Goal: Task Accomplishment & Management: Manage account settings

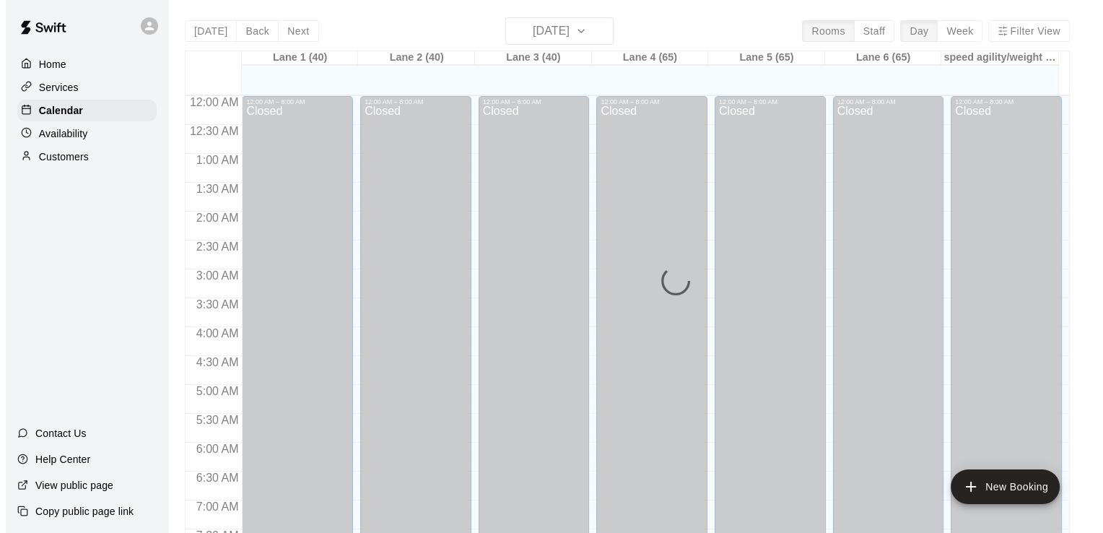
scroll to position [860, 0]
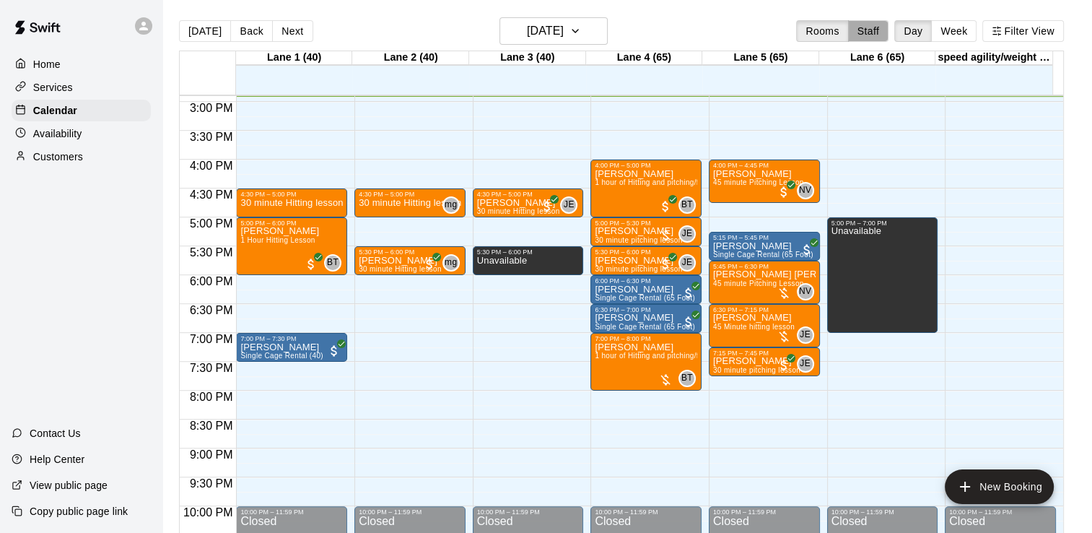
click at [889, 25] on button "Staff" at bounding box center [868, 31] width 41 height 22
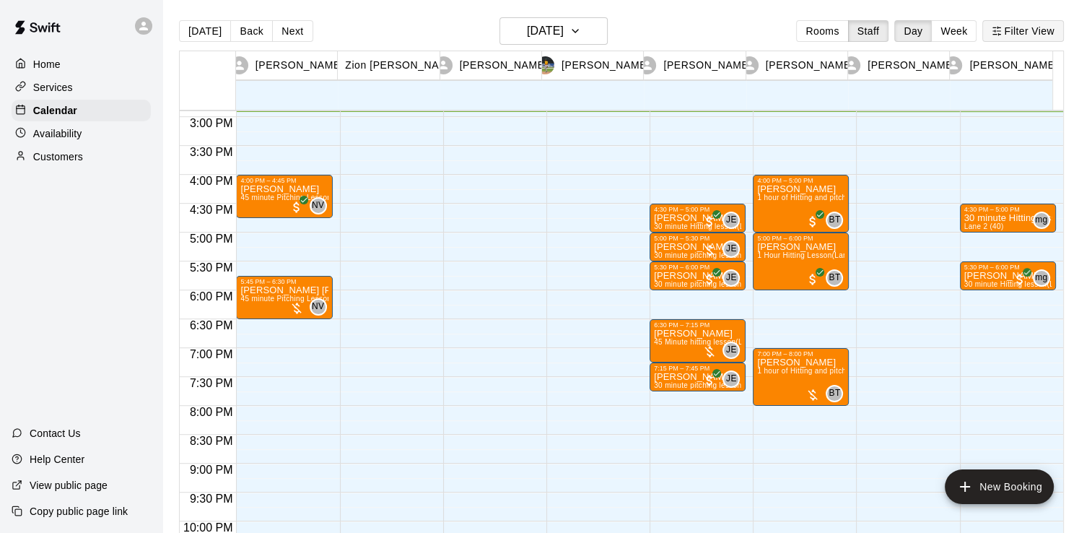
click at [1011, 24] on button "Filter View" at bounding box center [1022, 31] width 81 height 22
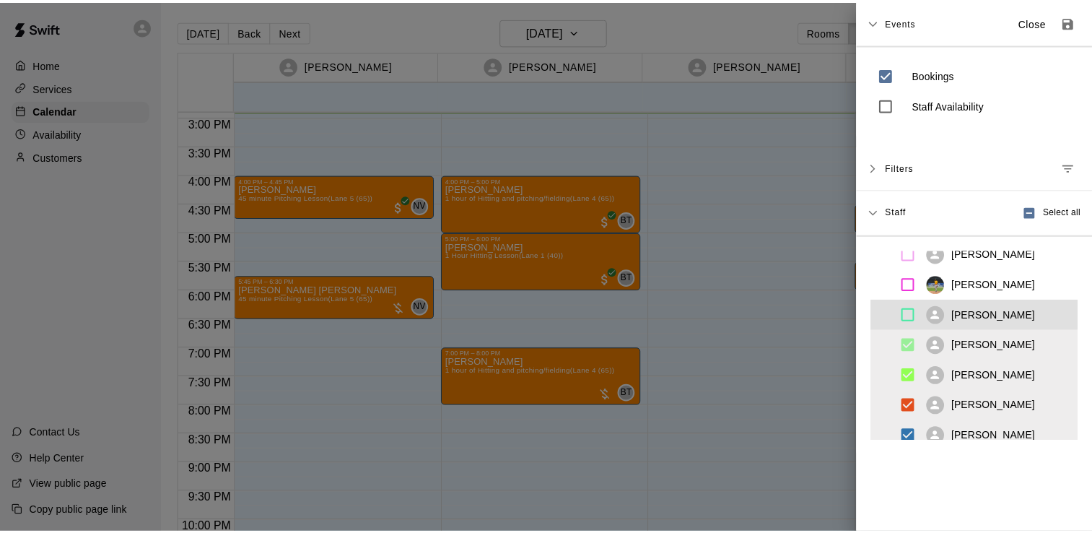
scroll to position [52, 0]
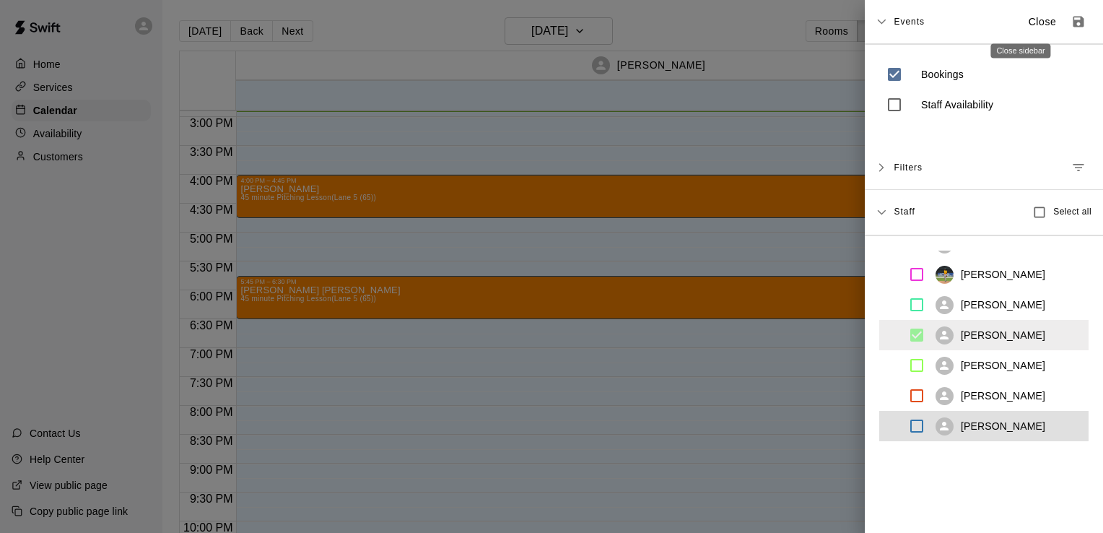
click at [1029, 18] on p "Close" at bounding box center [1043, 21] width 28 height 15
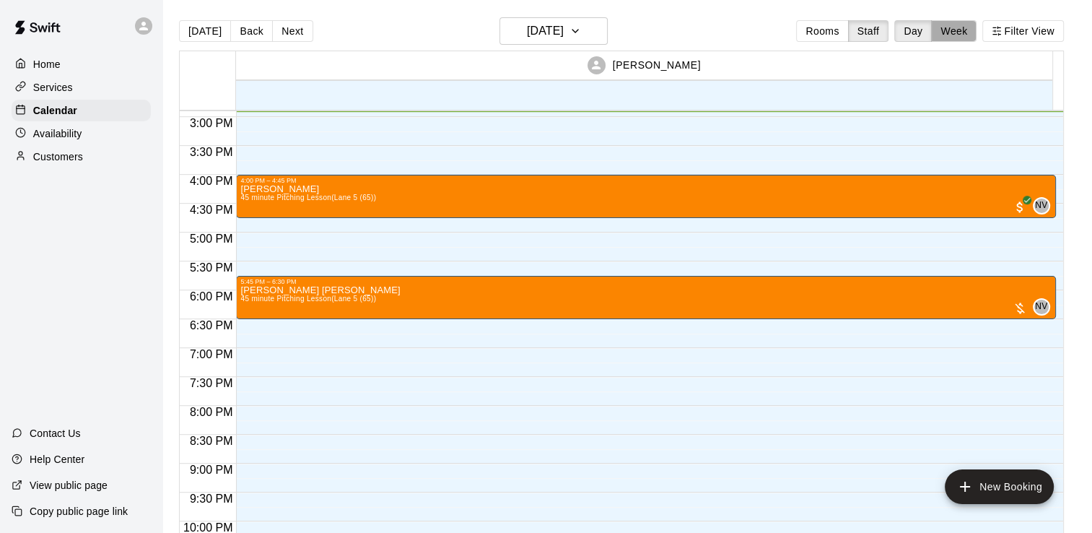
click at [964, 31] on button "Week" at bounding box center [953, 31] width 45 height 22
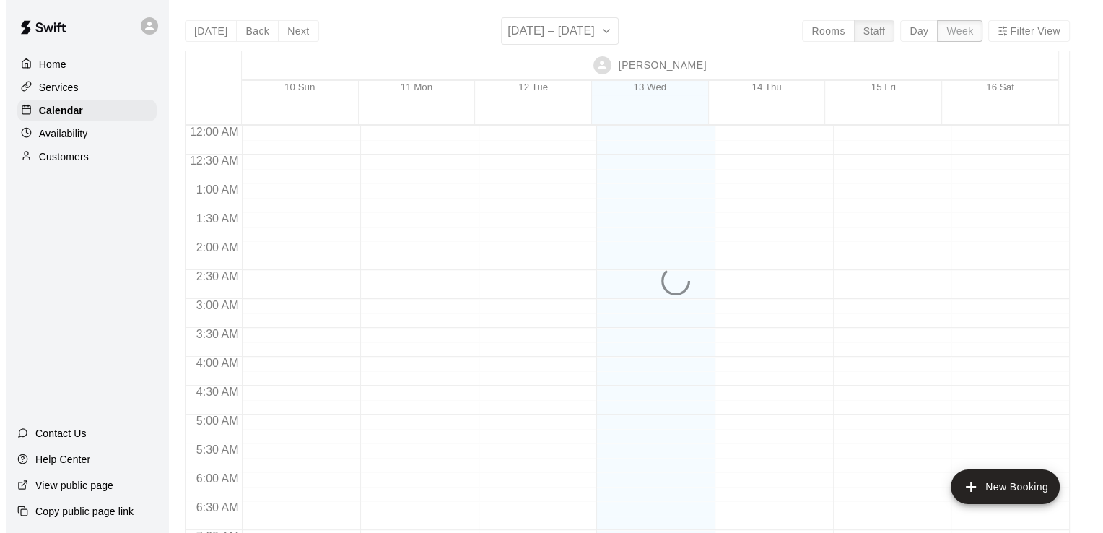
scroll to position [860, 0]
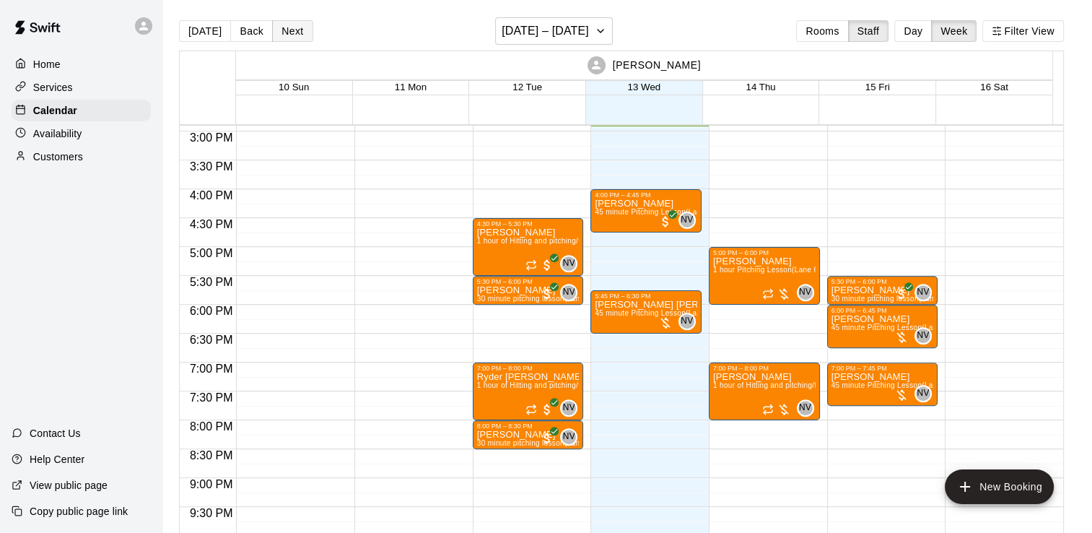
click at [301, 30] on button "Next" at bounding box center [292, 31] width 40 height 22
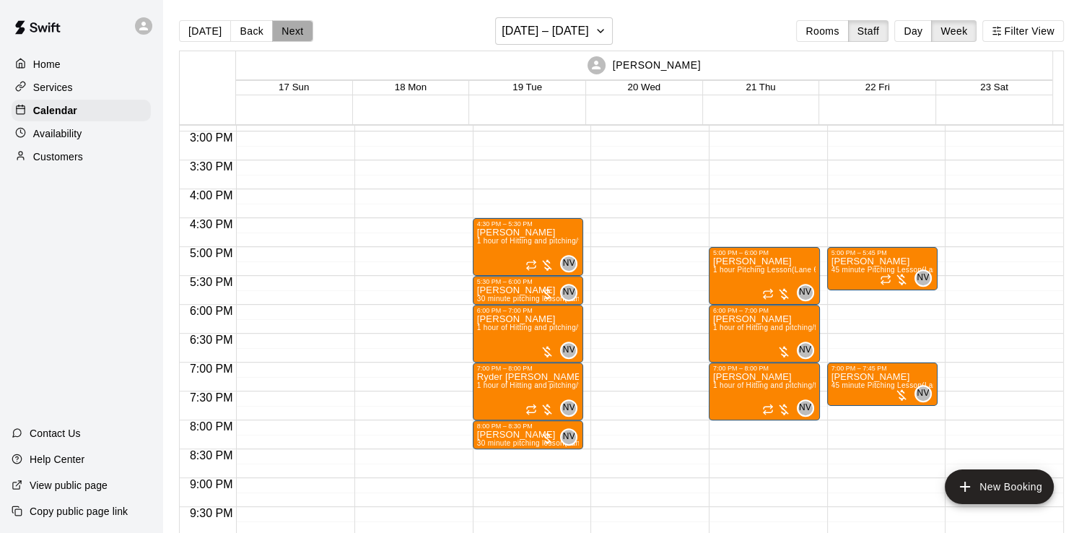
click at [301, 30] on button "Next" at bounding box center [292, 31] width 40 height 22
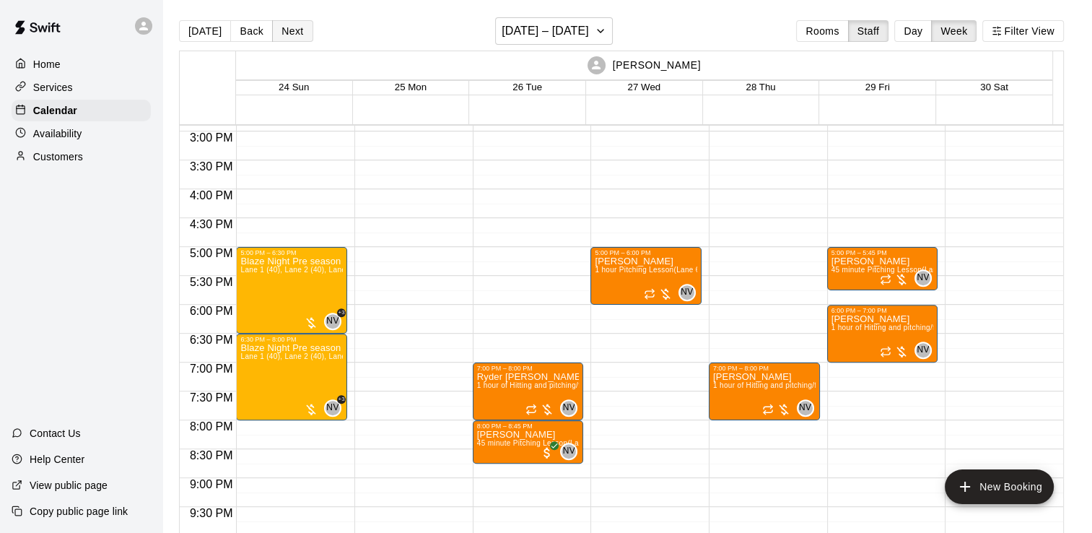
click at [297, 25] on button "Next" at bounding box center [292, 31] width 40 height 22
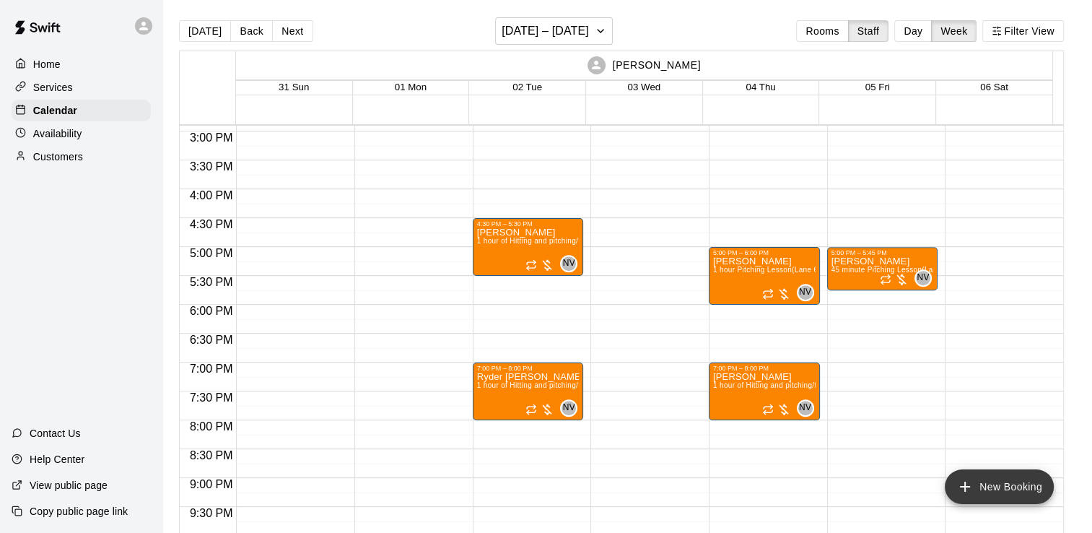
click at [1019, 484] on button "New Booking" at bounding box center [999, 486] width 109 height 35
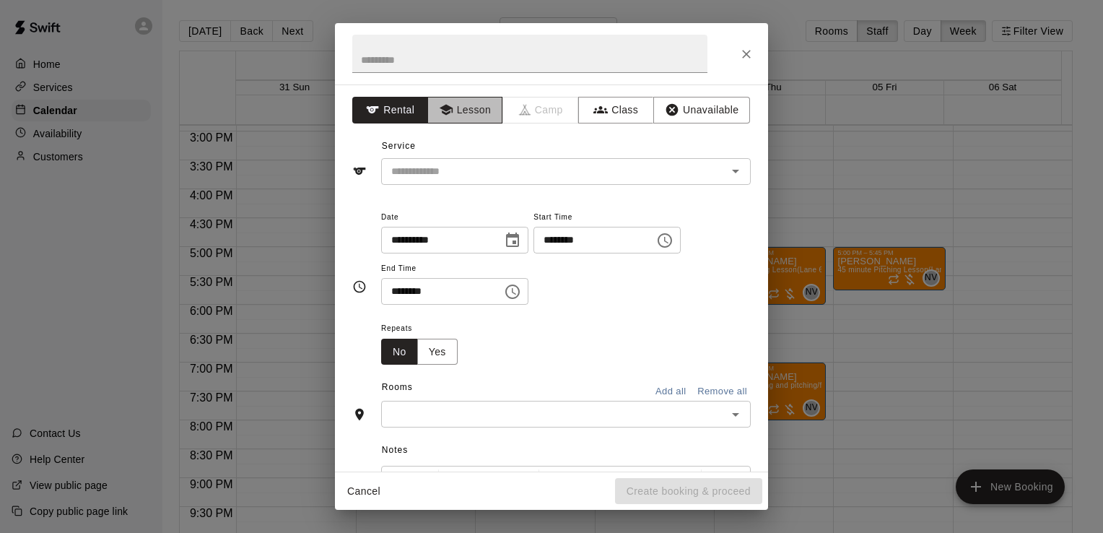
click at [450, 112] on button "Lesson" at bounding box center [465, 110] width 76 height 27
click at [482, 167] on input "text" at bounding box center [544, 171] width 318 height 18
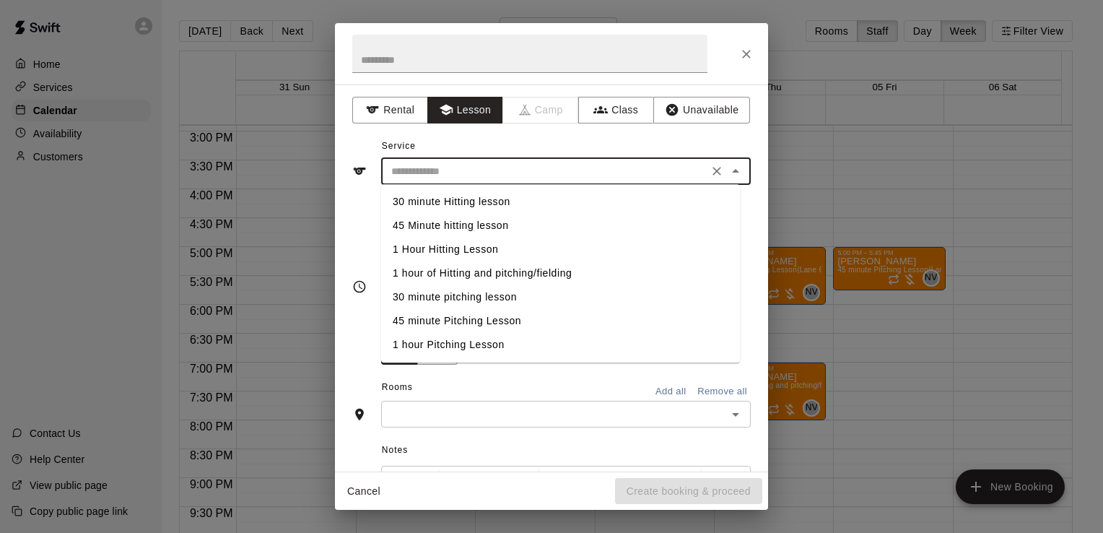
click at [485, 270] on li "1 hour of Hitting and pitching/fielding" at bounding box center [560, 273] width 359 height 24
type input "**********"
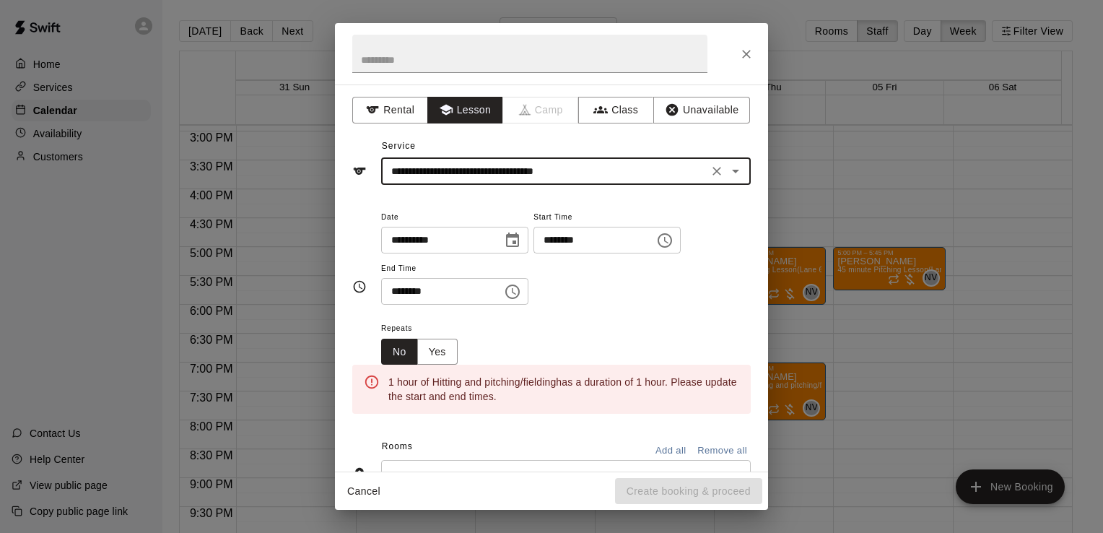
click at [645, 248] on input "********" at bounding box center [588, 240] width 111 height 27
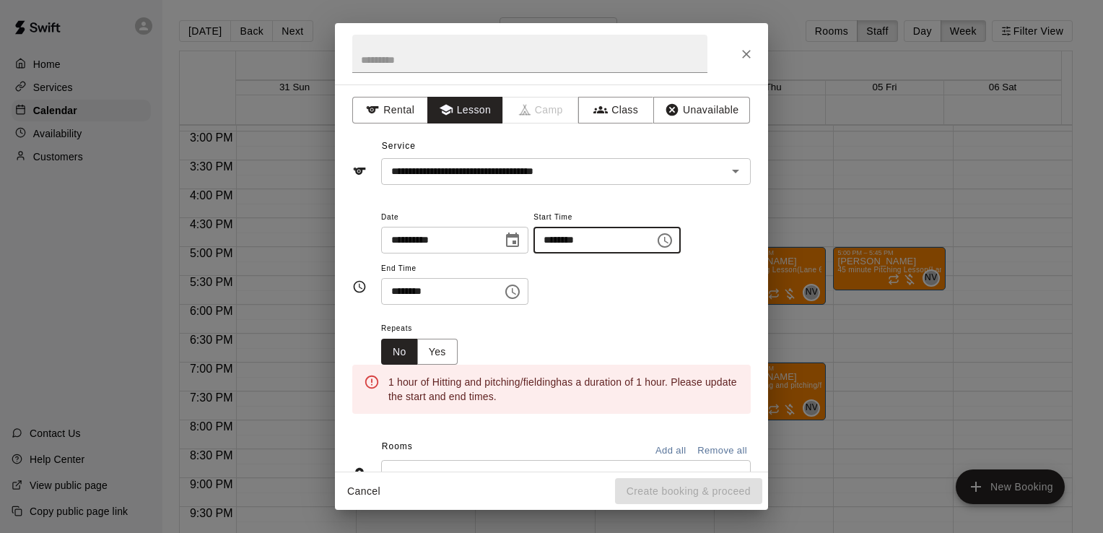
click at [679, 241] on button "Choose time, selected time is 2:00 PM" at bounding box center [664, 240] width 29 height 29
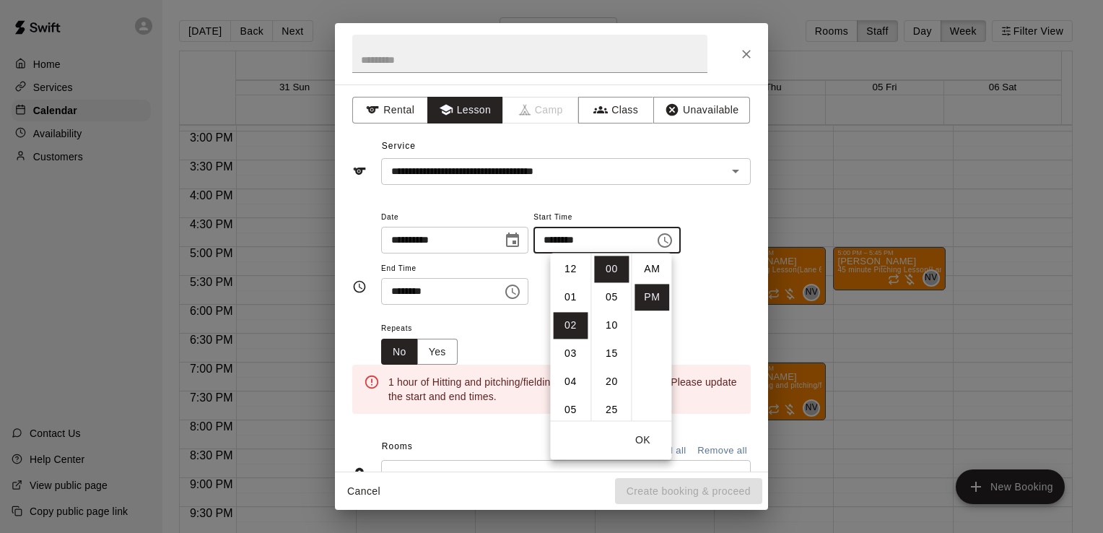
scroll to position [26, 0]
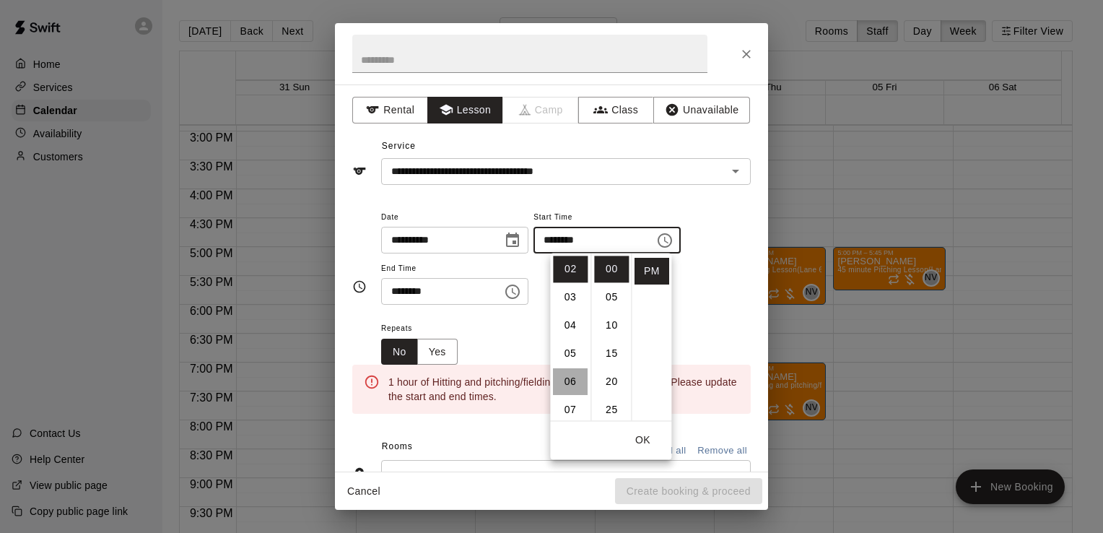
click at [567, 386] on li "06" at bounding box center [570, 381] width 35 height 27
type input "********"
click at [641, 433] on button "OK" at bounding box center [642, 440] width 46 height 27
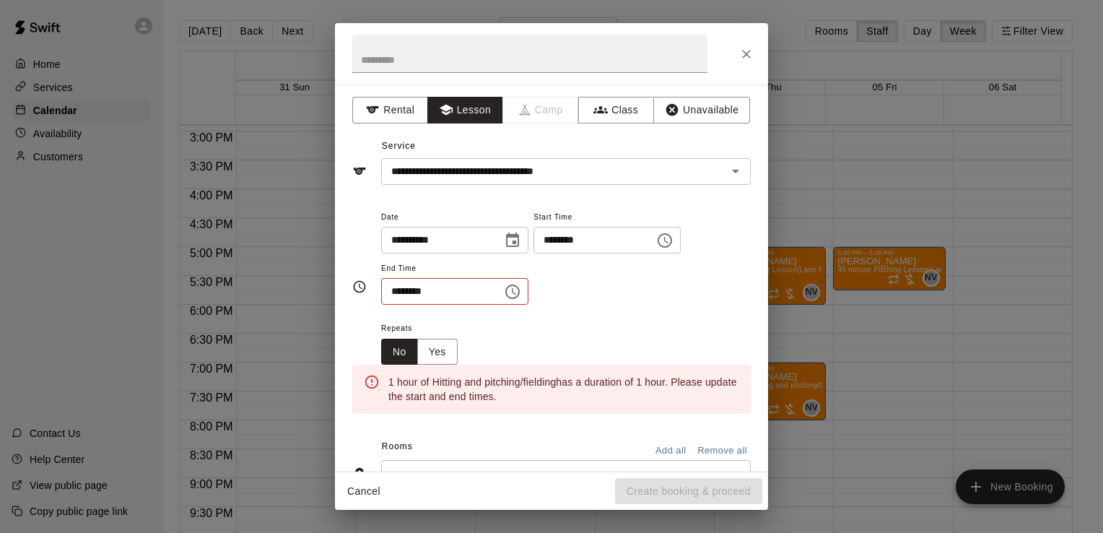
click at [521, 297] on icon "Choose time, selected time is 2:30 PM" at bounding box center [512, 291] width 17 height 17
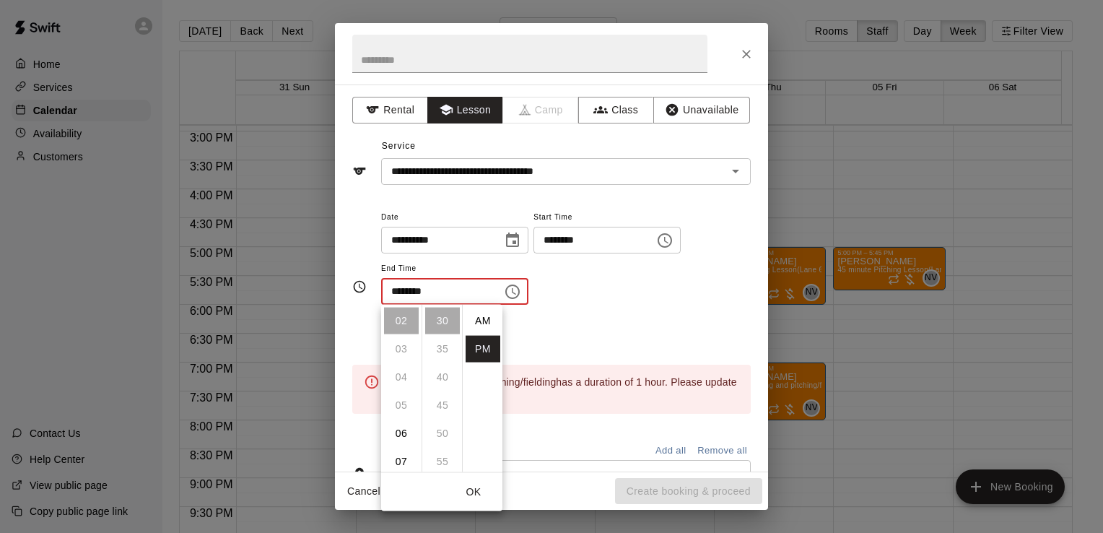
scroll to position [26, 0]
click at [408, 463] on li "07" at bounding box center [401, 461] width 35 height 27
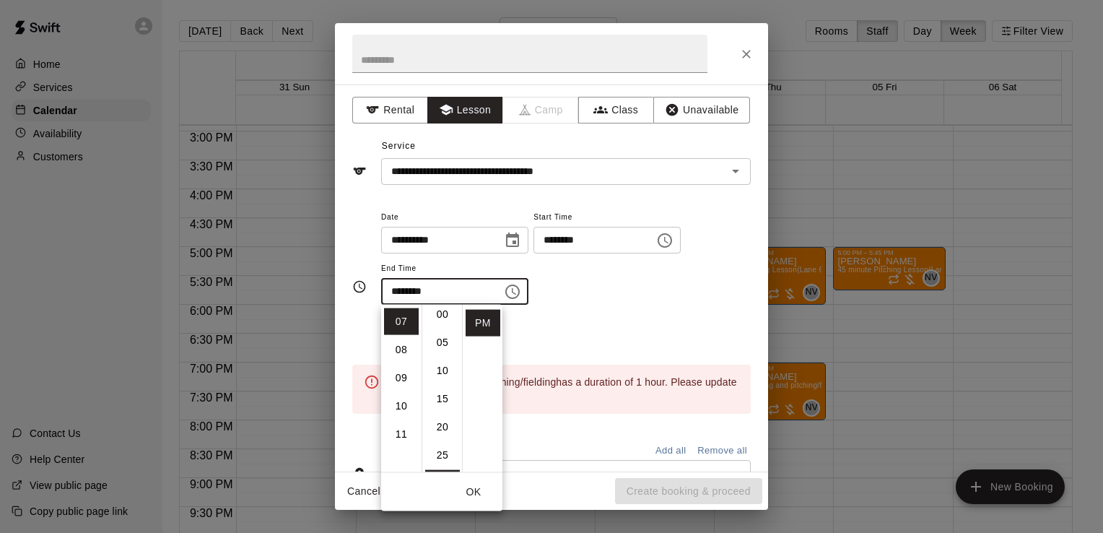
scroll to position [1, 0]
click at [435, 327] on li "00" at bounding box center [442, 320] width 35 height 27
type input "********"
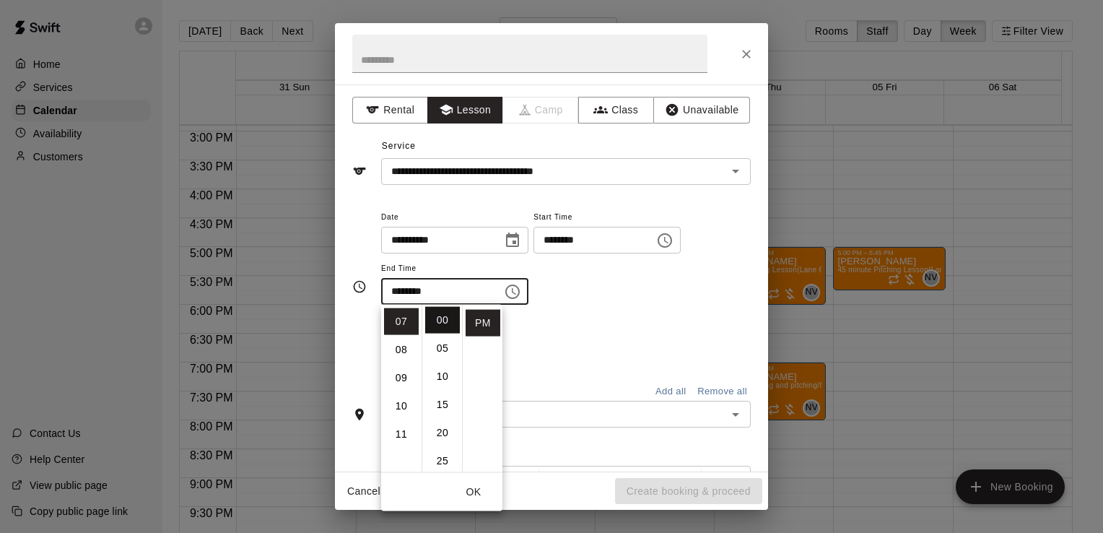
scroll to position [0, 0]
click at [601, 319] on div "Repeats No Yes" at bounding box center [566, 341] width 370 height 45
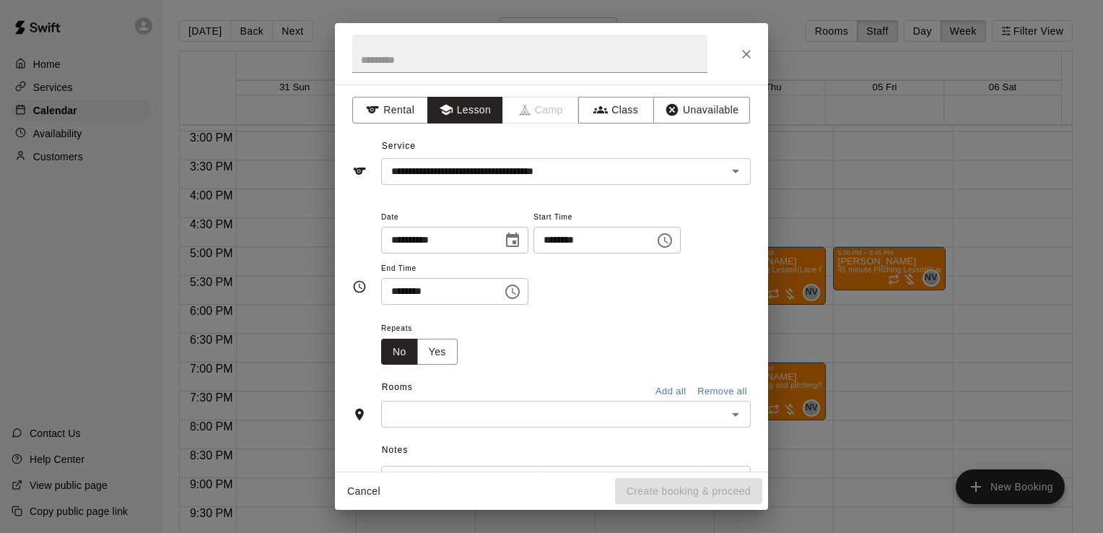
click at [658, 411] on input "text" at bounding box center [553, 414] width 337 height 18
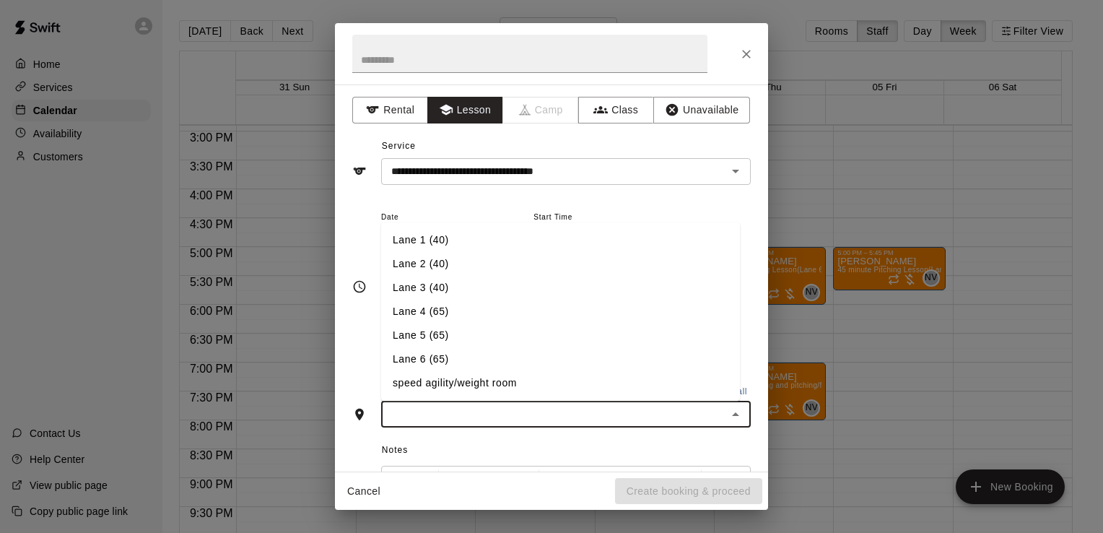
click at [458, 357] on li "Lane 6 (65)" at bounding box center [560, 360] width 359 height 24
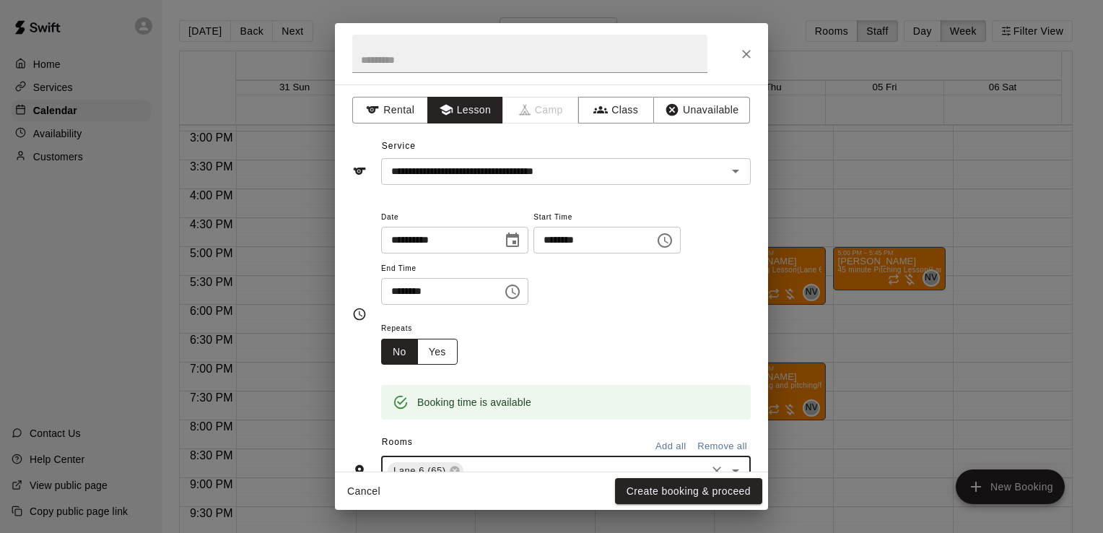
click at [439, 350] on button "Yes" at bounding box center [437, 352] width 40 height 27
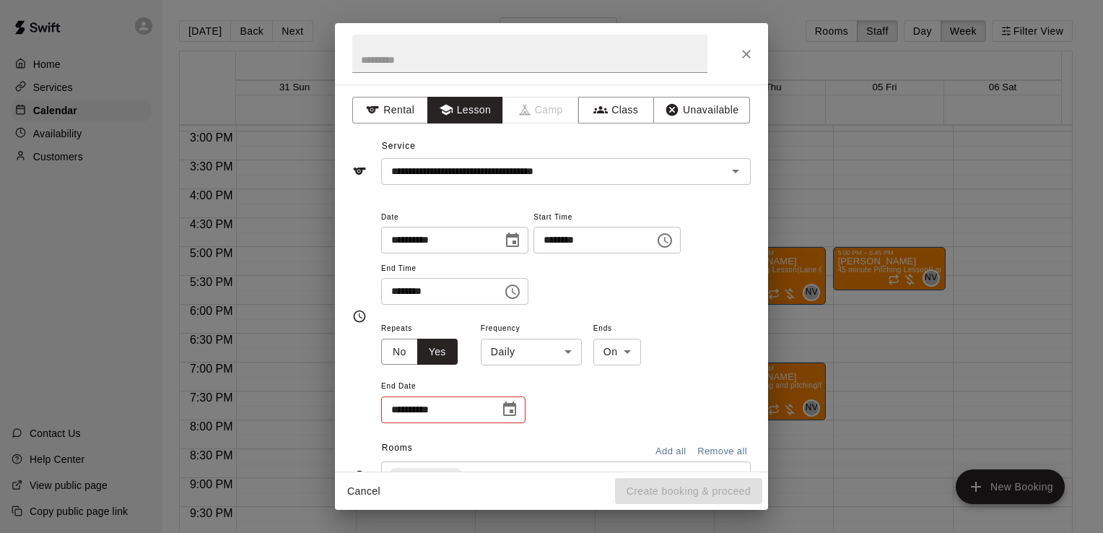
click at [540, 349] on body "Home Services Calendar Availability Customers Contact Us Help Center View publi…" at bounding box center [551, 278] width 1103 height 556
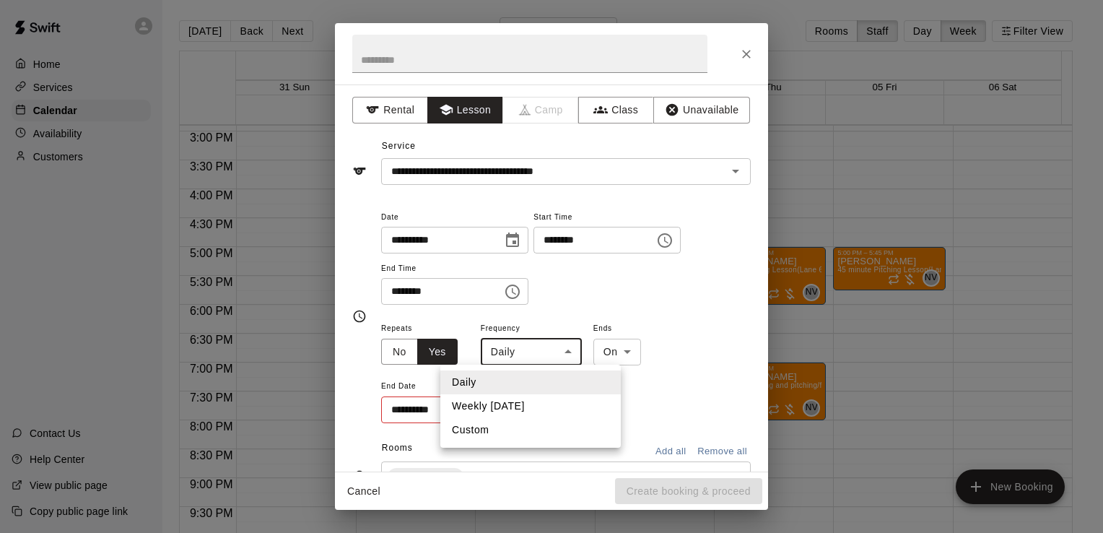
click at [523, 423] on li "Custom" at bounding box center [530, 430] width 180 height 24
type input "******"
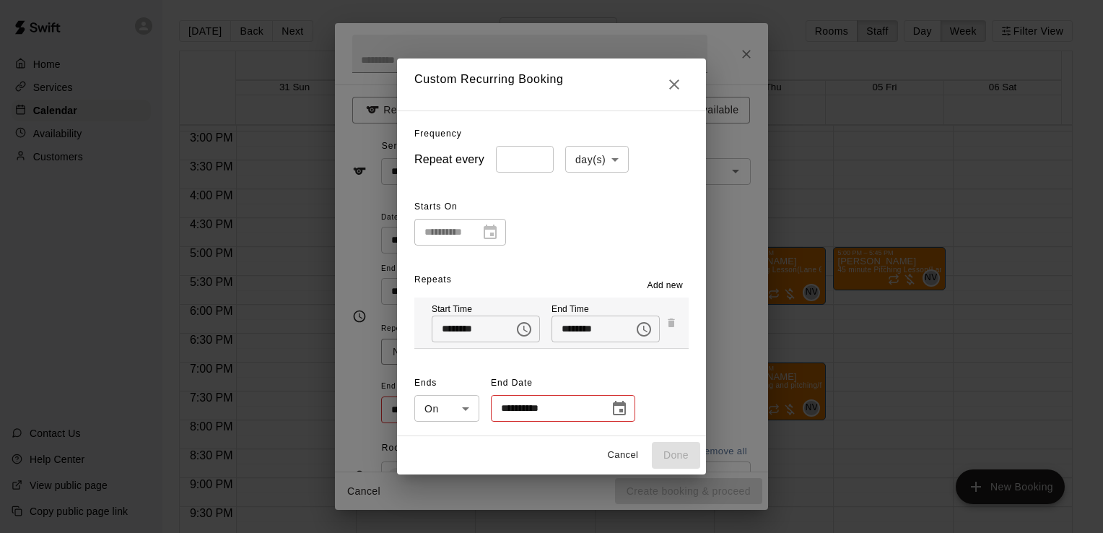
click at [584, 165] on body "Home Services Calendar Availability Customers Contact Us Help Center View publi…" at bounding box center [551, 278] width 1103 height 556
click at [579, 212] on li "week(s)" at bounding box center [589, 214] width 64 height 24
type input "******"
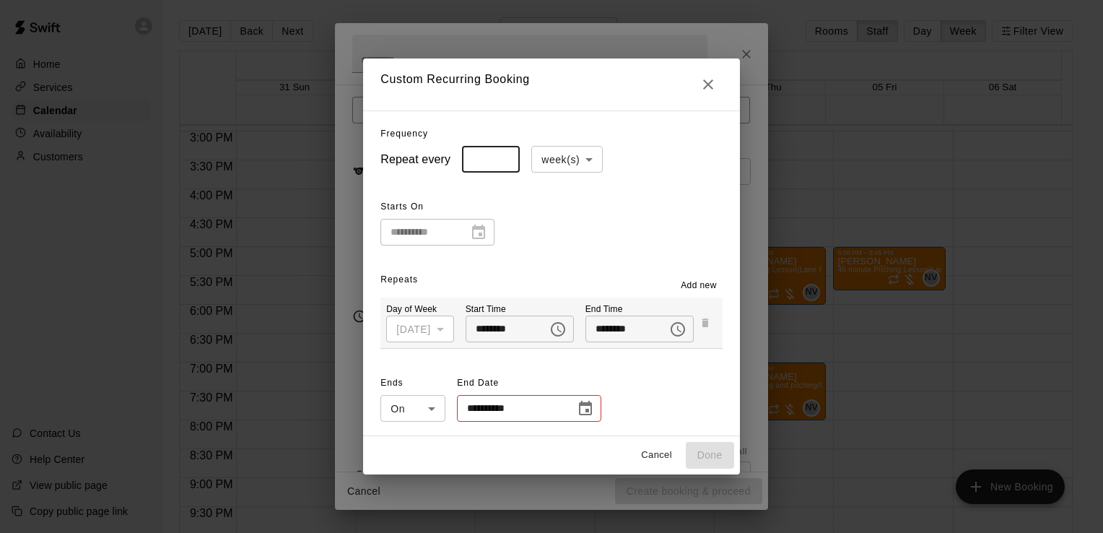
click at [489, 161] on input "*" at bounding box center [491, 159] width 58 height 27
type input "*"
click at [487, 154] on input "*" at bounding box center [491, 159] width 58 height 27
click at [580, 230] on div "**********" at bounding box center [550, 221] width 341 height 50
click at [577, 409] on icon "Choose date" at bounding box center [585, 408] width 17 height 17
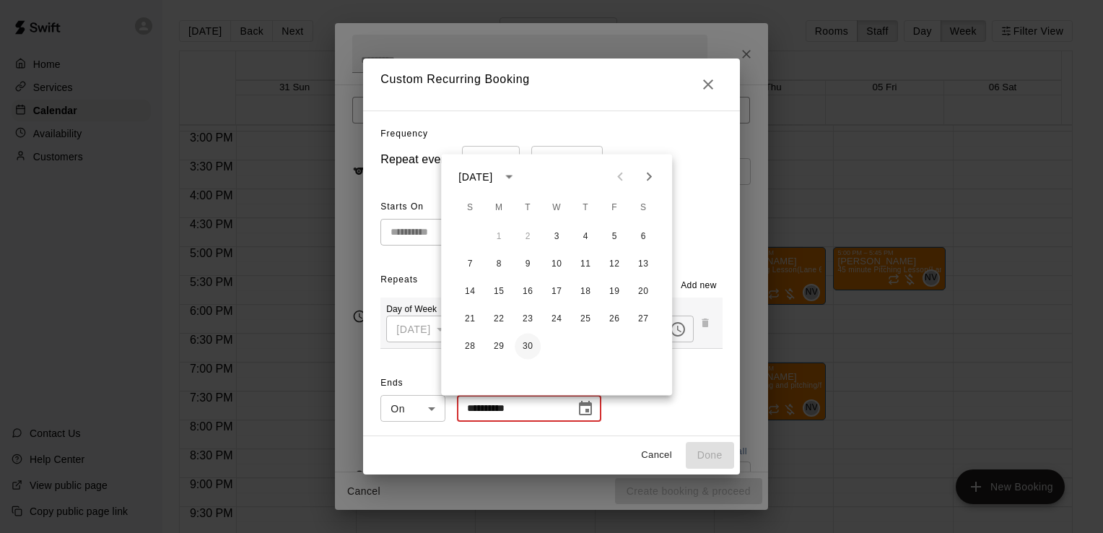
click at [531, 342] on button "30" at bounding box center [528, 347] width 26 height 26
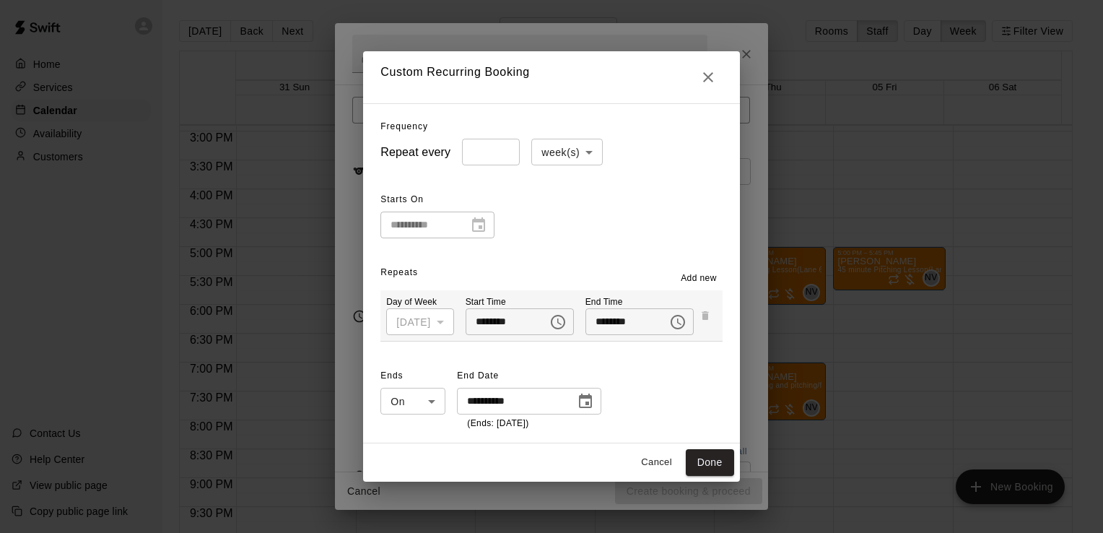
type input "**********"
click at [734, 462] on button "Done" at bounding box center [710, 462] width 48 height 27
type input "**********"
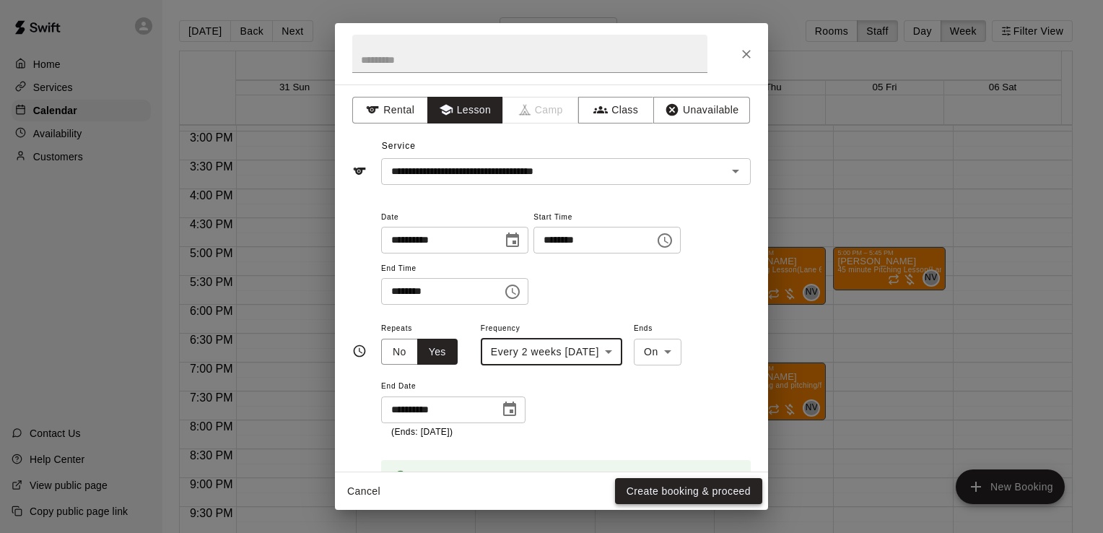
click at [714, 488] on button "Create booking & proceed" at bounding box center [688, 491] width 147 height 27
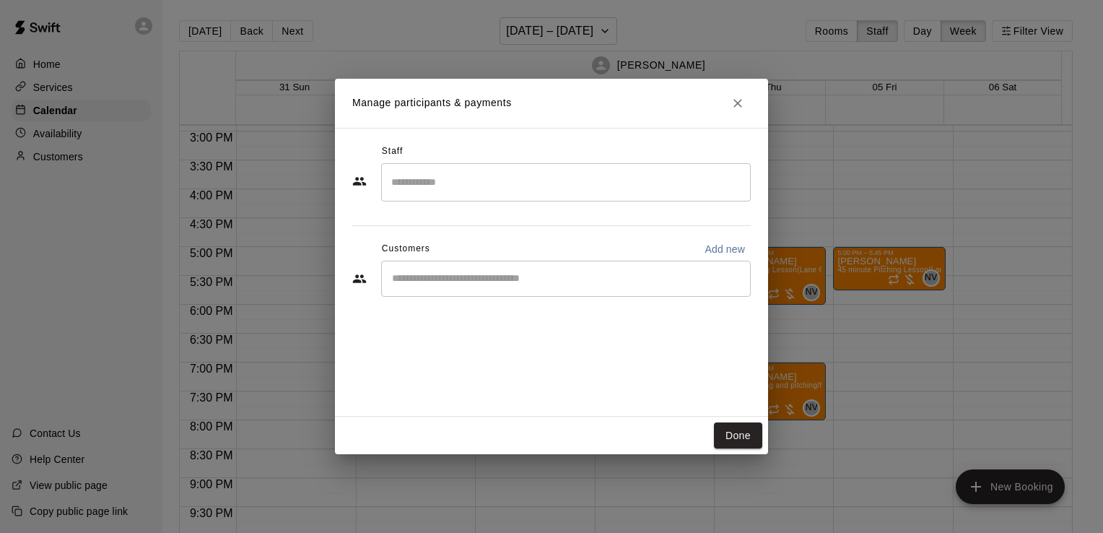
click at [544, 193] on input "Search staff" at bounding box center [566, 182] width 357 height 25
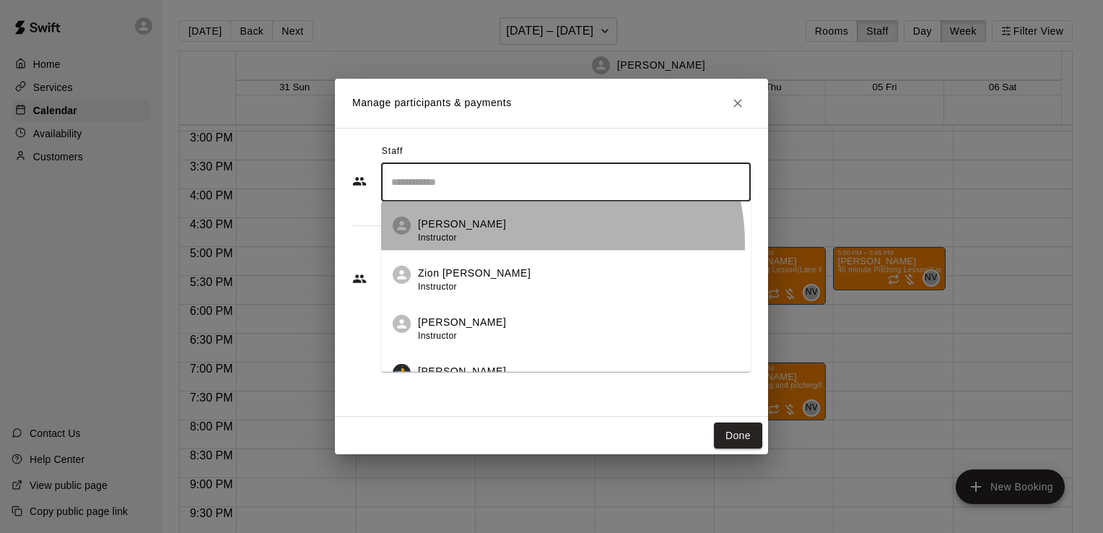
click at [526, 244] on div "[PERSON_NAME] Instructor" at bounding box center [578, 231] width 321 height 28
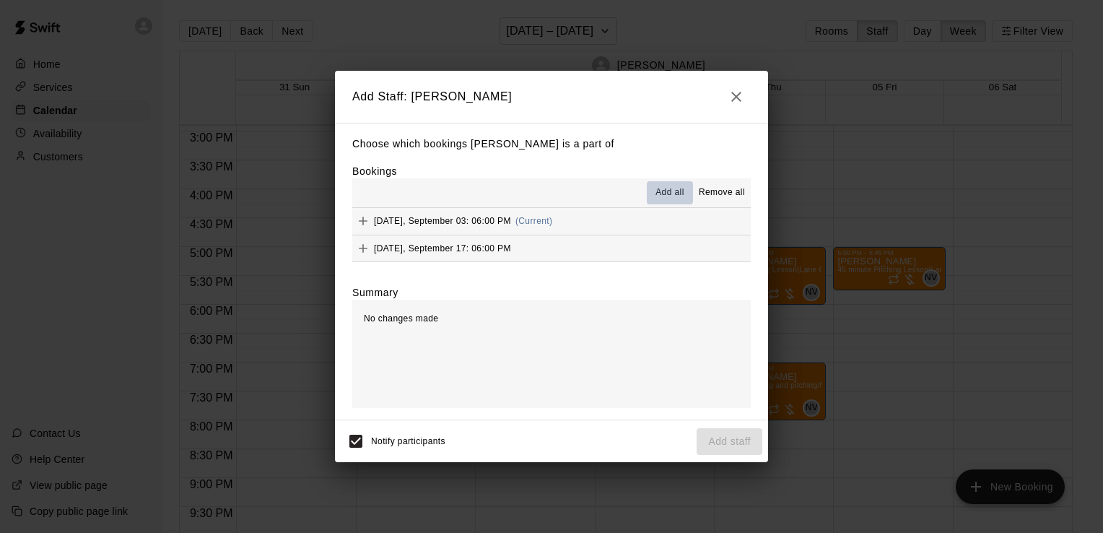
click at [661, 197] on span "Add all" at bounding box center [669, 193] width 29 height 14
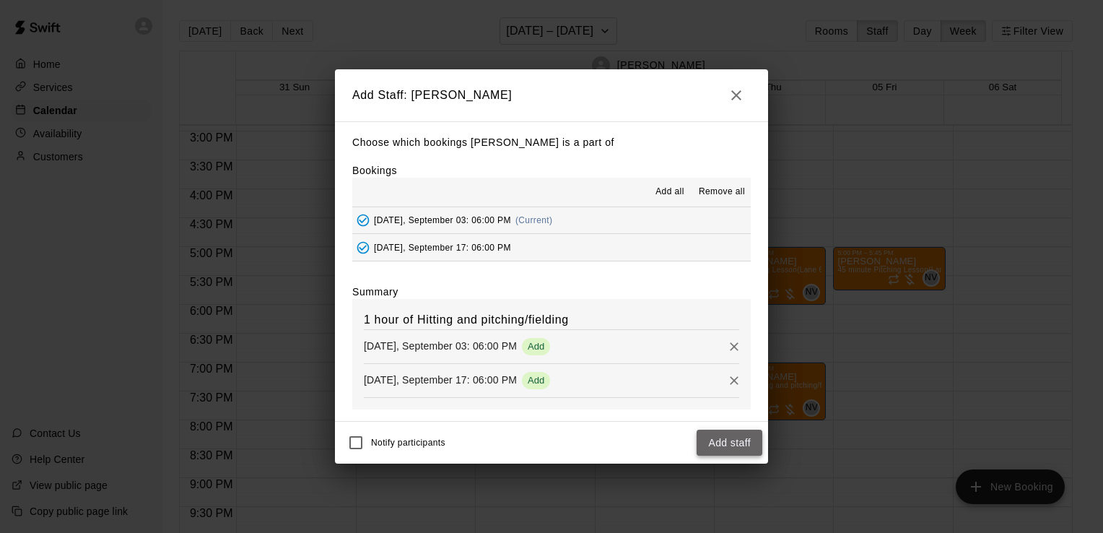
click at [699, 435] on button "Add staff" at bounding box center [730, 443] width 66 height 27
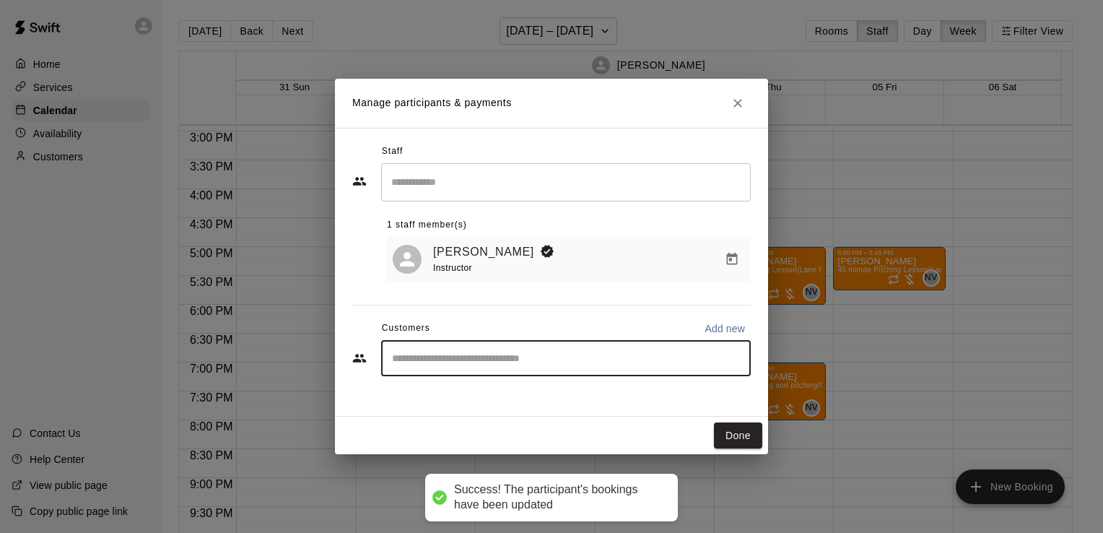
click at [606, 359] on input "Start typing to search customers..." at bounding box center [566, 358] width 357 height 14
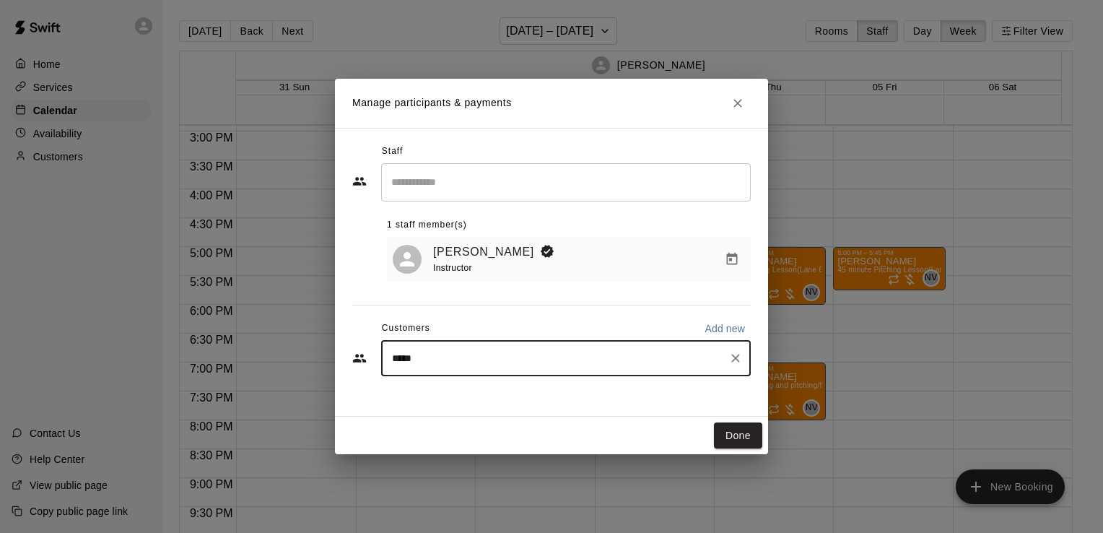
type input "******"
click at [604, 400] on div "[PERSON_NAME] Blaze Player Membership" at bounding box center [523, 393] width 202 height 15
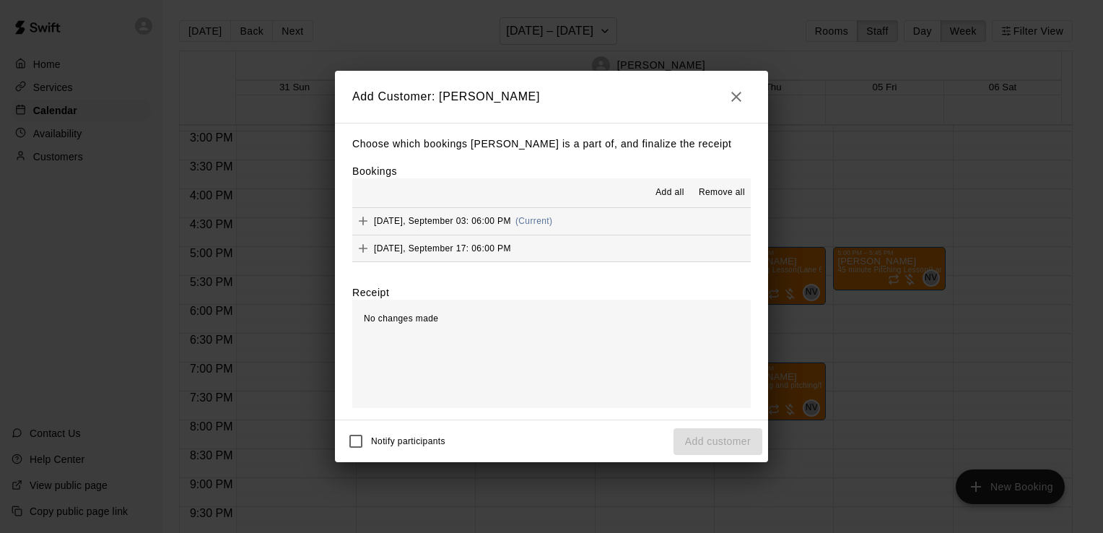
click at [658, 201] on button "Add all" at bounding box center [670, 192] width 46 height 23
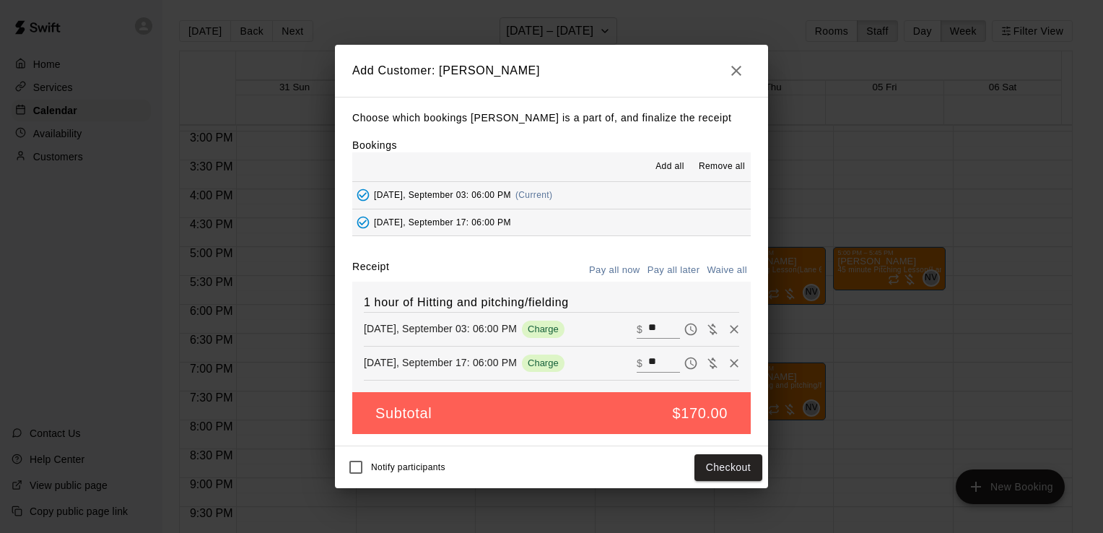
click at [669, 271] on button "Pay all later" at bounding box center [674, 270] width 60 height 22
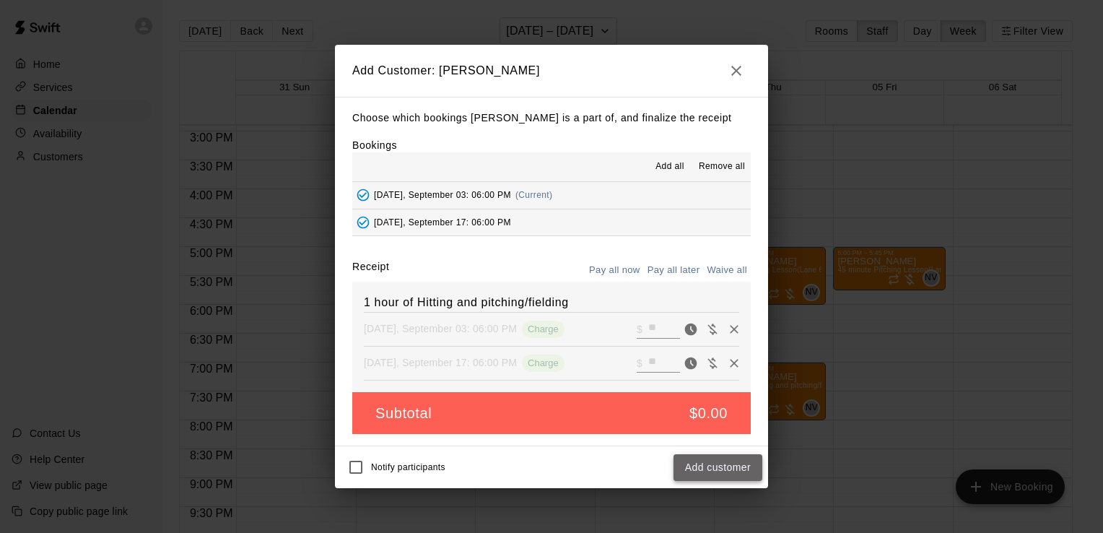
click at [689, 469] on button "Add customer" at bounding box center [718, 467] width 89 height 27
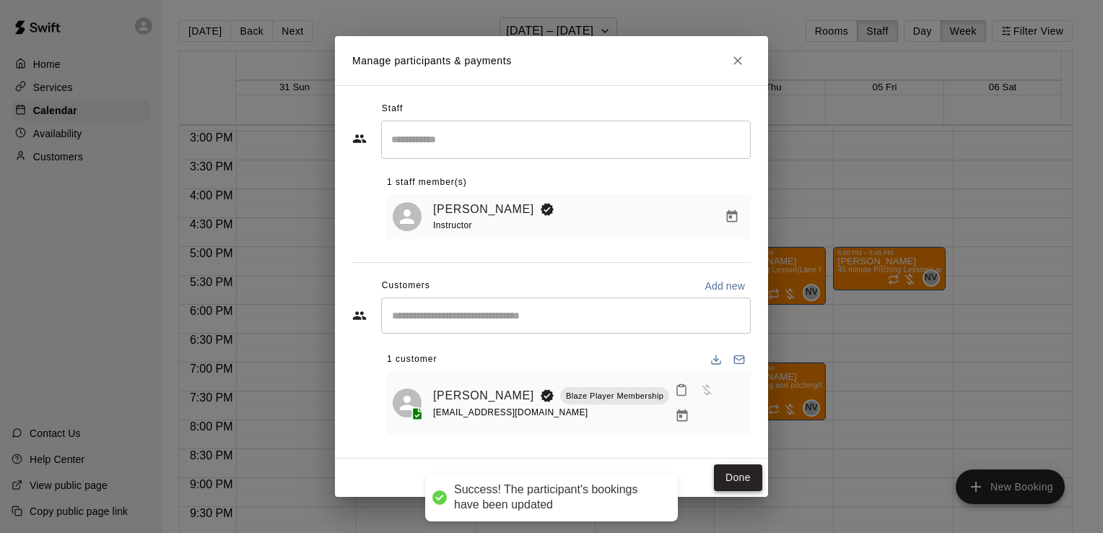
click at [728, 486] on button "Done" at bounding box center [738, 477] width 48 height 27
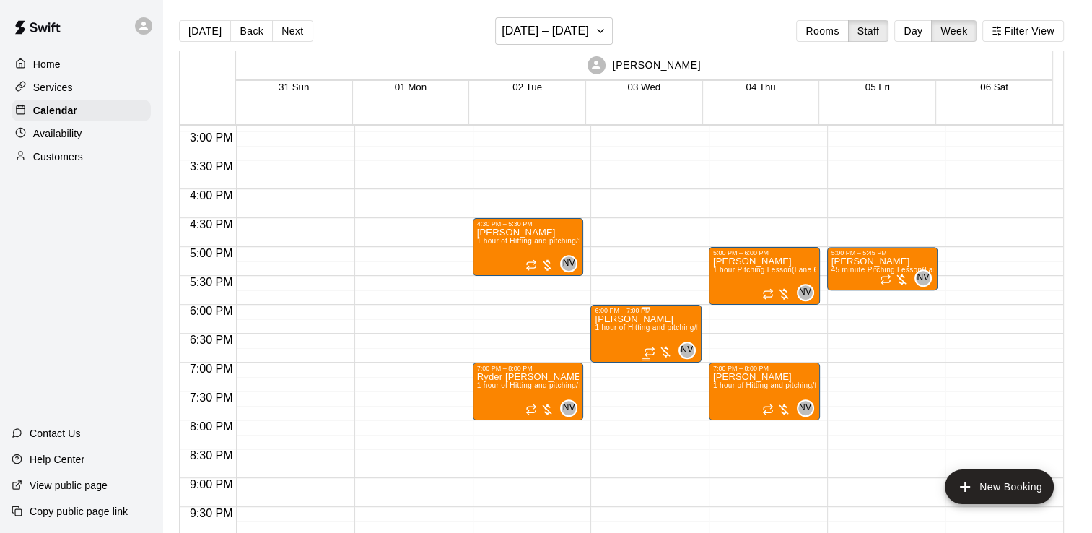
click at [658, 326] on span "1 hour of Hitting and pitching/fielding (Lane 6 (65))" at bounding box center [680, 327] width 171 height 8
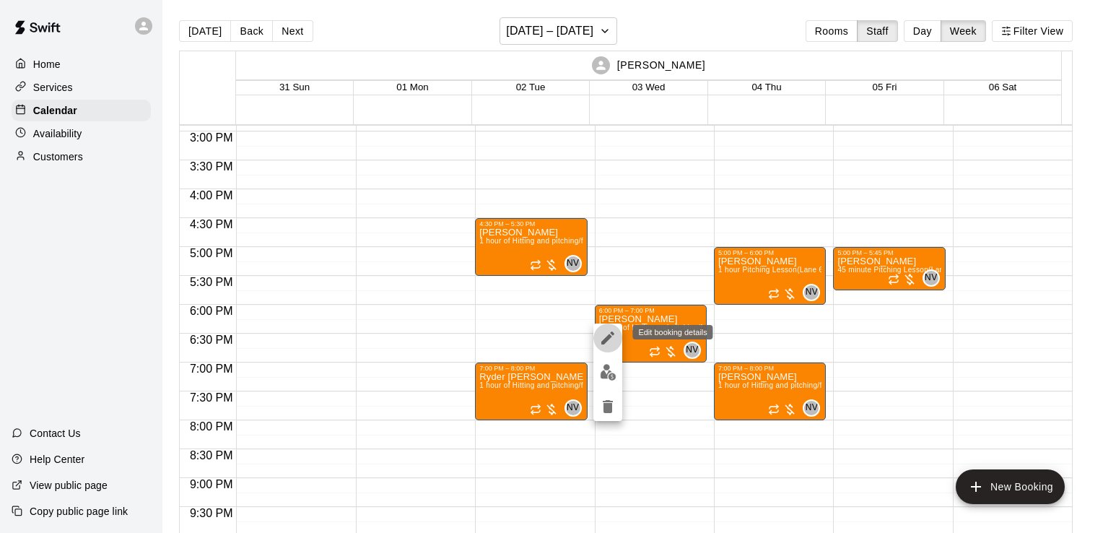
click at [611, 341] on icon "edit" at bounding box center [607, 337] width 17 height 17
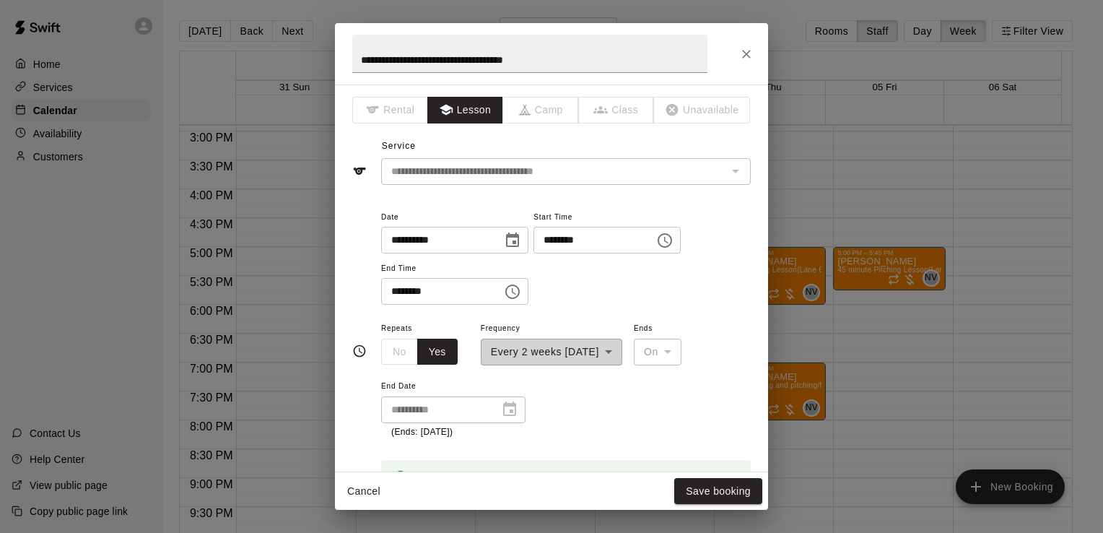
click at [553, 344] on div "**********" at bounding box center [551, 342] width 141 height 46
click at [509, 416] on div "**********" at bounding box center [453, 409] width 144 height 27
click at [745, 51] on icon "Close" at bounding box center [746, 54] width 14 height 14
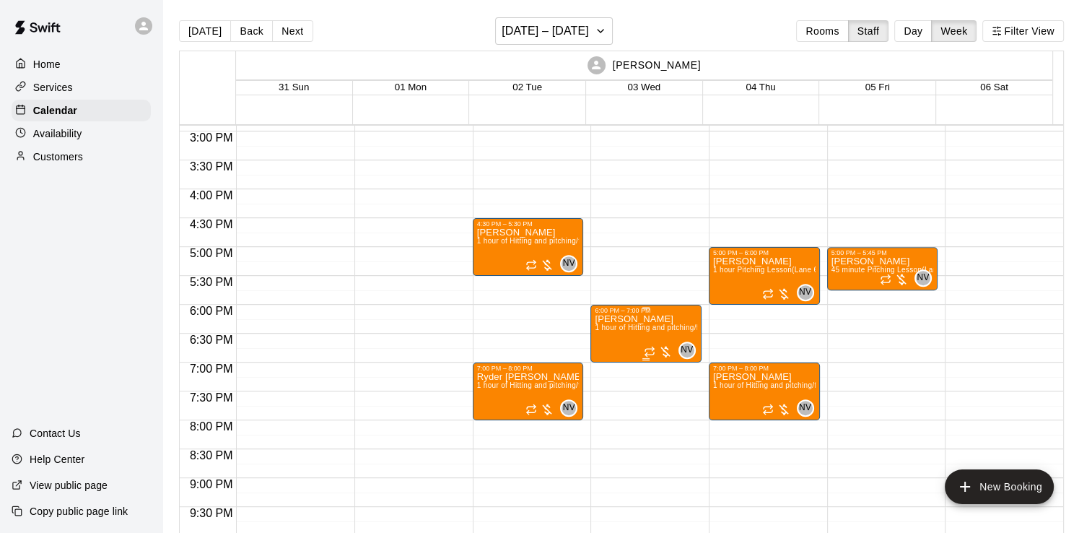
click at [655, 328] on span "1 hour of Hitting and pitching/fielding (Lane 6 (65))" at bounding box center [680, 327] width 171 height 8
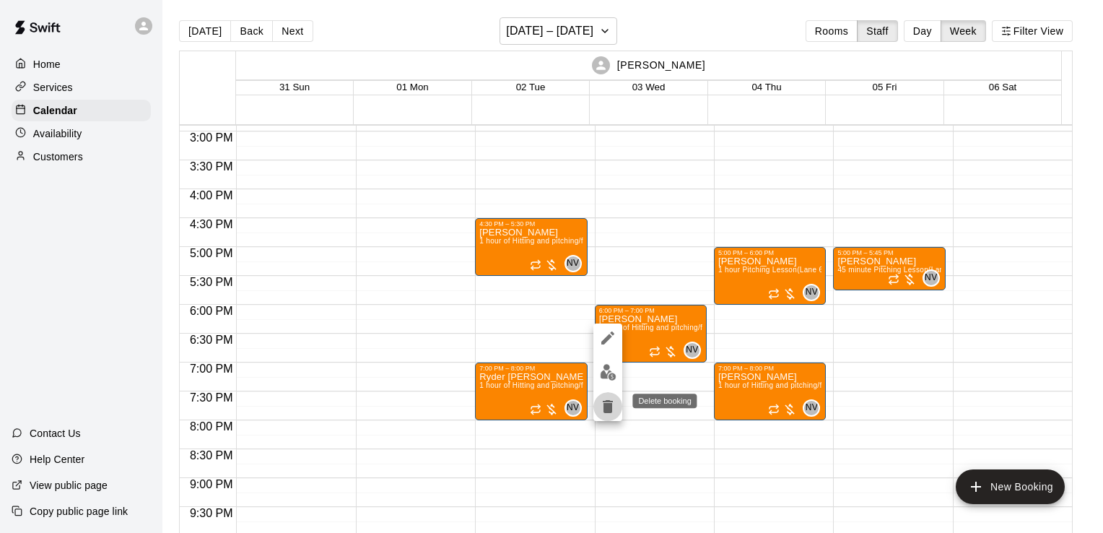
click at [612, 409] on icon "delete" at bounding box center [607, 406] width 17 height 17
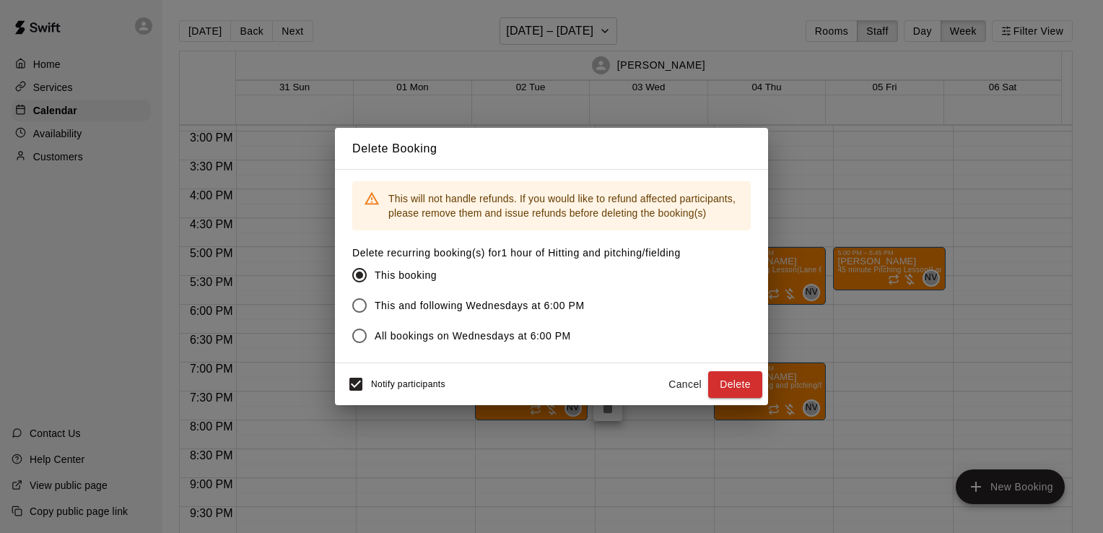
click at [529, 308] on span "This and following Wednesdays at 6:00 PM" at bounding box center [480, 305] width 210 height 15
click at [747, 381] on button "Delete" at bounding box center [735, 384] width 54 height 27
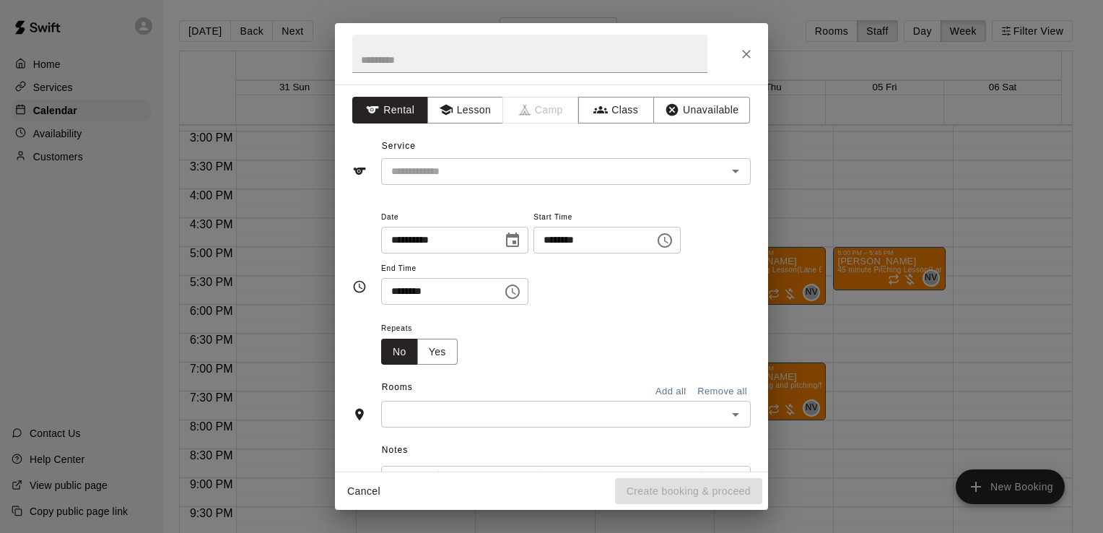
click at [526, 186] on div "**********" at bounding box center [551, 277] width 433 height 387
click at [526, 180] on div "​" at bounding box center [566, 171] width 370 height 27
click at [606, 315] on div "**********" at bounding box center [566, 264] width 370 height 112
click at [474, 117] on button "Lesson" at bounding box center [465, 110] width 76 height 27
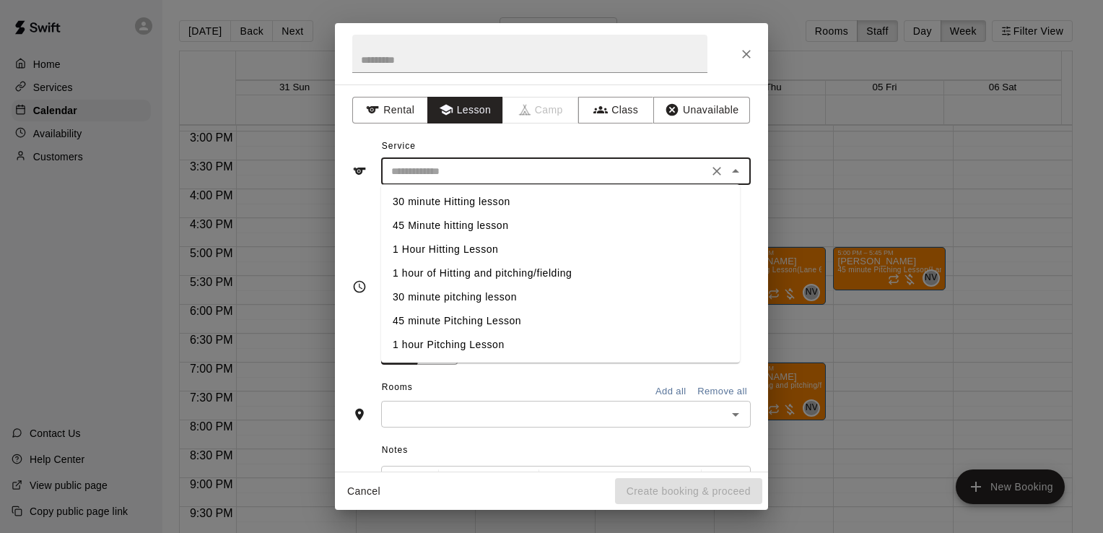
click at [500, 170] on input "text" at bounding box center [544, 171] width 318 height 18
click at [497, 276] on li "1 hour of Hitting and pitching/fielding" at bounding box center [560, 273] width 359 height 24
type input "**********"
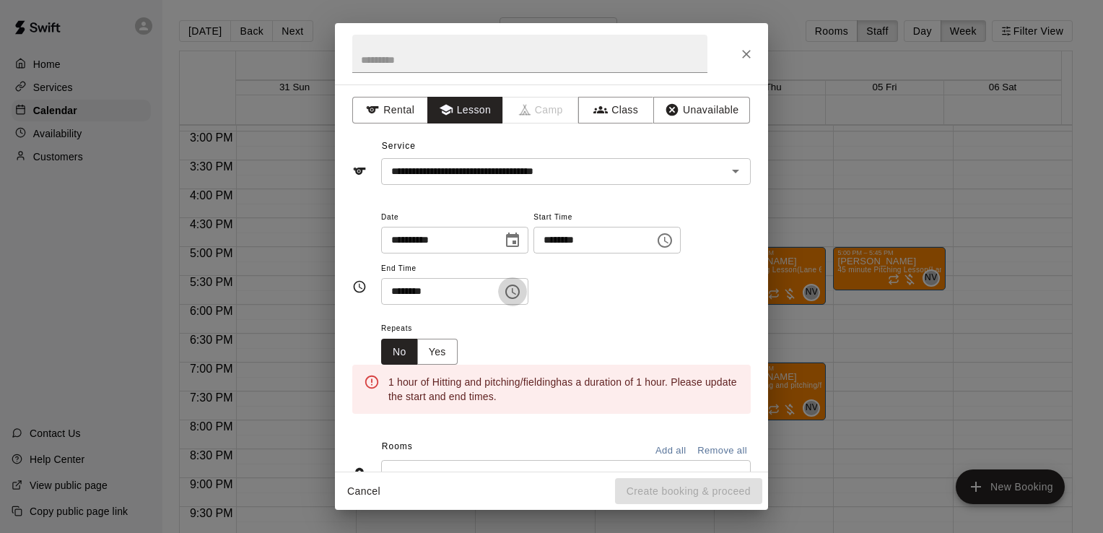
click at [517, 293] on button "Choose time, selected time is 6:30 PM" at bounding box center [512, 291] width 29 height 29
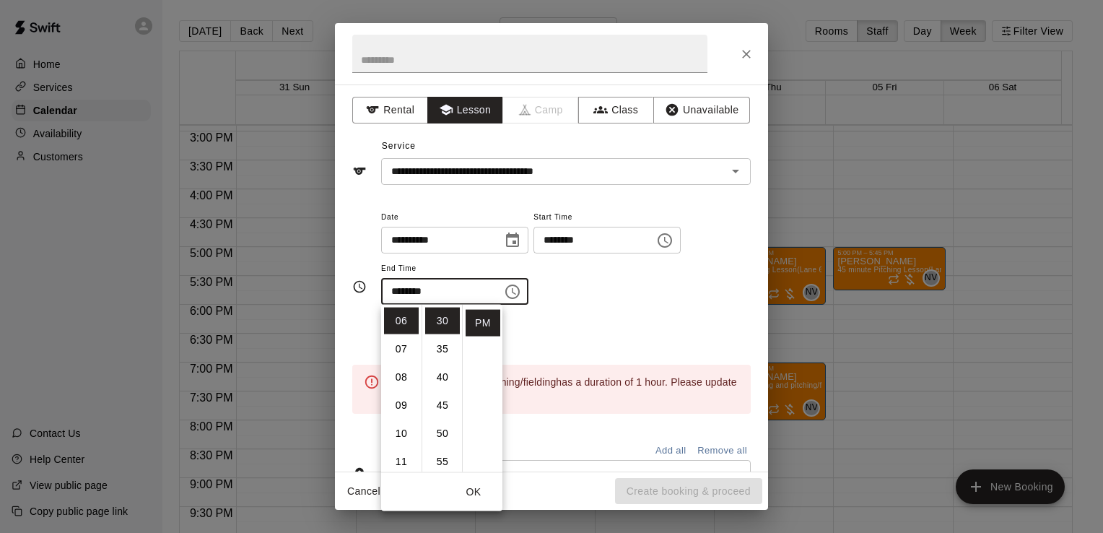
scroll to position [23, 0]
click at [406, 442] on li "07" at bounding box center [401, 448] width 35 height 27
click at [443, 322] on li "00" at bounding box center [442, 321] width 35 height 27
type input "********"
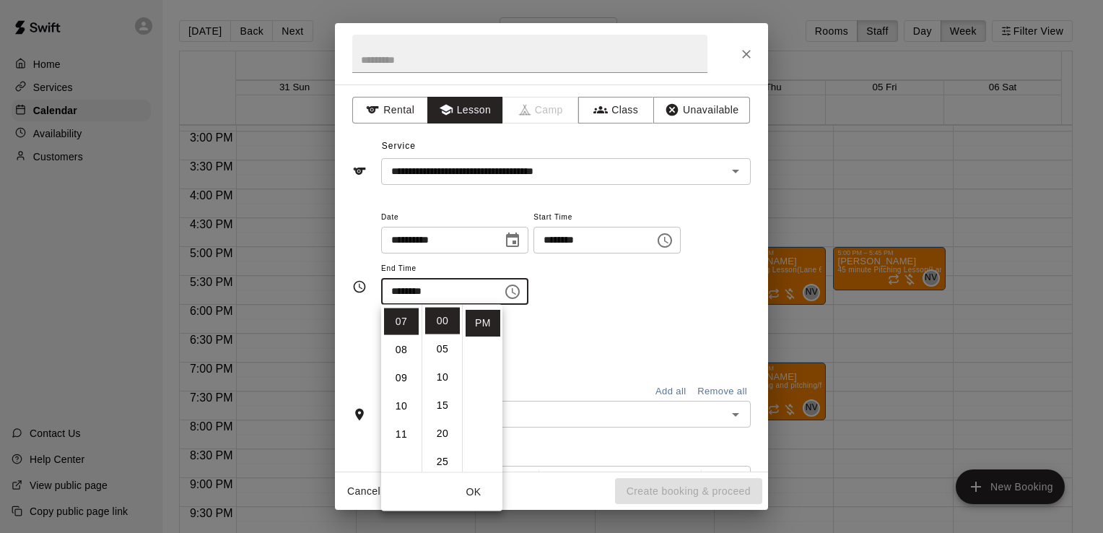
click at [590, 312] on div "**********" at bounding box center [566, 264] width 370 height 112
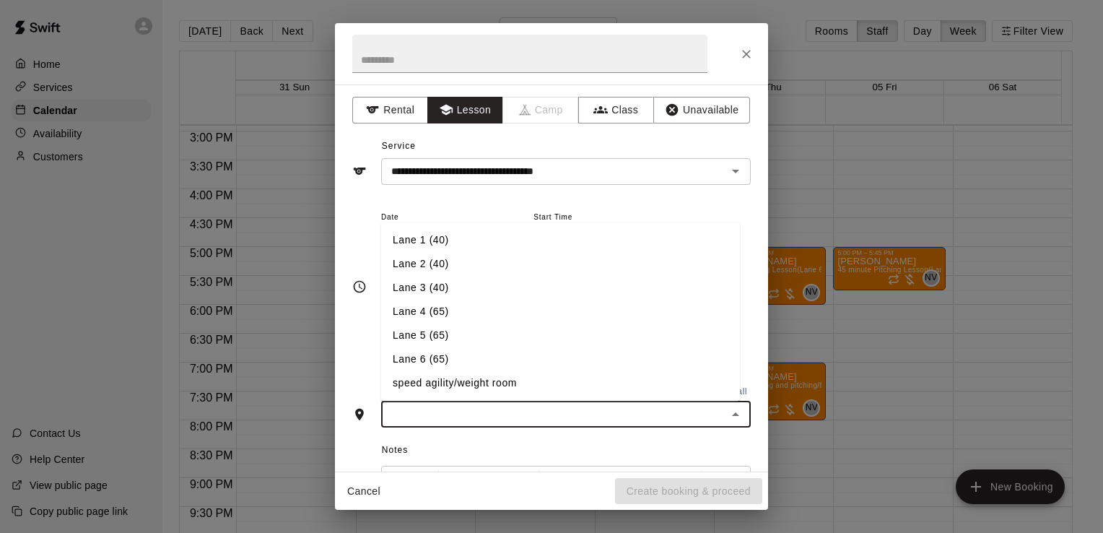
click at [566, 413] on input "text" at bounding box center [553, 414] width 337 height 18
click at [543, 368] on li "Lane 6 (65)" at bounding box center [560, 360] width 359 height 24
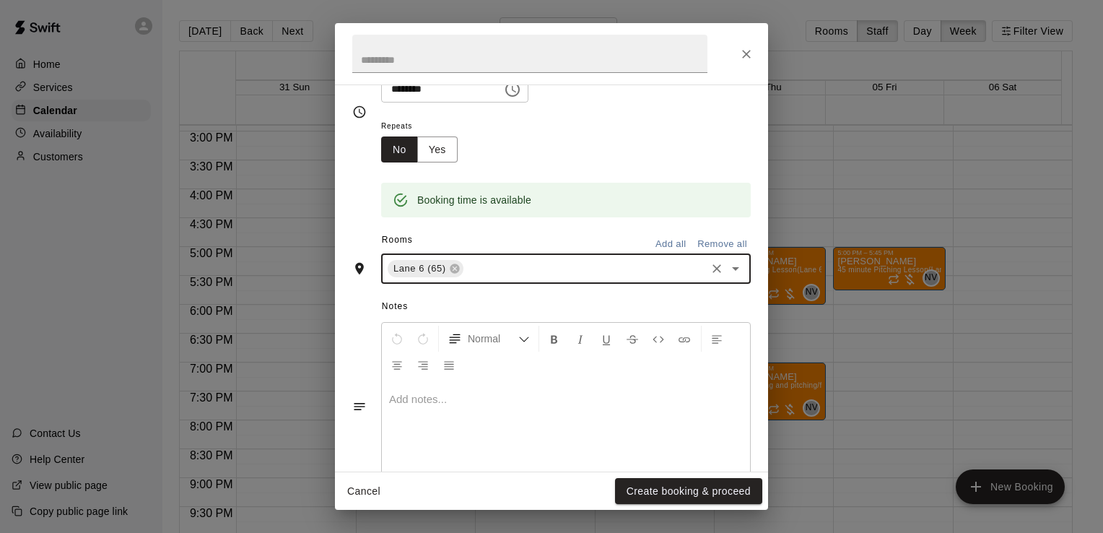
scroll to position [202, 0]
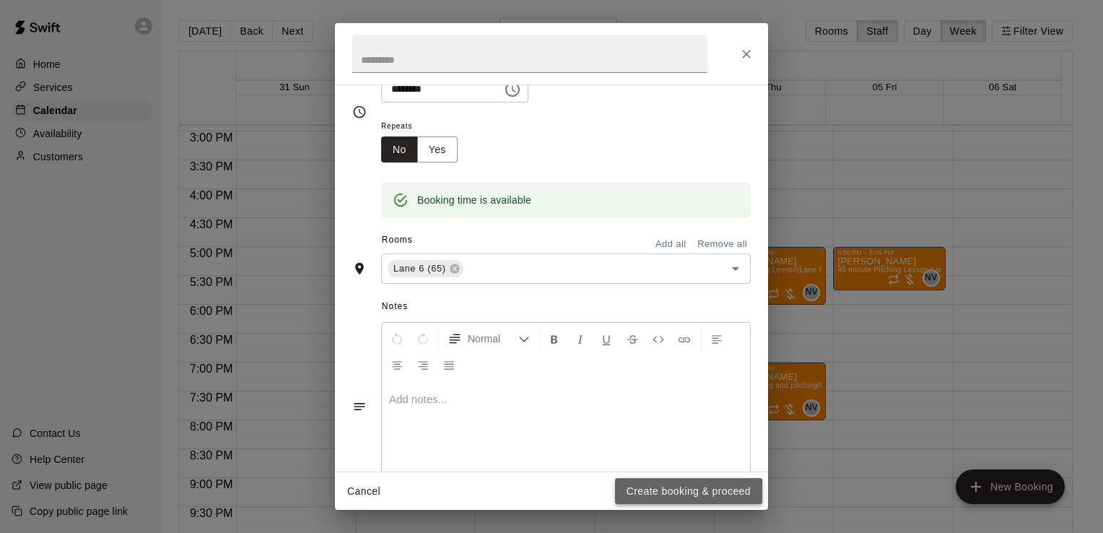
click at [682, 495] on button "Create booking & proceed" at bounding box center [688, 491] width 147 height 27
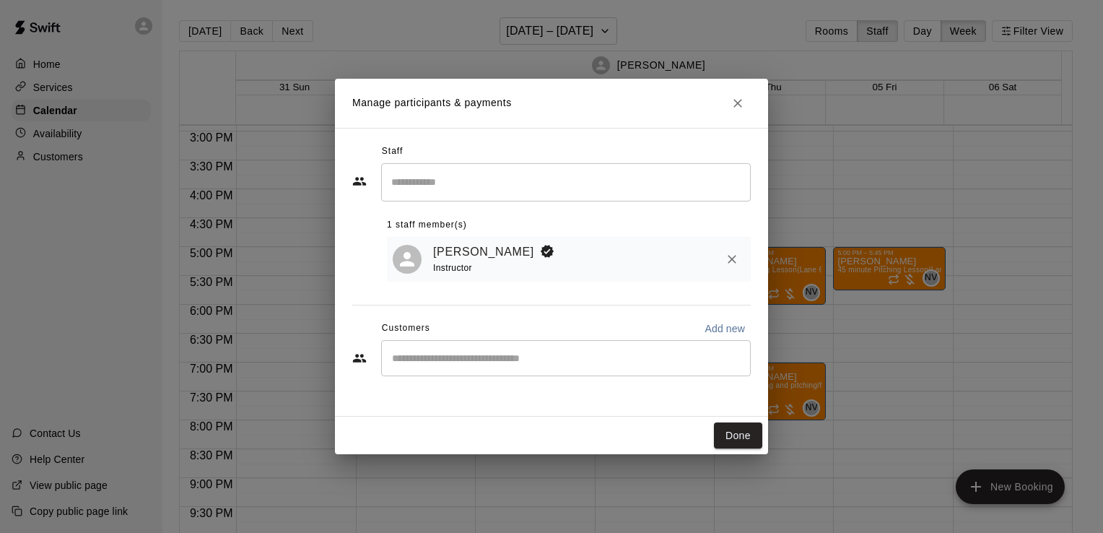
click at [577, 365] on input "Start typing to search customers..." at bounding box center [566, 358] width 357 height 14
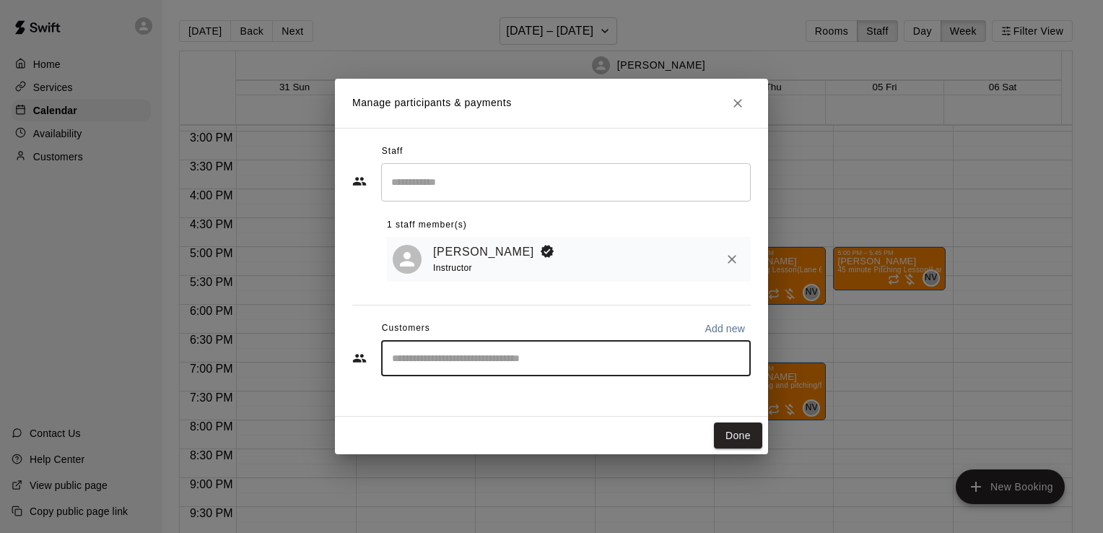
click at [577, 365] on input "Start typing to search customers..." at bounding box center [566, 358] width 357 height 14
type input "******"
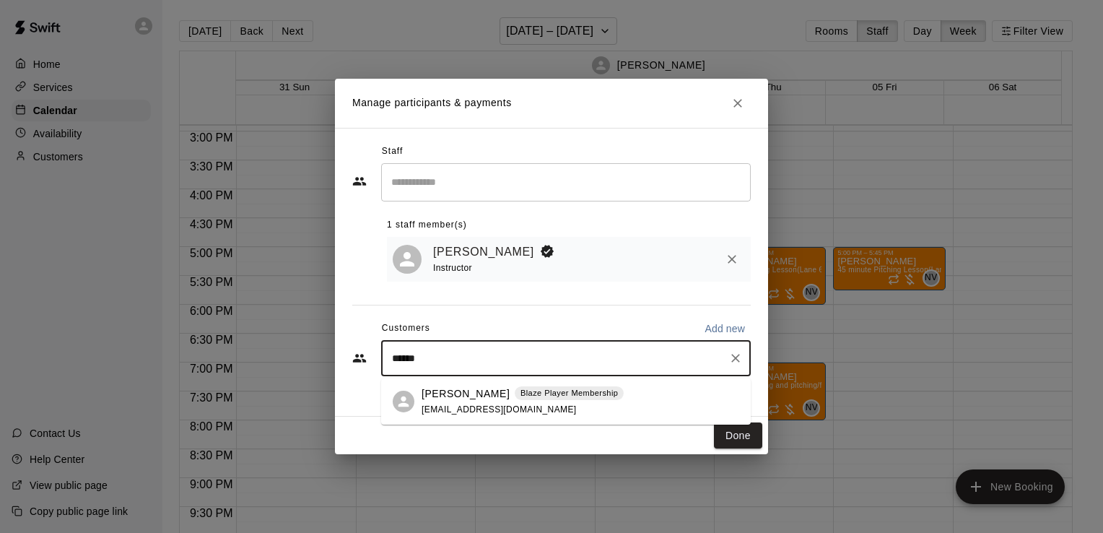
click at [531, 417] on div "[PERSON_NAME] Blaze Player Membership [EMAIL_ADDRESS][DOMAIN_NAME]" at bounding box center [566, 401] width 370 height 46
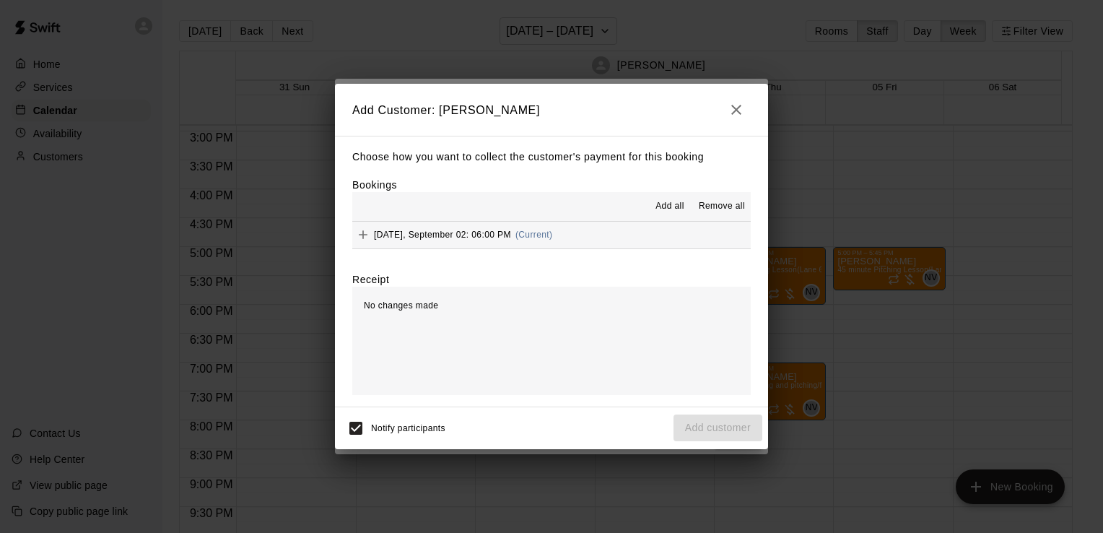
click at [667, 212] on span "Add all" at bounding box center [669, 206] width 29 height 14
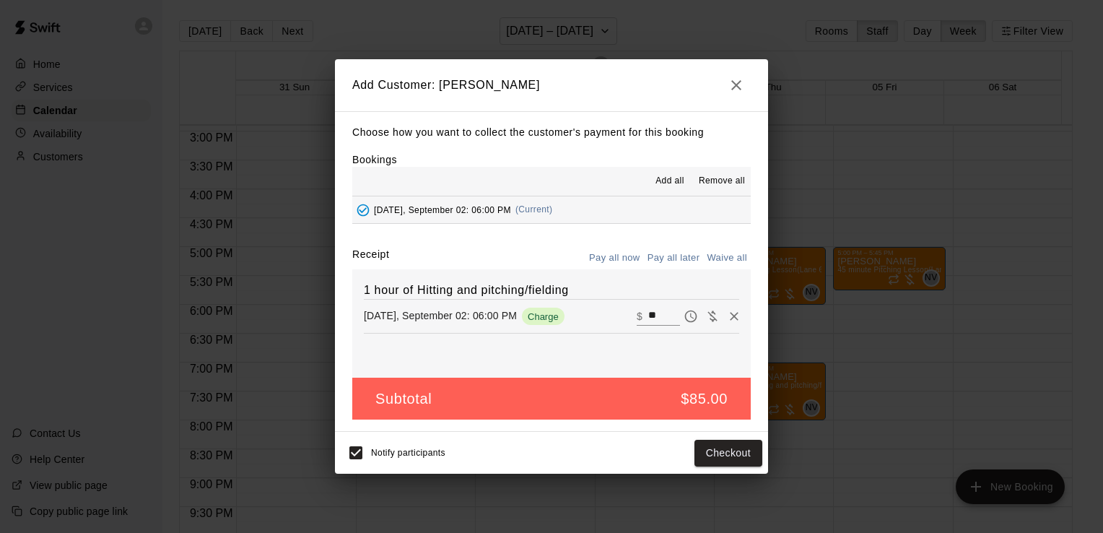
click at [670, 257] on button "Pay all later" at bounding box center [674, 258] width 60 height 22
click at [683, 453] on button "Add customer" at bounding box center [718, 453] width 89 height 27
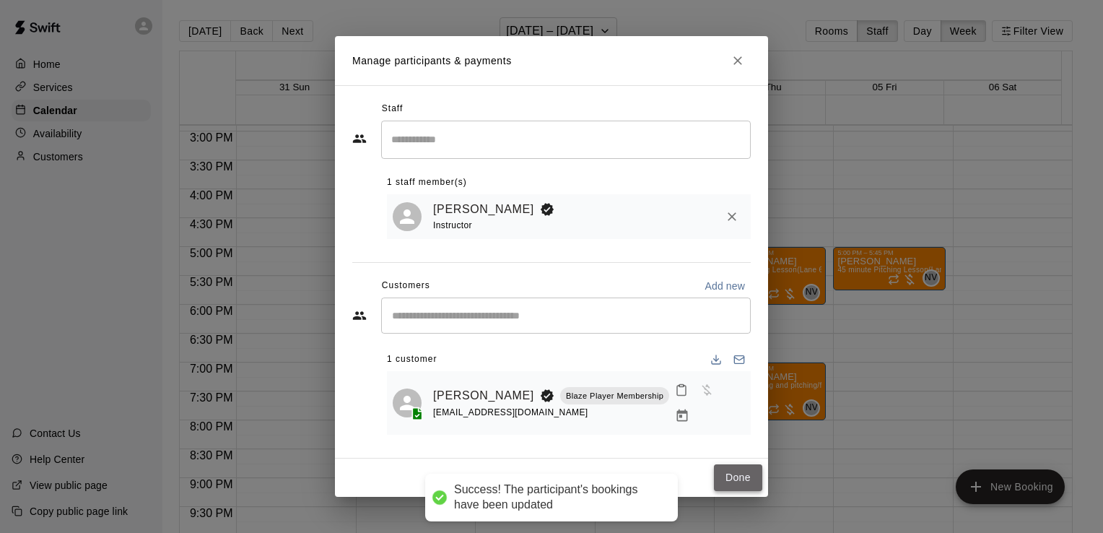
click at [733, 474] on button "Done" at bounding box center [738, 477] width 48 height 27
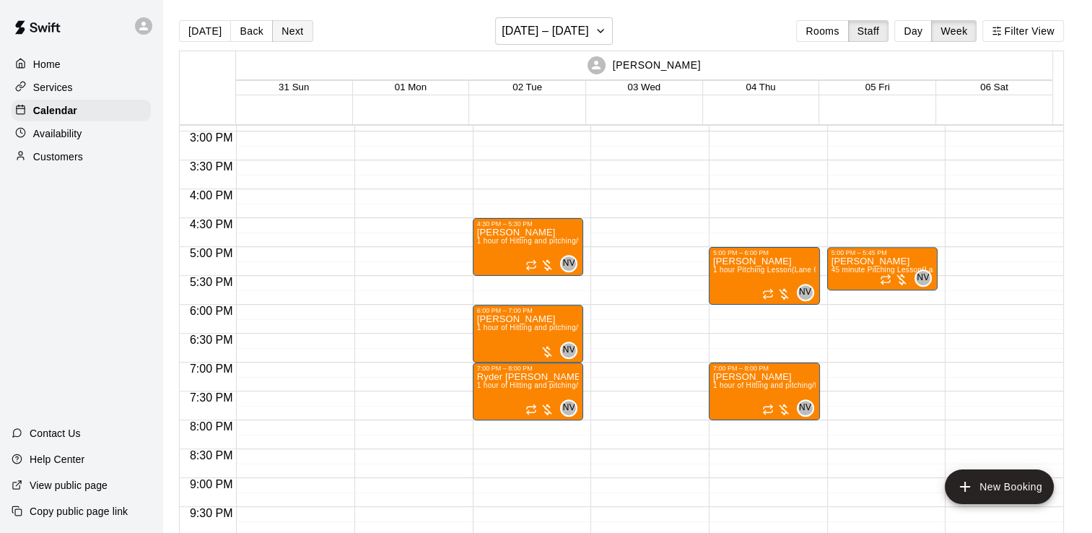
click at [293, 33] on button "Next" at bounding box center [292, 31] width 40 height 22
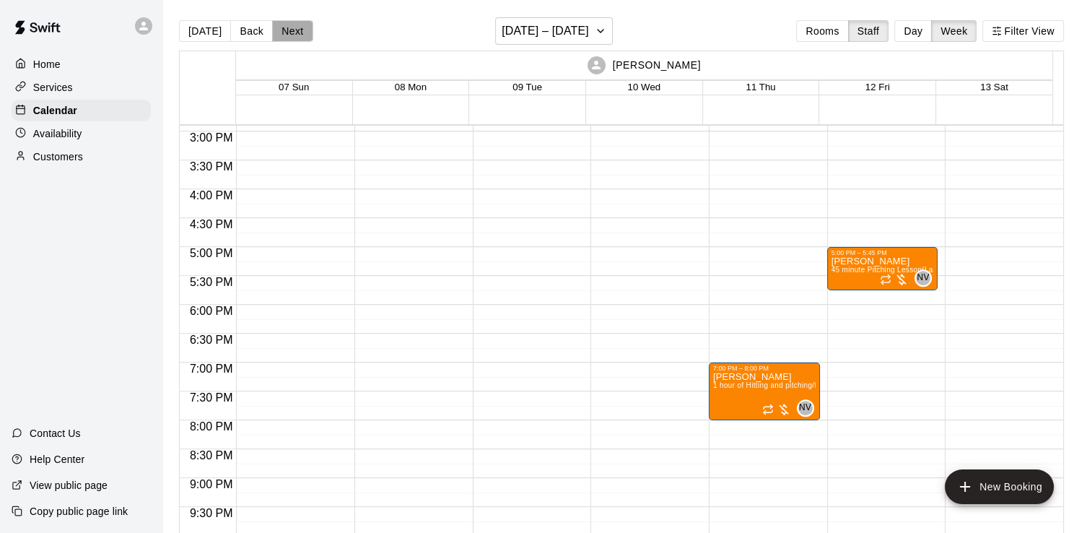
click at [293, 33] on button "Next" at bounding box center [292, 31] width 40 height 22
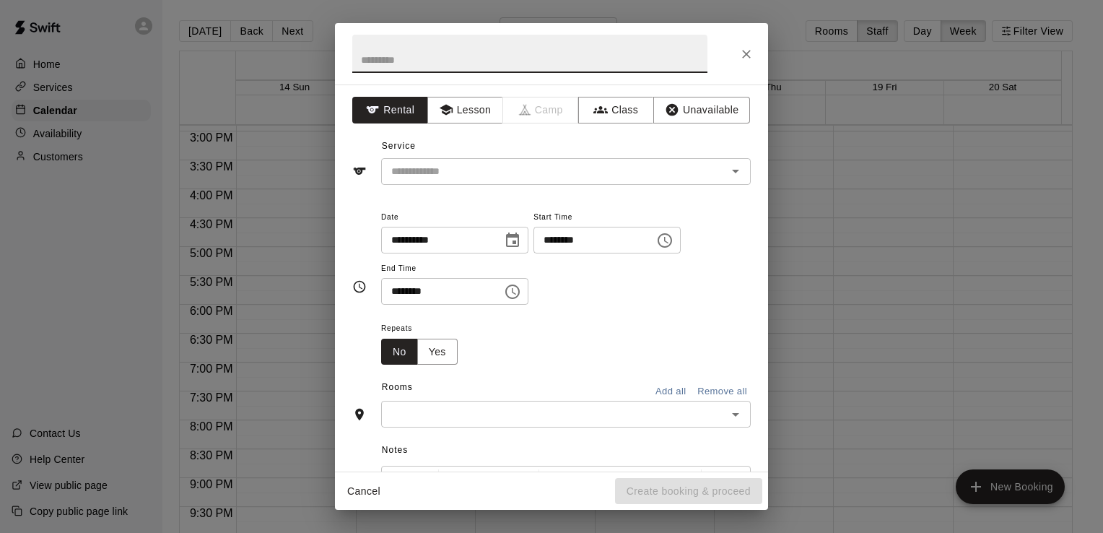
click at [546, 70] on input "text" at bounding box center [529, 54] width 355 height 38
click at [509, 287] on div "******** ​" at bounding box center [454, 291] width 147 height 27
click at [521, 297] on icon "Choose time, selected time is 6:30 PM" at bounding box center [512, 291] width 17 height 17
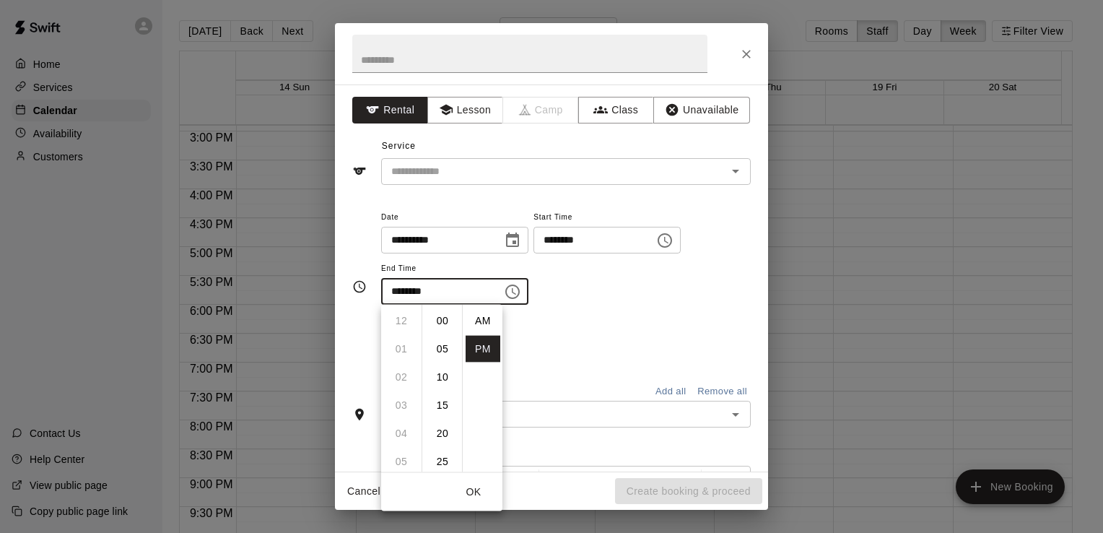
scroll to position [26, 0]
click at [401, 357] on li "07" at bounding box center [401, 349] width 35 height 27
click at [442, 318] on li "00" at bounding box center [442, 321] width 35 height 27
type input "********"
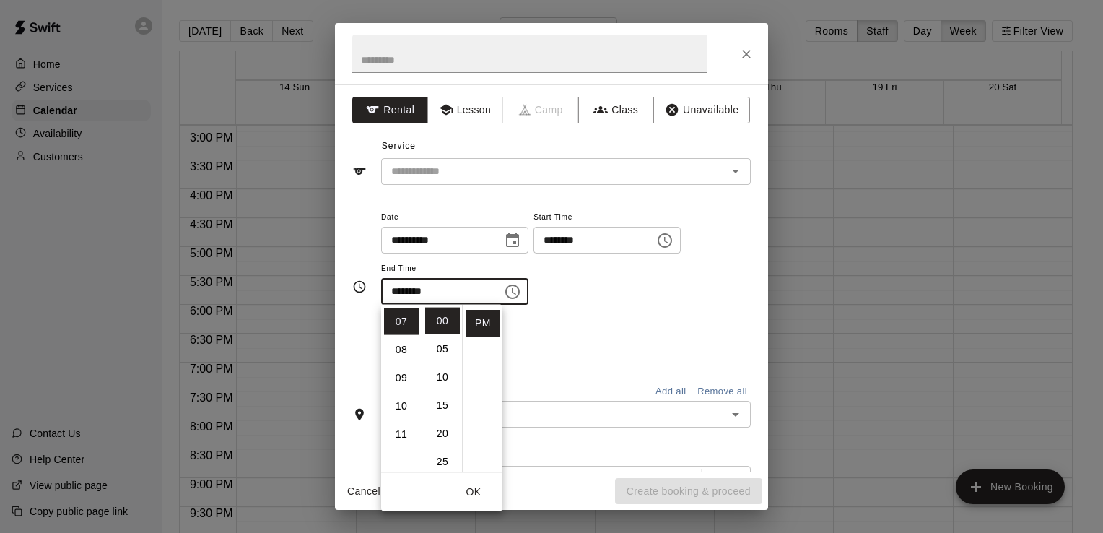
click at [566, 319] on div "Repeats No Yes" at bounding box center [566, 341] width 370 height 45
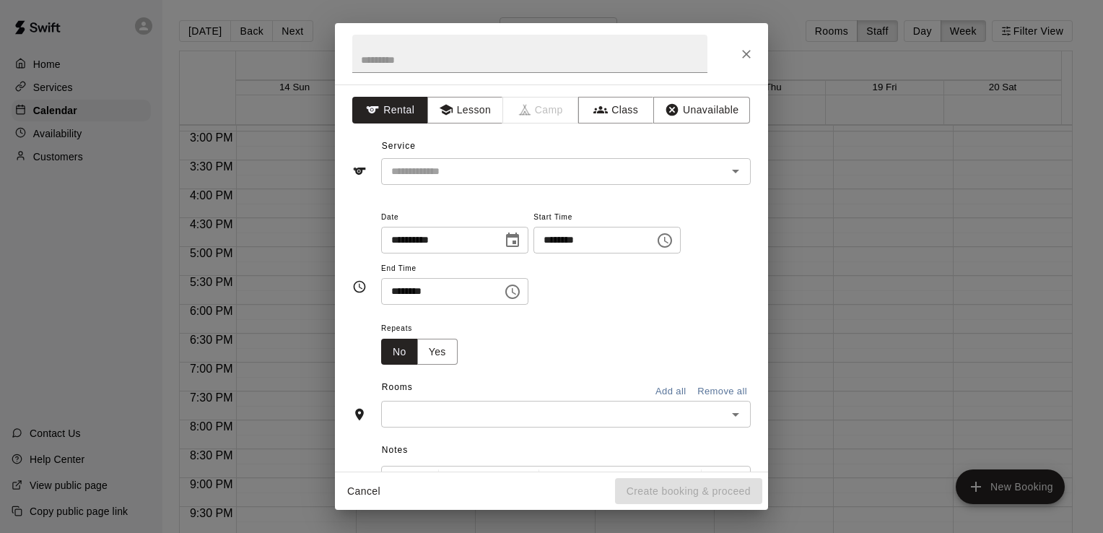
click at [493, 420] on input "text" at bounding box center [553, 414] width 337 height 18
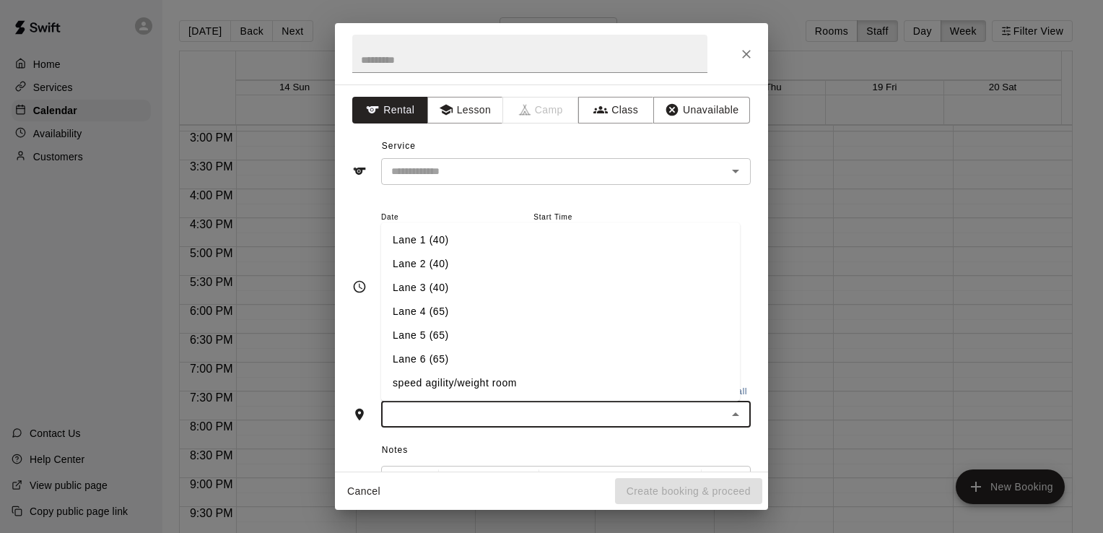
click at [493, 420] on input "text" at bounding box center [553, 414] width 337 height 18
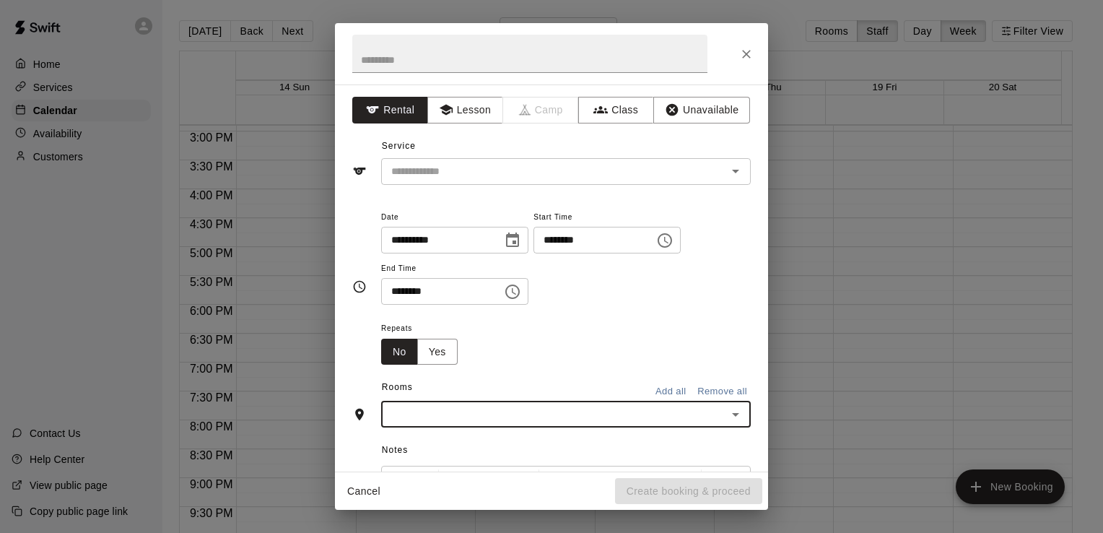
click at [646, 417] on input "text" at bounding box center [553, 414] width 337 height 18
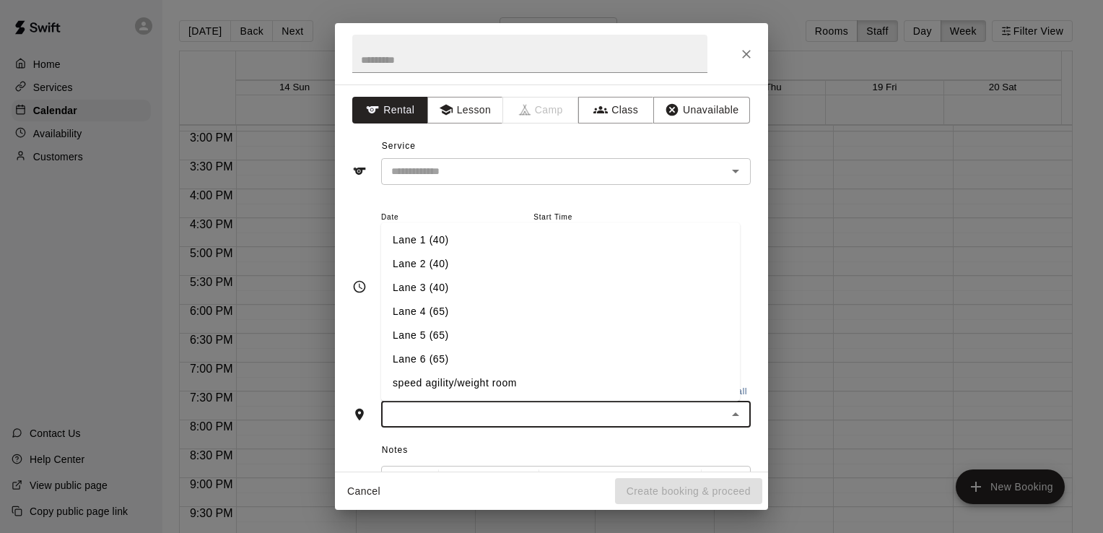
click at [523, 357] on li "Lane 6 (65)" at bounding box center [560, 360] width 359 height 24
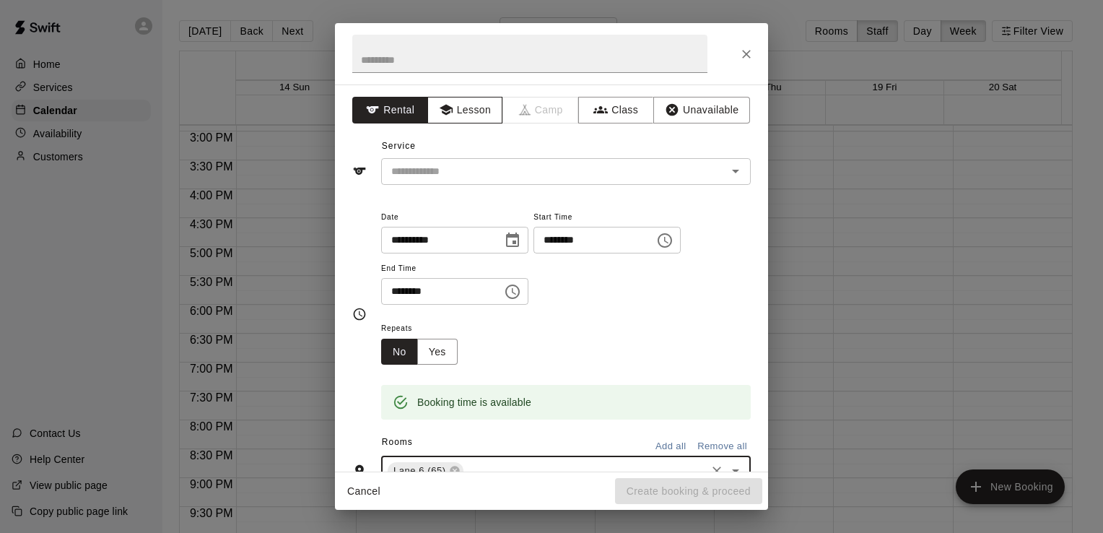
click at [492, 113] on button "Lesson" at bounding box center [465, 110] width 76 height 27
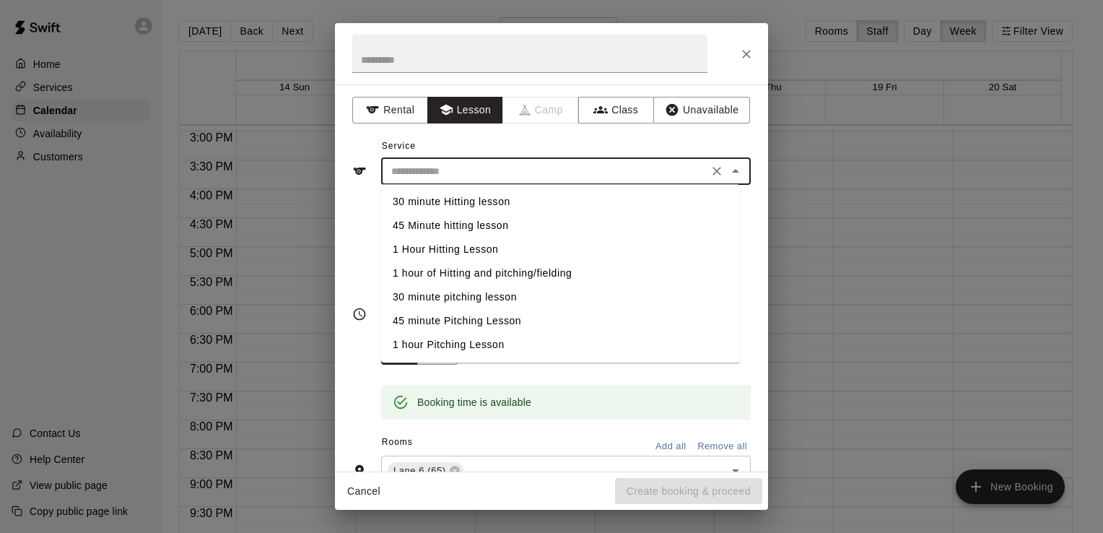
click at [506, 172] on input "text" at bounding box center [544, 171] width 318 height 18
click at [497, 275] on li "1 hour of Hitting and pitching/fielding" at bounding box center [560, 273] width 359 height 24
type input "**********"
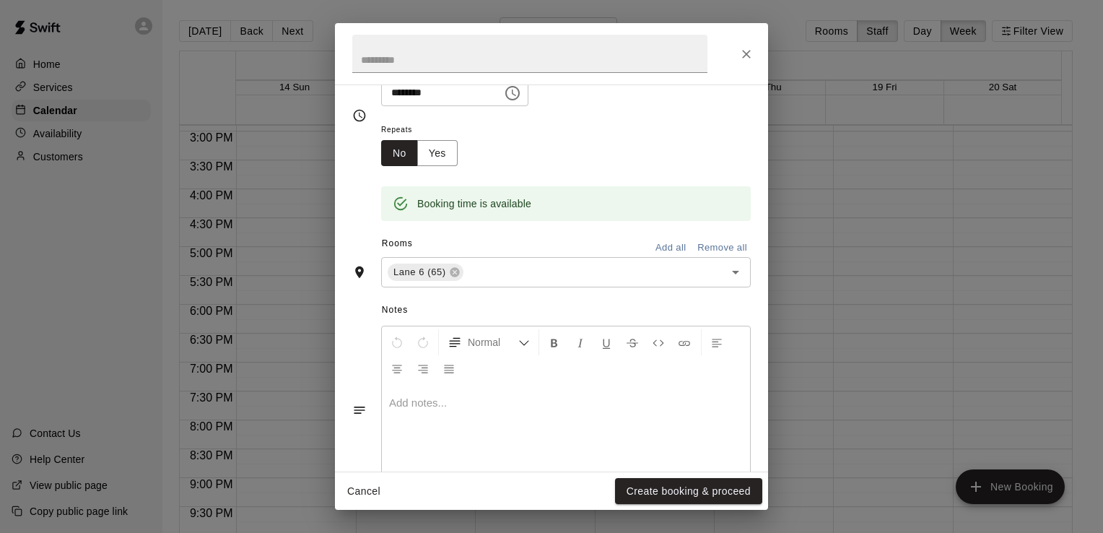
scroll to position [199, 0]
click at [690, 489] on button "Create booking & proceed" at bounding box center [688, 491] width 147 height 27
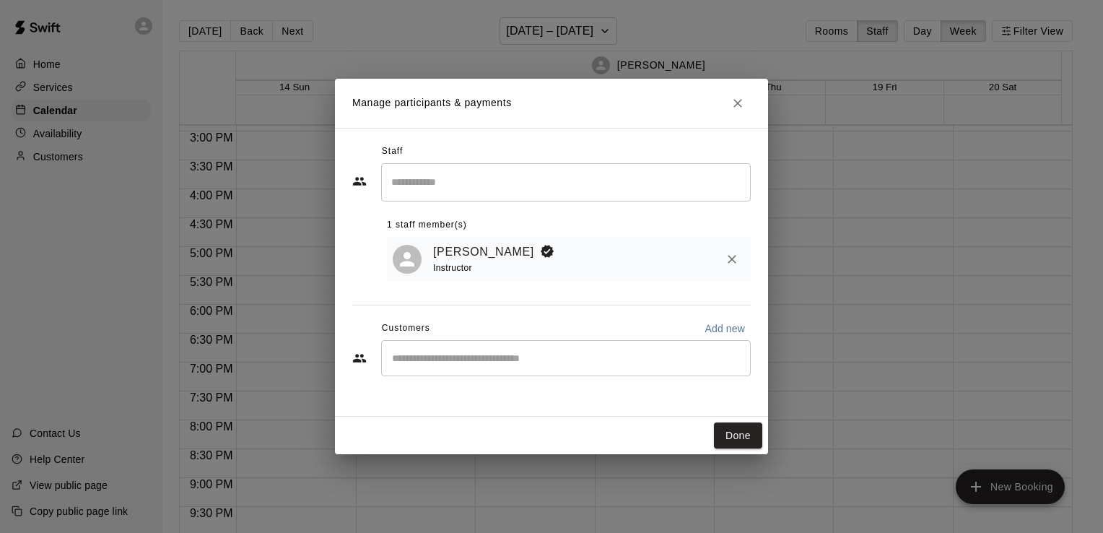
click at [617, 355] on input "Start typing to search customers..." at bounding box center [566, 358] width 357 height 14
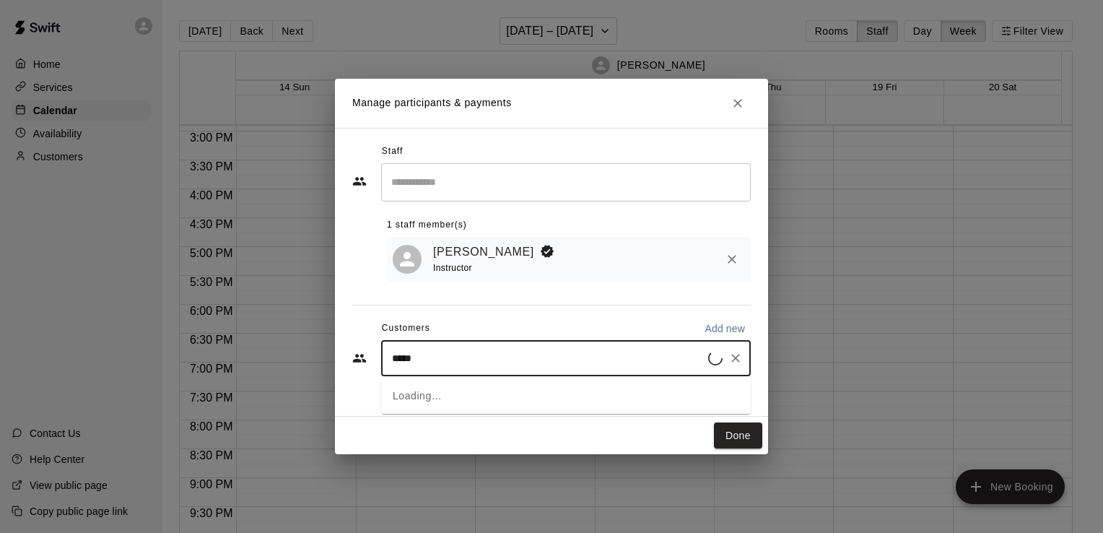
type input "******"
click at [593, 411] on div "[PERSON_NAME] Blaze Player Membership [EMAIL_ADDRESS][DOMAIN_NAME]" at bounding box center [523, 401] width 202 height 31
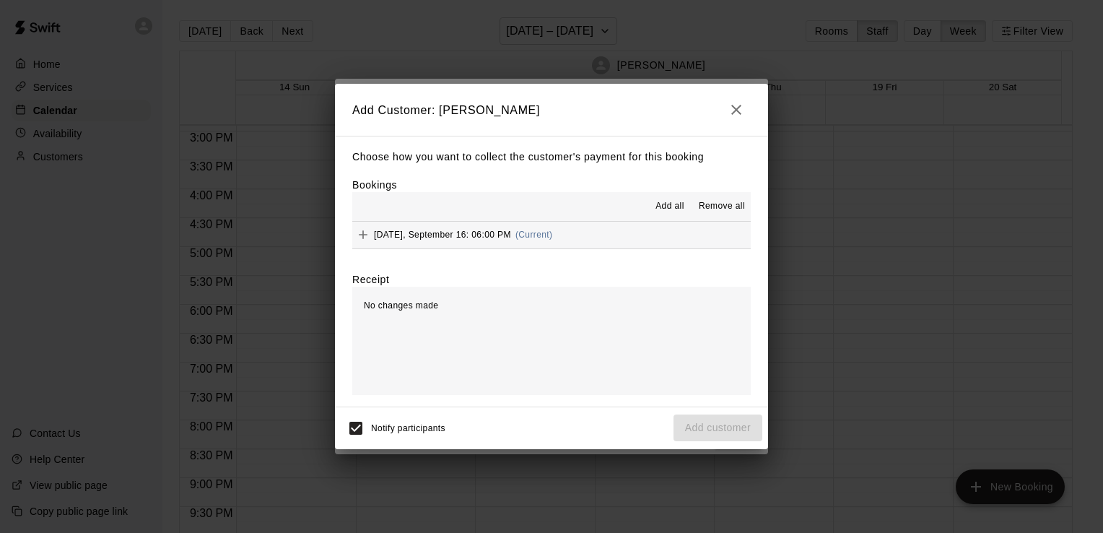
click at [636, 236] on button "[DATE], September 16: 06:00 PM (Current)" at bounding box center [551, 235] width 398 height 27
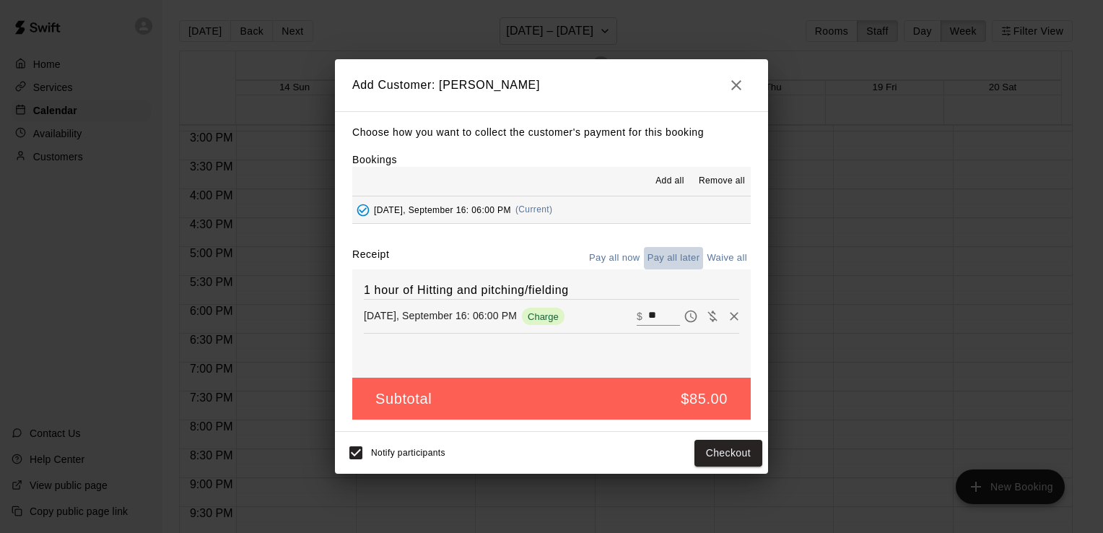
click at [663, 253] on button "Pay all later" at bounding box center [674, 258] width 60 height 22
click at [684, 448] on button "Add customer" at bounding box center [718, 453] width 89 height 27
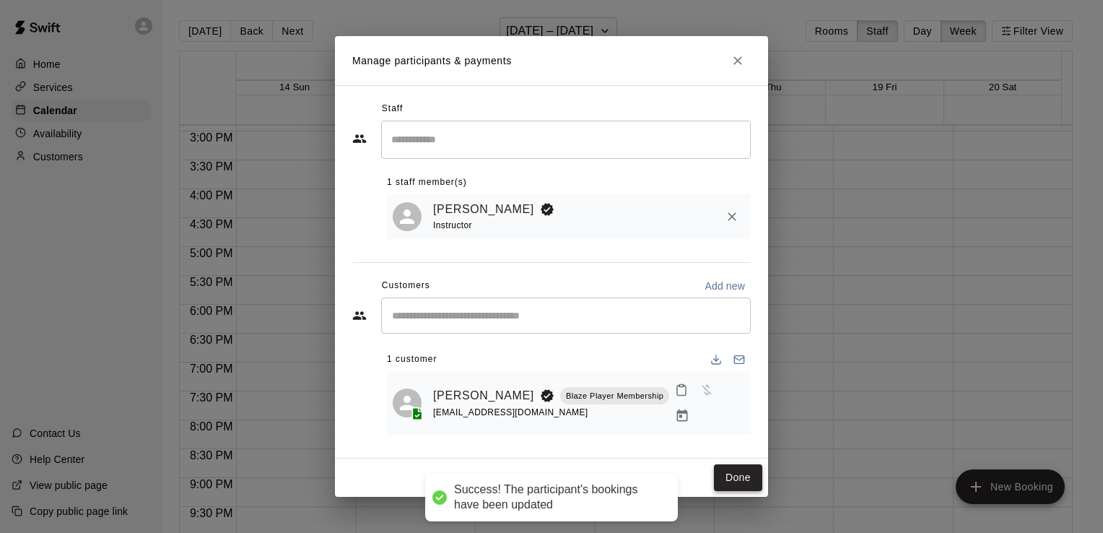
click at [754, 487] on button "Done" at bounding box center [738, 477] width 48 height 27
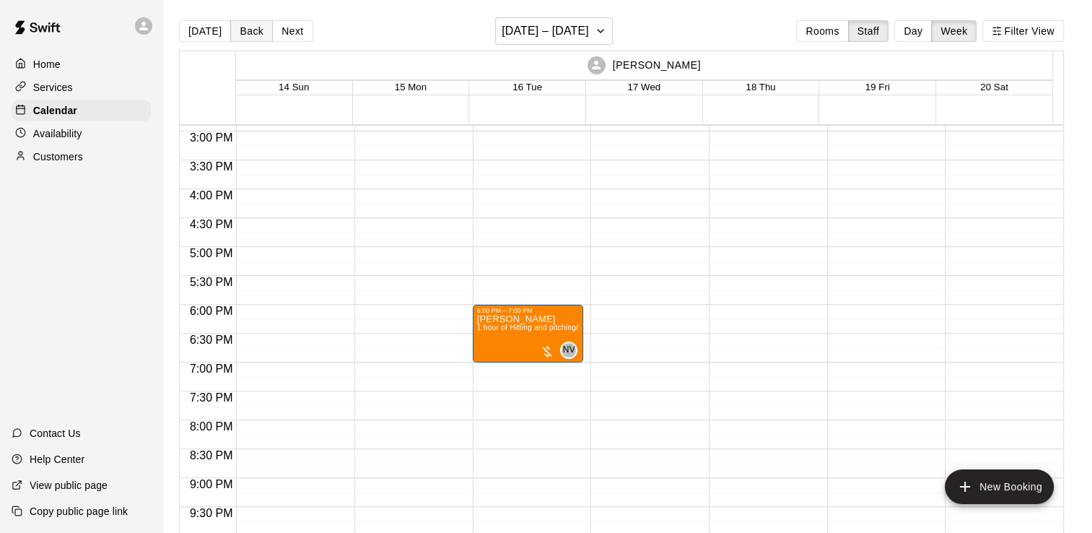
click at [243, 29] on button "Back" at bounding box center [251, 31] width 43 height 22
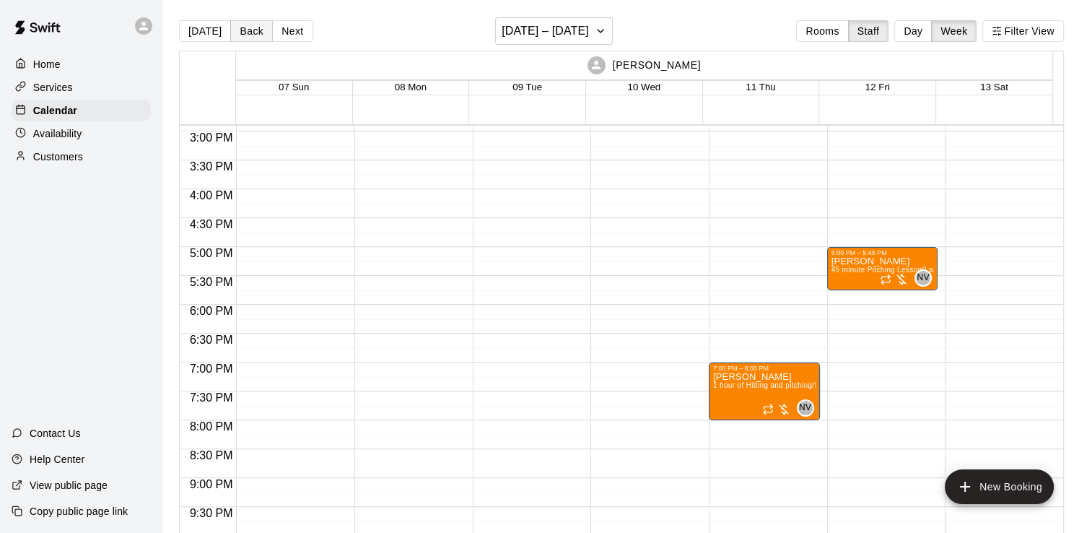
click at [263, 27] on button "Back" at bounding box center [251, 31] width 43 height 22
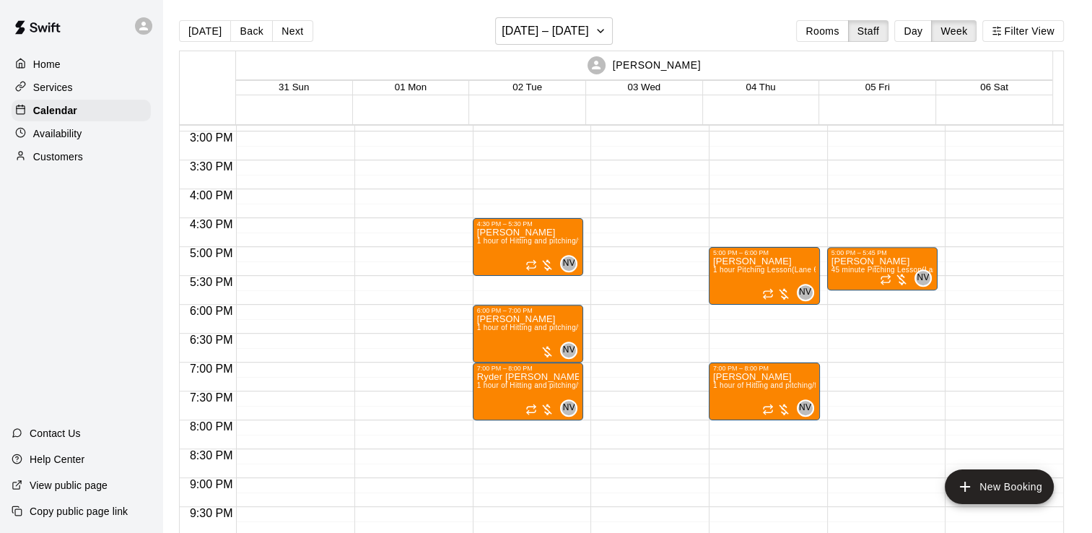
click at [284, 27] on button "Next" at bounding box center [292, 31] width 40 height 22
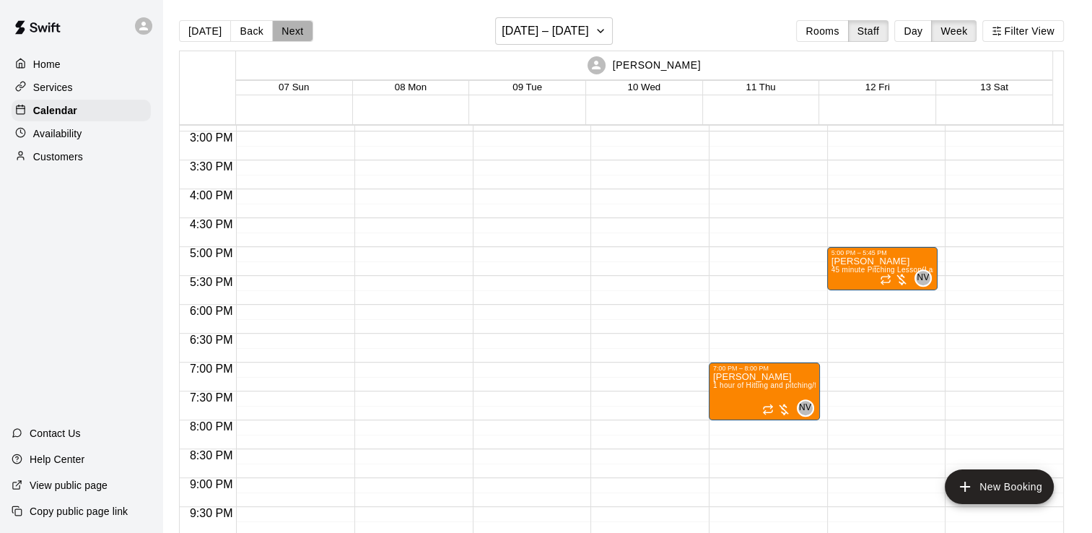
click at [284, 27] on button "Next" at bounding box center [292, 31] width 40 height 22
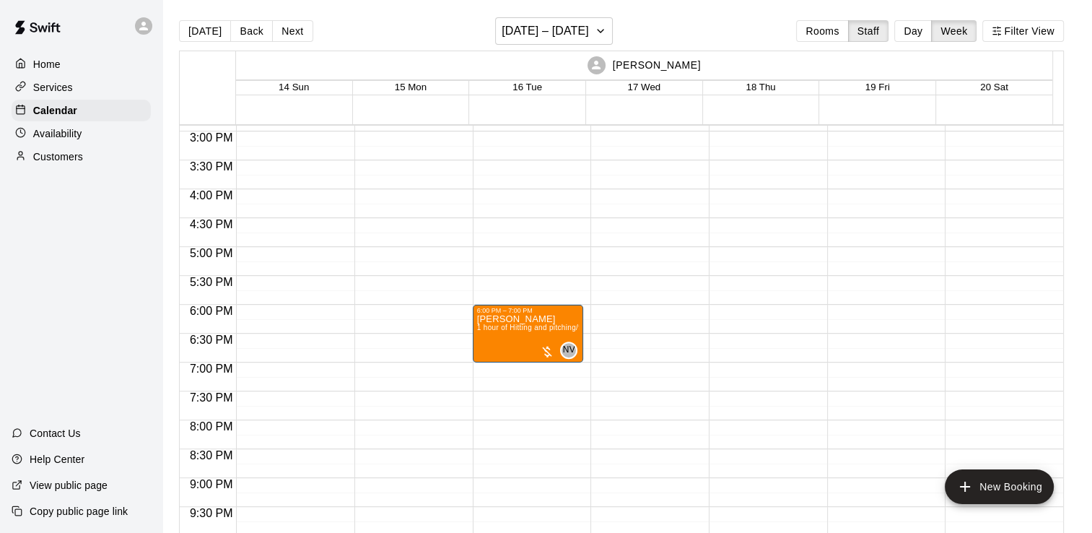
click at [284, 27] on button "Next" at bounding box center [292, 31] width 40 height 22
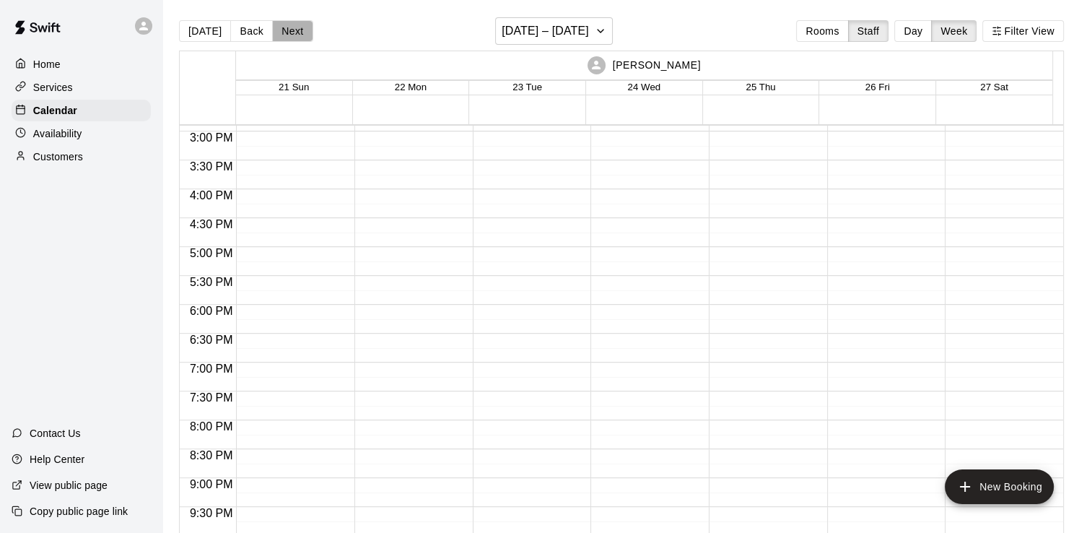
click at [284, 27] on button "Next" at bounding box center [292, 31] width 40 height 22
click at [256, 30] on button "Back" at bounding box center [251, 31] width 43 height 22
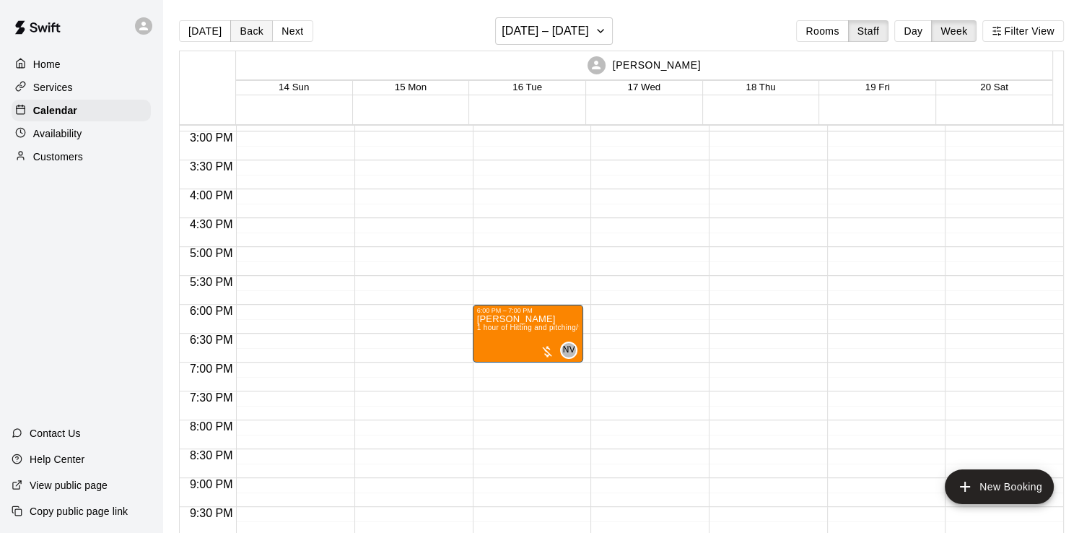
click at [256, 30] on button "Back" at bounding box center [251, 31] width 43 height 22
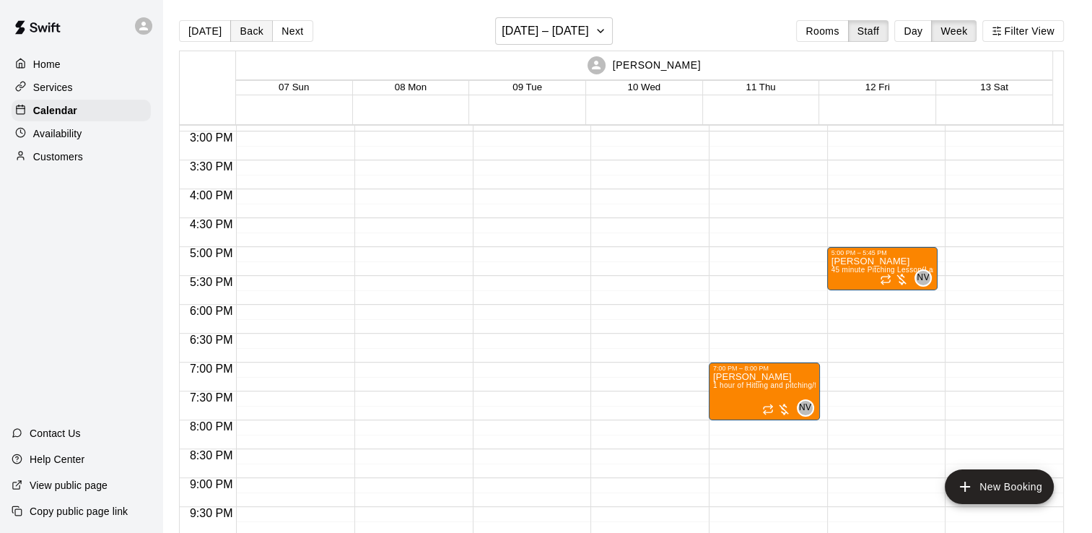
click at [256, 30] on button "Back" at bounding box center [251, 31] width 43 height 22
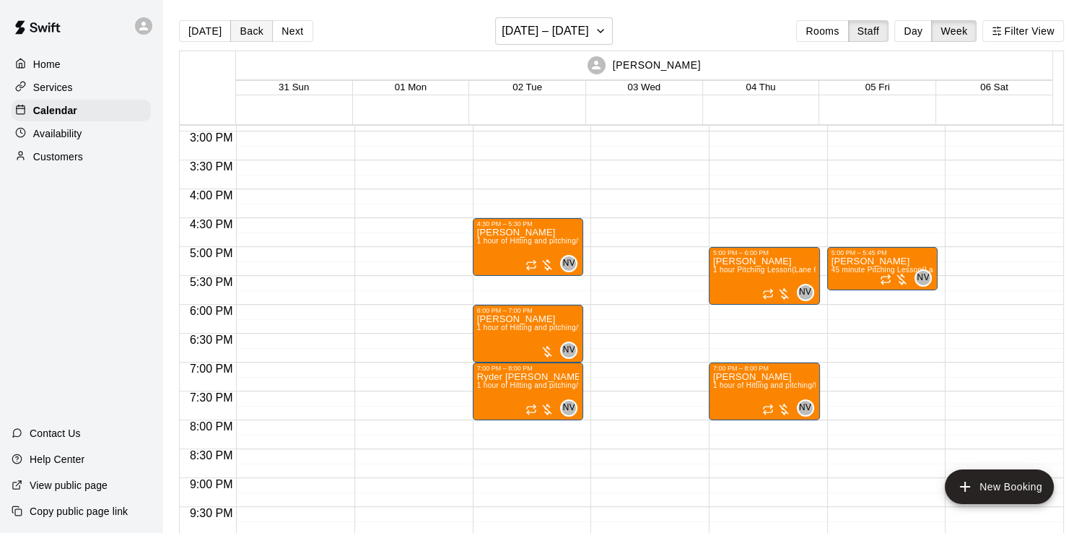
click at [256, 30] on button "Back" at bounding box center [251, 31] width 43 height 22
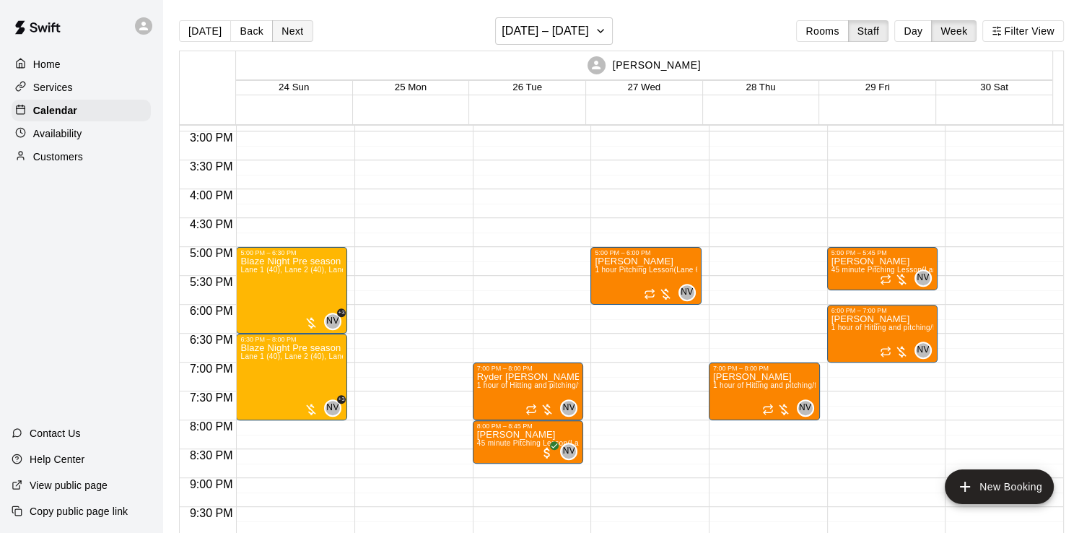
click at [274, 30] on button "Next" at bounding box center [292, 31] width 40 height 22
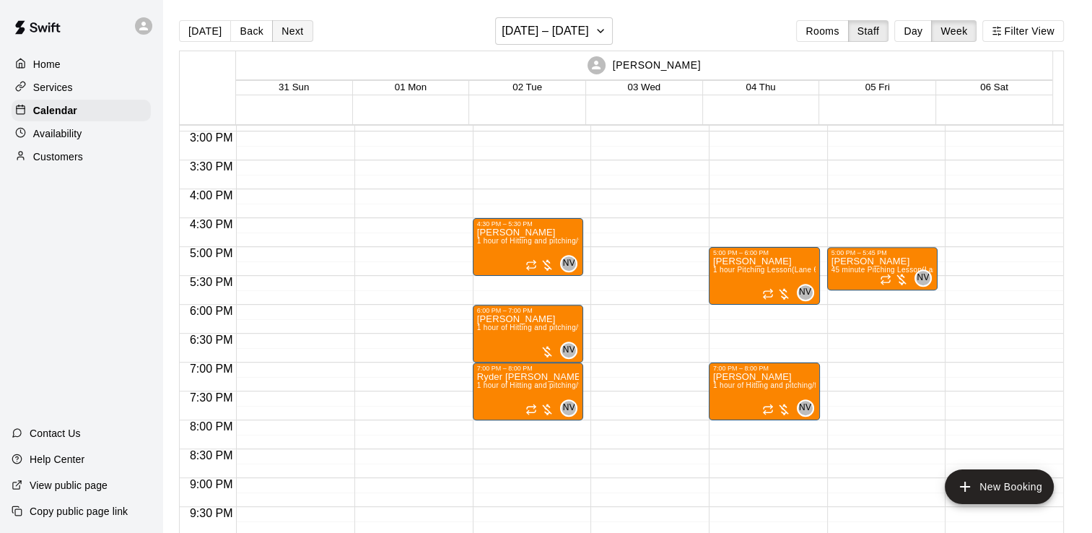
click at [274, 30] on button "Next" at bounding box center [292, 31] width 40 height 22
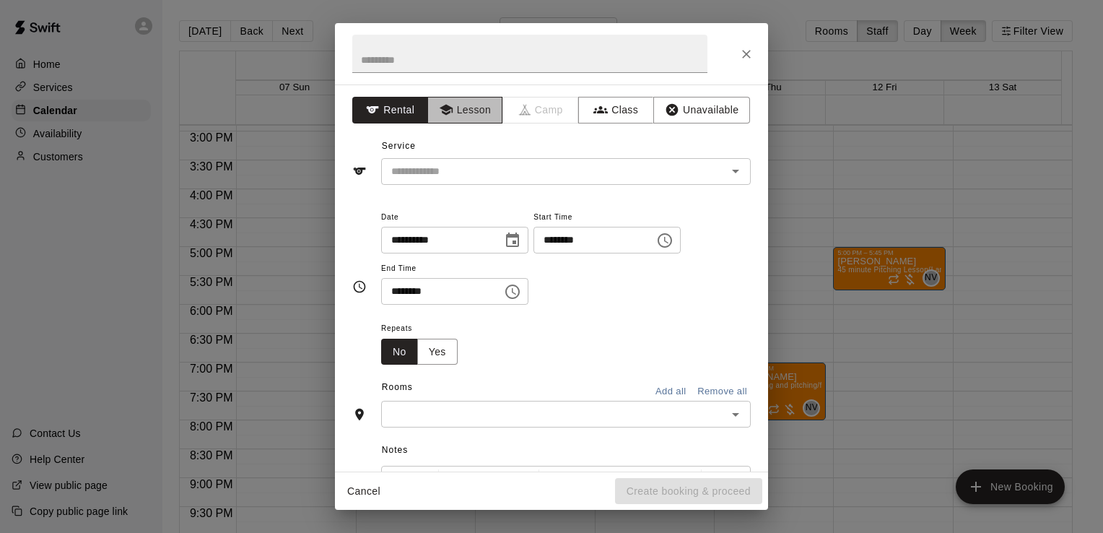
click at [480, 122] on button "Lesson" at bounding box center [465, 110] width 76 height 27
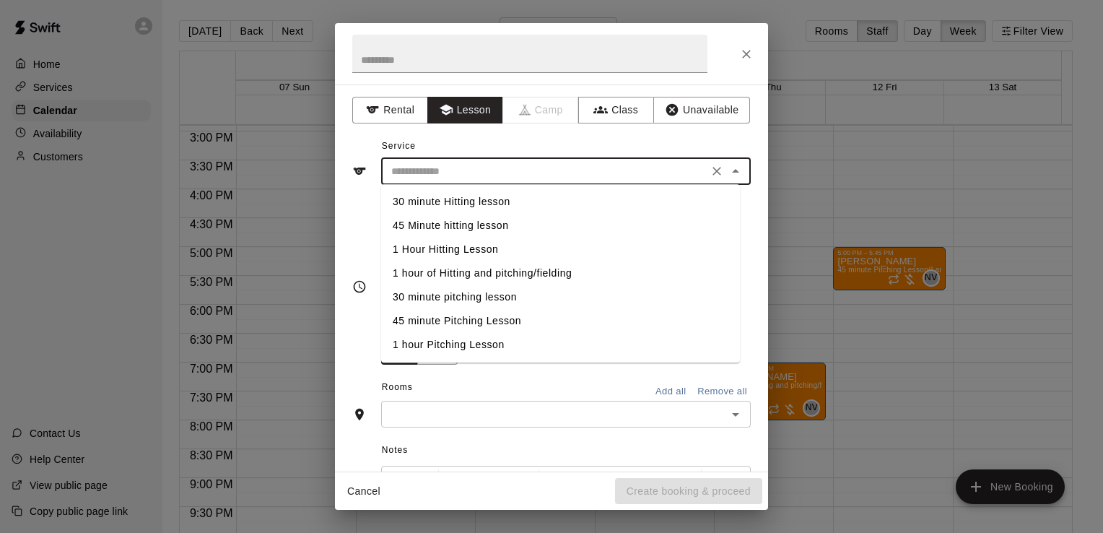
click at [480, 172] on input "text" at bounding box center [544, 171] width 318 height 18
click at [468, 278] on li "1 hour of Hitting and pitching/fielding" at bounding box center [560, 273] width 359 height 24
type input "**********"
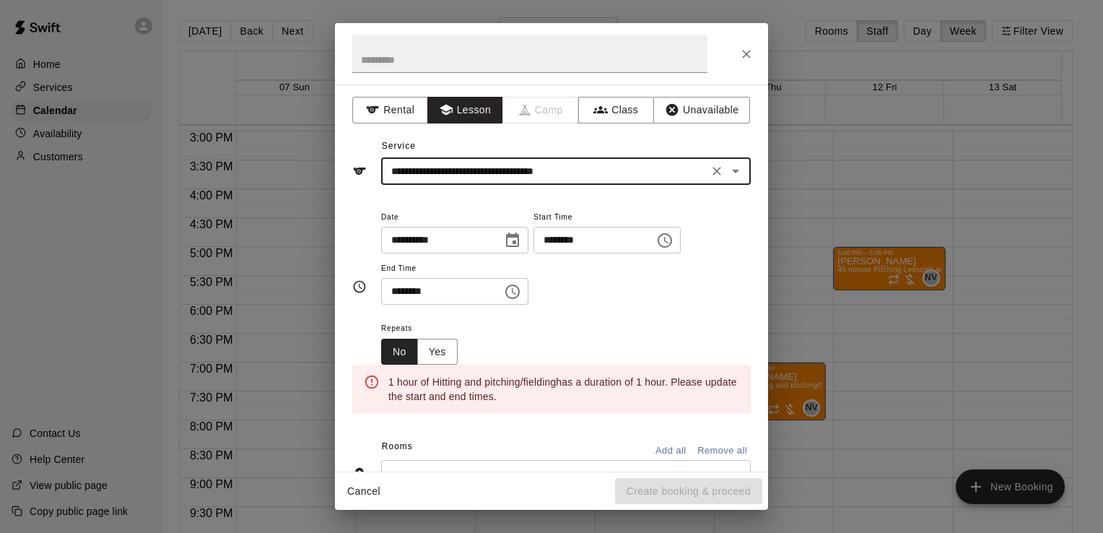
click at [482, 287] on input "********" at bounding box center [436, 291] width 111 height 27
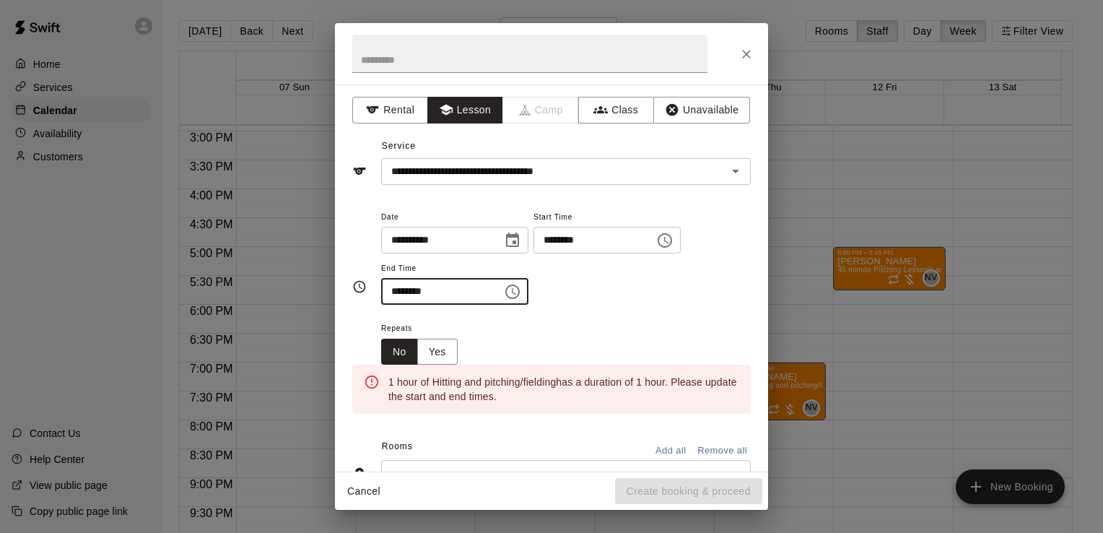
click at [516, 293] on icon "Choose time, selected time is 5:00 PM" at bounding box center [514, 291] width 4 height 6
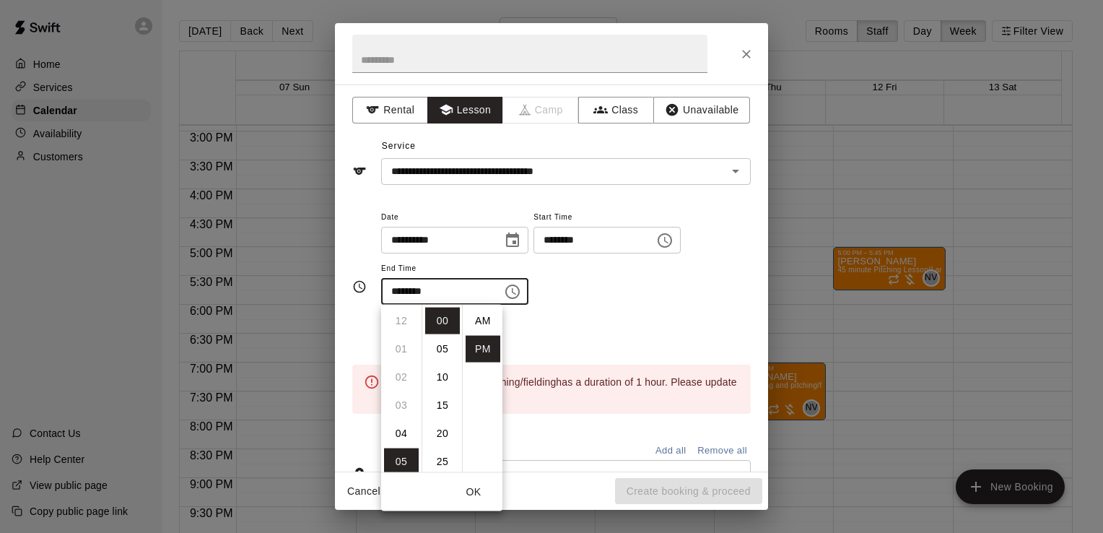
scroll to position [26, 0]
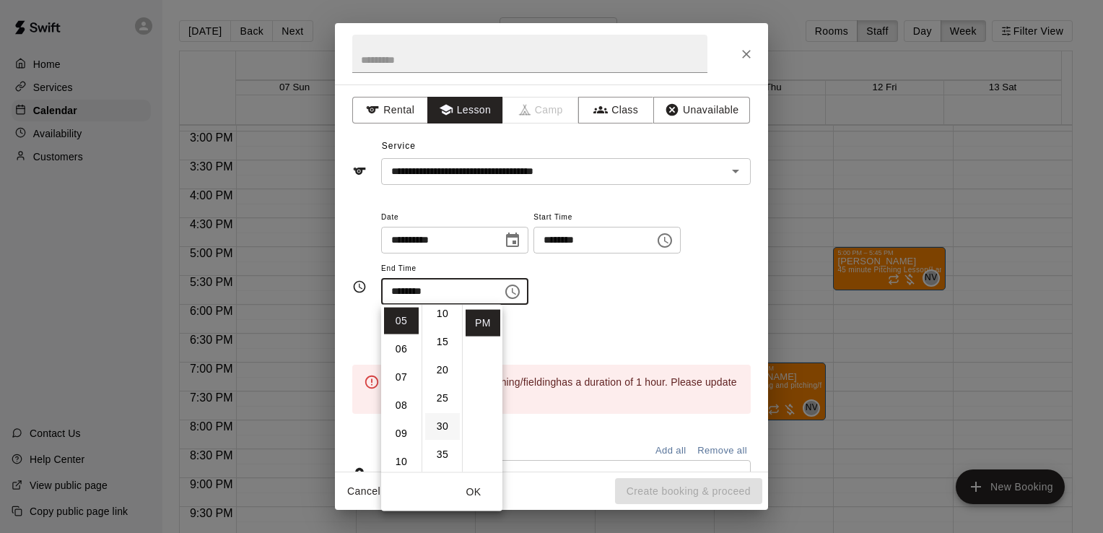
click at [432, 414] on li "30" at bounding box center [442, 426] width 35 height 27
type input "********"
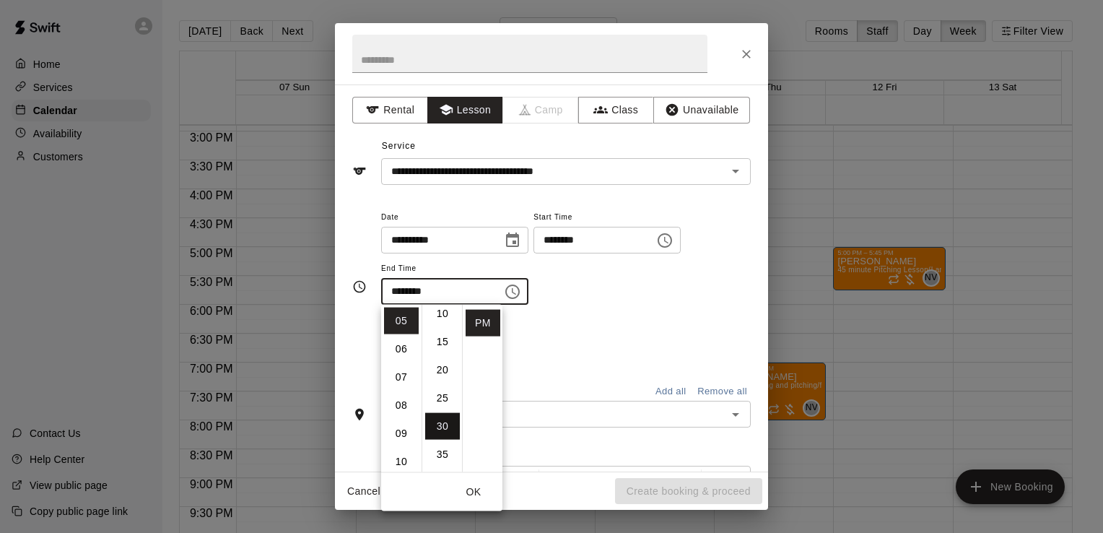
scroll to position [169, 0]
click at [586, 315] on div "**********" at bounding box center [566, 264] width 370 height 112
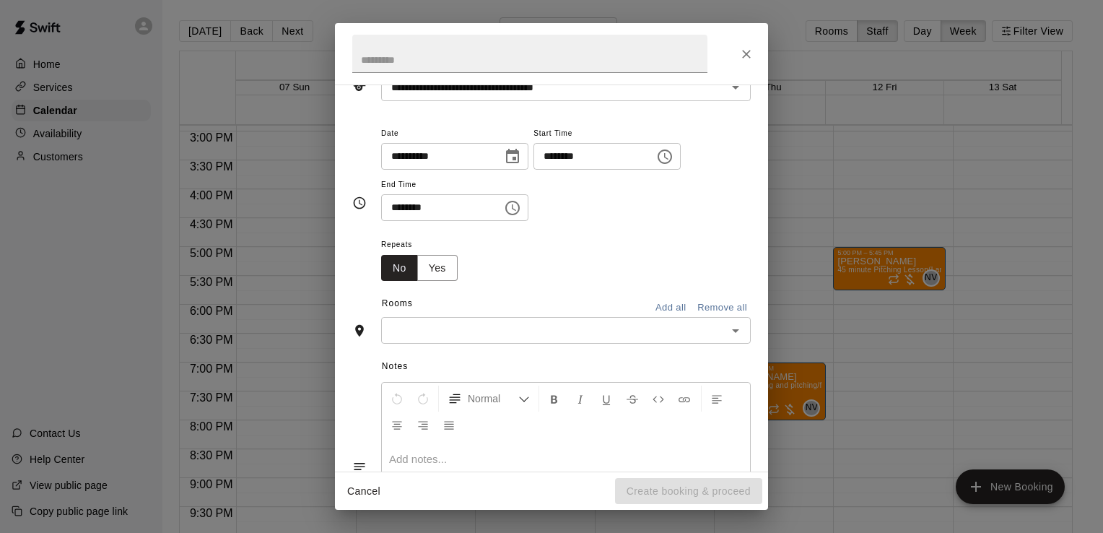
scroll to position [85, 0]
click at [650, 312] on button "Add all" at bounding box center [671, 306] width 46 height 22
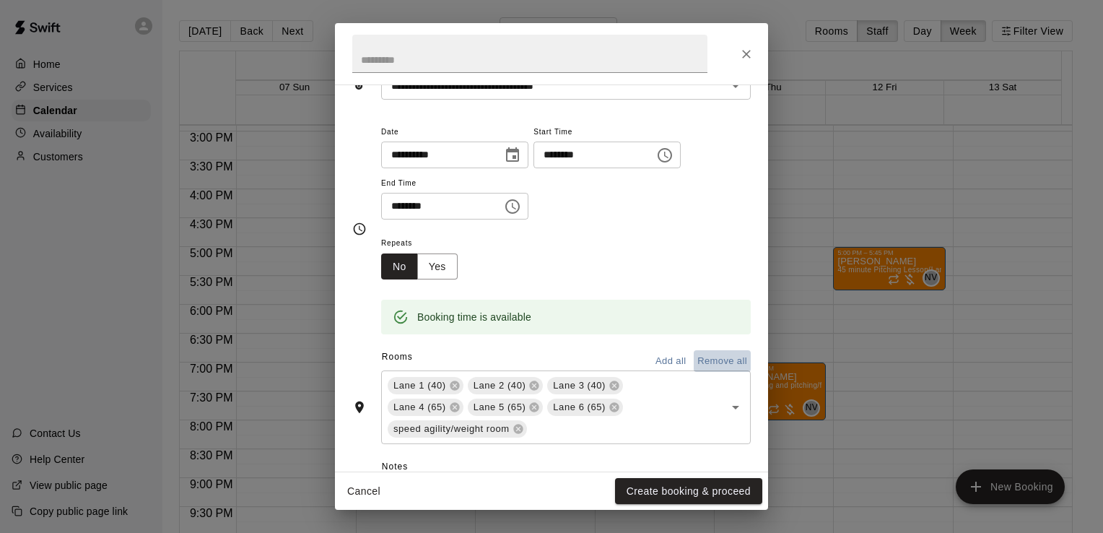
click at [701, 357] on button "Remove all" at bounding box center [722, 361] width 57 height 22
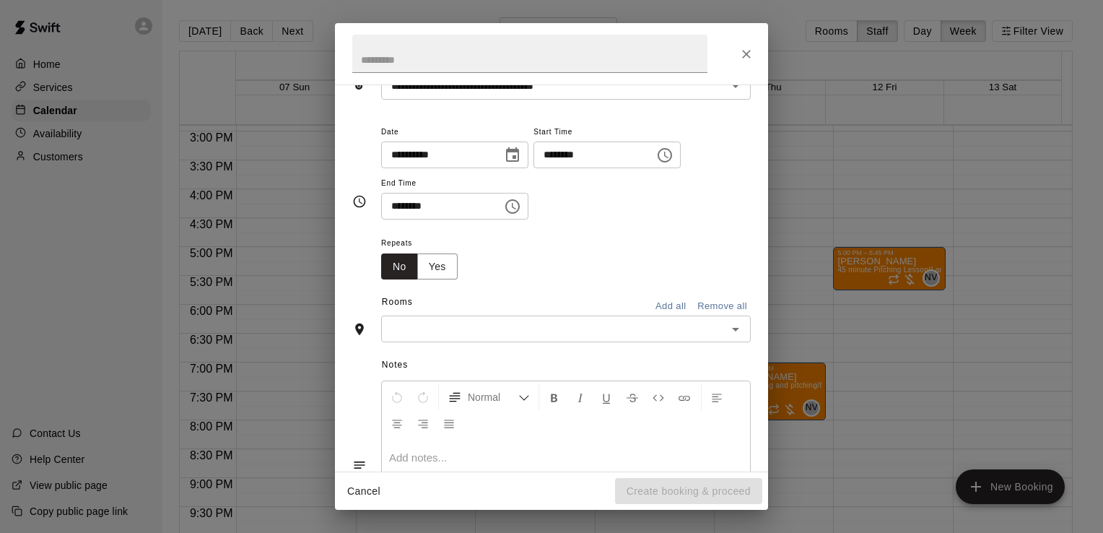
click at [678, 336] on input "text" at bounding box center [553, 329] width 337 height 18
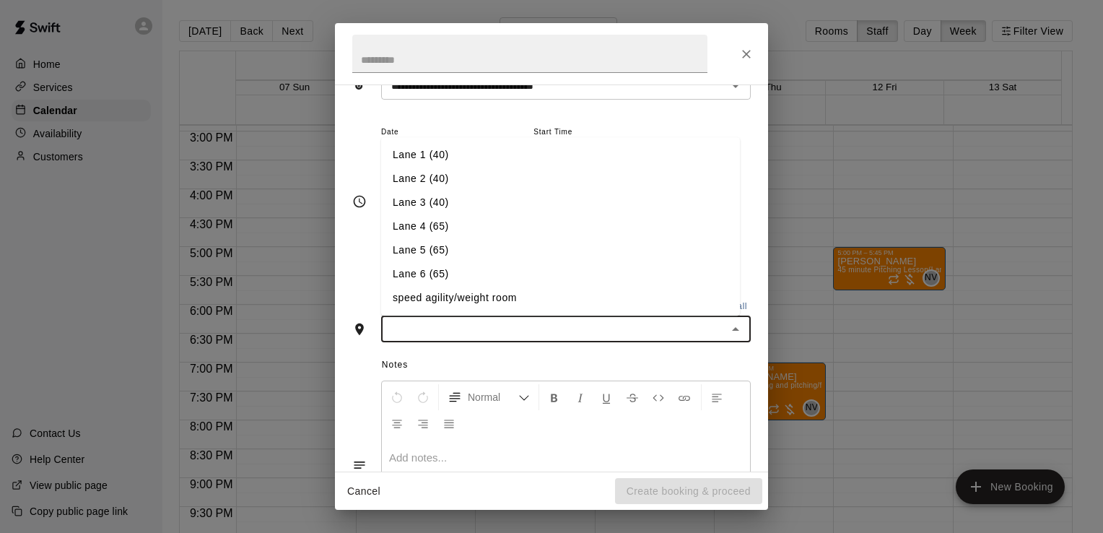
click at [542, 280] on li "Lane 6 (65)" at bounding box center [560, 275] width 359 height 24
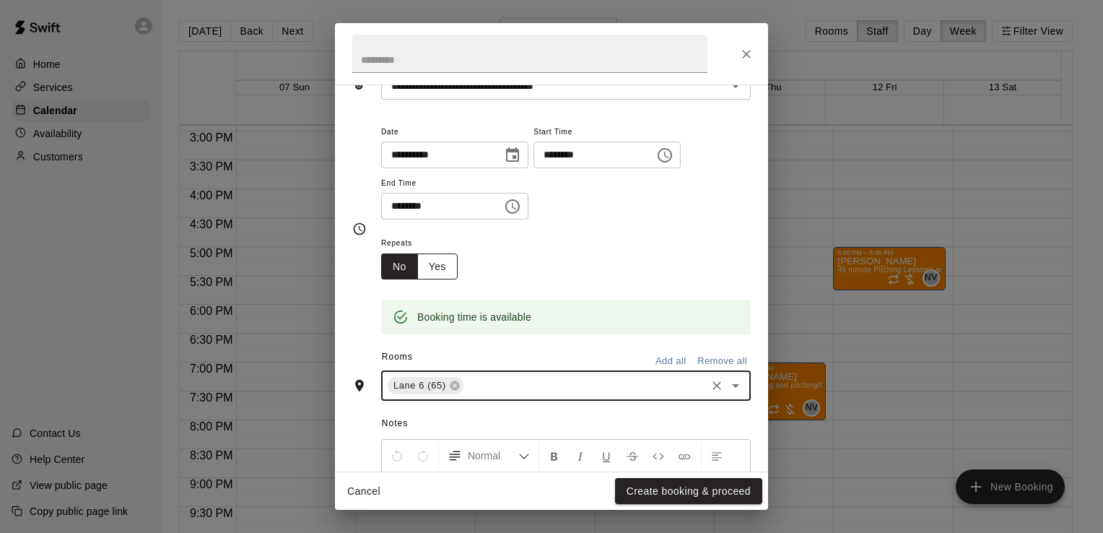
click at [448, 261] on button "Yes" at bounding box center [437, 266] width 40 height 27
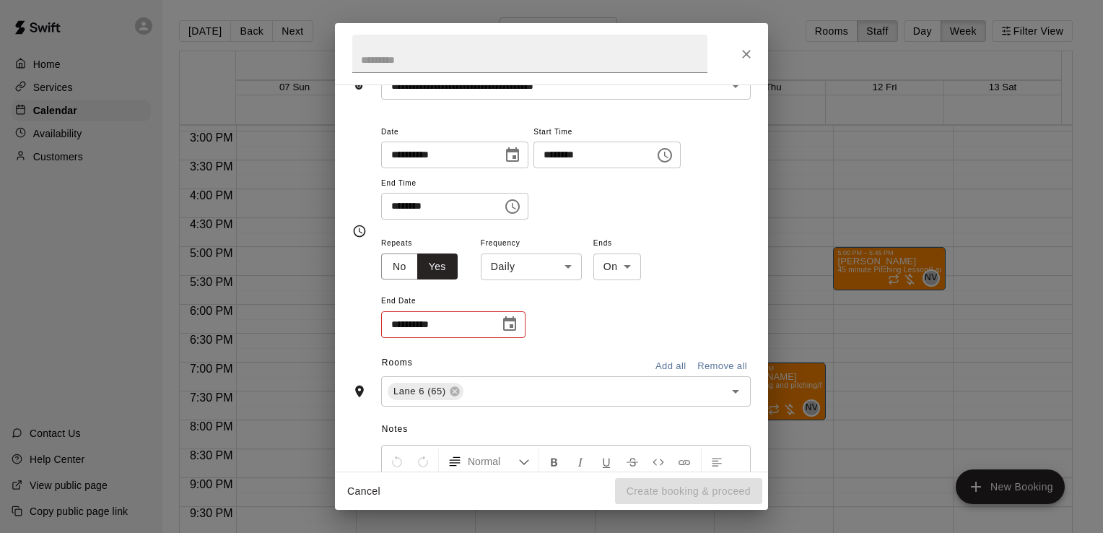
click at [544, 260] on body "**********" at bounding box center [551, 278] width 1103 height 556
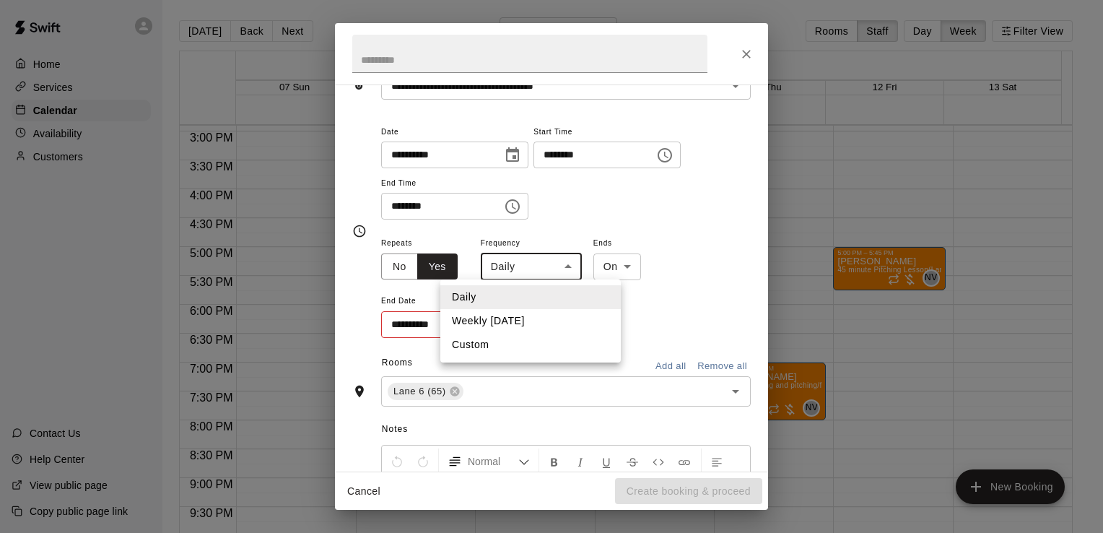
click at [534, 313] on li "Weekly [DATE]" at bounding box center [530, 321] width 180 height 24
type input "******"
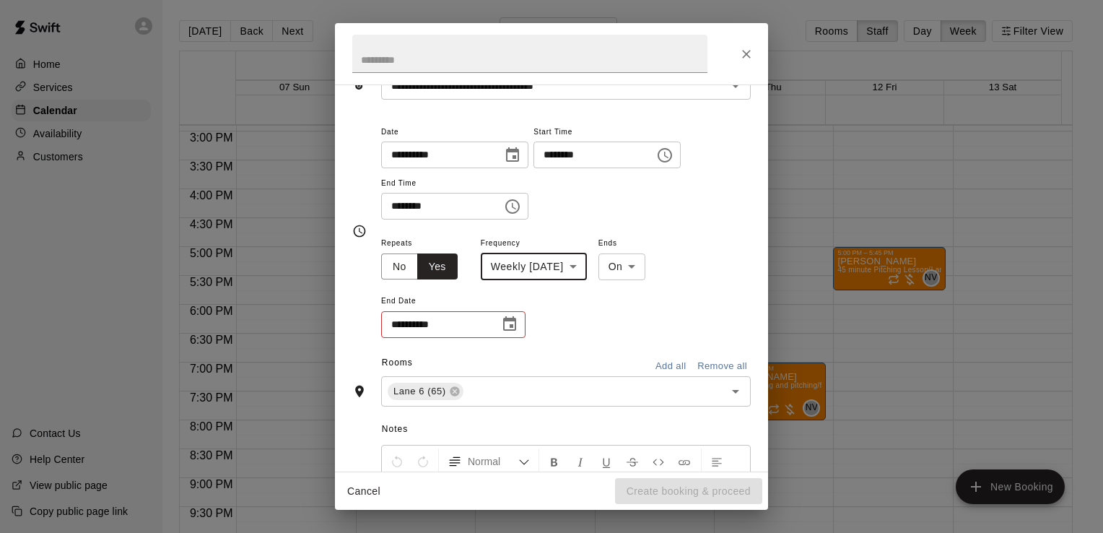
click at [515, 324] on icon "Choose date" at bounding box center [509, 323] width 13 height 14
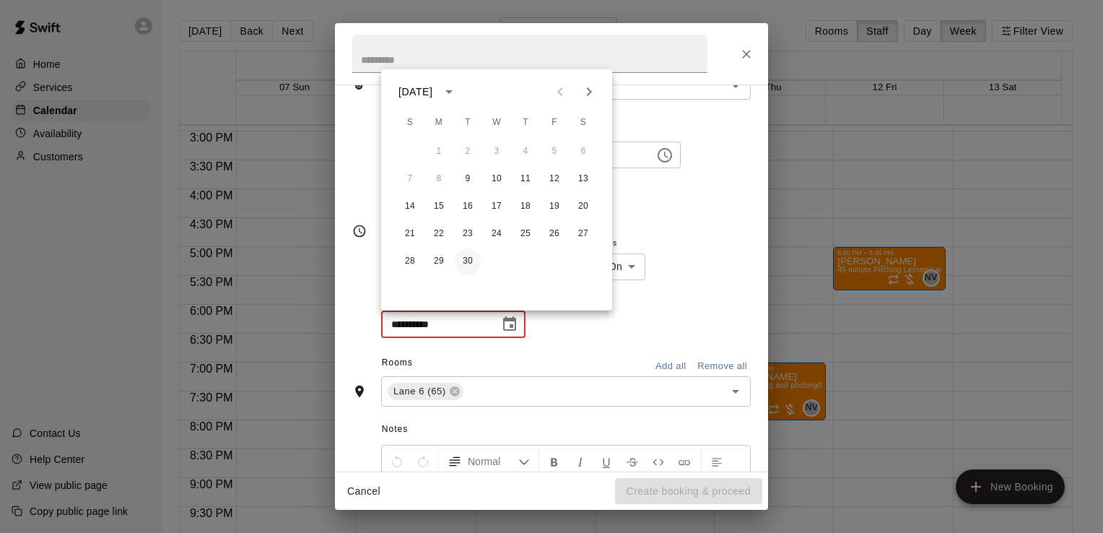
click at [469, 254] on button "30" at bounding box center [468, 261] width 26 height 26
type input "**********"
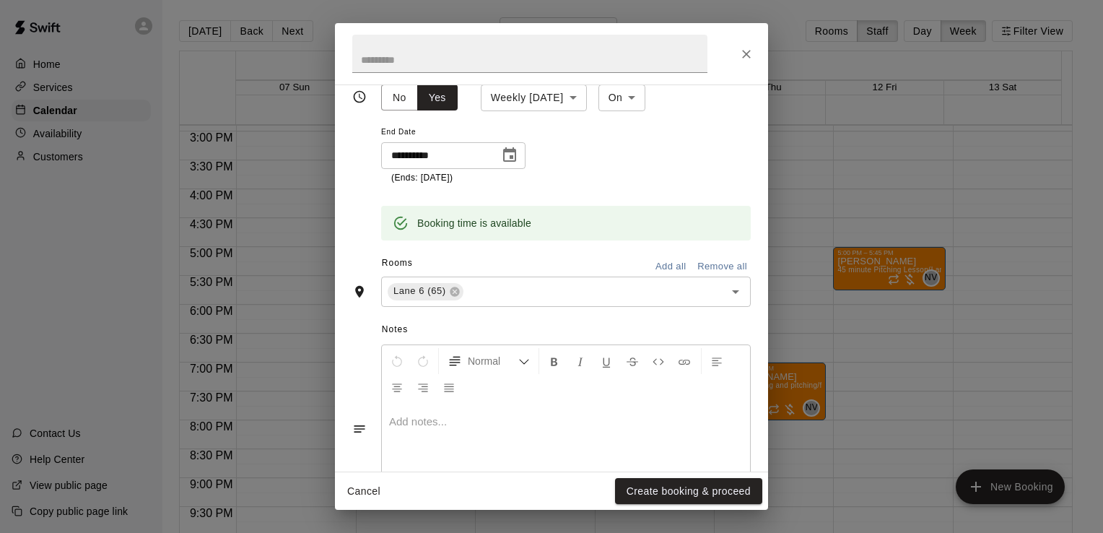
scroll to position [321, 0]
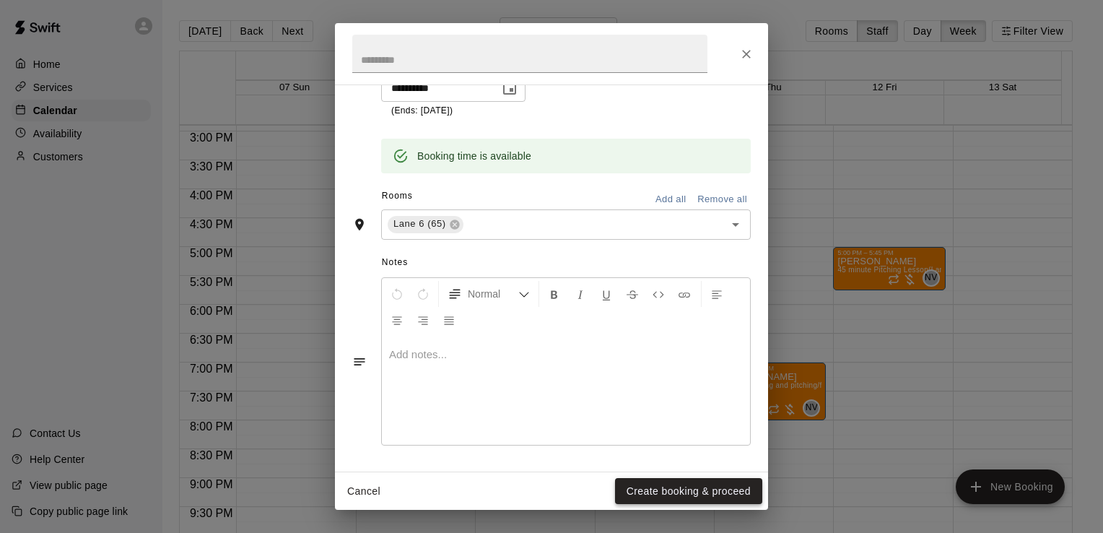
click at [653, 495] on button "Create booking & proceed" at bounding box center [688, 491] width 147 height 27
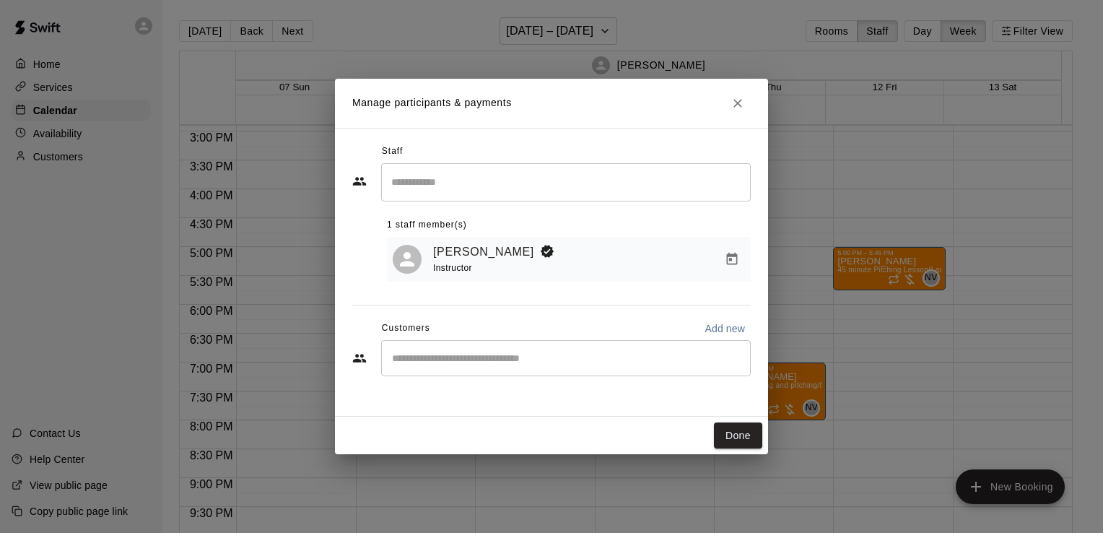
click at [469, 352] on input "Start typing to search customers..." at bounding box center [566, 358] width 357 height 14
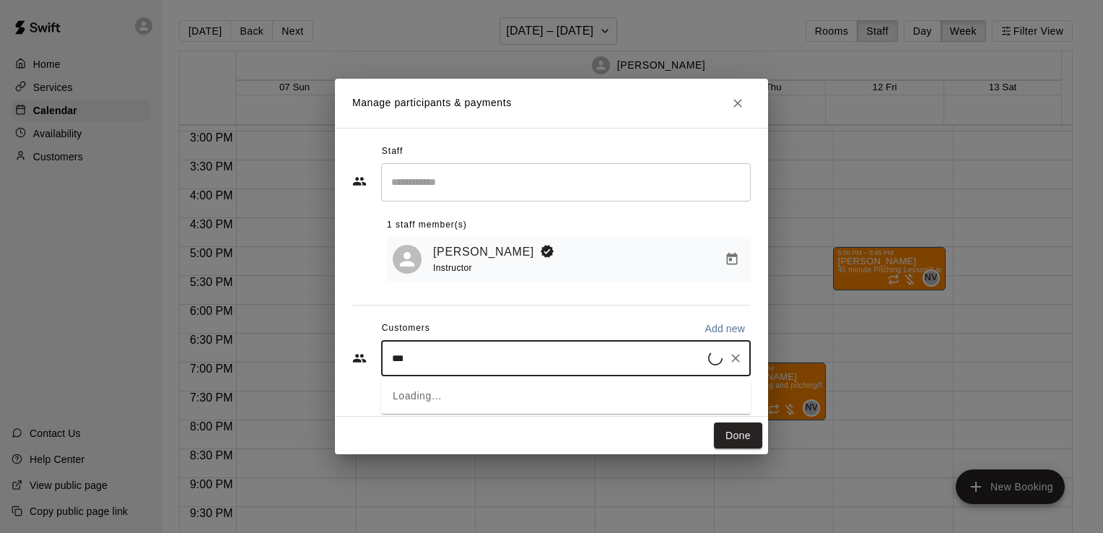
type input "****"
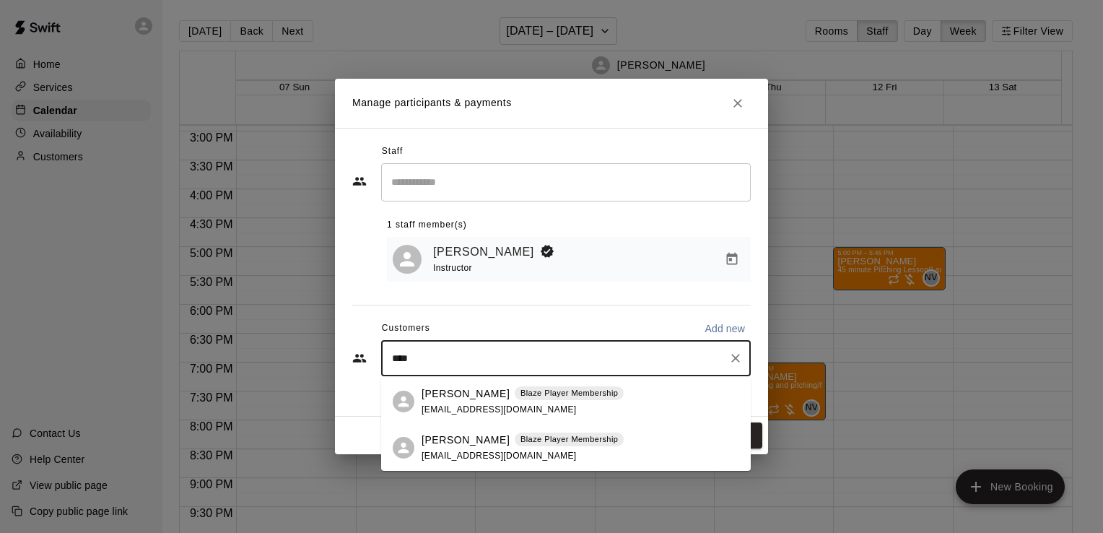
click at [464, 441] on p "[PERSON_NAME]" at bounding box center [466, 439] width 88 height 15
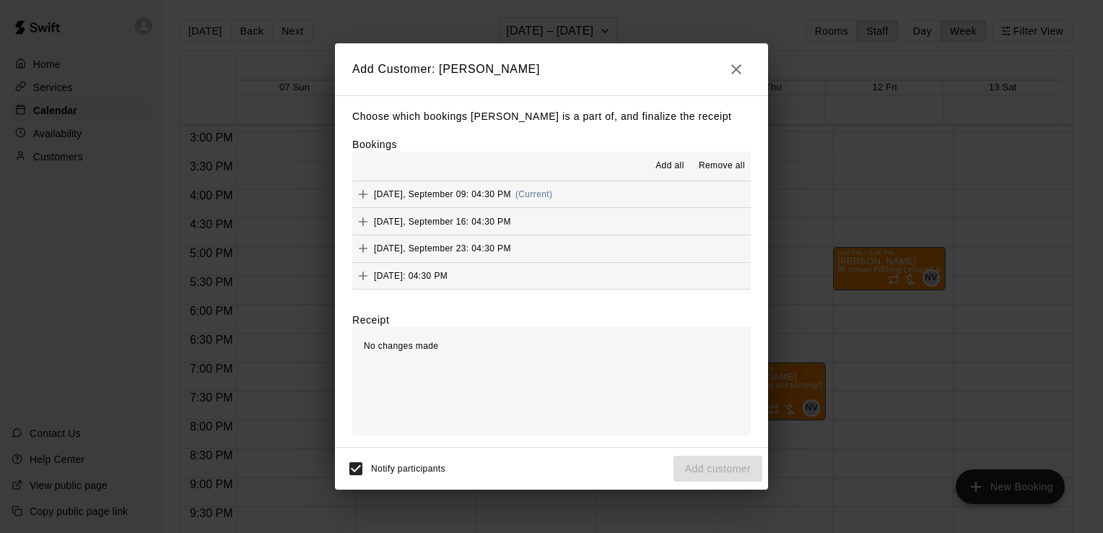
click at [658, 167] on span "Add all" at bounding box center [669, 166] width 29 height 14
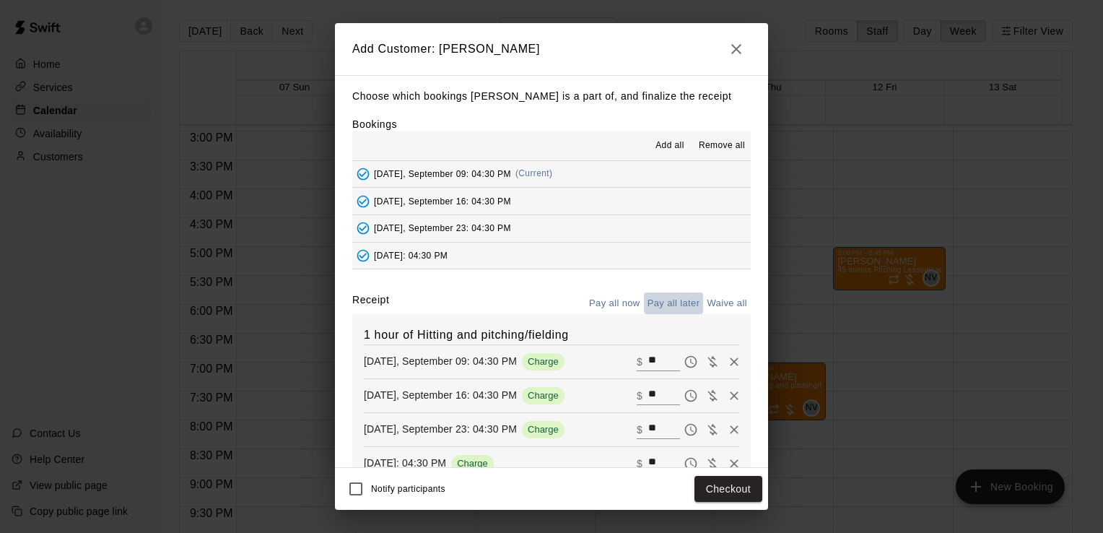
click at [671, 308] on button "Pay all later" at bounding box center [674, 303] width 60 height 22
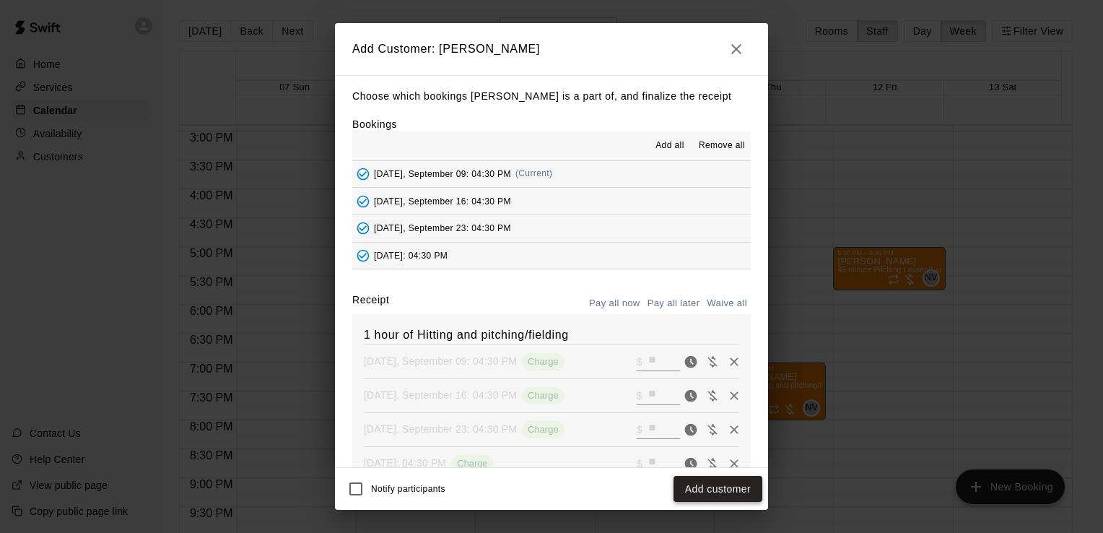
click at [702, 483] on button "Add customer" at bounding box center [718, 489] width 89 height 27
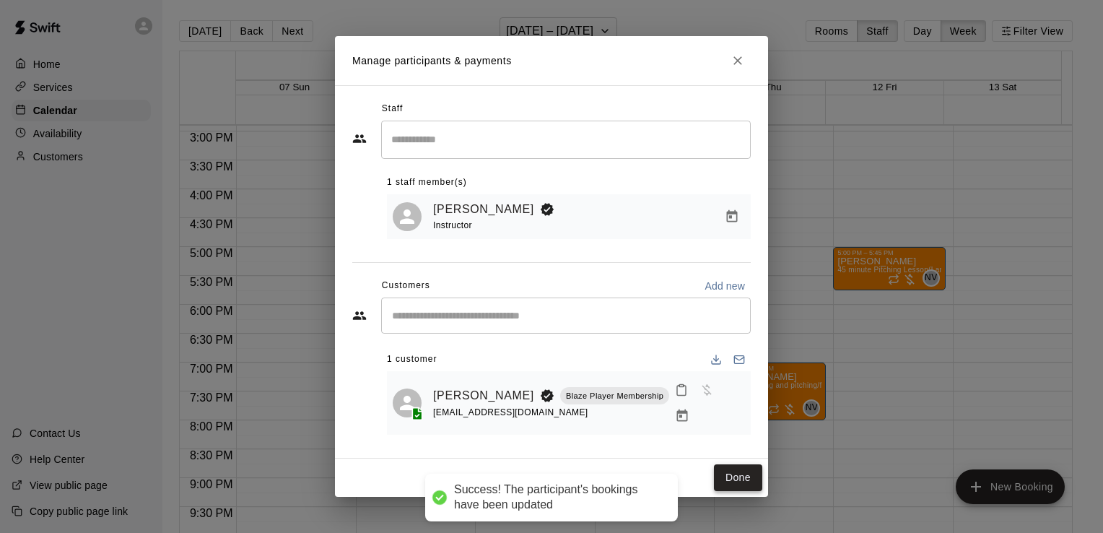
click at [728, 471] on button "Done" at bounding box center [738, 477] width 48 height 27
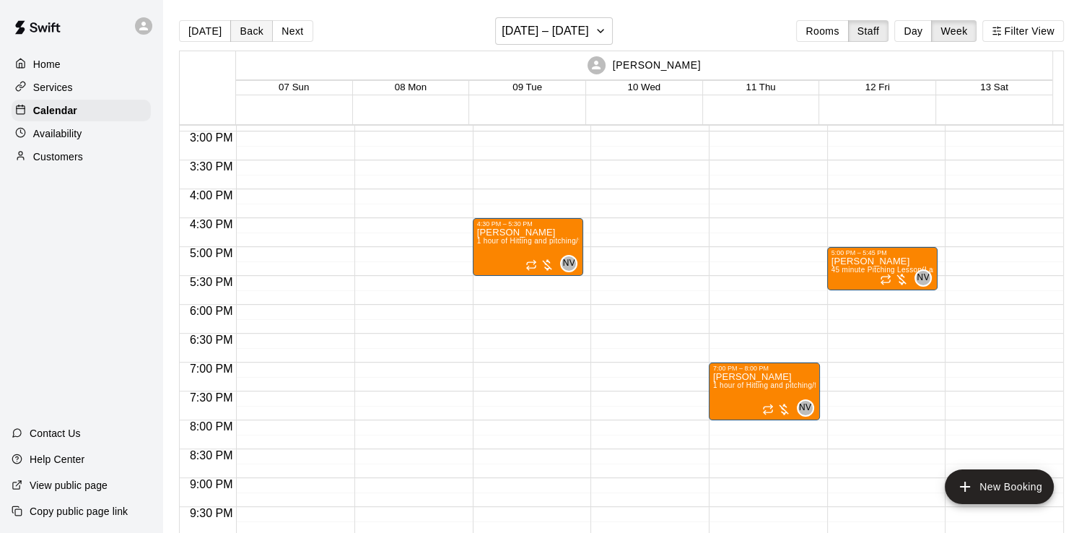
click at [244, 40] on button "Back" at bounding box center [251, 31] width 43 height 22
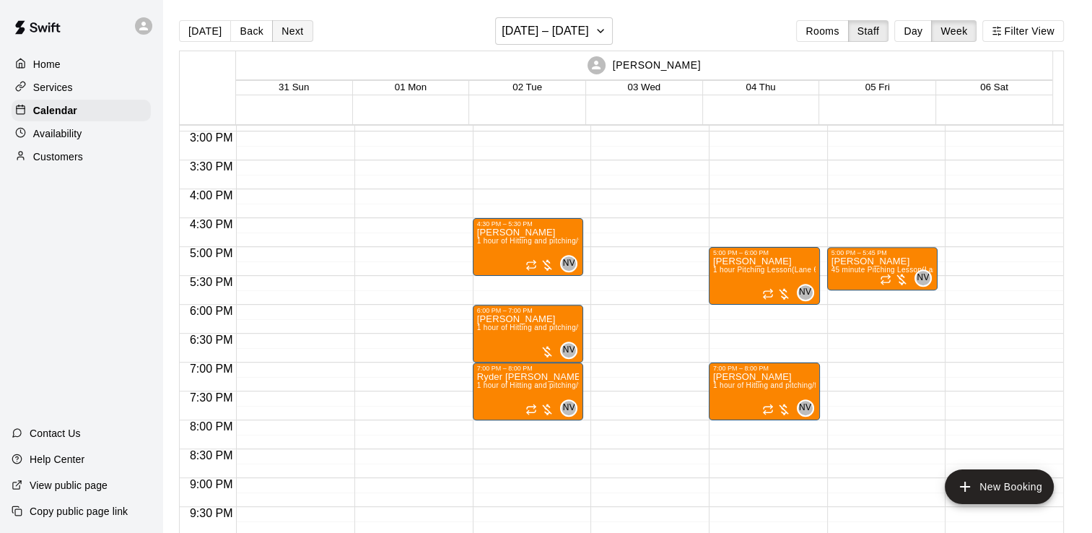
click at [283, 27] on button "Next" at bounding box center [292, 31] width 40 height 22
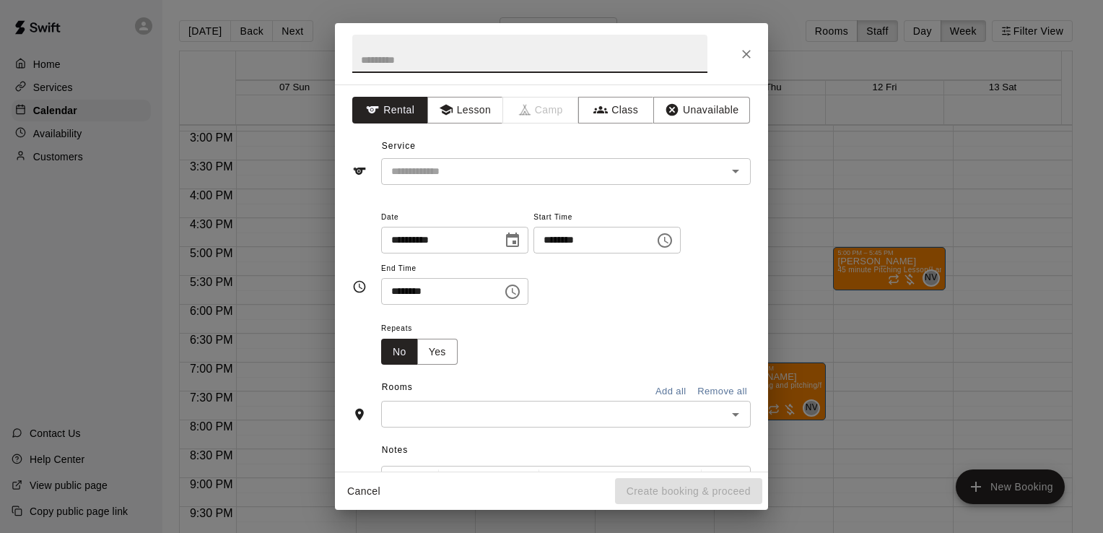
click at [515, 293] on button "Choose time, selected time is 5:30 PM" at bounding box center [512, 291] width 29 height 29
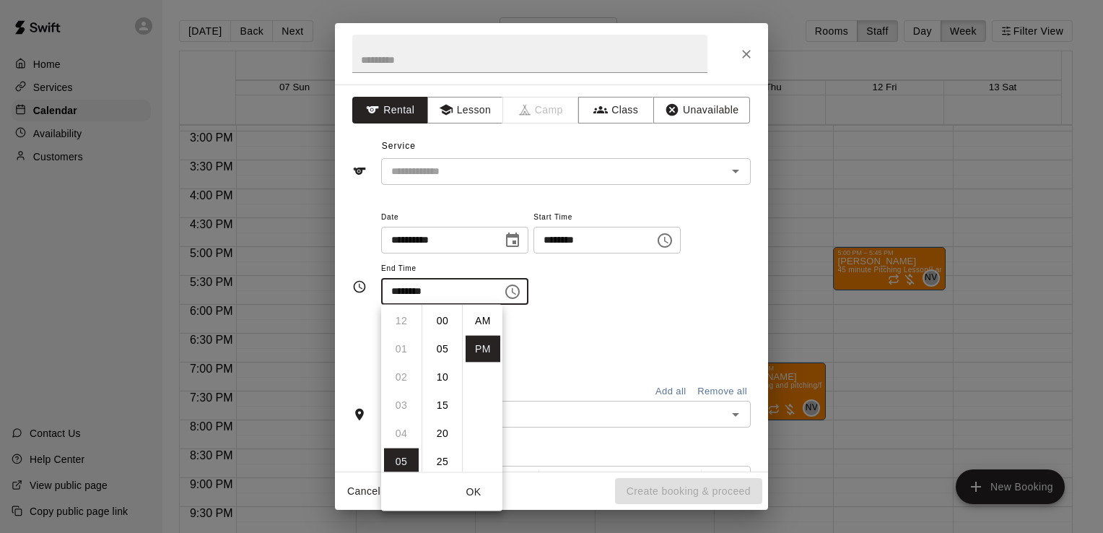
scroll to position [26, 0]
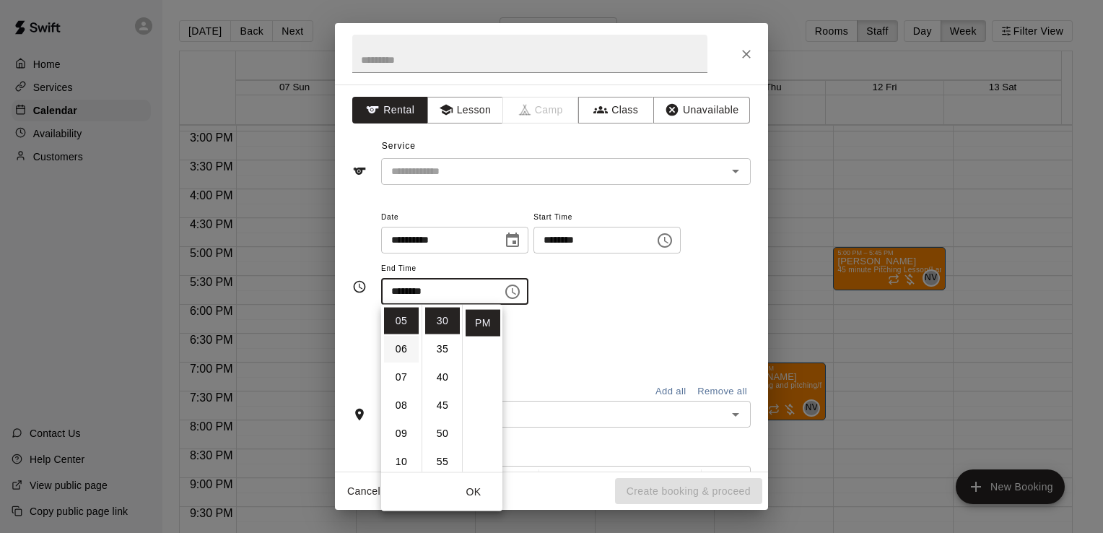
click at [409, 350] on li "06" at bounding box center [401, 349] width 35 height 27
click at [450, 321] on li "00" at bounding box center [442, 321] width 35 height 27
type input "********"
click at [589, 315] on div "**********" at bounding box center [566, 264] width 370 height 112
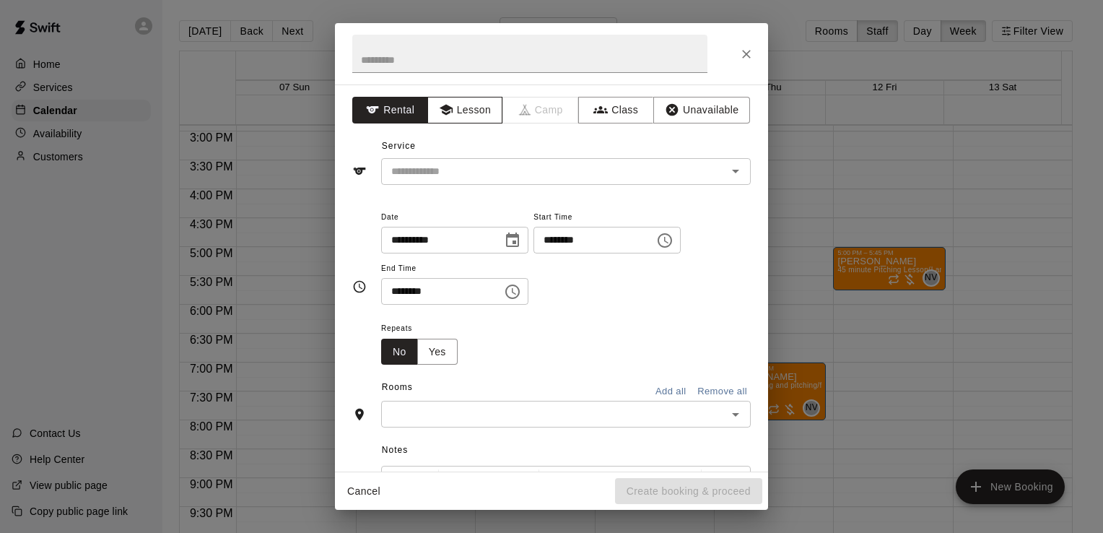
click at [482, 123] on button "Lesson" at bounding box center [465, 110] width 76 height 27
click at [490, 169] on input "text" at bounding box center [544, 171] width 318 height 18
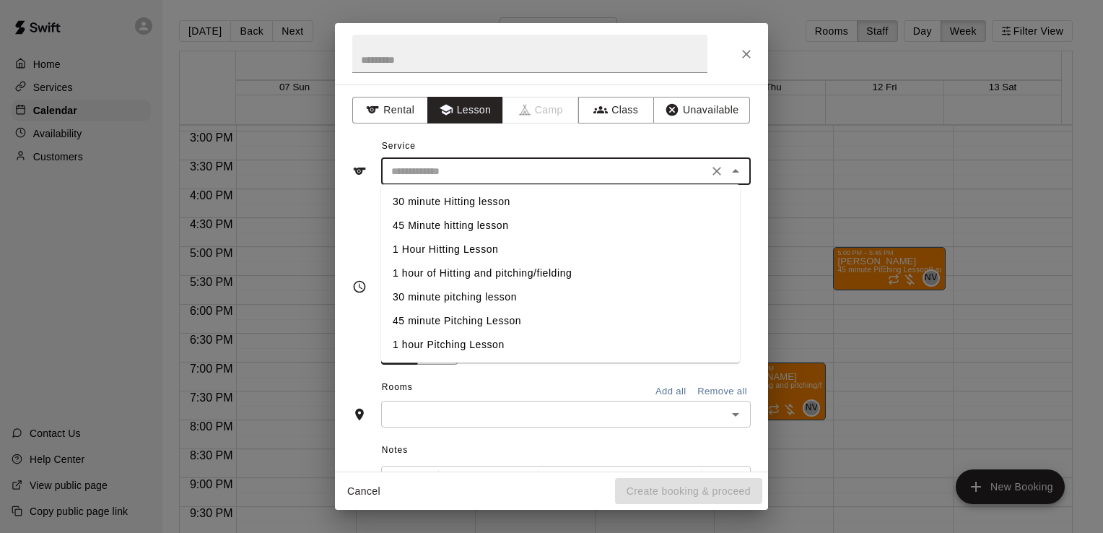
click at [471, 348] on li "1 hour Pitching Lesson" at bounding box center [560, 345] width 359 height 24
type input "**********"
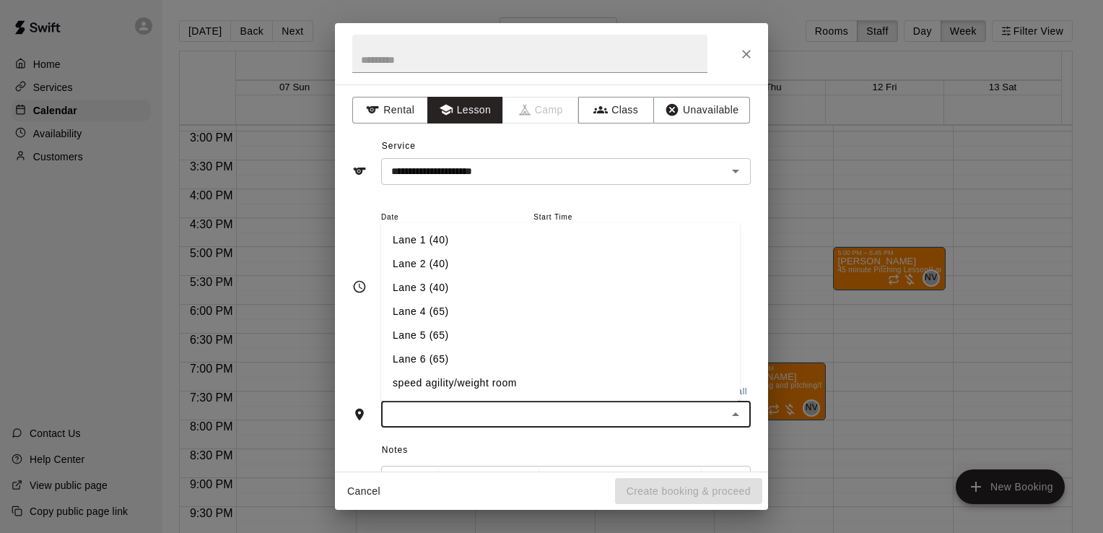
click at [632, 409] on input "text" at bounding box center [553, 414] width 337 height 18
click at [520, 359] on li "Lane 6 (65)" at bounding box center [560, 360] width 359 height 24
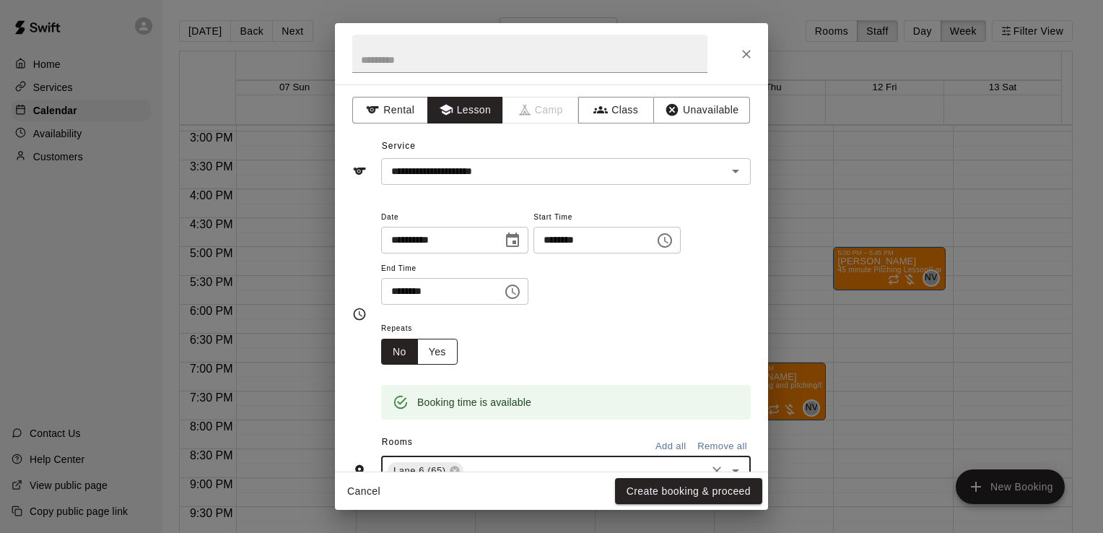
click at [439, 346] on button "Yes" at bounding box center [437, 352] width 40 height 27
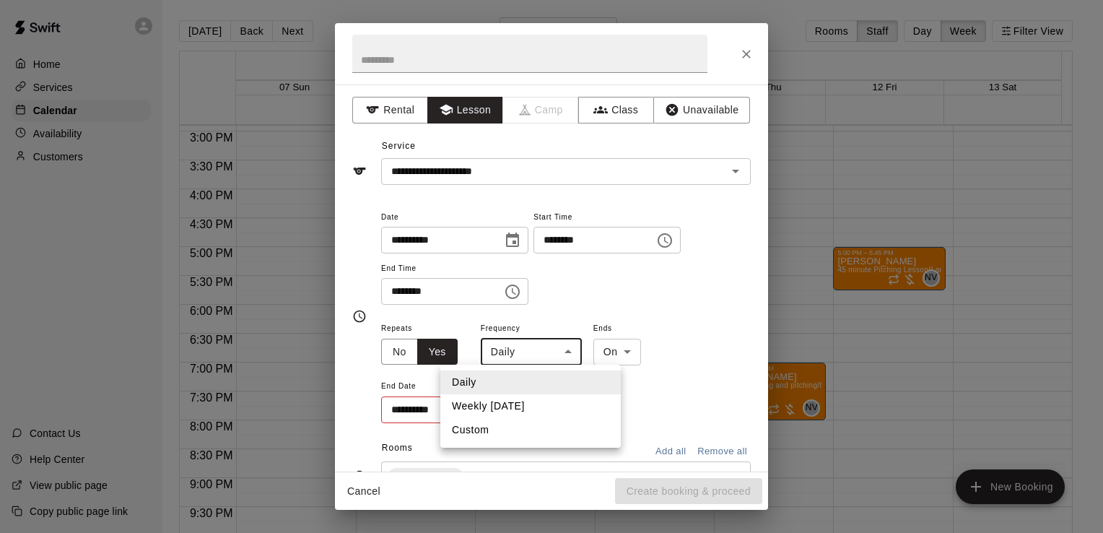
click at [528, 356] on body "**********" at bounding box center [551, 278] width 1103 height 556
click at [523, 398] on li "Weekly [DATE]" at bounding box center [530, 406] width 180 height 24
type input "******"
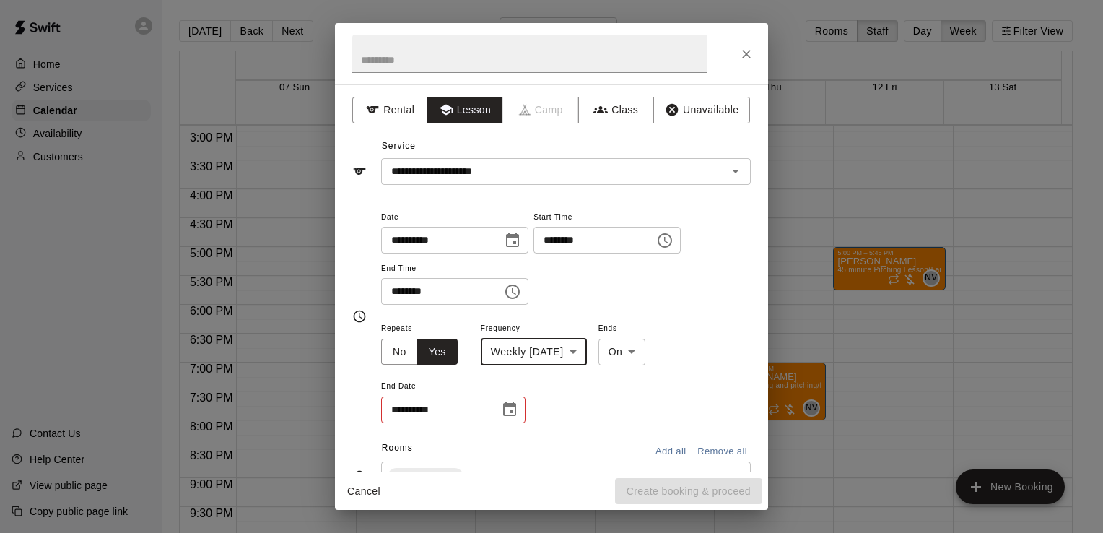
click at [507, 412] on icon "Choose date" at bounding box center [509, 409] width 17 height 17
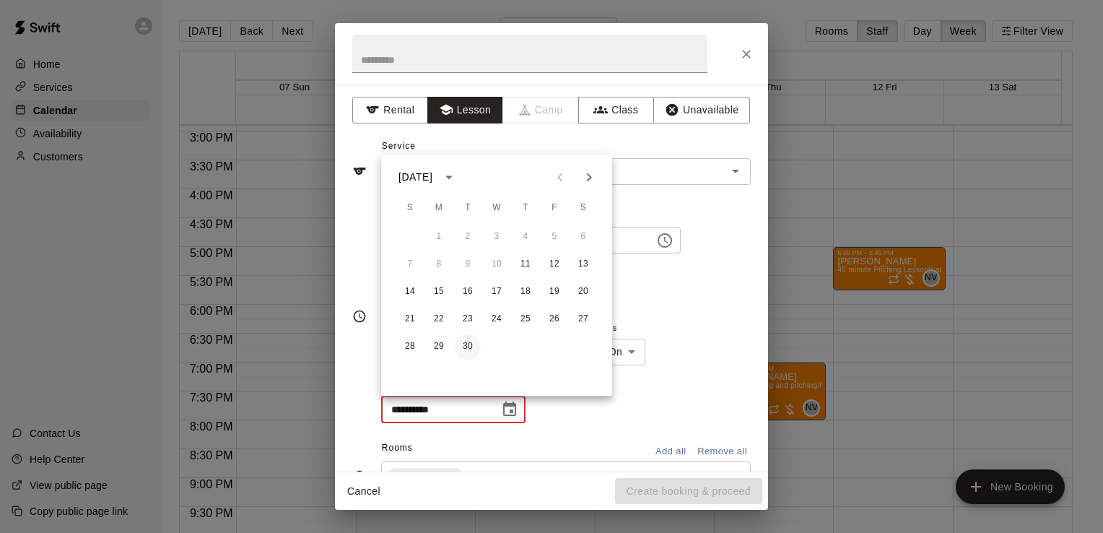
click at [465, 353] on button "30" at bounding box center [468, 347] width 26 height 26
type input "**********"
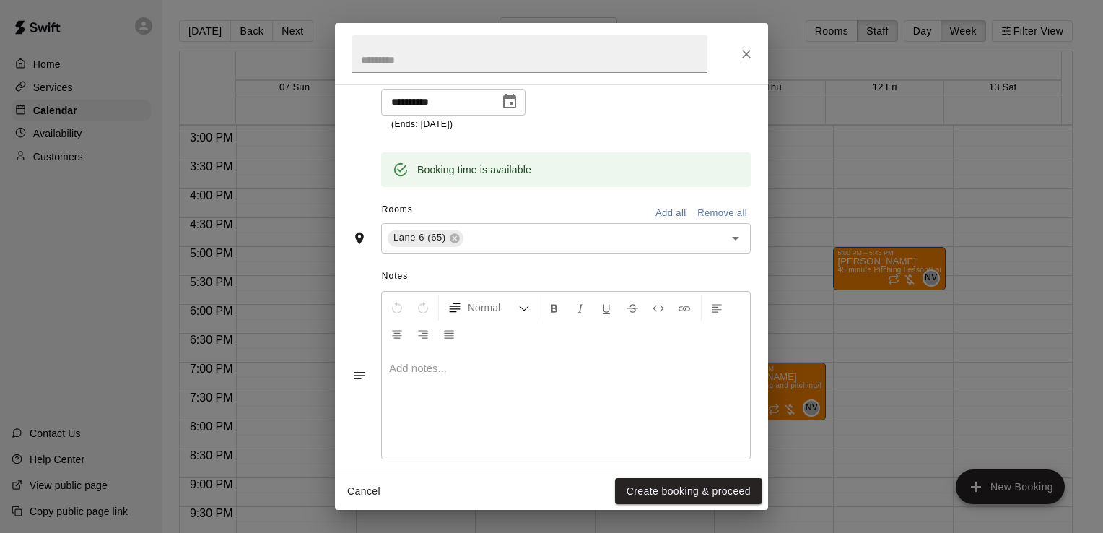
scroll to position [321, 0]
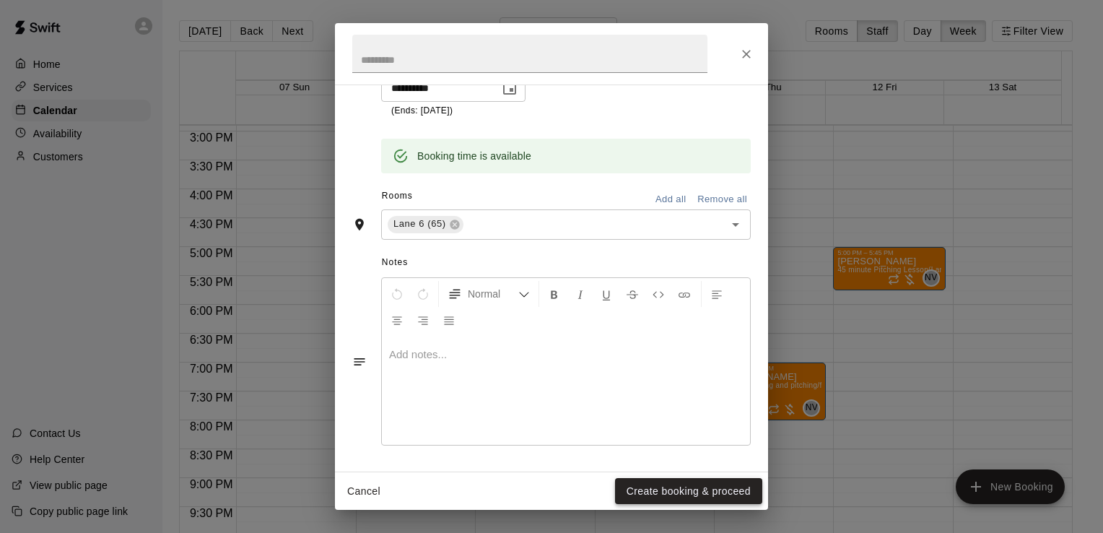
click at [644, 487] on button "Create booking & proceed" at bounding box center [688, 491] width 147 height 27
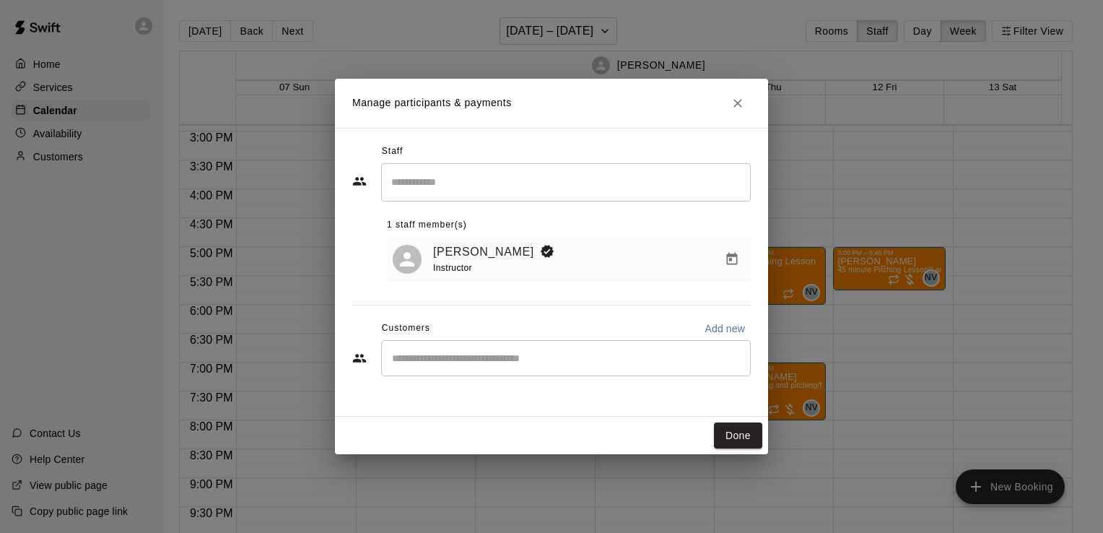
click at [459, 369] on div "​" at bounding box center [566, 358] width 370 height 36
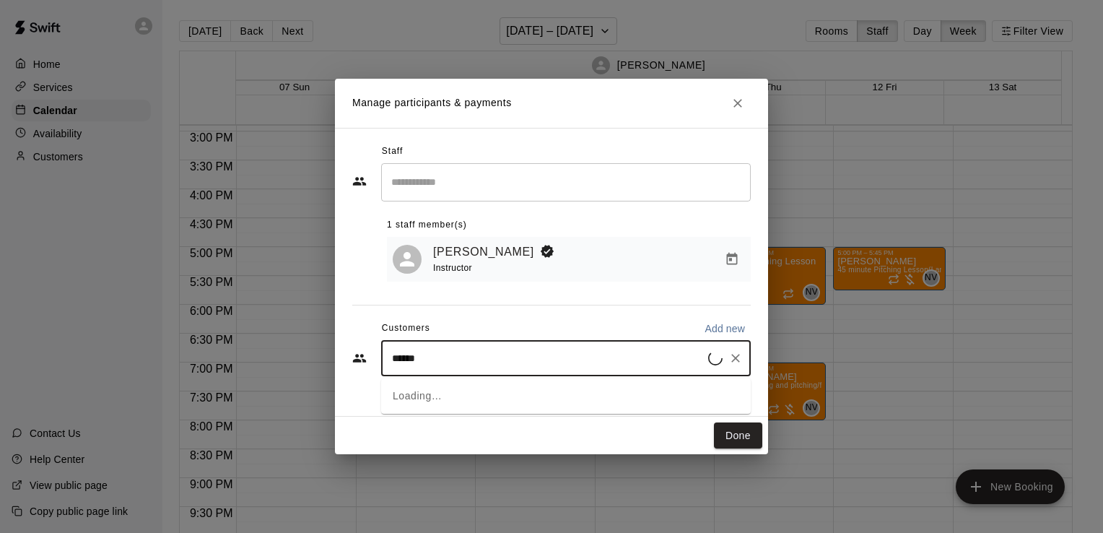
type input "*******"
click at [450, 391] on p "[PERSON_NAME]" at bounding box center [466, 393] width 88 height 15
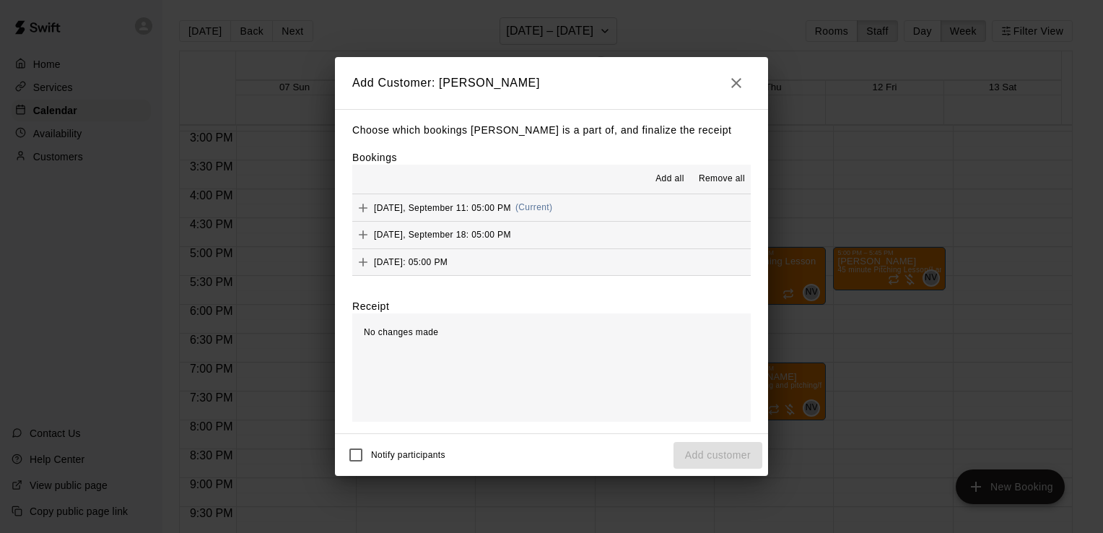
click at [666, 178] on span "Add all" at bounding box center [669, 179] width 29 height 14
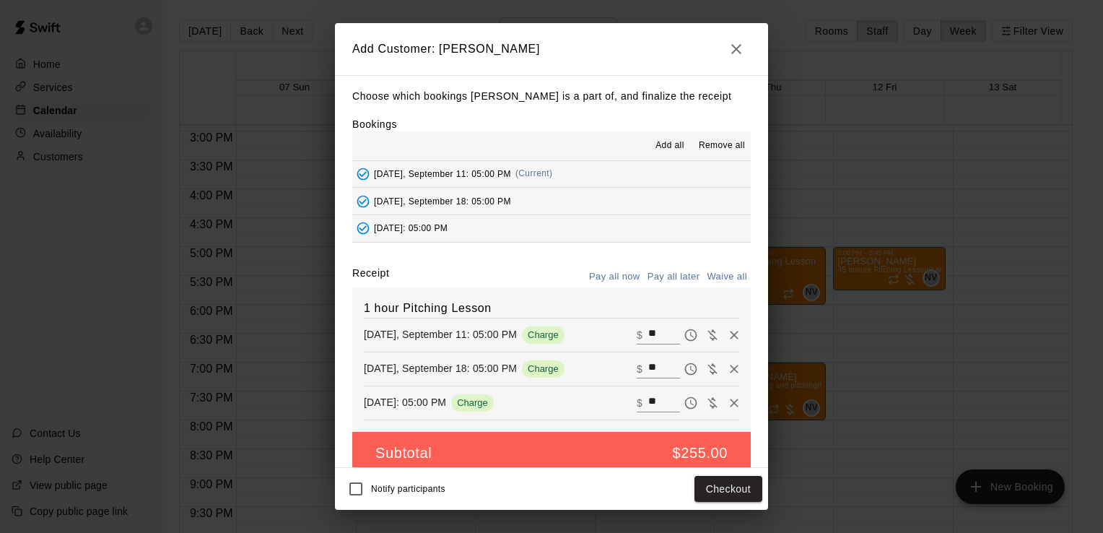
click at [655, 277] on button "Pay all later" at bounding box center [674, 277] width 60 height 22
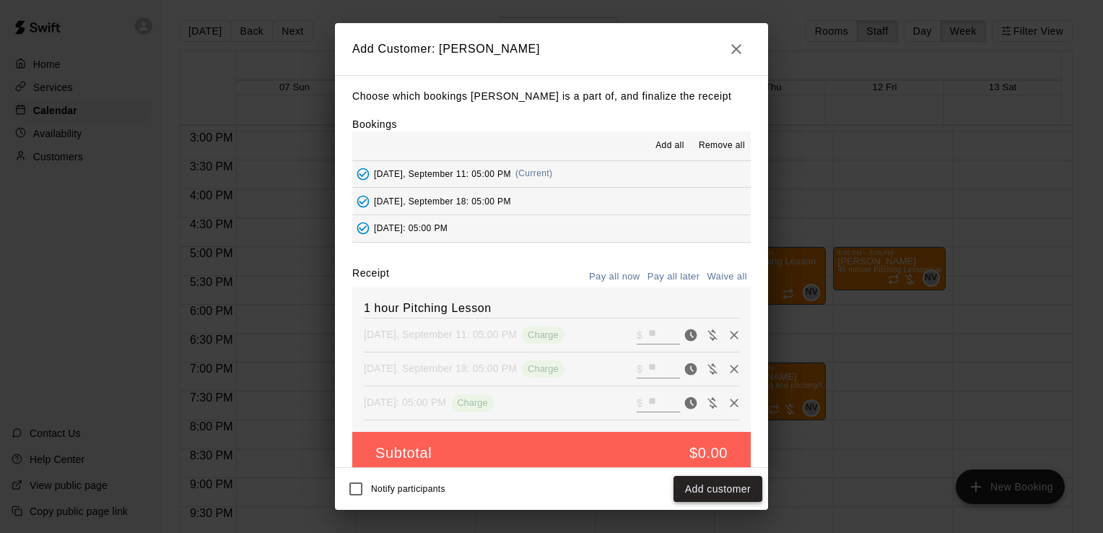
click at [685, 495] on button "Add customer" at bounding box center [718, 489] width 89 height 27
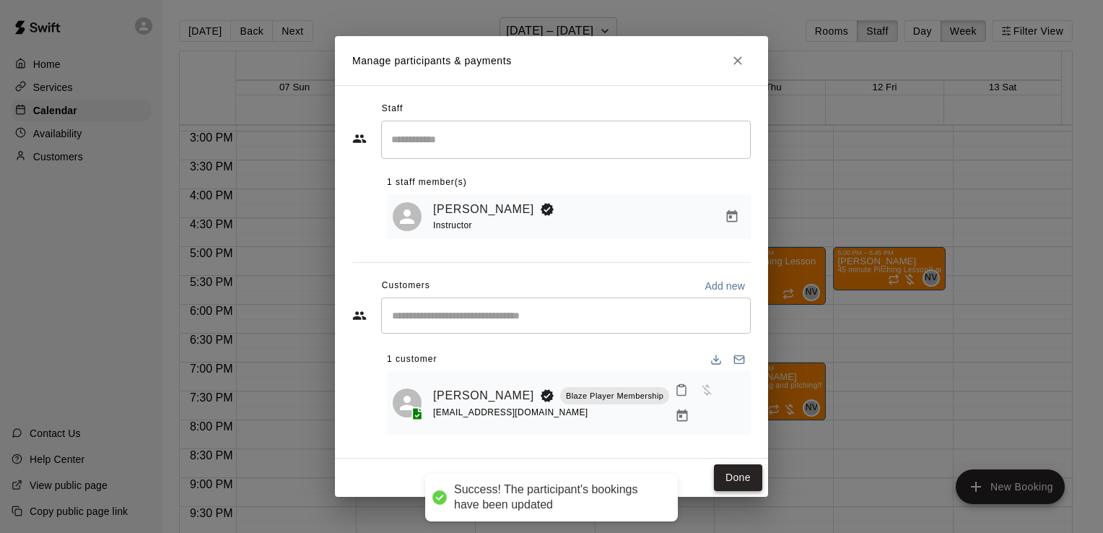
click at [730, 476] on button "Done" at bounding box center [738, 477] width 48 height 27
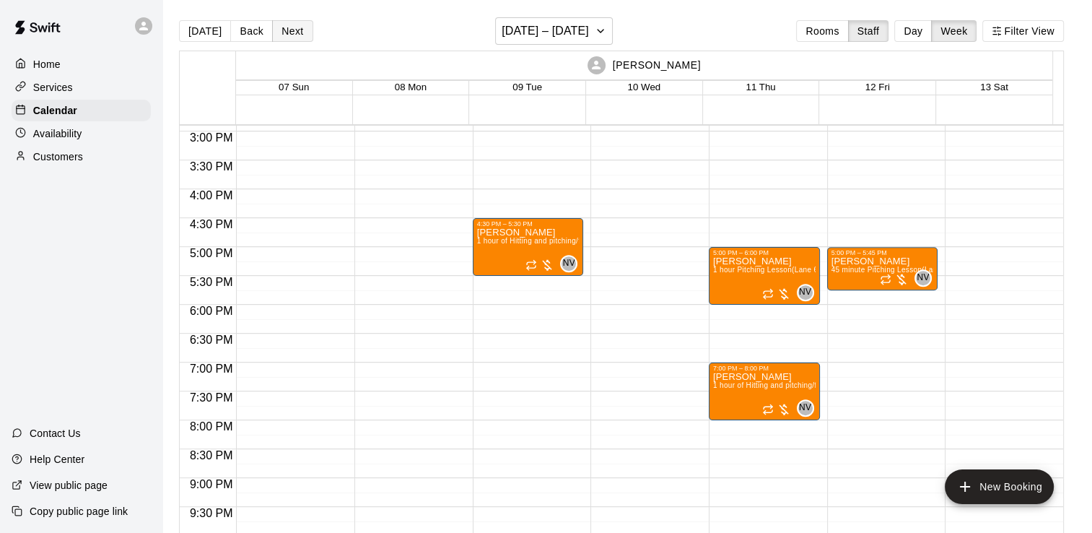
click at [295, 27] on button "Next" at bounding box center [292, 31] width 40 height 22
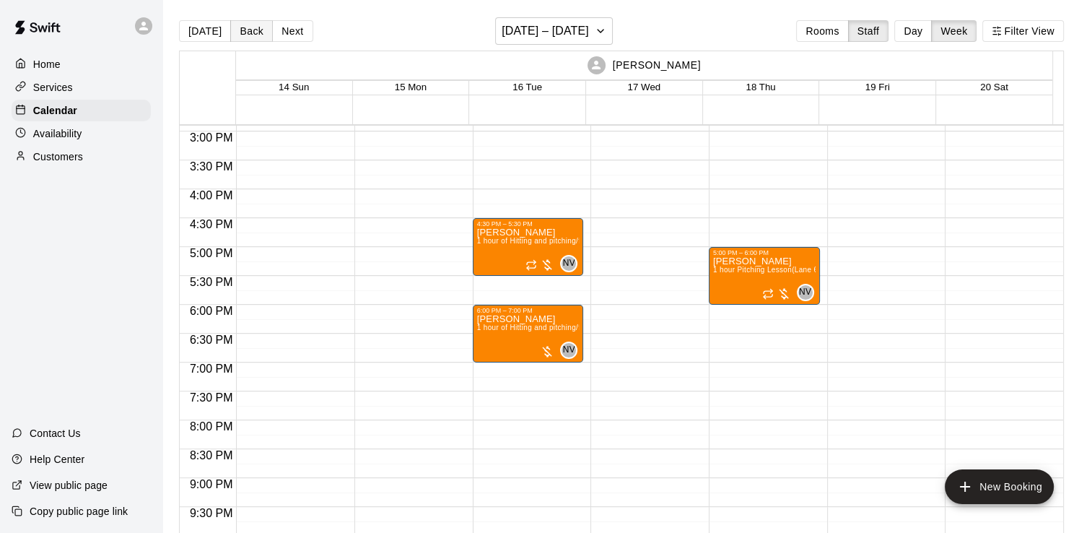
click at [261, 30] on button "Back" at bounding box center [251, 31] width 43 height 22
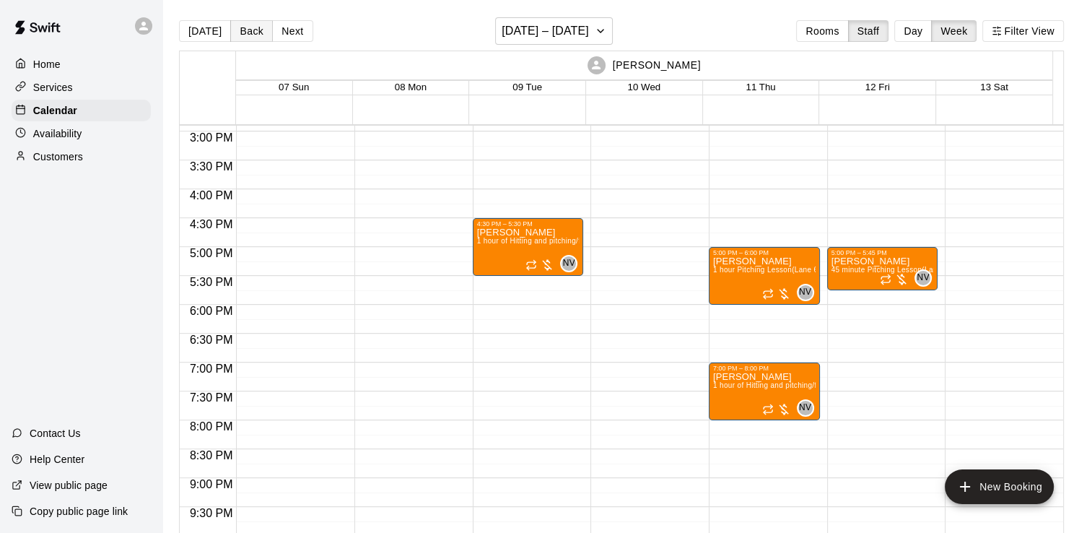
click at [261, 30] on button "Back" at bounding box center [251, 31] width 43 height 22
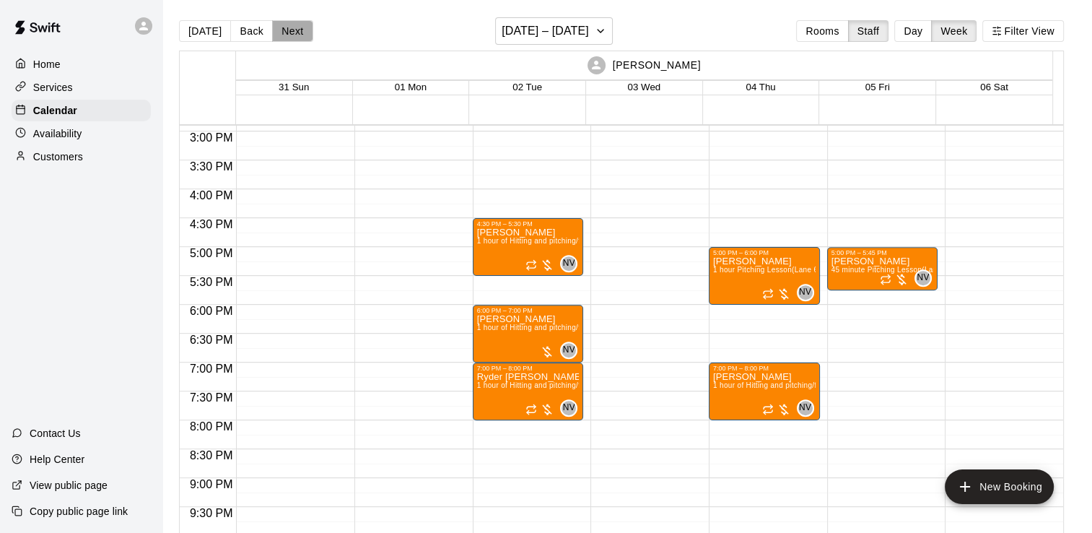
click at [277, 30] on button "Next" at bounding box center [292, 31] width 40 height 22
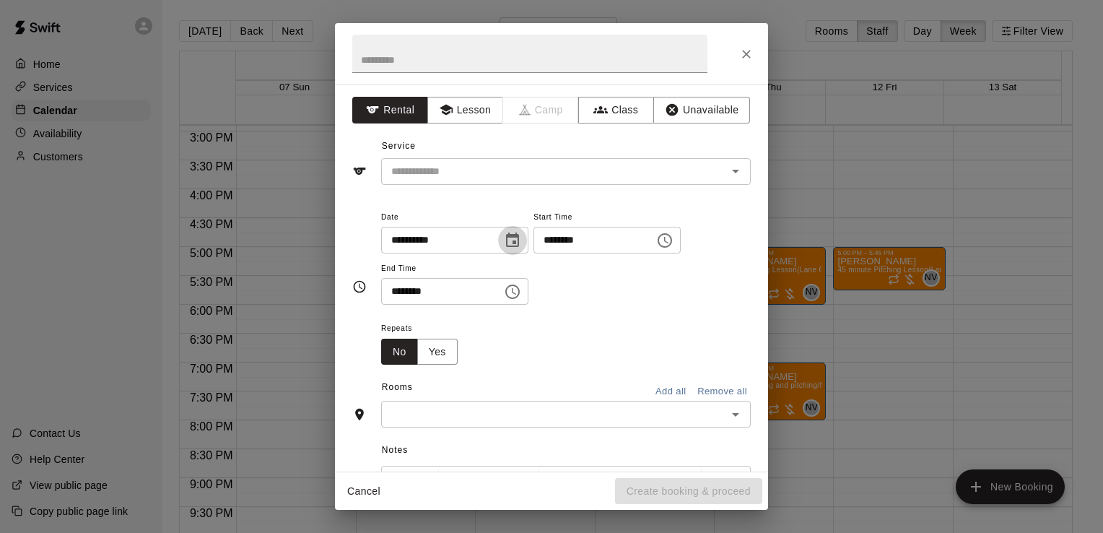
click at [521, 235] on icon "Choose date, selected date is Sep 9, 2025" at bounding box center [512, 240] width 17 height 17
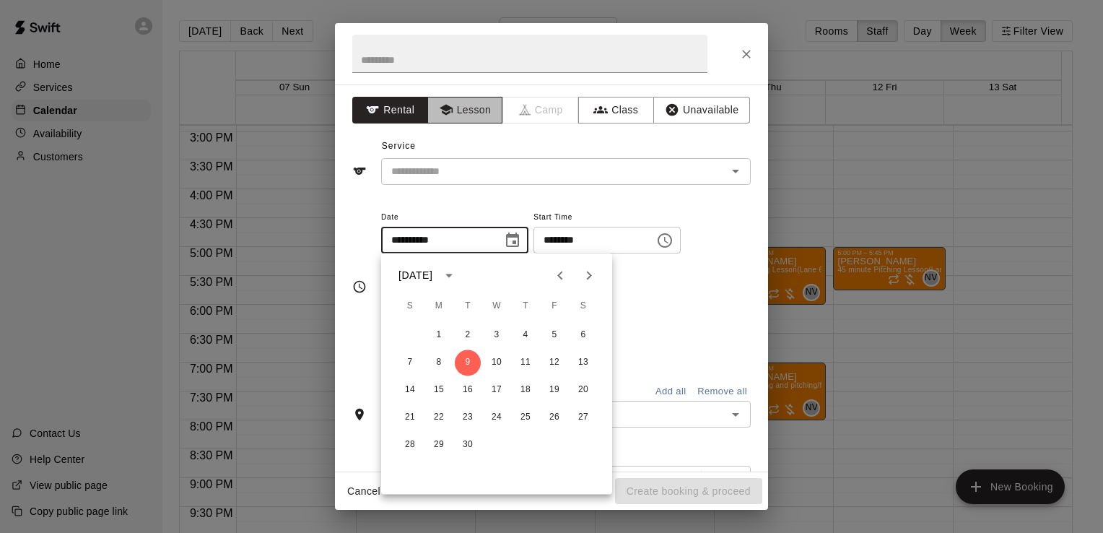
click at [462, 118] on button "Lesson" at bounding box center [465, 110] width 76 height 27
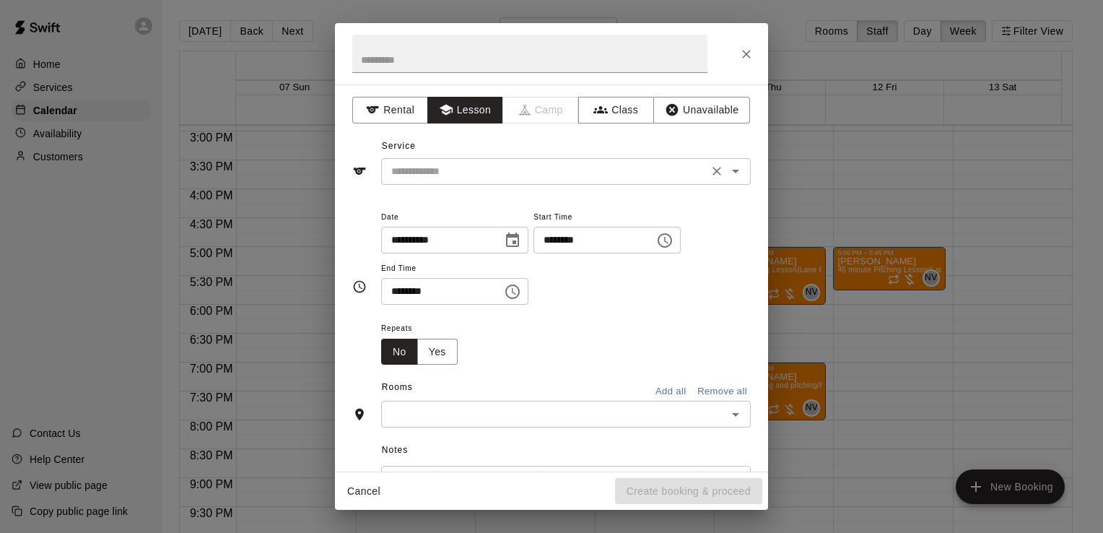
click at [459, 175] on input "text" at bounding box center [544, 171] width 318 height 18
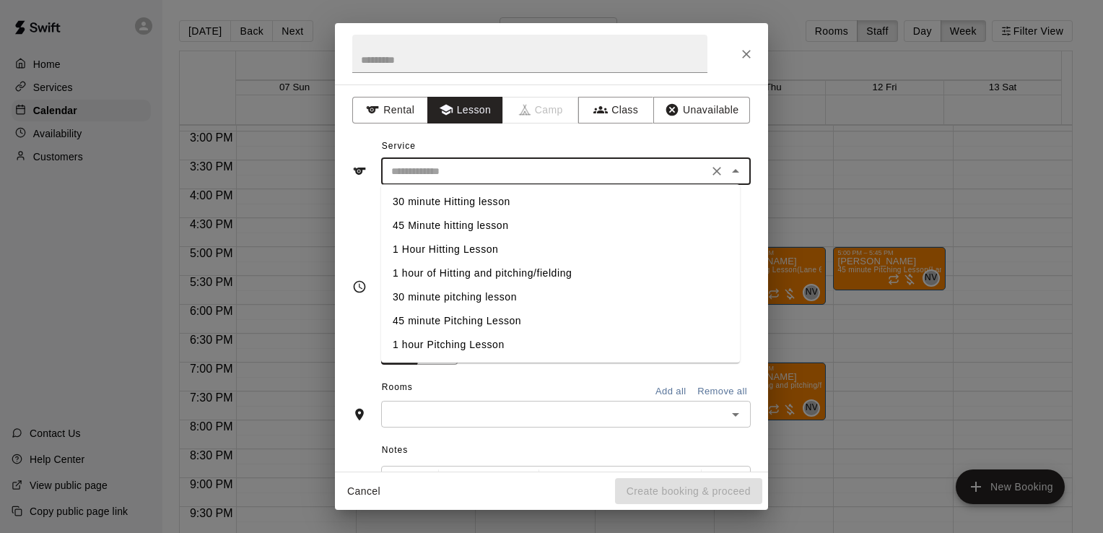
click at [457, 266] on li "1 hour of Hitting and pitching/fielding" at bounding box center [560, 273] width 359 height 24
type input "**********"
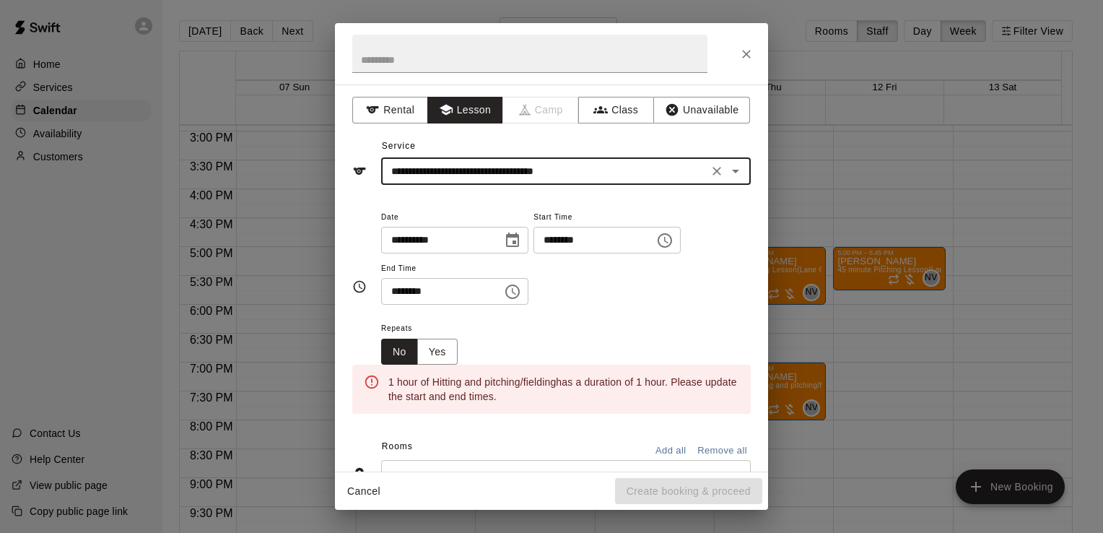
click at [492, 279] on input "********" at bounding box center [436, 291] width 111 height 27
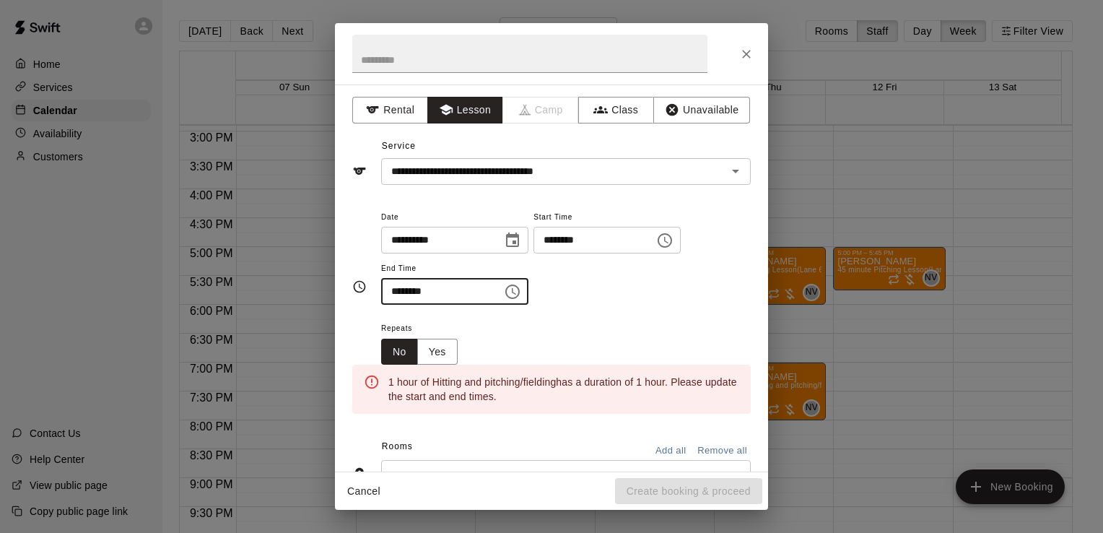
click at [516, 291] on icon "Choose time, selected time is 7:30 PM" at bounding box center [514, 291] width 4 height 6
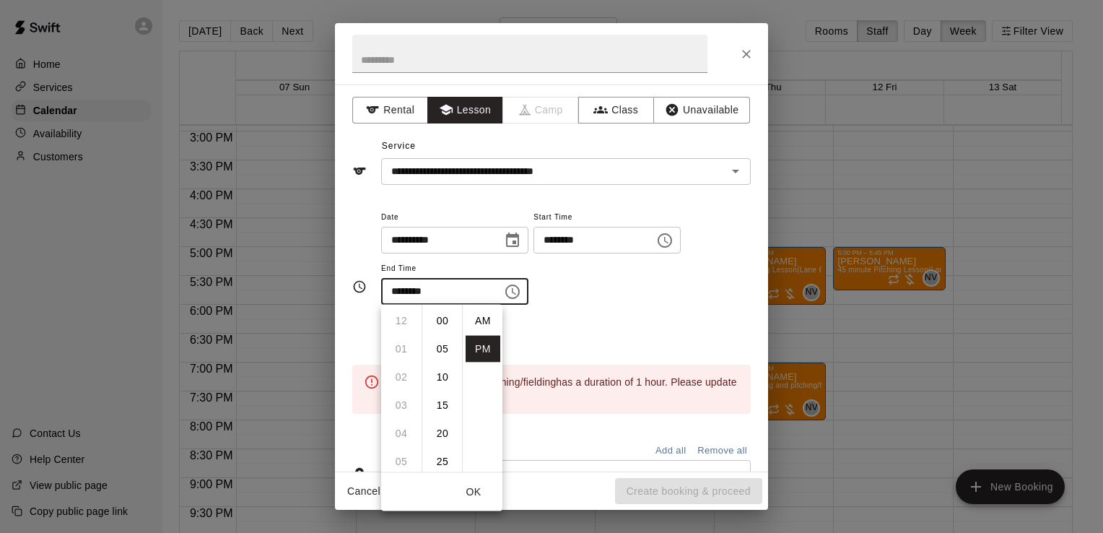
scroll to position [26, 0]
click at [393, 343] on li "08" at bounding box center [401, 349] width 35 height 27
click at [440, 325] on li "00" at bounding box center [442, 321] width 35 height 27
type input "********"
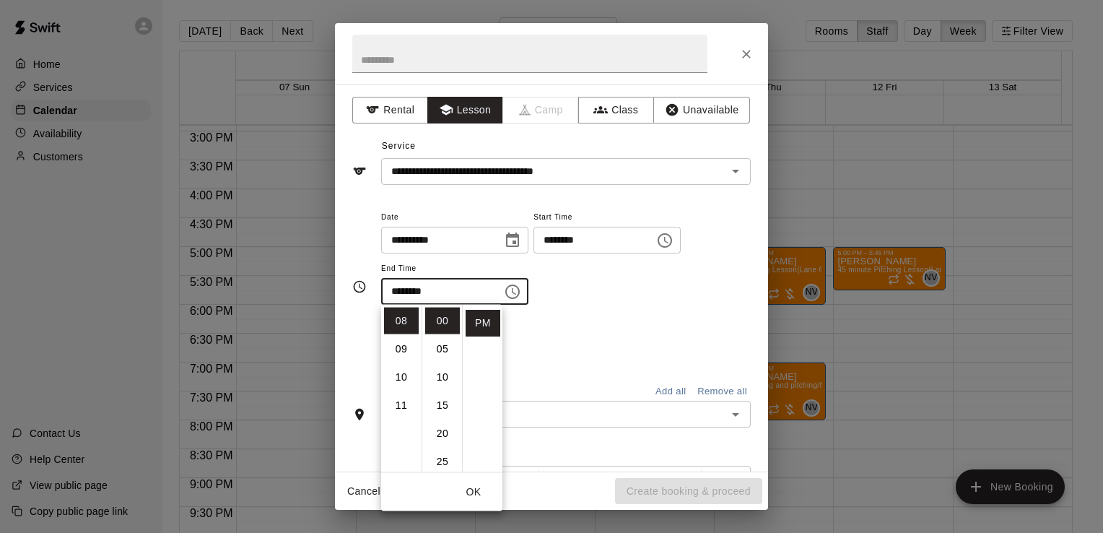
click at [590, 300] on div "**********" at bounding box center [566, 256] width 370 height 97
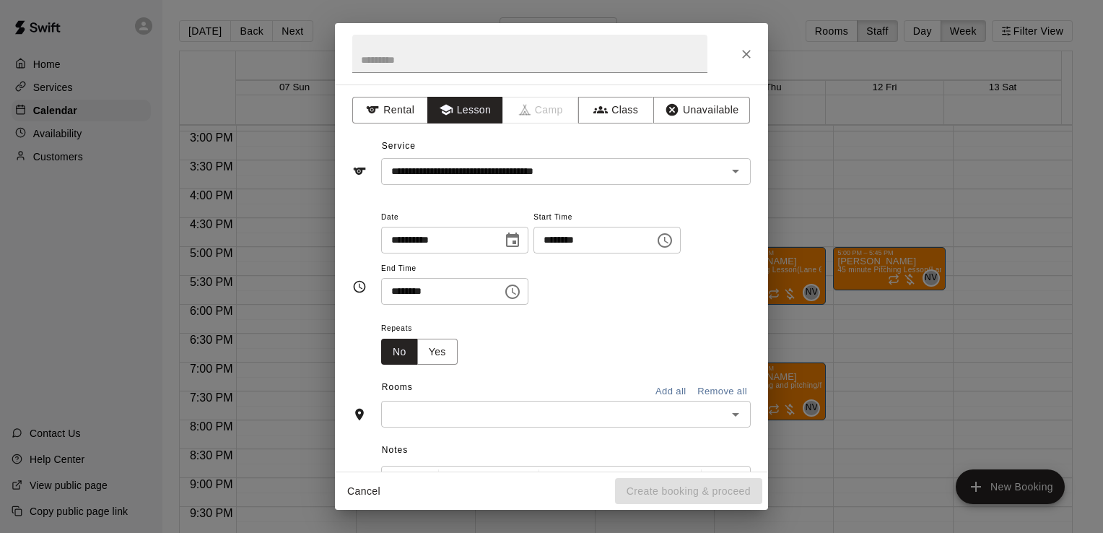
click at [490, 416] on input "text" at bounding box center [553, 414] width 337 height 18
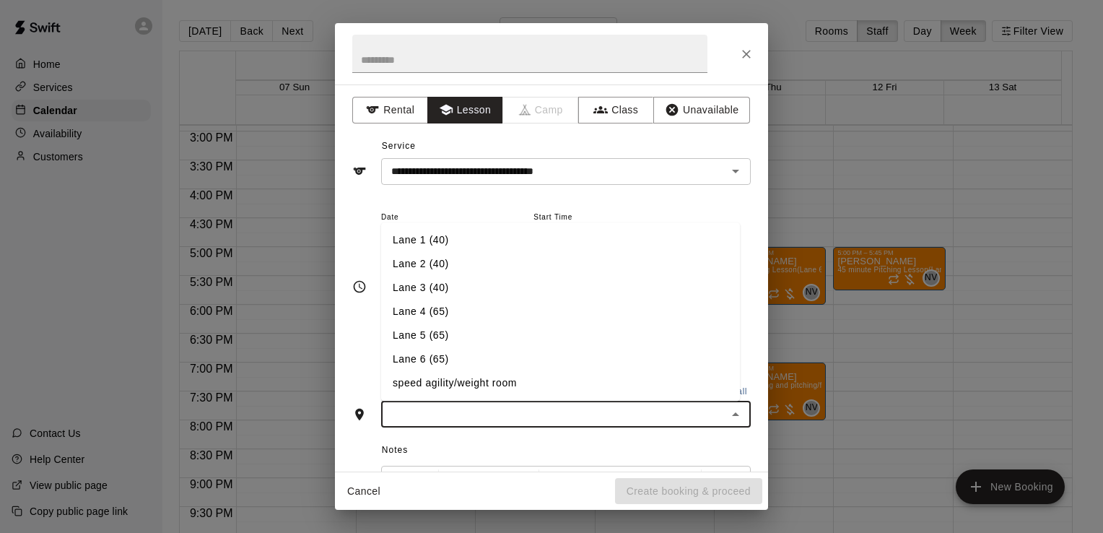
click at [495, 358] on li "Lane 6 (65)" at bounding box center [560, 360] width 359 height 24
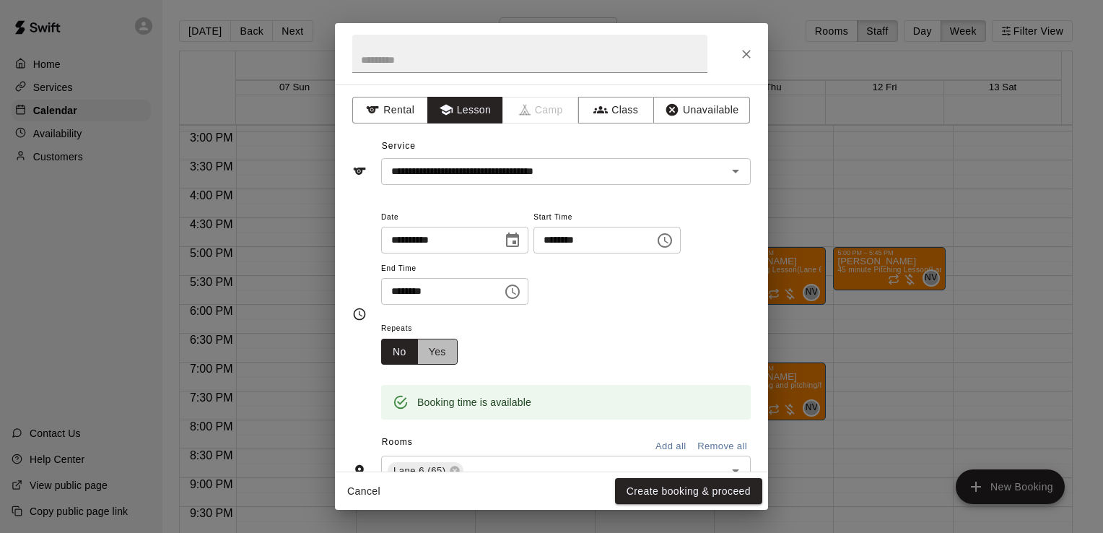
click at [453, 347] on button "Yes" at bounding box center [437, 352] width 40 height 27
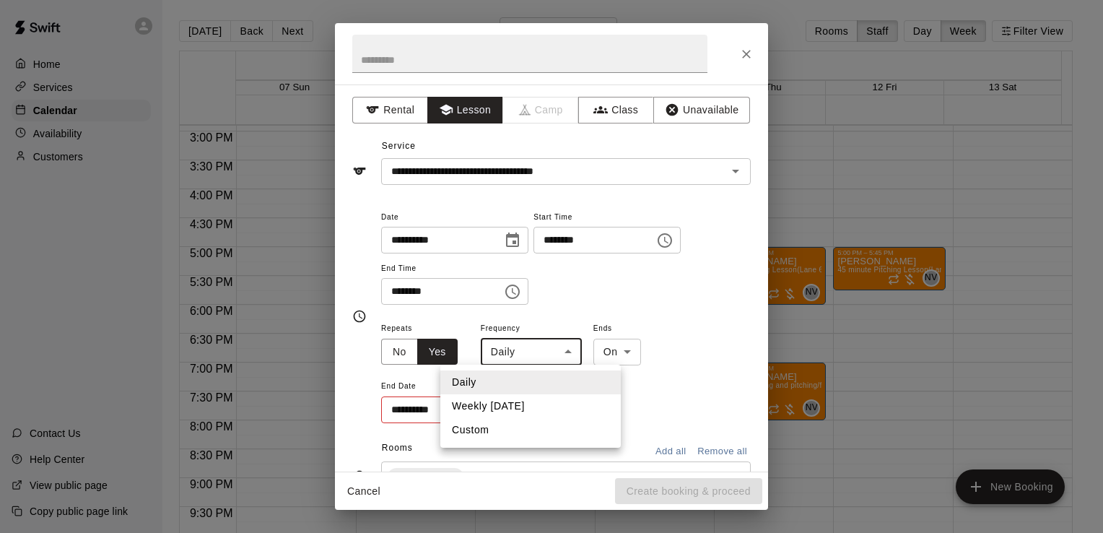
click at [494, 350] on body "Home Services Calendar Availability Customers Contact Us Help Center View publi…" at bounding box center [551, 278] width 1103 height 556
click at [488, 406] on li "Weekly [DATE]" at bounding box center [530, 406] width 180 height 24
type input "******"
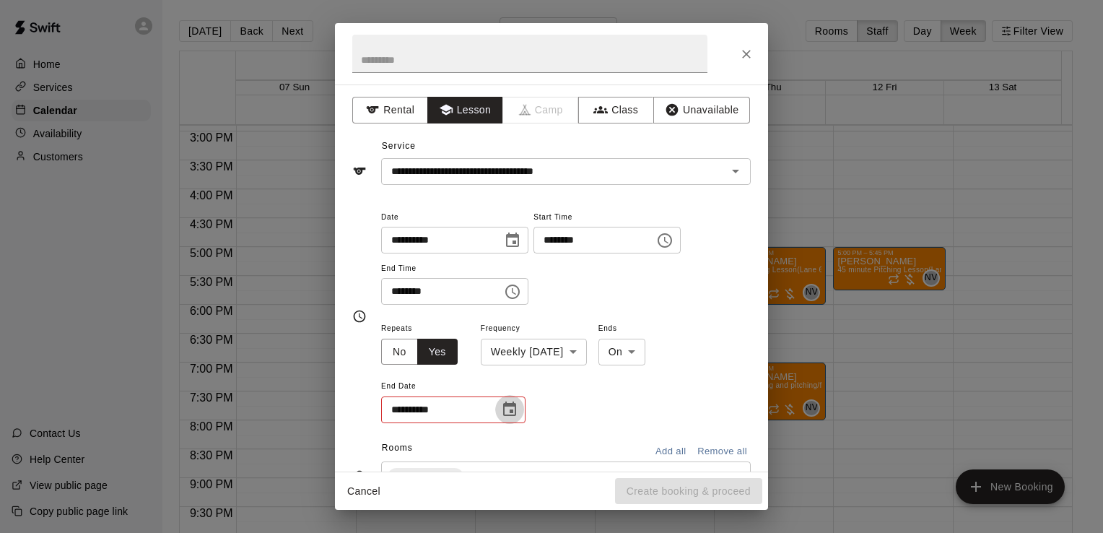
click at [504, 409] on icon "Choose date" at bounding box center [509, 408] width 13 height 14
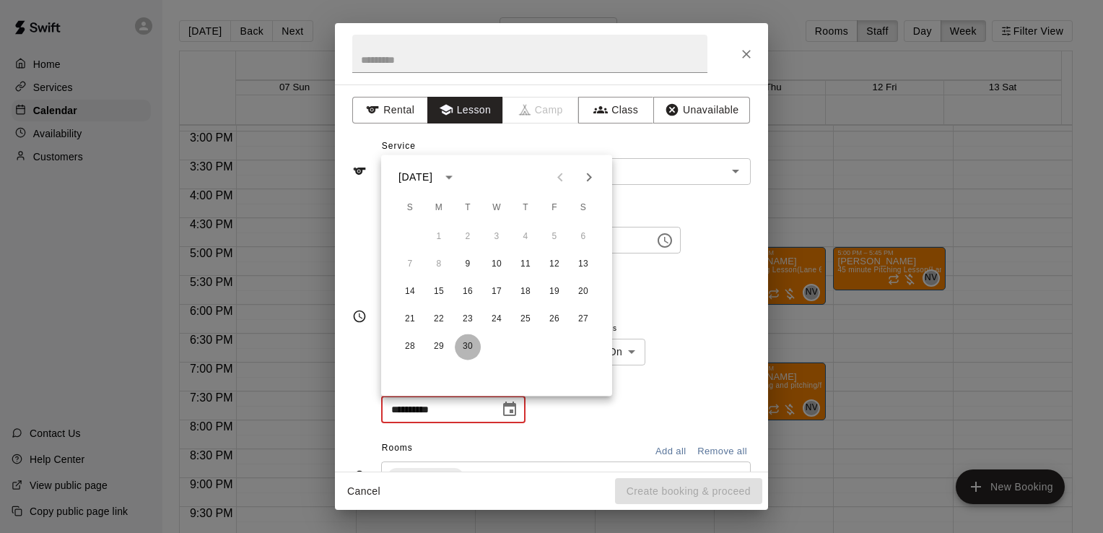
click at [466, 342] on button "30" at bounding box center [468, 347] width 26 height 26
type input "**********"
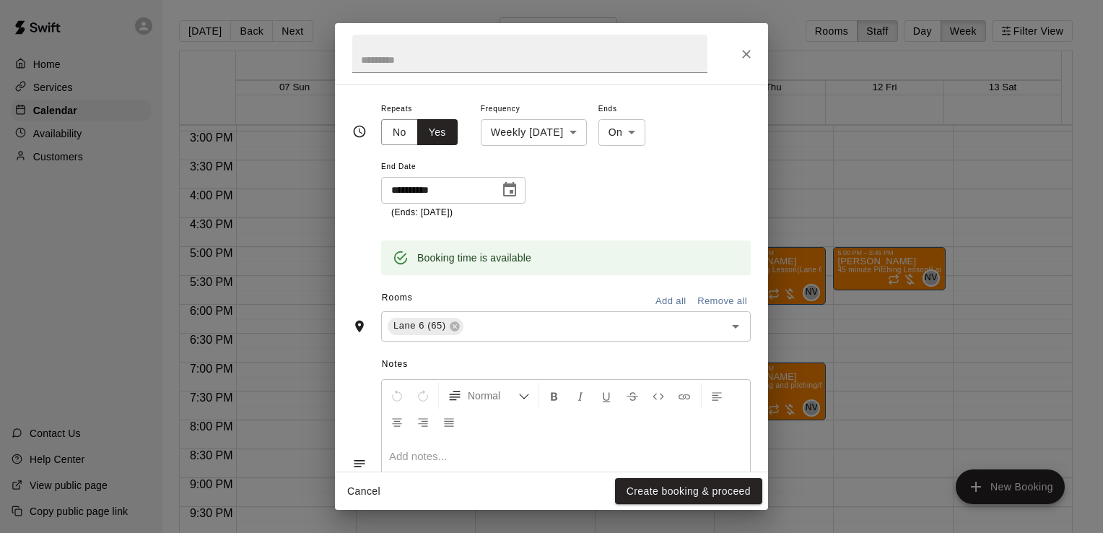
scroll to position [321, 0]
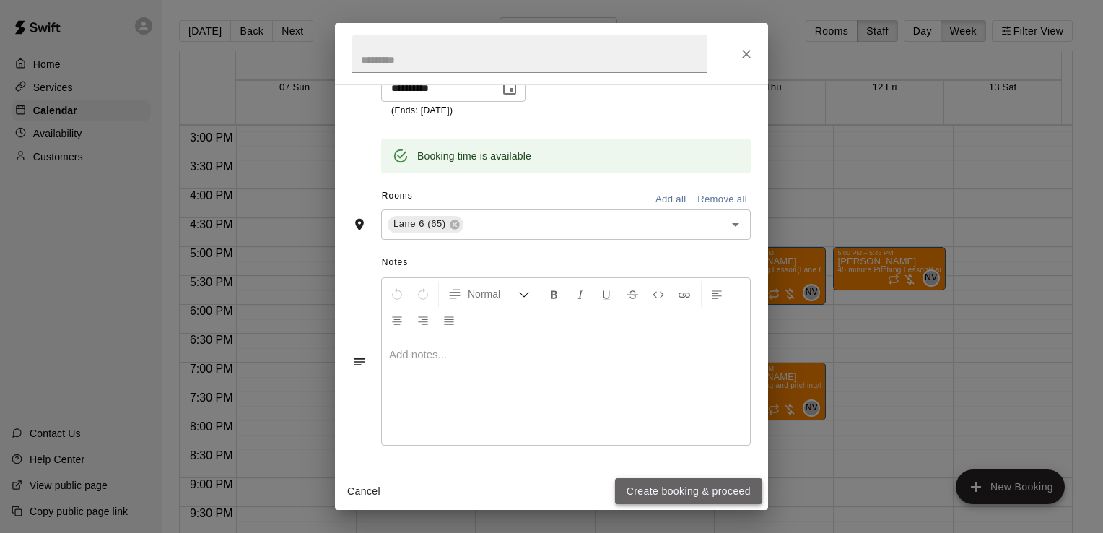
click at [655, 498] on button "Create booking & proceed" at bounding box center [688, 491] width 147 height 27
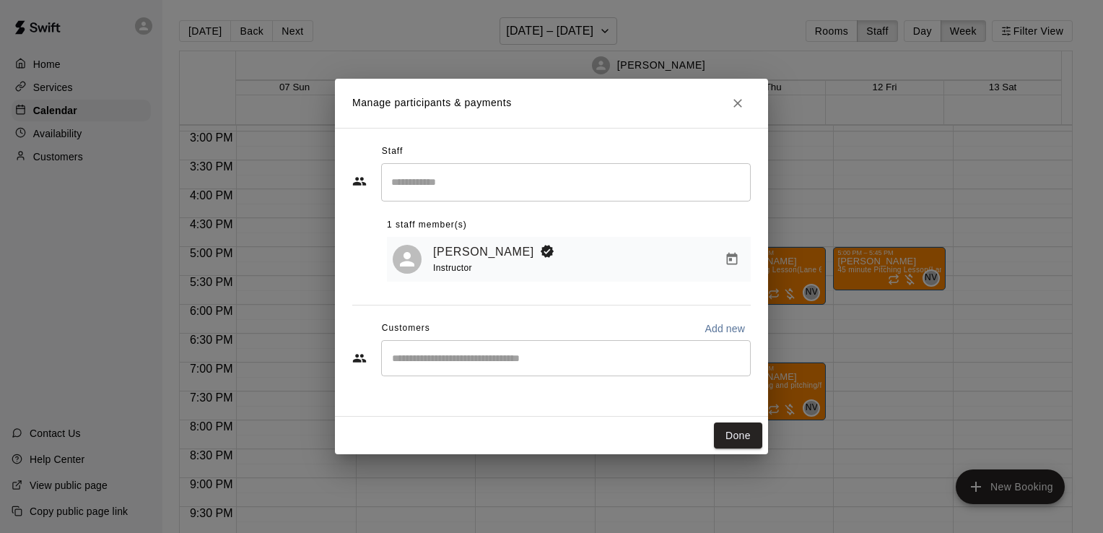
click at [485, 351] on div "​" at bounding box center [566, 358] width 370 height 36
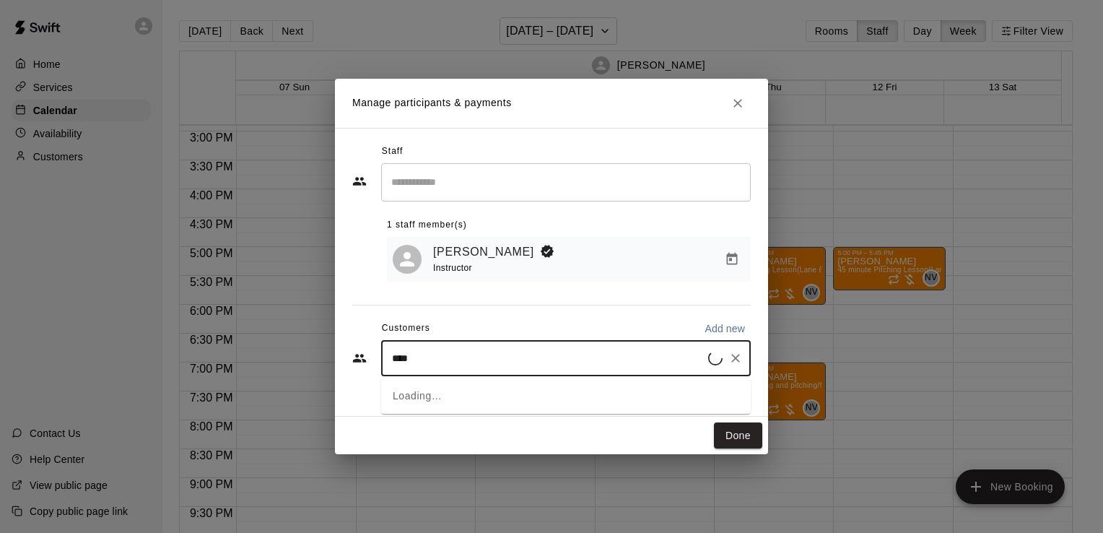
type input "***"
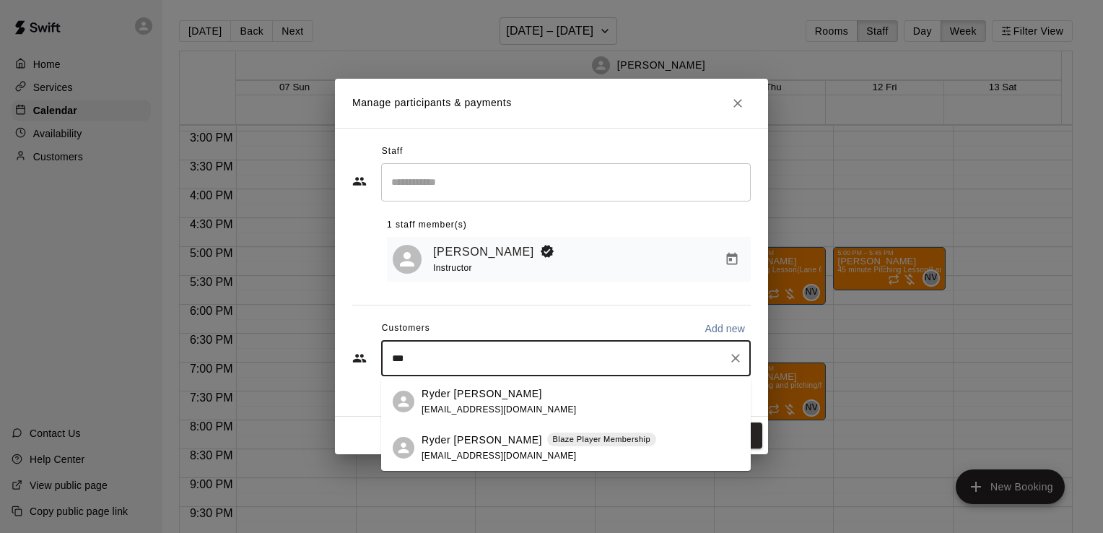
click at [479, 441] on p "Ryder [PERSON_NAME]" at bounding box center [482, 439] width 121 height 15
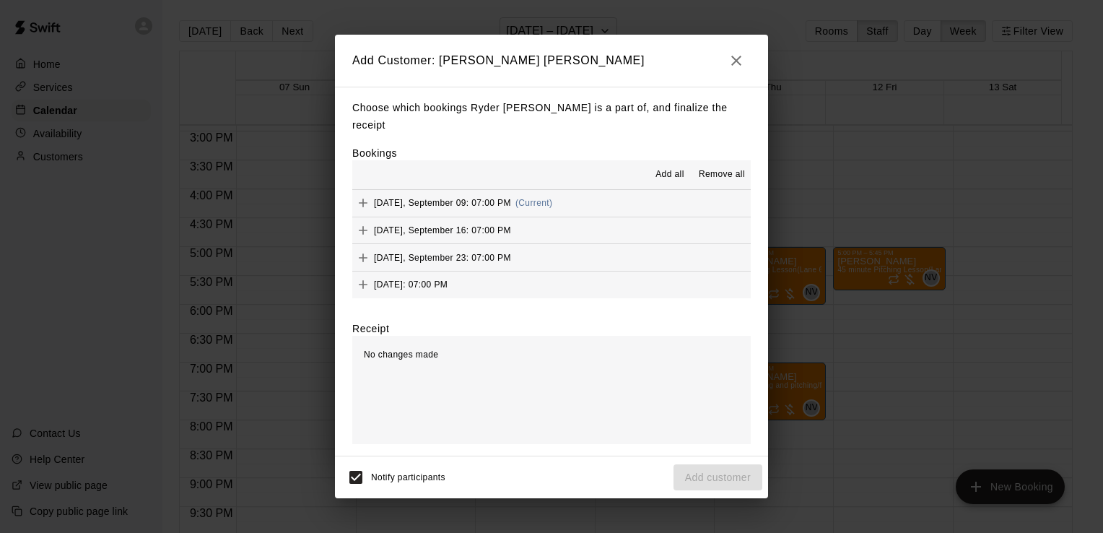
click at [661, 163] on button "Add all" at bounding box center [670, 174] width 46 height 23
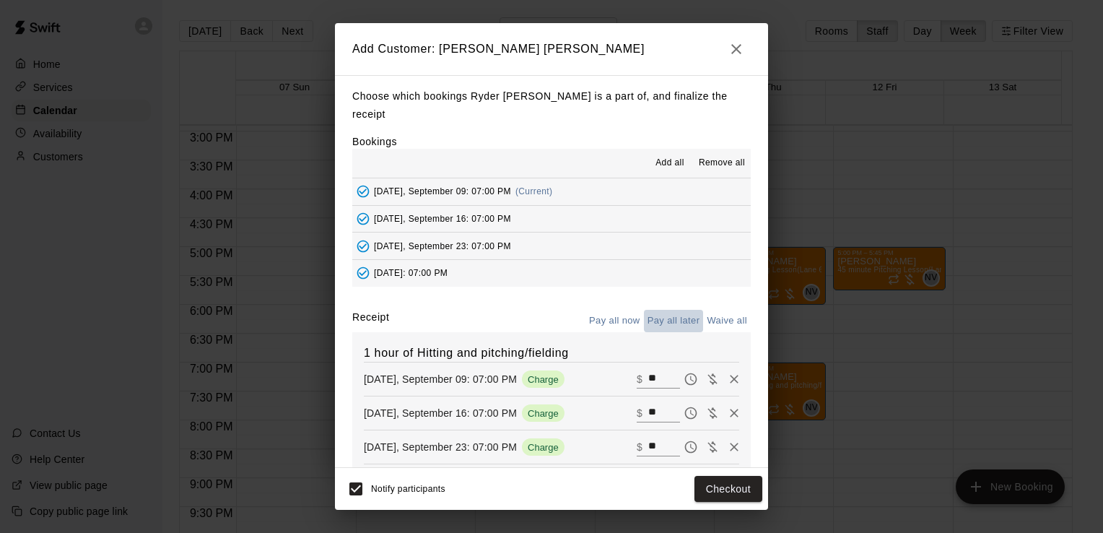
click at [654, 310] on button "Pay all later" at bounding box center [674, 321] width 60 height 22
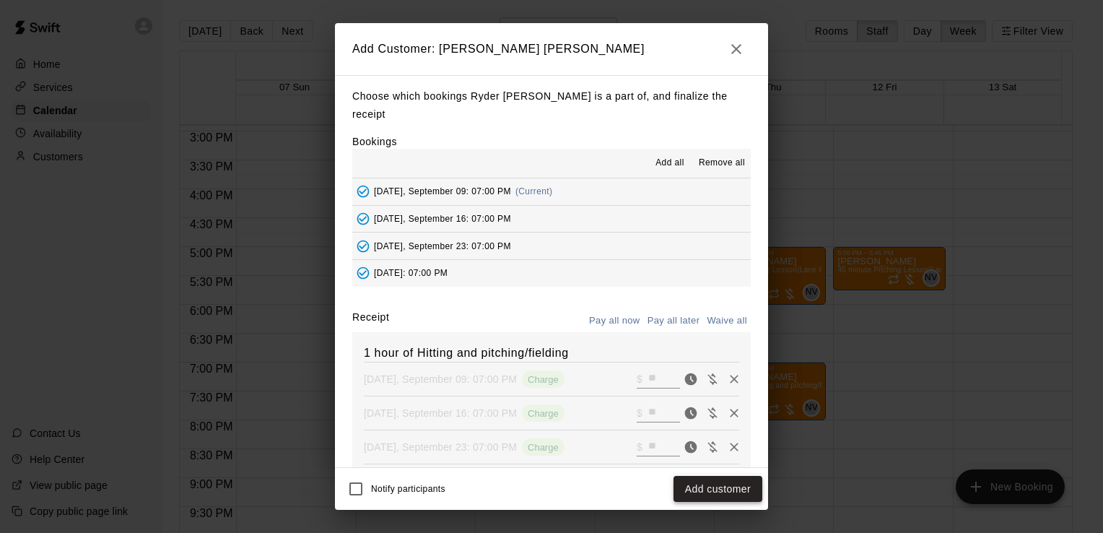
click at [696, 487] on button "Add customer" at bounding box center [718, 489] width 89 height 27
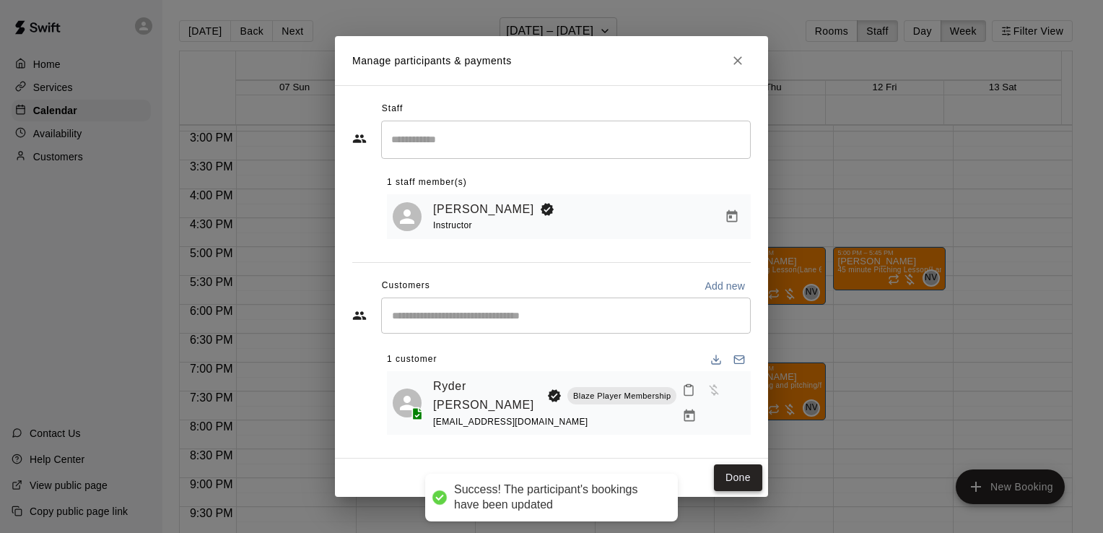
click at [725, 479] on button "Done" at bounding box center [738, 477] width 48 height 27
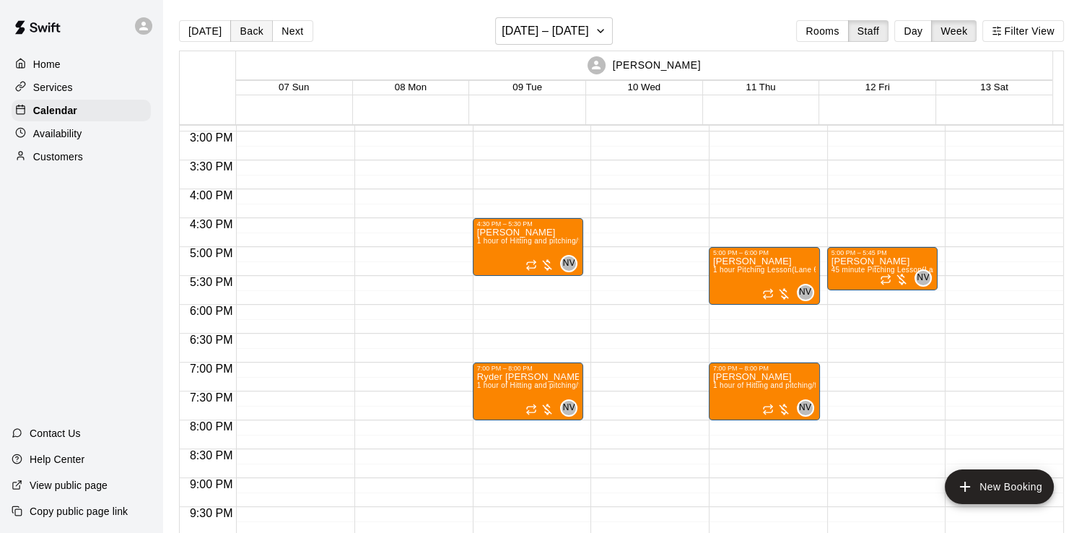
click at [256, 34] on button "Back" at bounding box center [251, 31] width 43 height 22
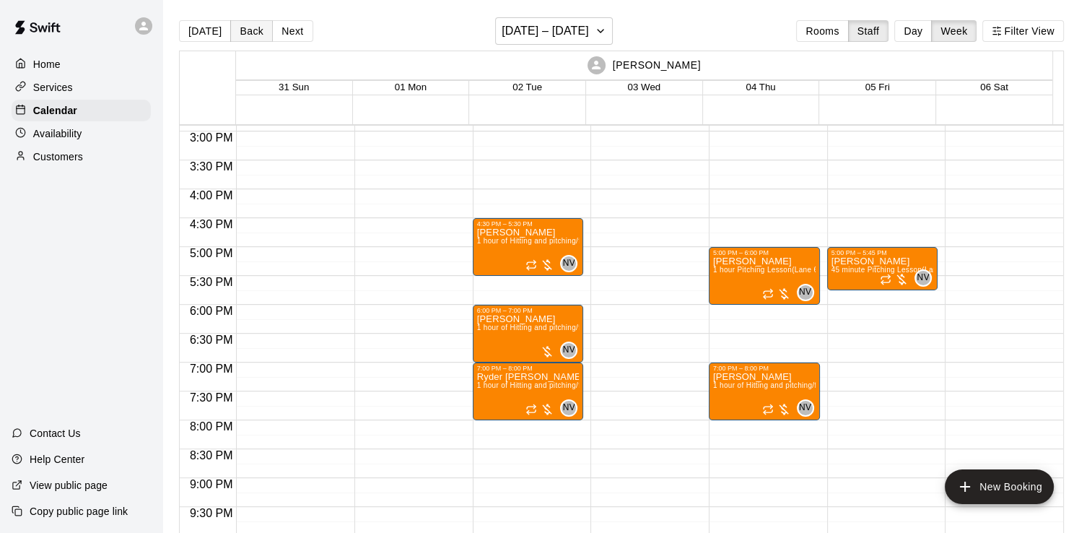
click at [256, 34] on button "Back" at bounding box center [251, 31] width 43 height 22
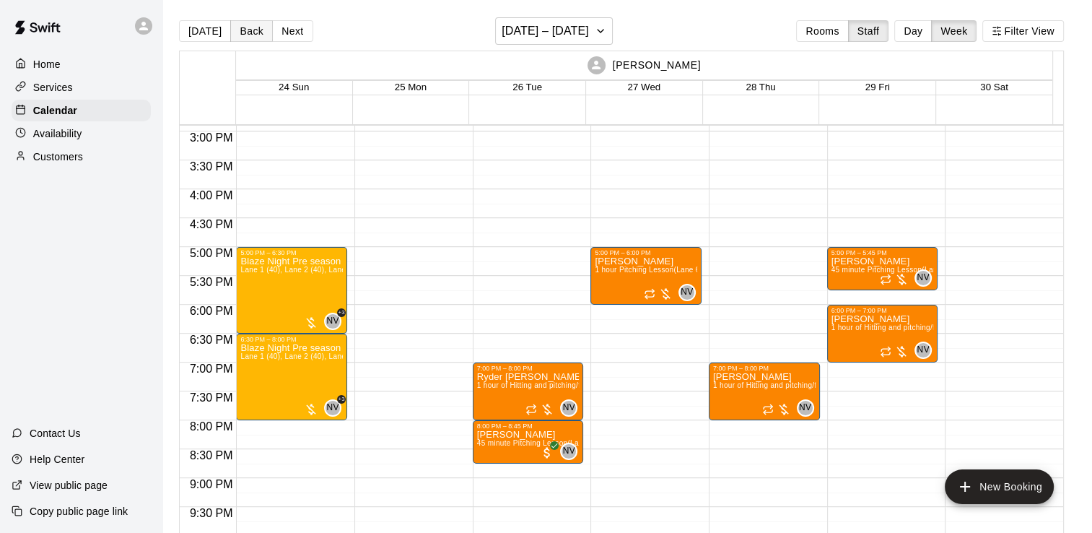
click at [256, 34] on button "Back" at bounding box center [251, 31] width 43 height 22
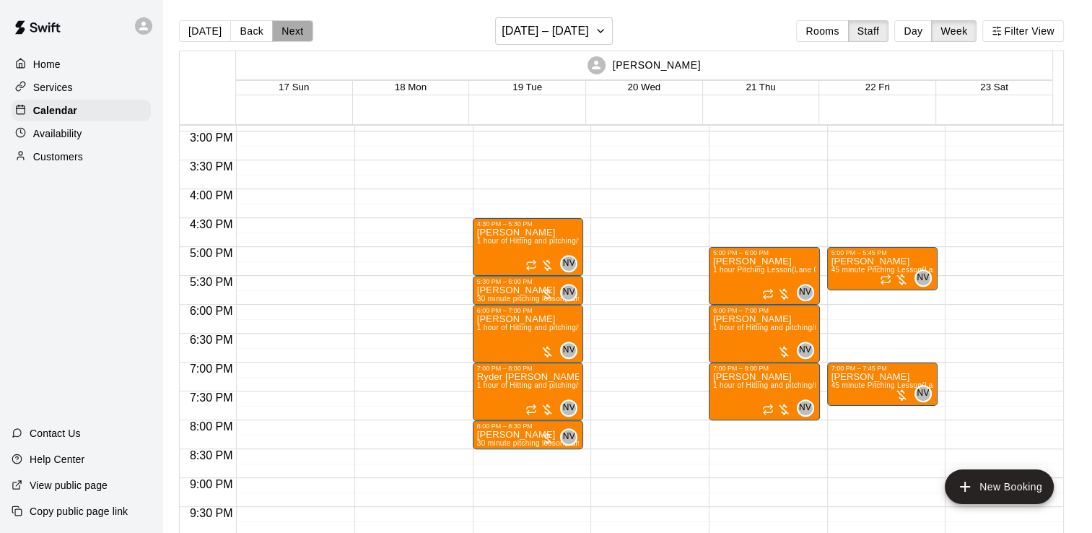
click at [272, 28] on button "Next" at bounding box center [292, 31] width 40 height 22
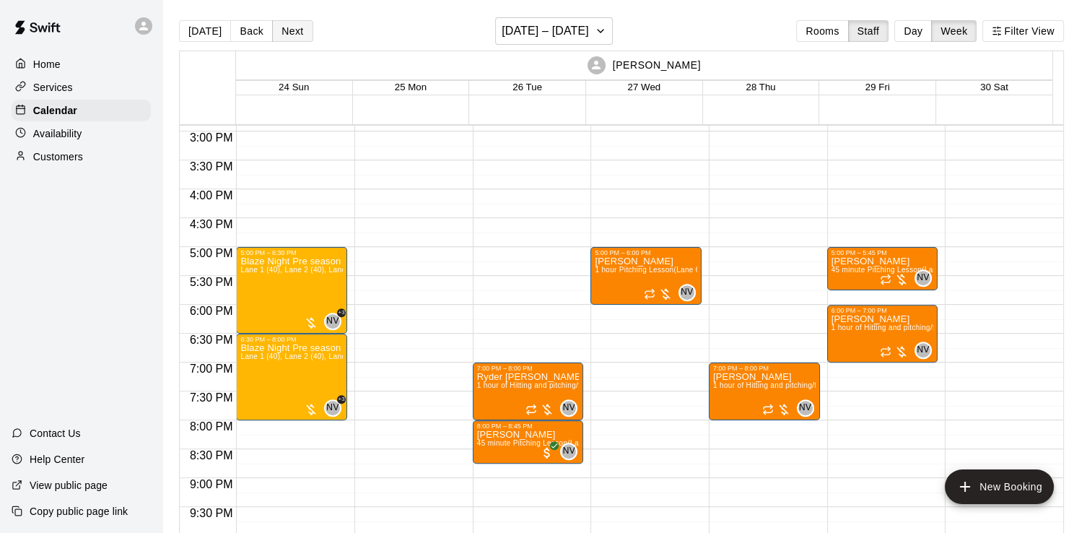
click at [272, 28] on button "Next" at bounding box center [292, 31] width 40 height 22
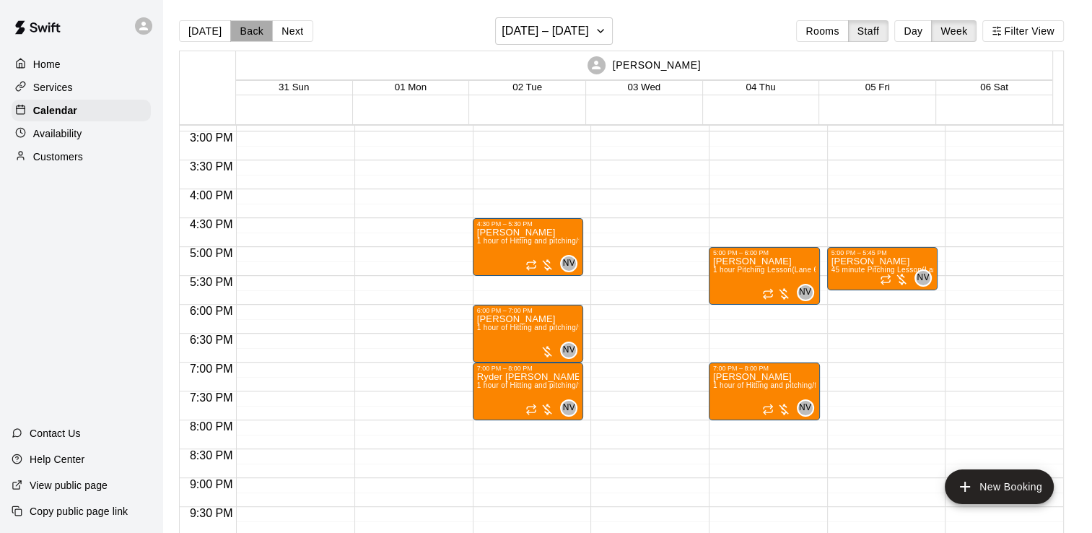
click at [247, 35] on button "Back" at bounding box center [251, 31] width 43 height 22
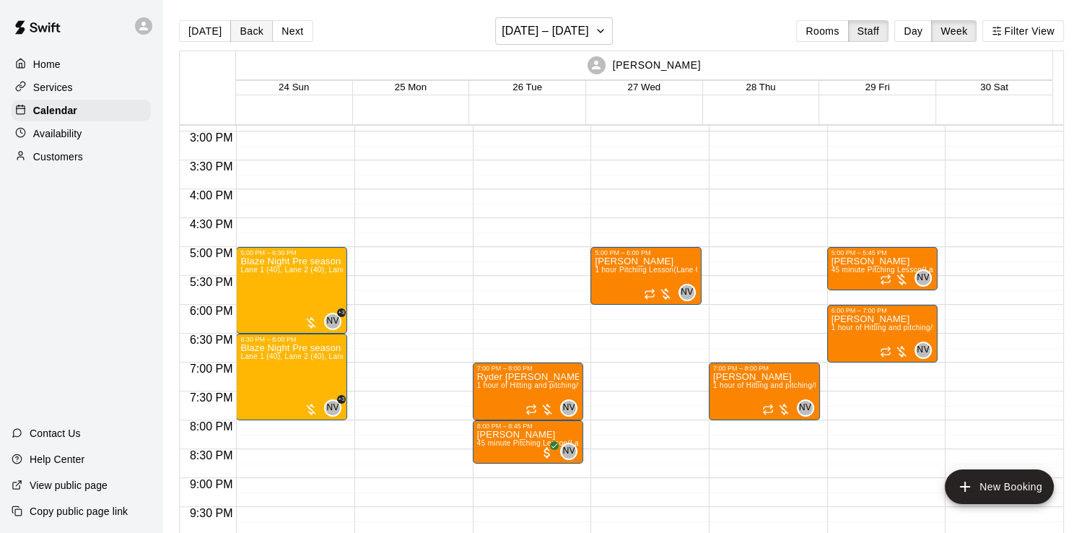
click at [247, 35] on button "Back" at bounding box center [251, 31] width 43 height 22
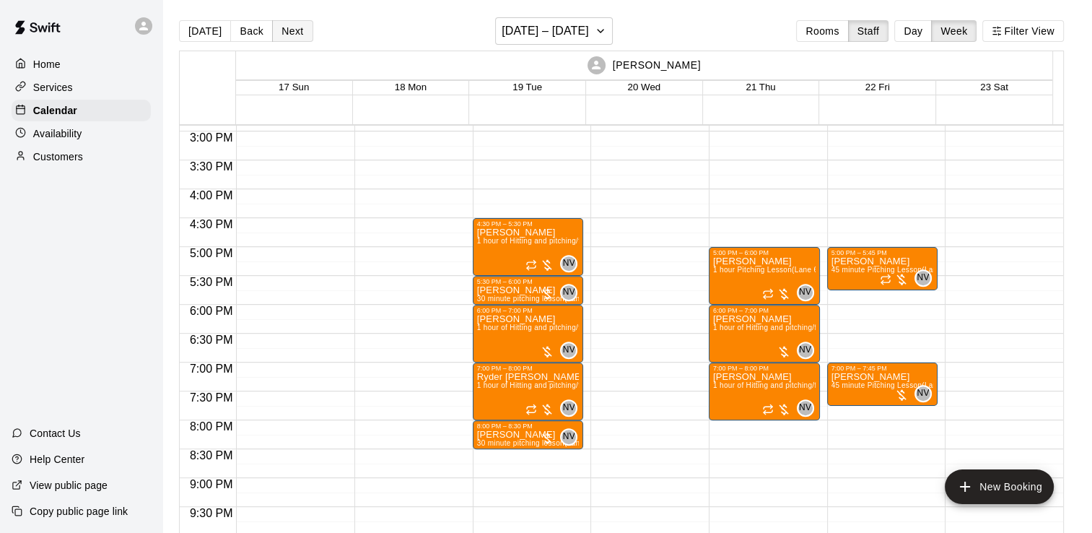
click at [276, 27] on button "Next" at bounding box center [292, 31] width 40 height 22
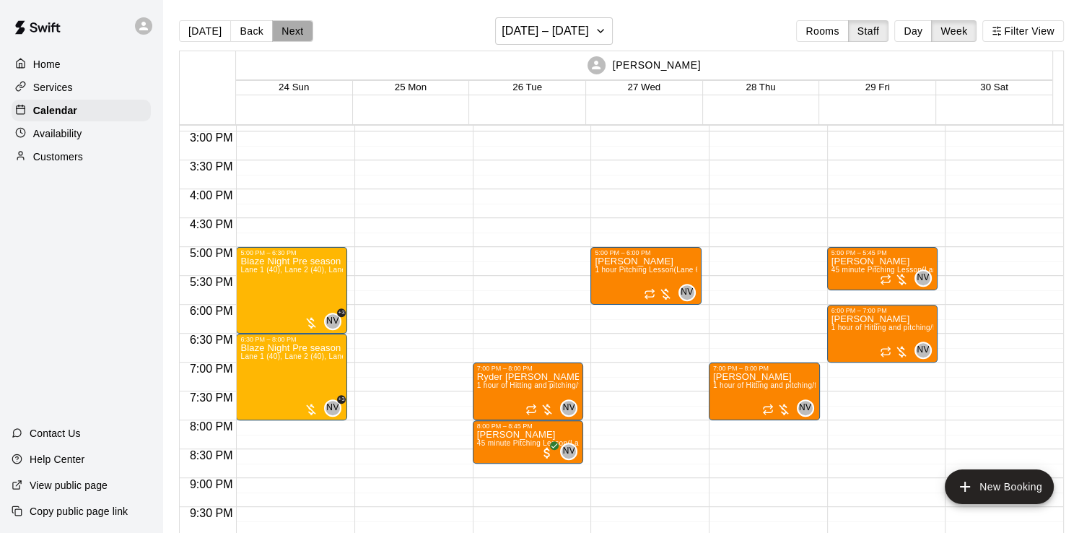
click at [276, 27] on button "Next" at bounding box center [292, 31] width 40 height 22
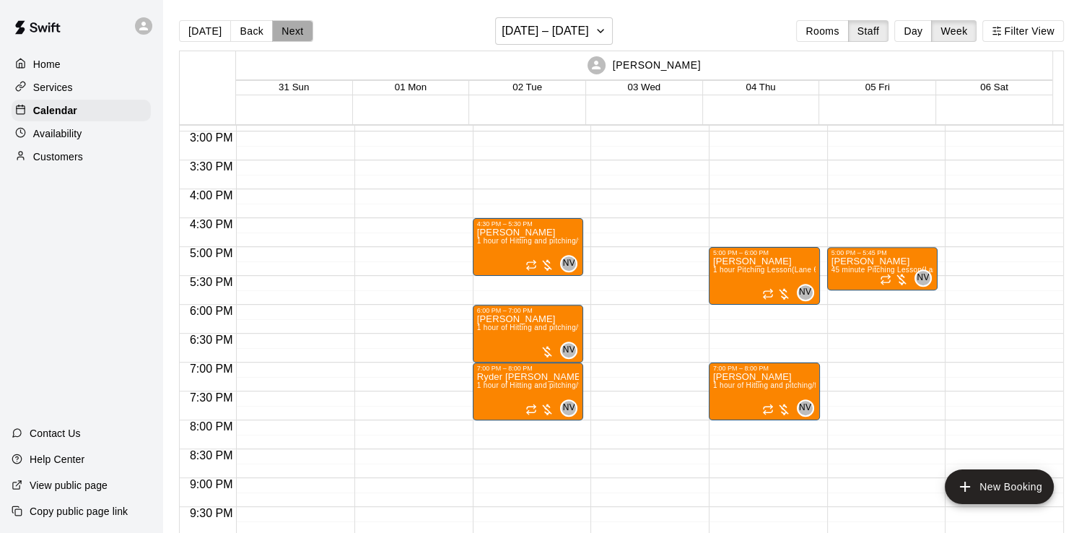
click at [276, 27] on button "Next" at bounding box center [292, 31] width 40 height 22
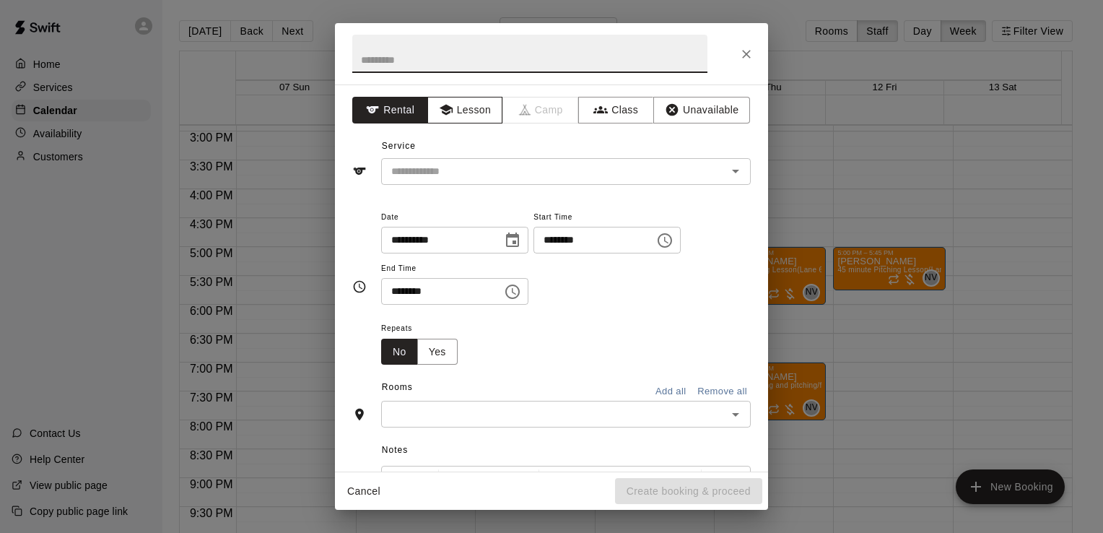
click at [479, 114] on button "Lesson" at bounding box center [465, 110] width 76 height 27
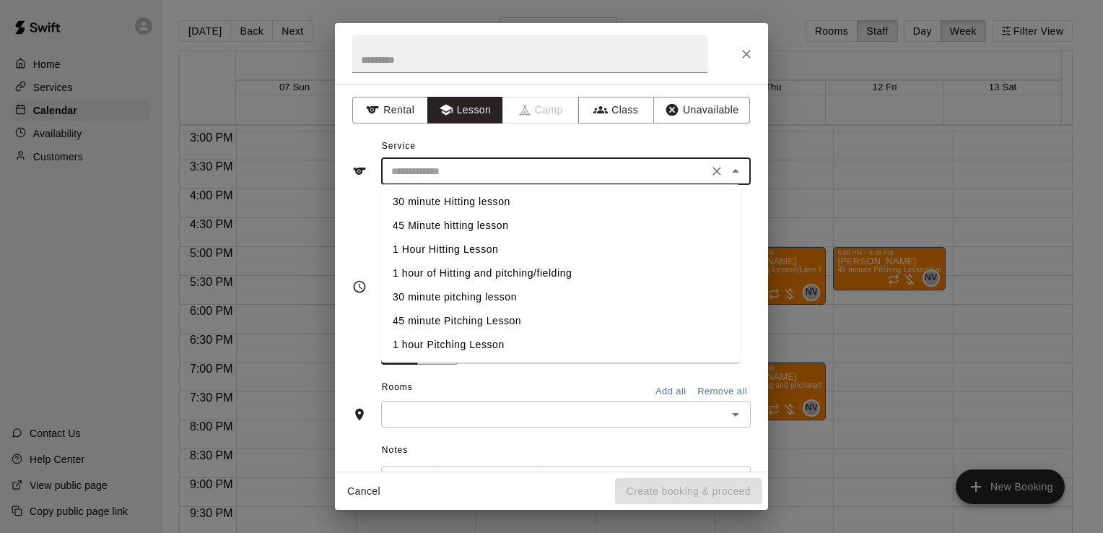
click at [459, 170] on input "text" at bounding box center [544, 171] width 318 height 18
click at [474, 274] on li "1 hour of Hitting and pitching/fielding" at bounding box center [560, 273] width 359 height 24
type input "**********"
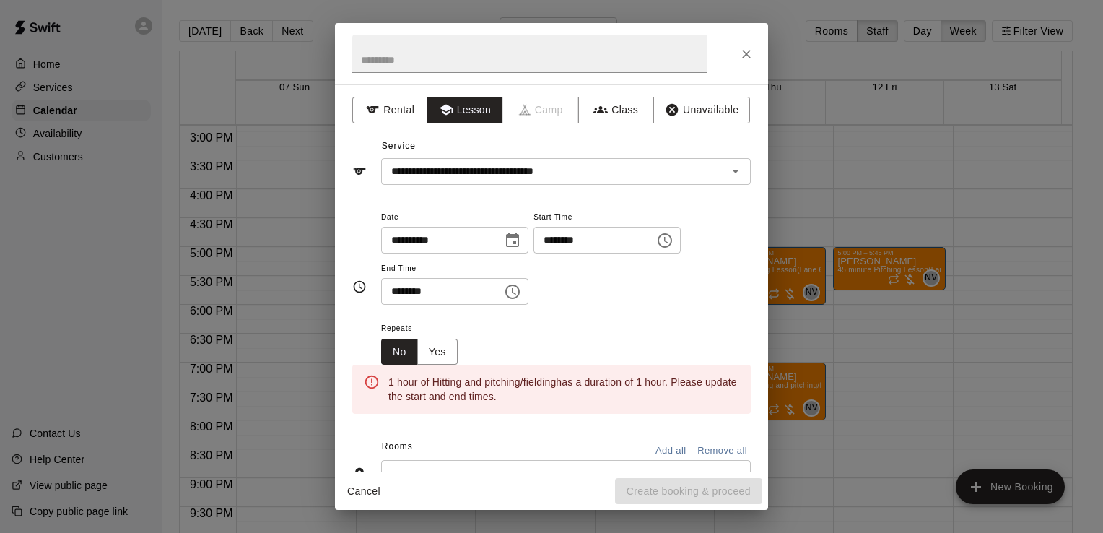
click at [514, 295] on div "******** ​" at bounding box center [454, 291] width 147 height 27
click at [520, 287] on icon "Choose time, selected time is 6:30 PM" at bounding box center [512, 291] width 14 height 14
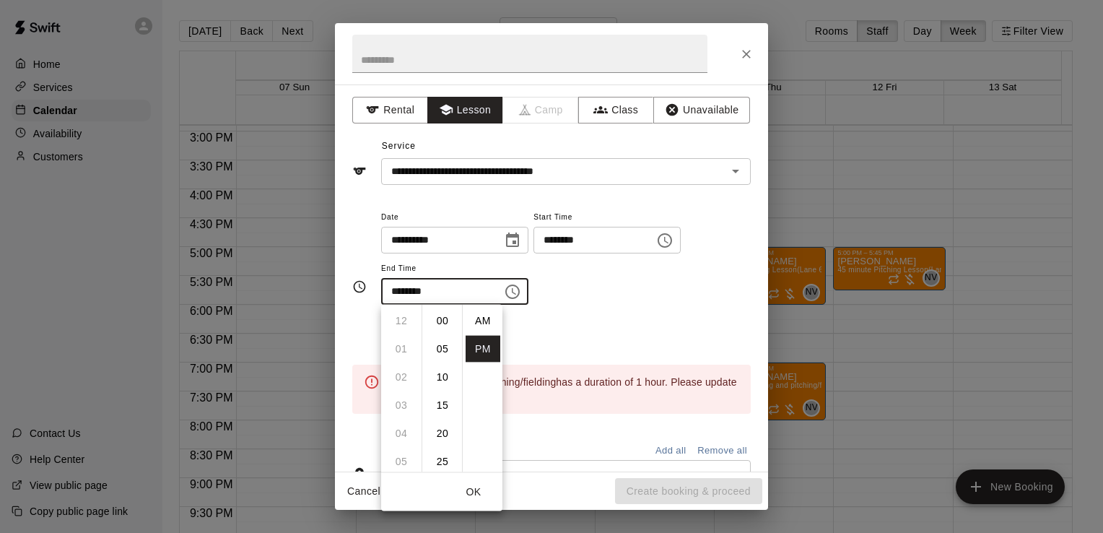
scroll to position [26, 0]
click at [398, 349] on li "07" at bounding box center [401, 349] width 35 height 27
click at [442, 310] on li "00" at bounding box center [442, 321] width 35 height 27
type input "********"
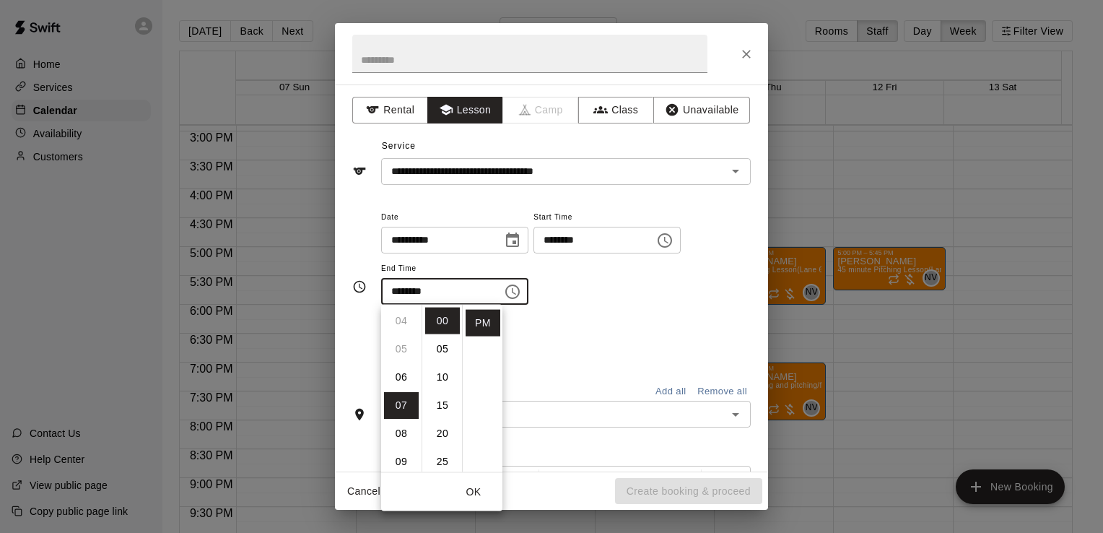
click at [576, 284] on div "**********" at bounding box center [566, 256] width 370 height 97
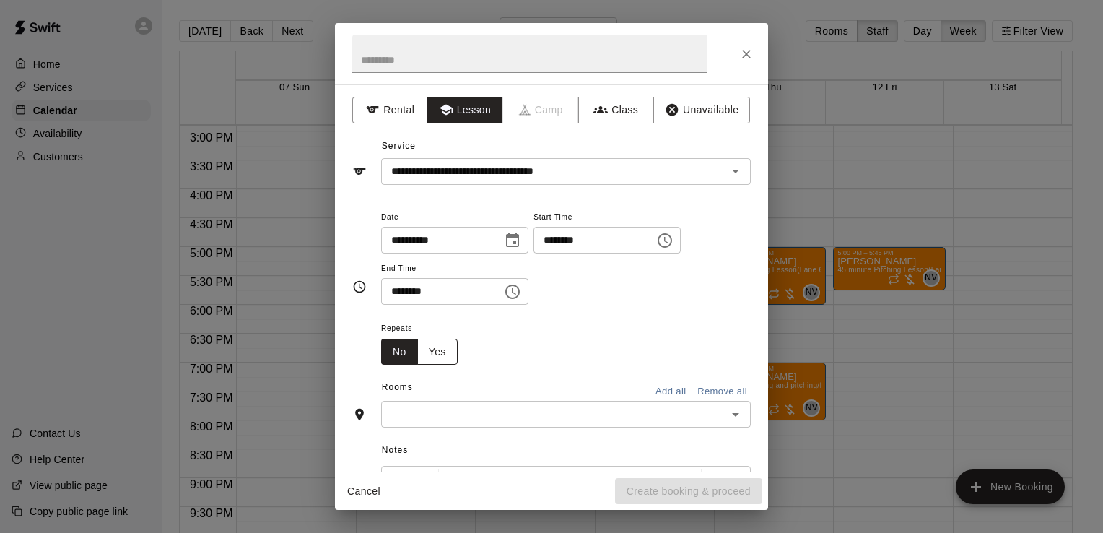
click at [440, 359] on button "Yes" at bounding box center [437, 352] width 40 height 27
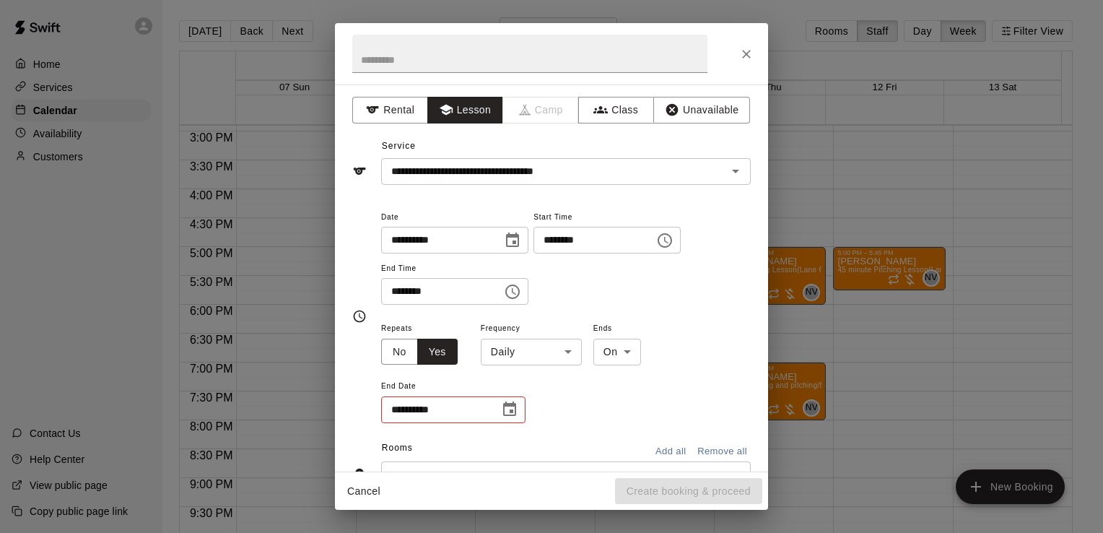
click at [509, 354] on body "Home Services Calendar Availability Customers Contact Us Help Center View publi…" at bounding box center [551, 278] width 1103 height 556
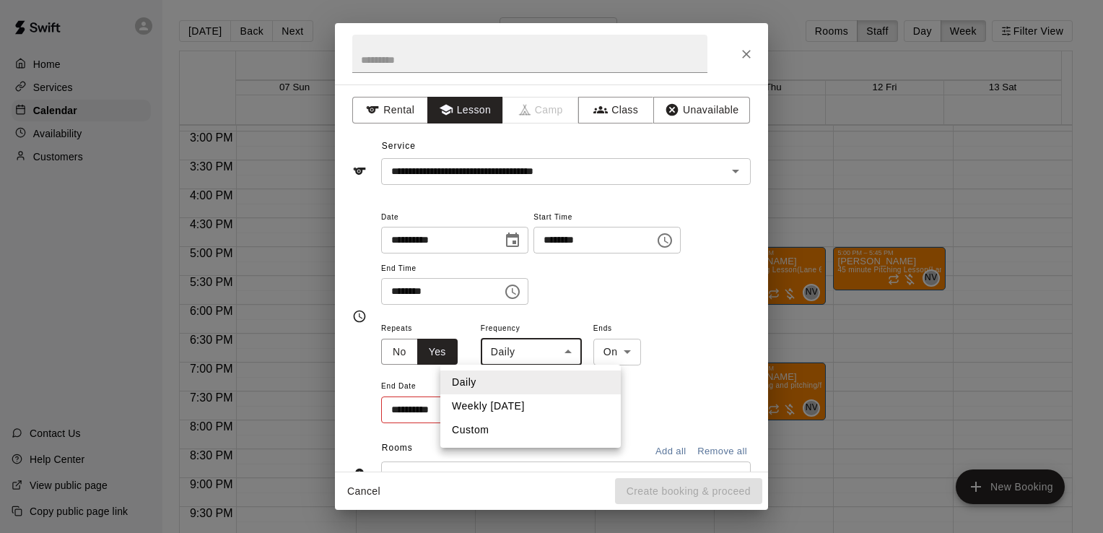
click at [506, 404] on li "Weekly [DATE]" at bounding box center [530, 406] width 180 height 24
type input "******"
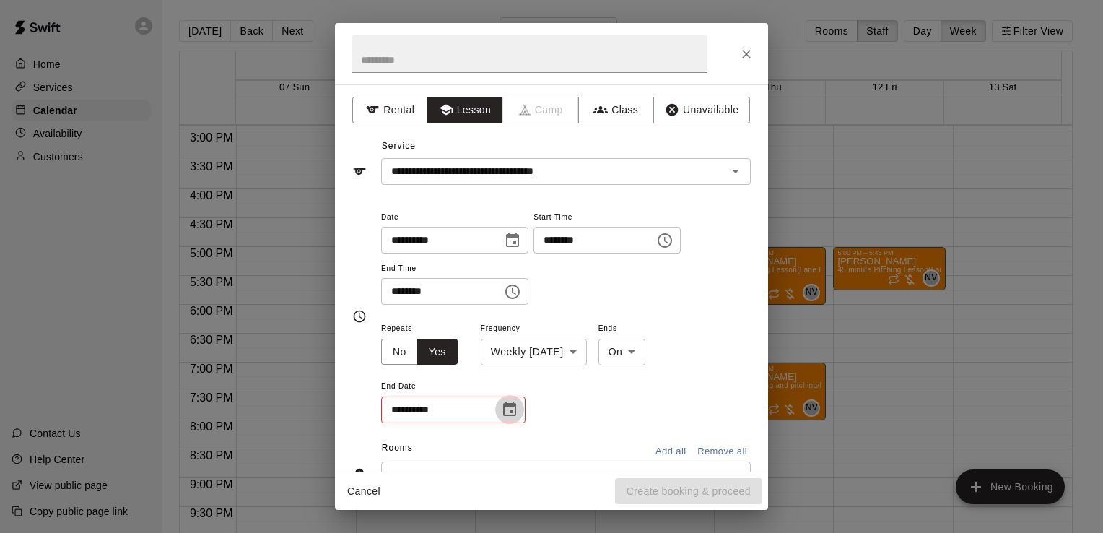
click at [505, 406] on icon "Choose date" at bounding box center [509, 408] width 13 height 14
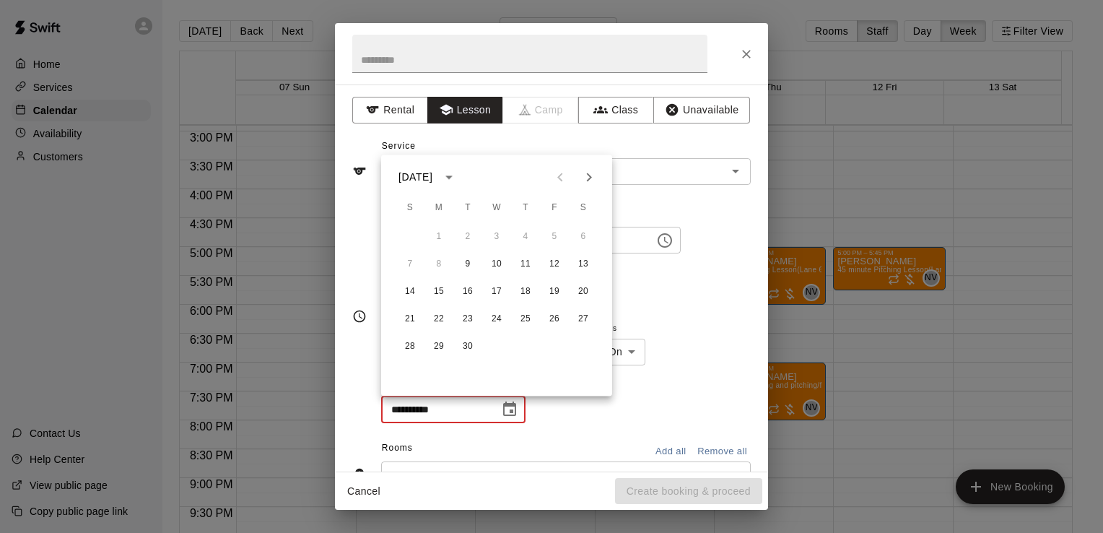
click at [682, 309] on div "**********" at bounding box center [566, 264] width 370 height 112
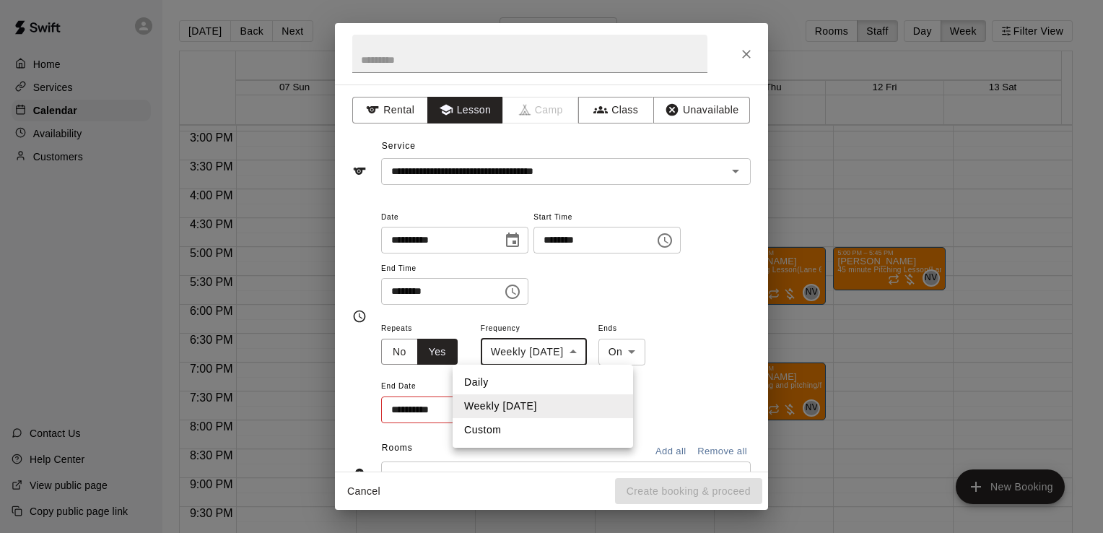
click at [566, 346] on body "Home Services Calendar Availability Customers Contact Us Help Center View publi…" at bounding box center [551, 278] width 1103 height 556
click at [612, 312] on div at bounding box center [551, 266] width 1103 height 533
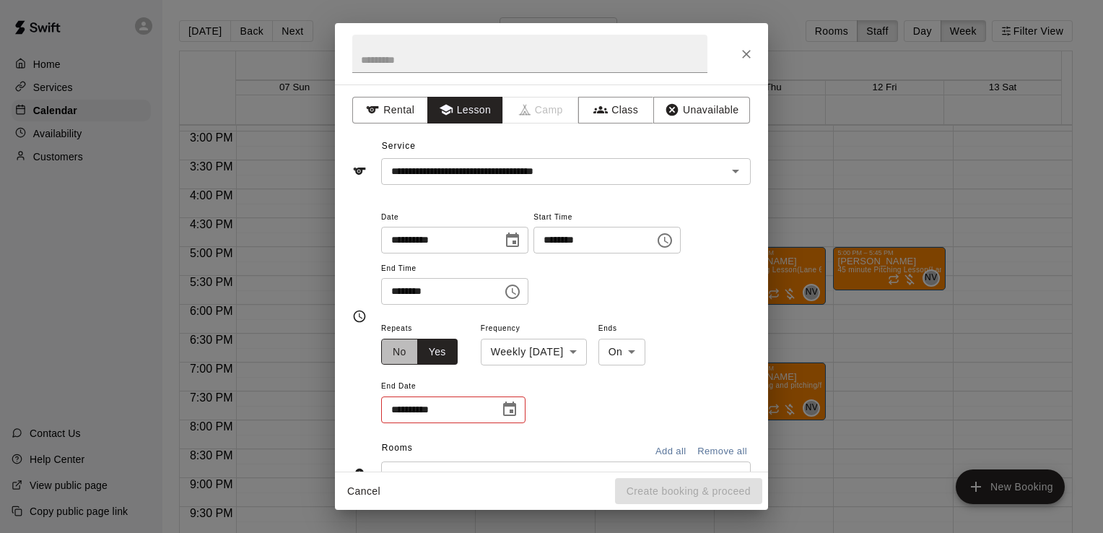
click at [409, 354] on button "No" at bounding box center [399, 352] width 37 height 27
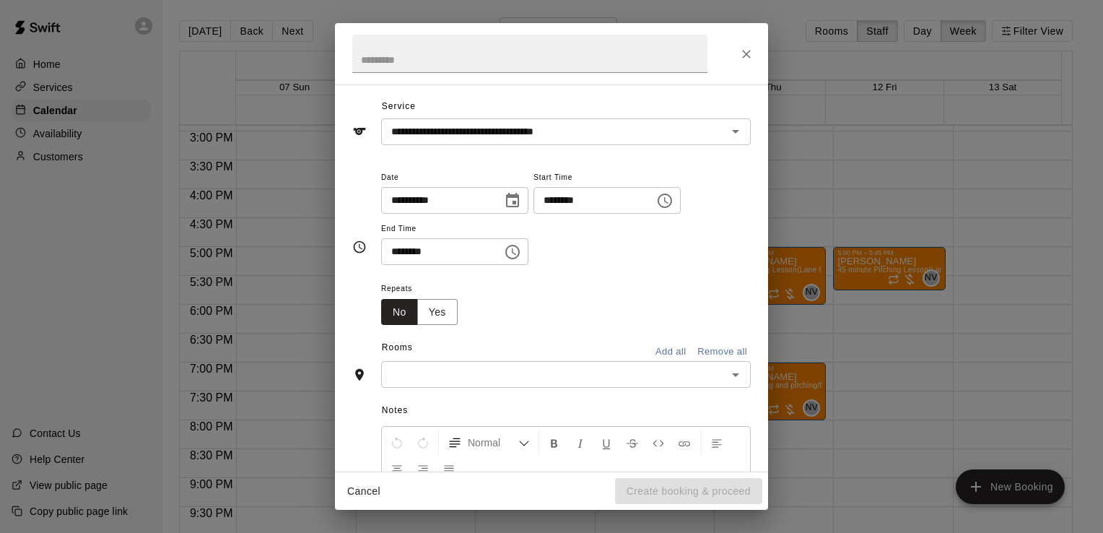
scroll to position [40, 0]
click at [443, 308] on button "Yes" at bounding box center [437, 311] width 40 height 27
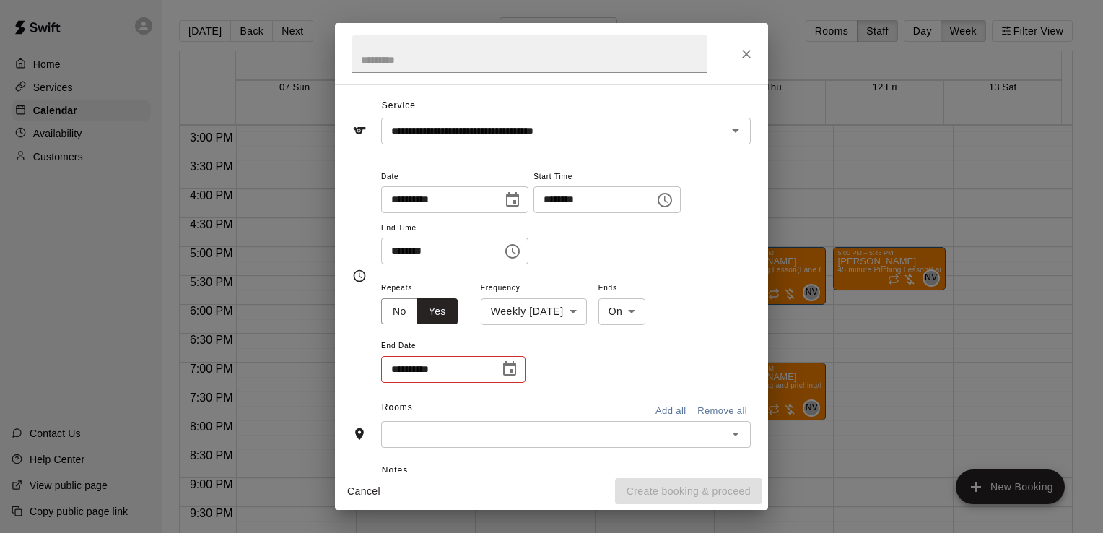
click at [497, 371] on button "Choose date" at bounding box center [509, 368] width 29 height 29
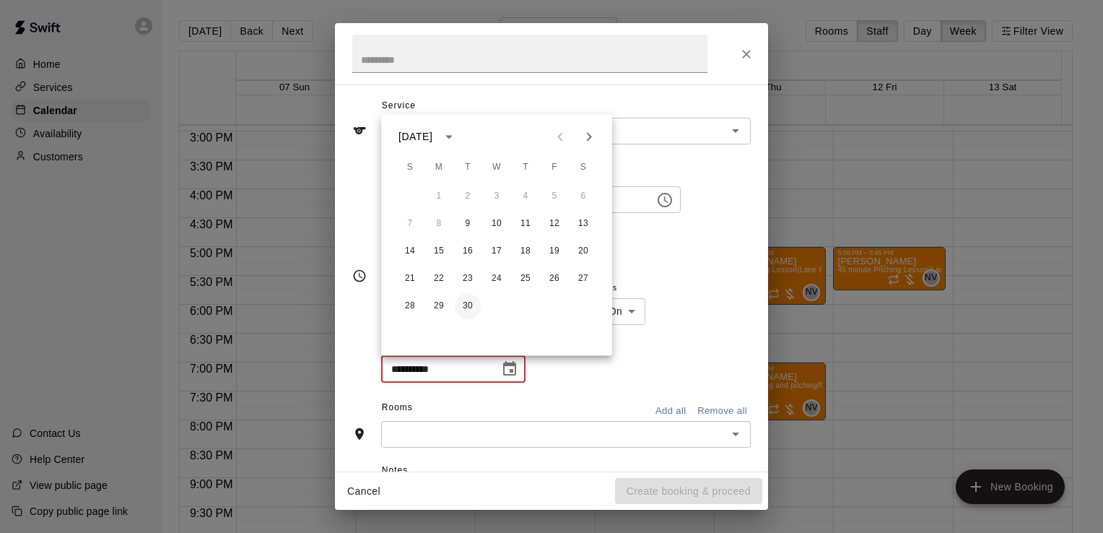
click at [468, 313] on button "30" at bounding box center [468, 306] width 26 height 26
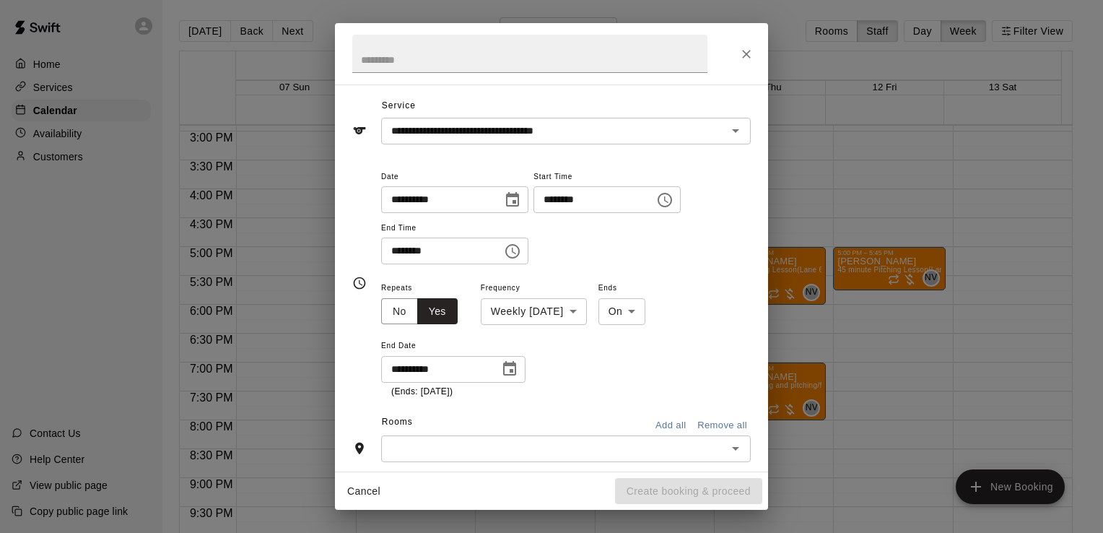
type input "**********"
click at [570, 308] on body "Home Services Calendar Availability Customers Contact Us Help Center View publi…" at bounding box center [551, 278] width 1103 height 556
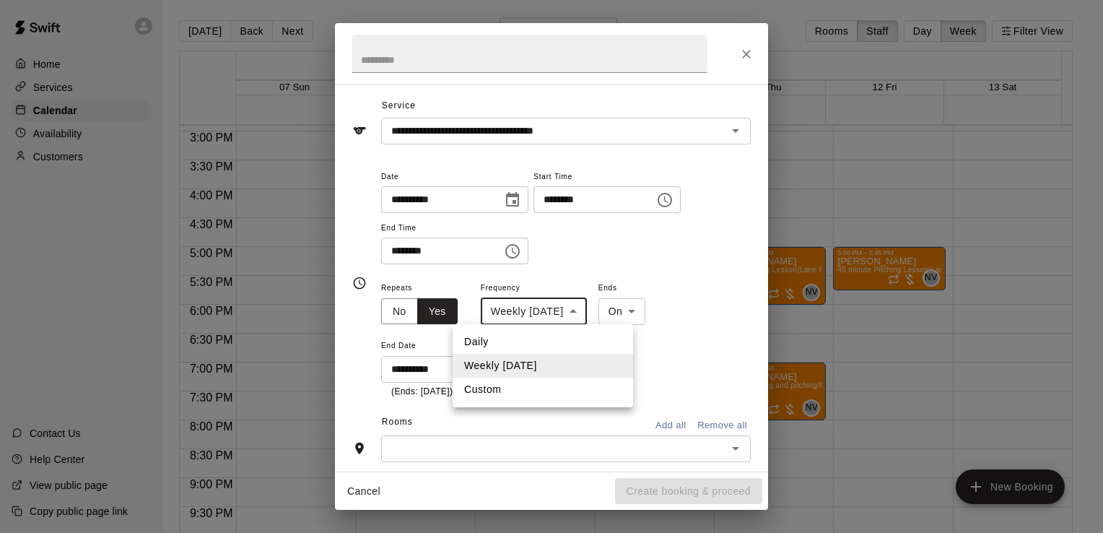
click at [522, 385] on li "Custom" at bounding box center [543, 390] width 180 height 24
type input "******"
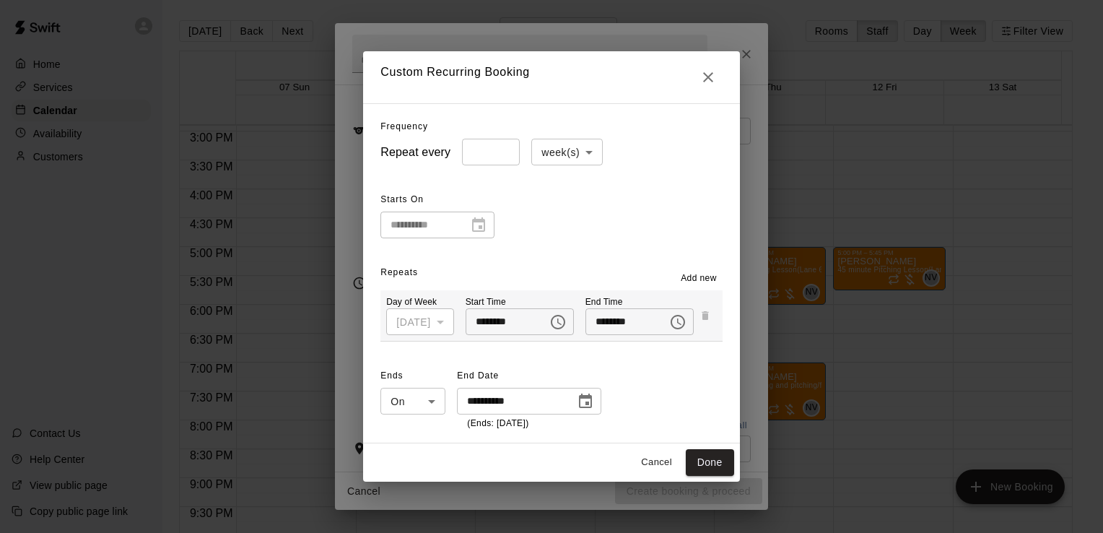
click at [496, 152] on input "*" at bounding box center [491, 152] width 58 height 27
type input "*"
click at [494, 149] on input "*" at bounding box center [491, 152] width 58 height 27
click at [522, 222] on div "**********" at bounding box center [550, 213] width 341 height 50
click at [729, 469] on button "Done" at bounding box center [710, 462] width 48 height 27
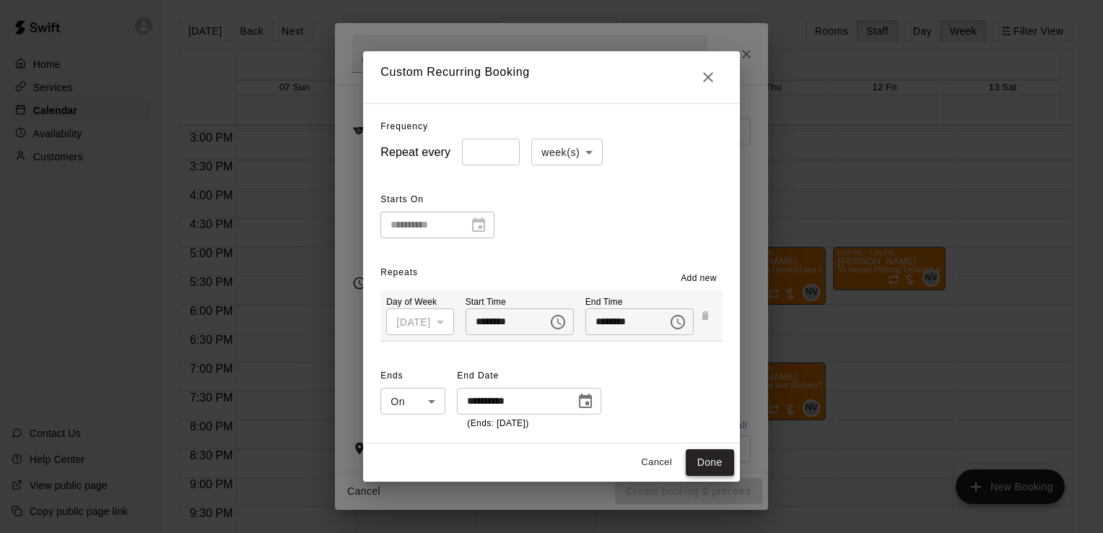
type input "**********"
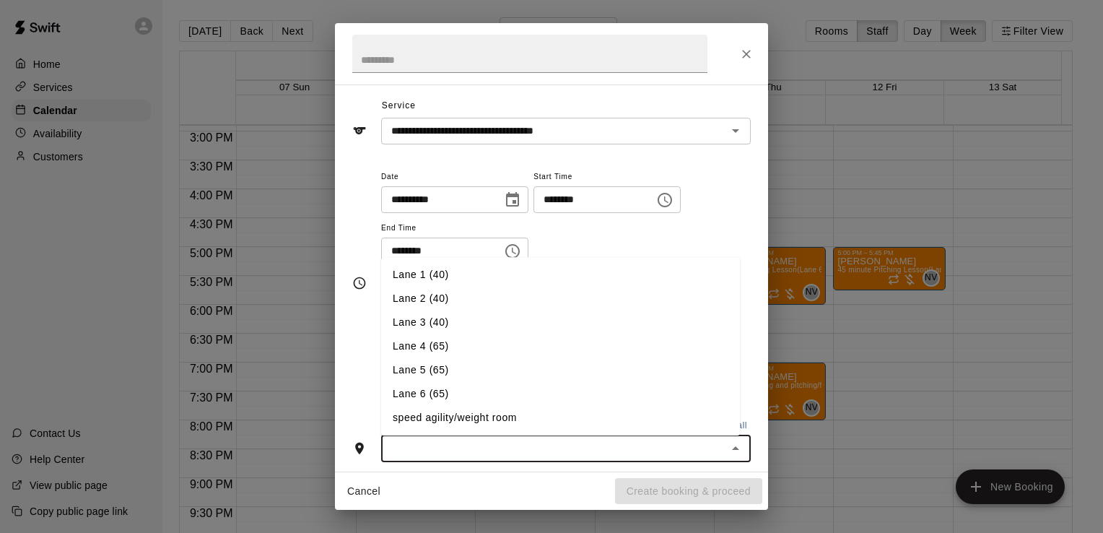
click at [466, 454] on input "text" at bounding box center [553, 449] width 337 height 18
click at [476, 383] on li "Lane 6 (65)" at bounding box center [560, 394] width 359 height 24
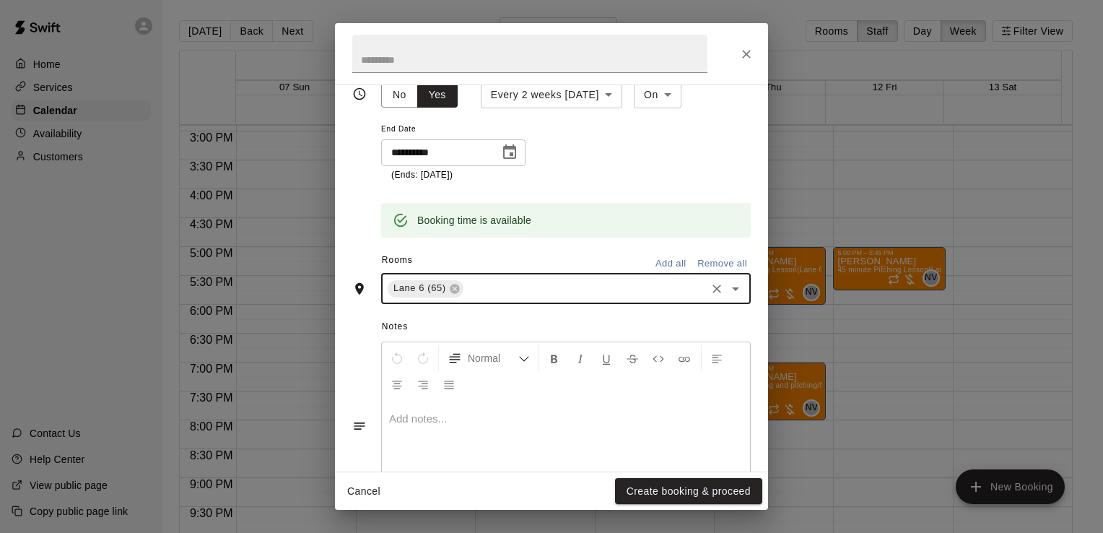
scroll to position [321, 0]
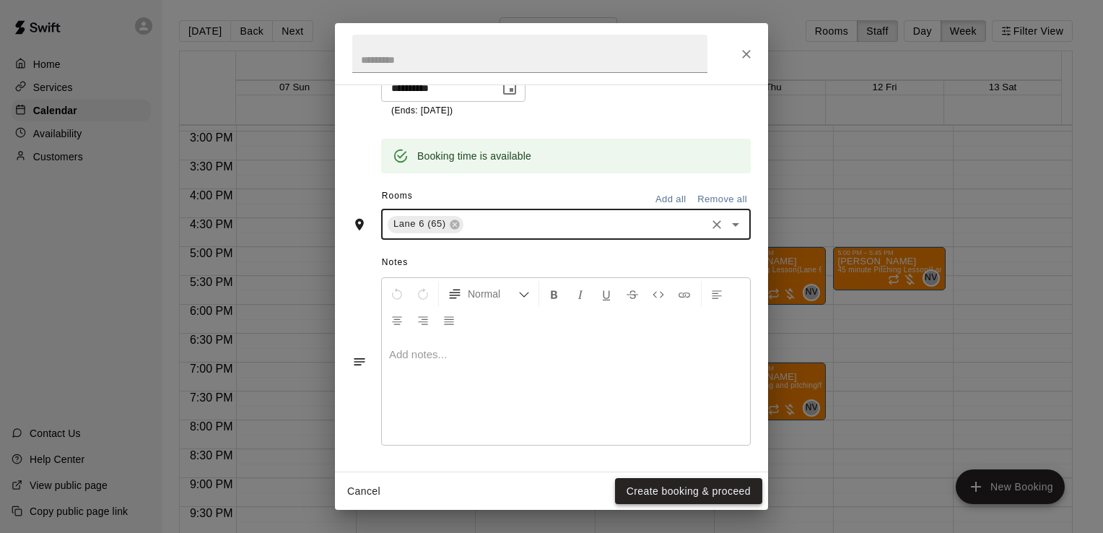
click at [664, 502] on button "Create booking & proceed" at bounding box center [688, 491] width 147 height 27
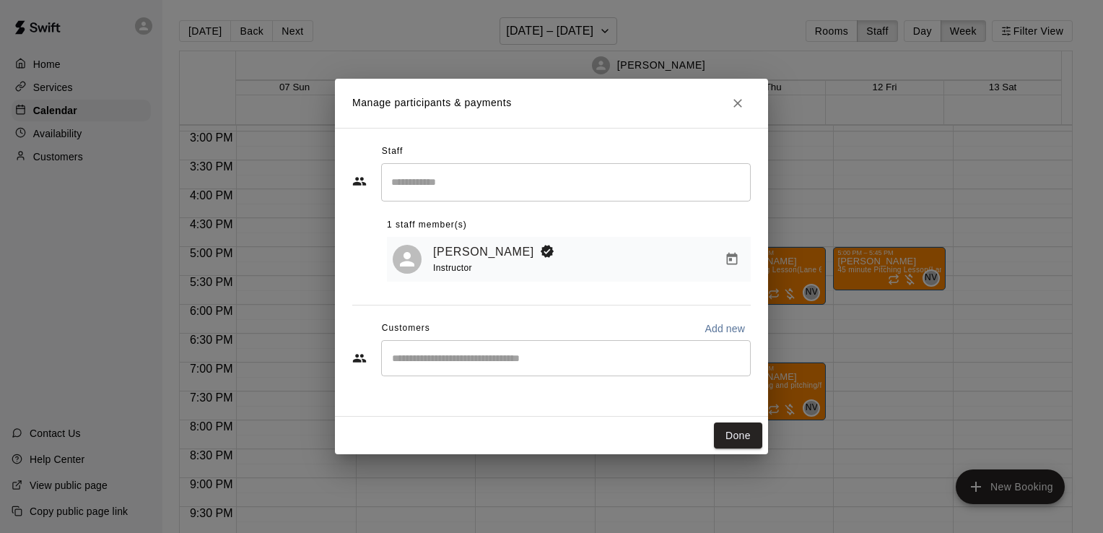
click at [400, 357] on input "Start typing to search customers..." at bounding box center [566, 358] width 357 height 14
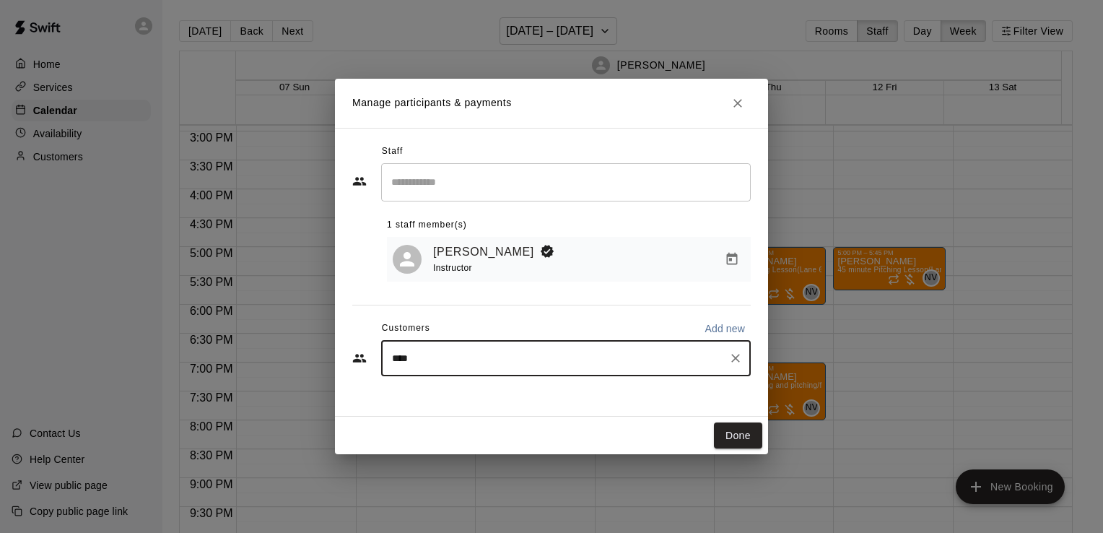
type input "*****"
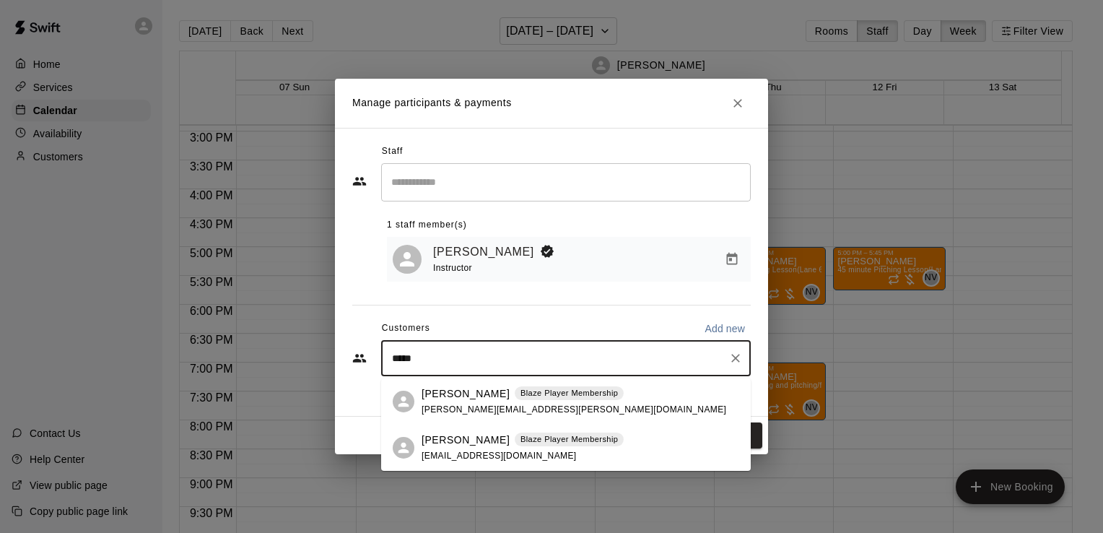
click at [422, 393] on p "[PERSON_NAME]" at bounding box center [466, 393] width 88 height 15
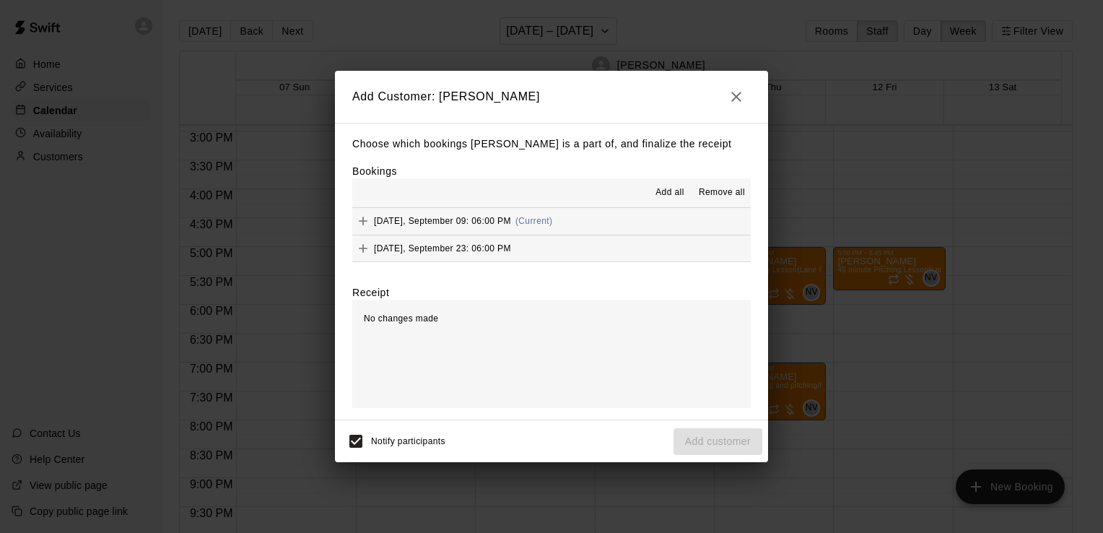
click at [665, 186] on button "Add all" at bounding box center [670, 192] width 46 height 23
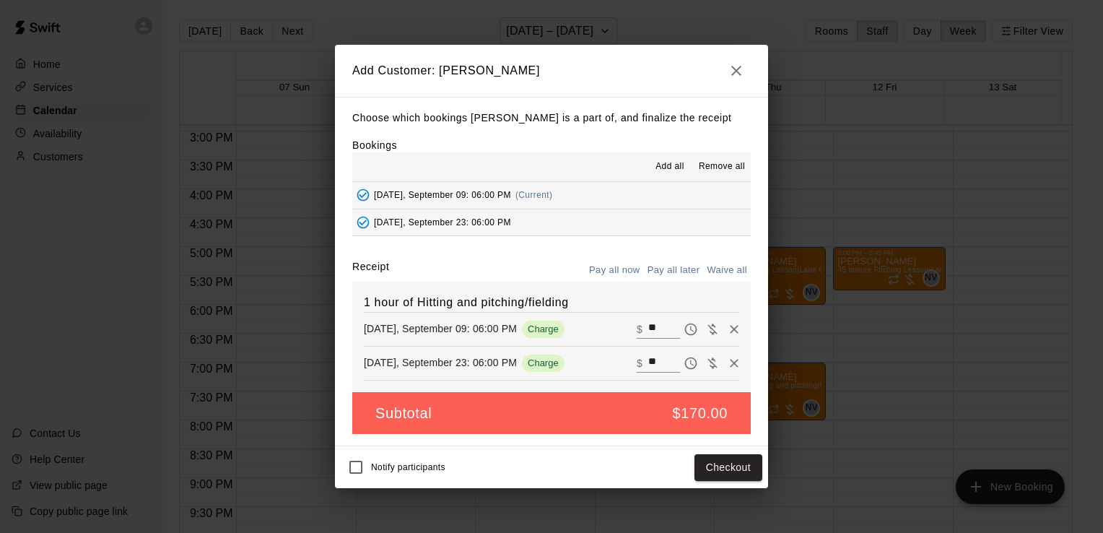
click at [687, 267] on button "Pay all later" at bounding box center [674, 270] width 60 height 22
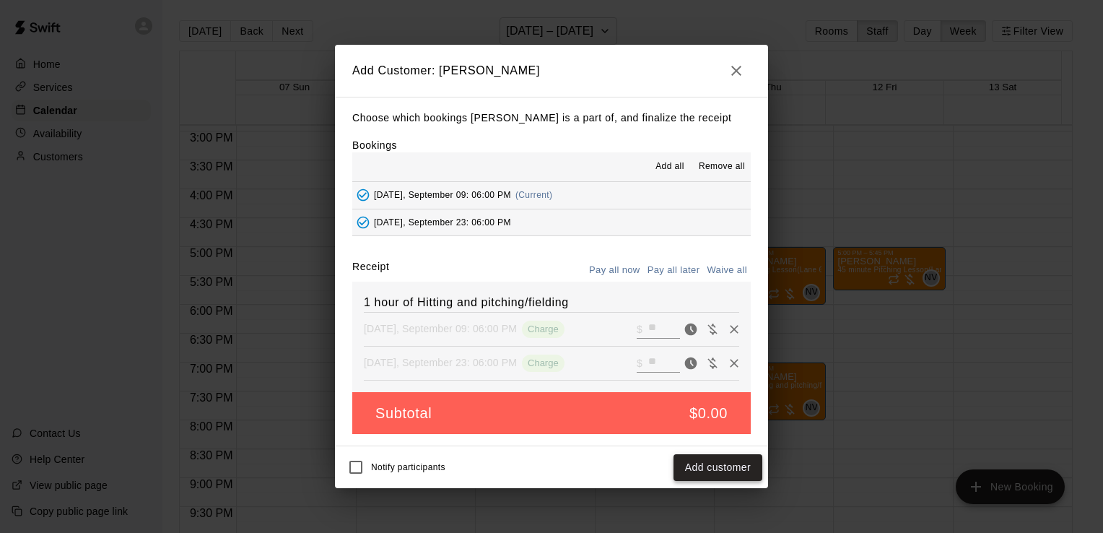
click at [687, 475] on button "Add customer" at bounding box center [718, 467] width 89 height 27
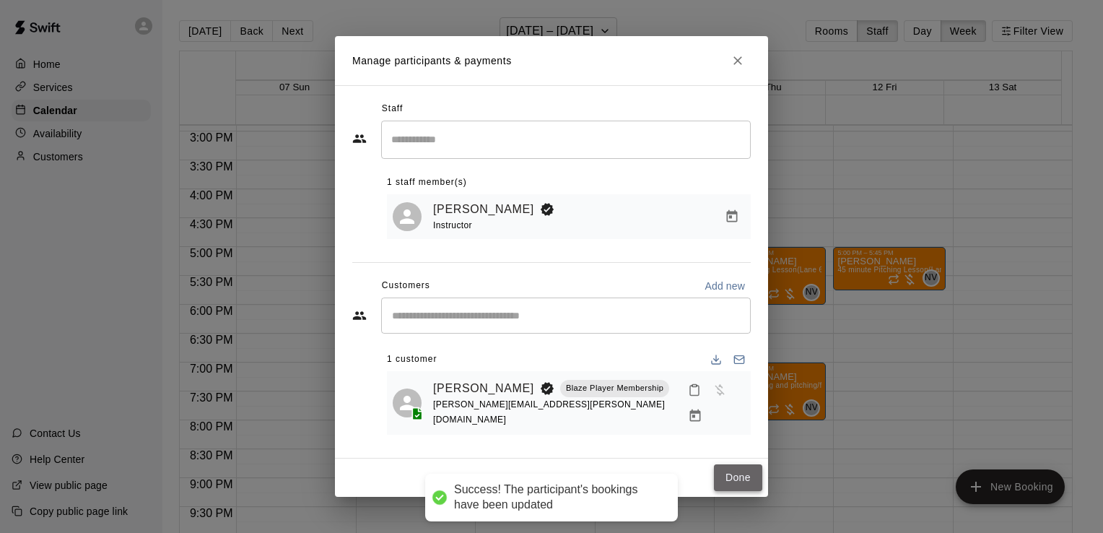
click at [728, 478] on button "Done" at bounding box center [738, 477] width 48 height 27
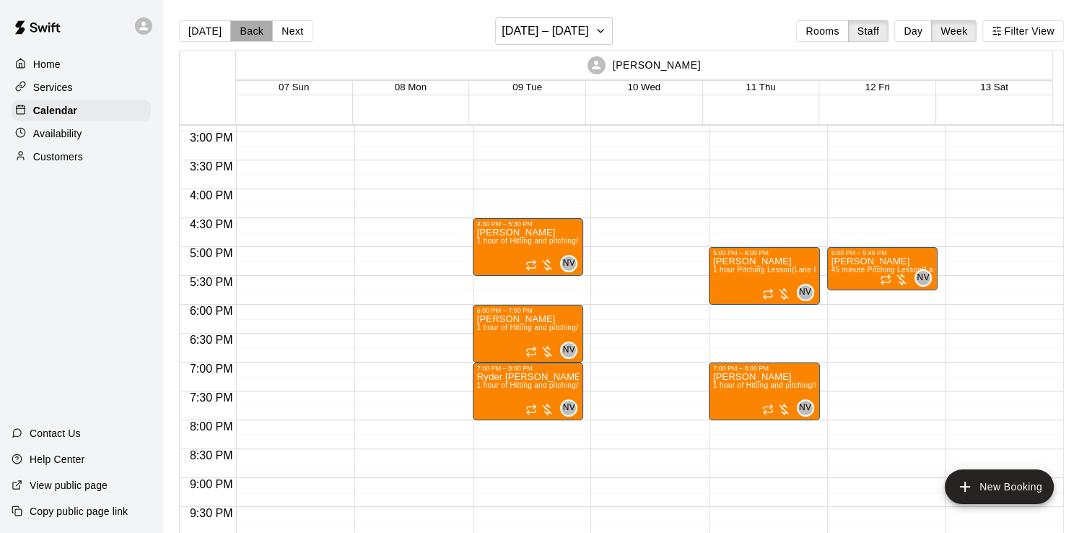
click at [254, 25] on button "Back" at bounding box center [251, 31] width 43 height 22
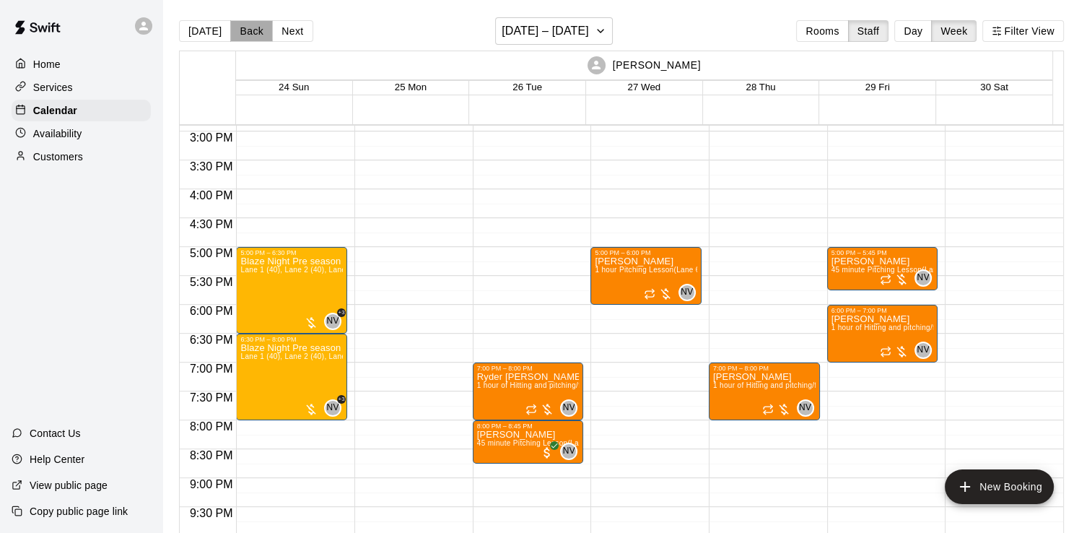
click at [254, 27] on button "Back" at bounding box center [251, 31] width 43 height 22
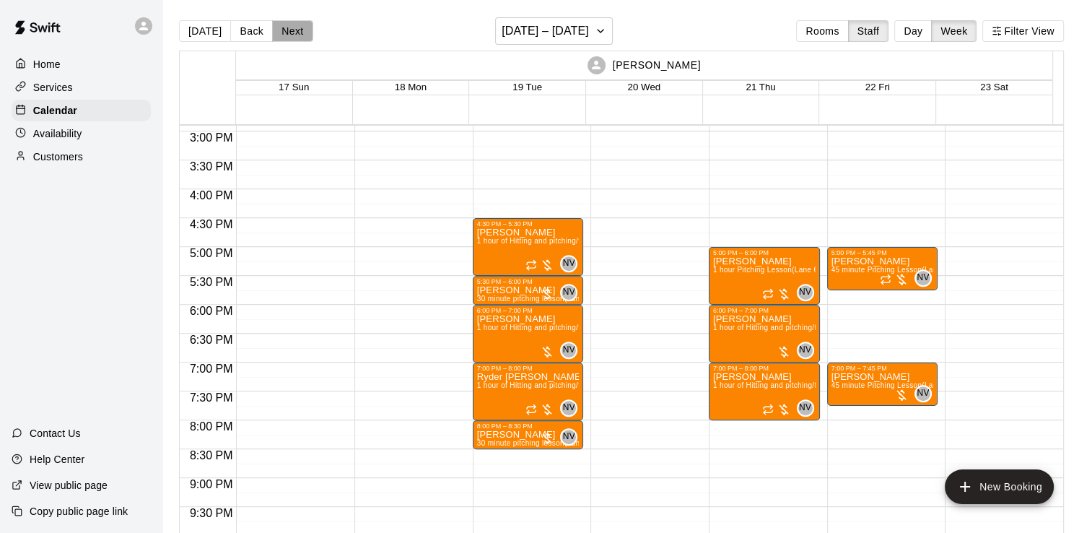
click at [281, 27] on button "Next" at bounding box center [292, 31] width 40 height 22
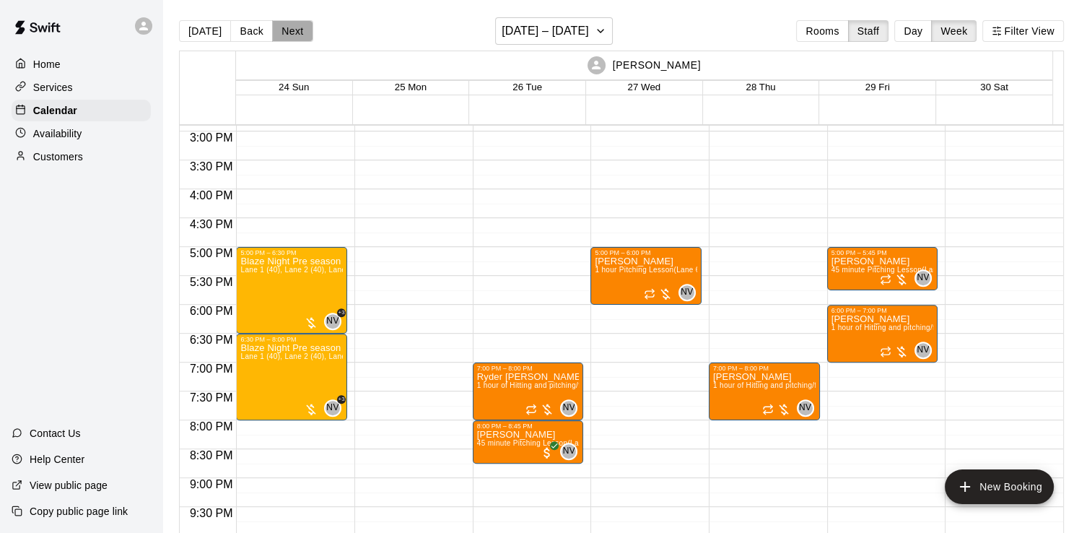
click at [278, 27] on button "Next" at bounding box center [292, 31] width 40 height 22
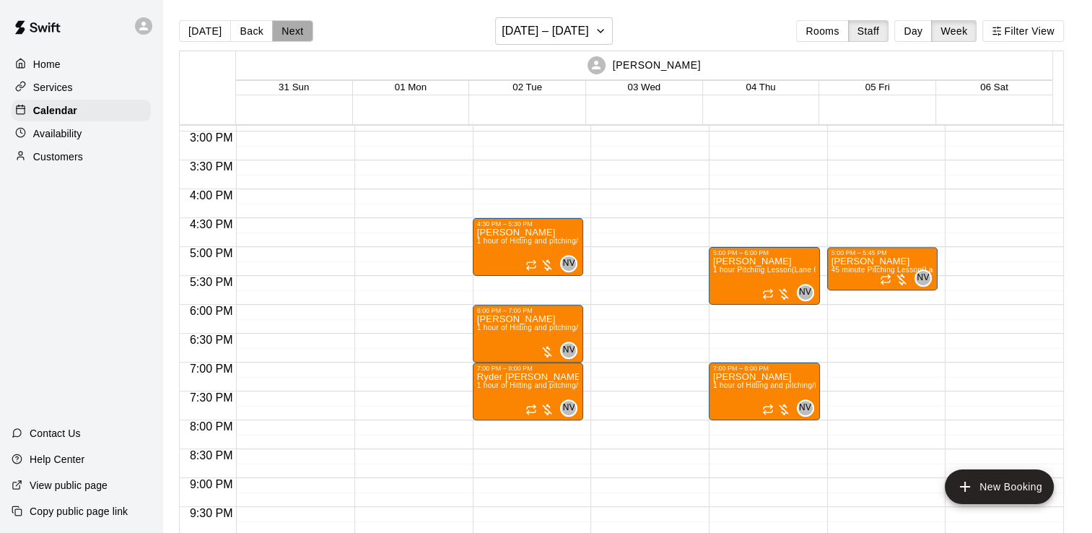
click at [278, 27] on button "Next" at bounding box center [292, 31] width 40 height 22
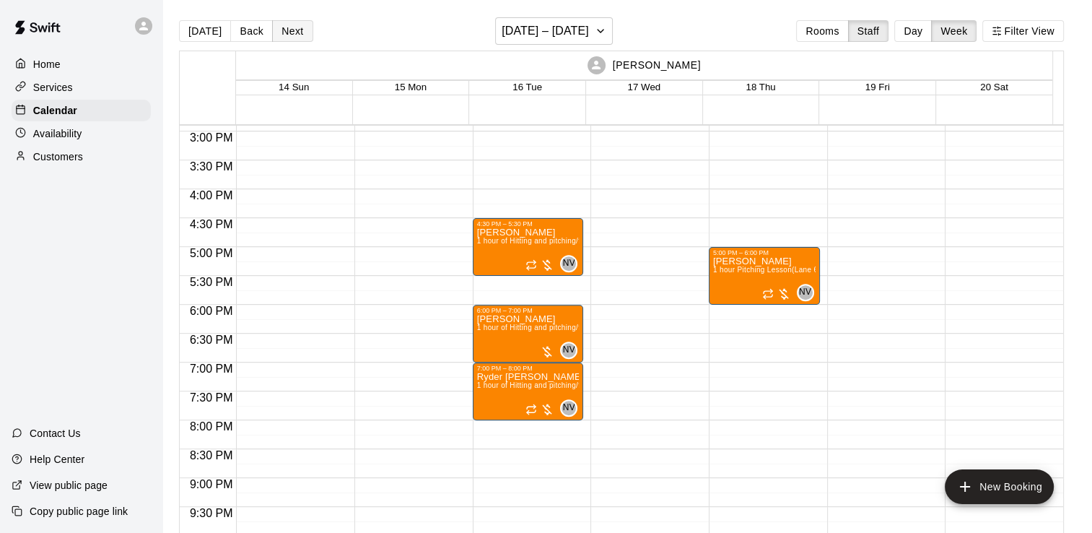
click at [278, 27] on button "Next" at bounding box center [292, 31] width 40 height 22
click at [251, 27] on button "Back" at bounding box center [251, 31] width 43 height 22
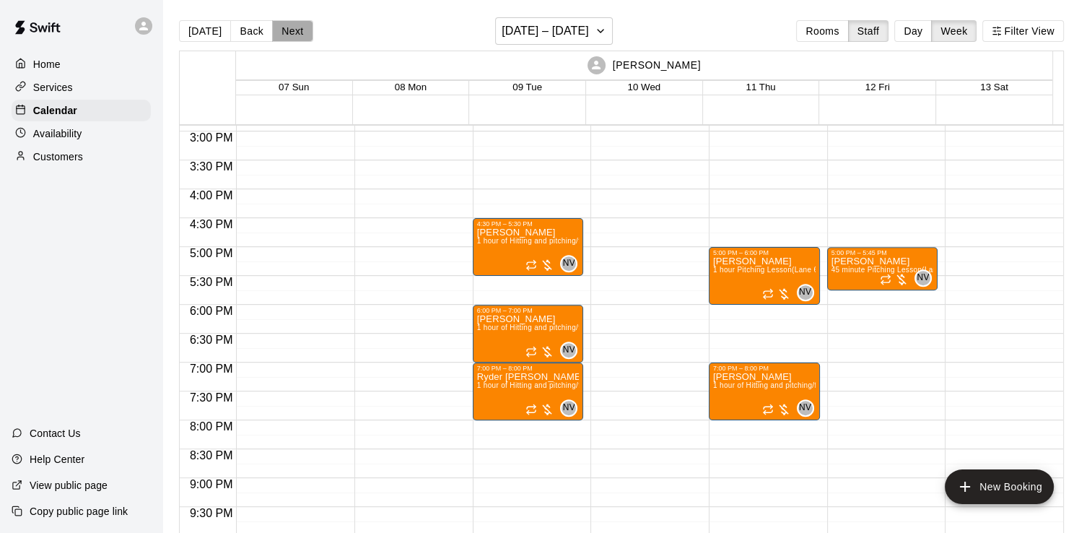
click at [283, 27] on button "Next" at bounding box center [292, 31] width 40 height 22
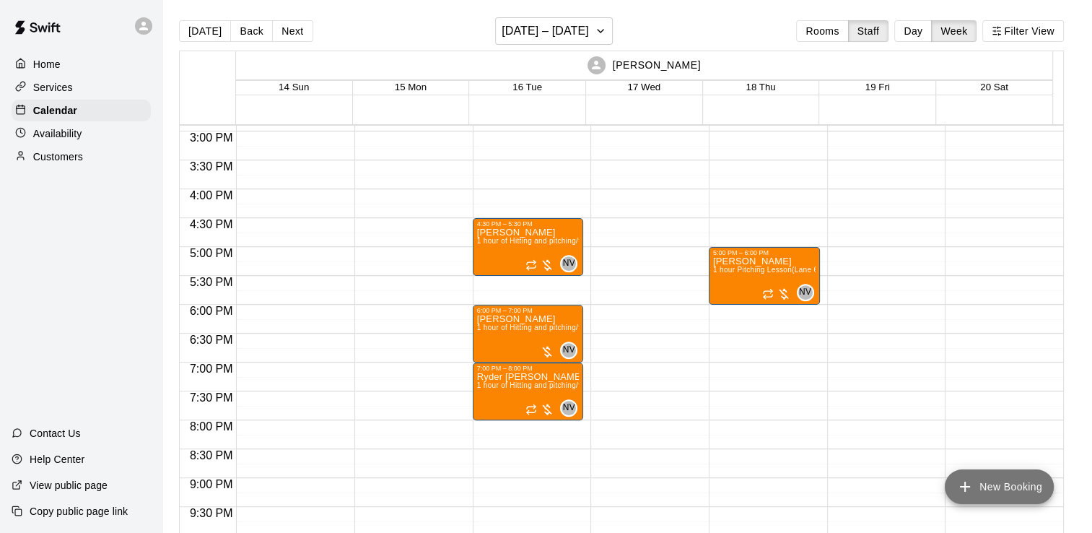
click at [993, 479] on button "New Booking" at bounding box center [999, 486] width 109 height 35
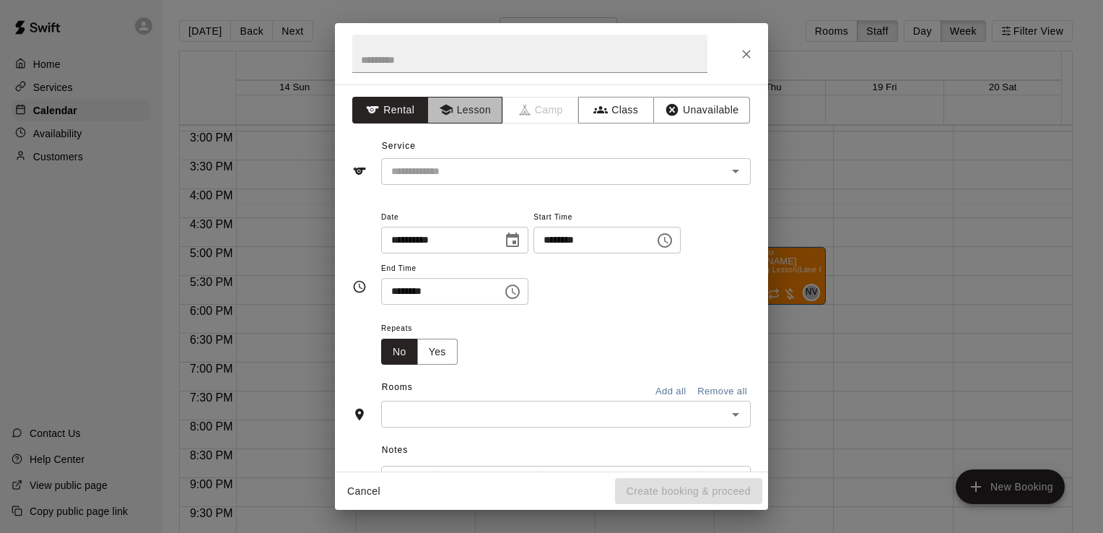
click at [474, 118] on button "Lesson" at bounding box center [465, 110] width 76 height 27
click at [474, 162] on input "text" at bounding box center [544, 171] width 318 height 18
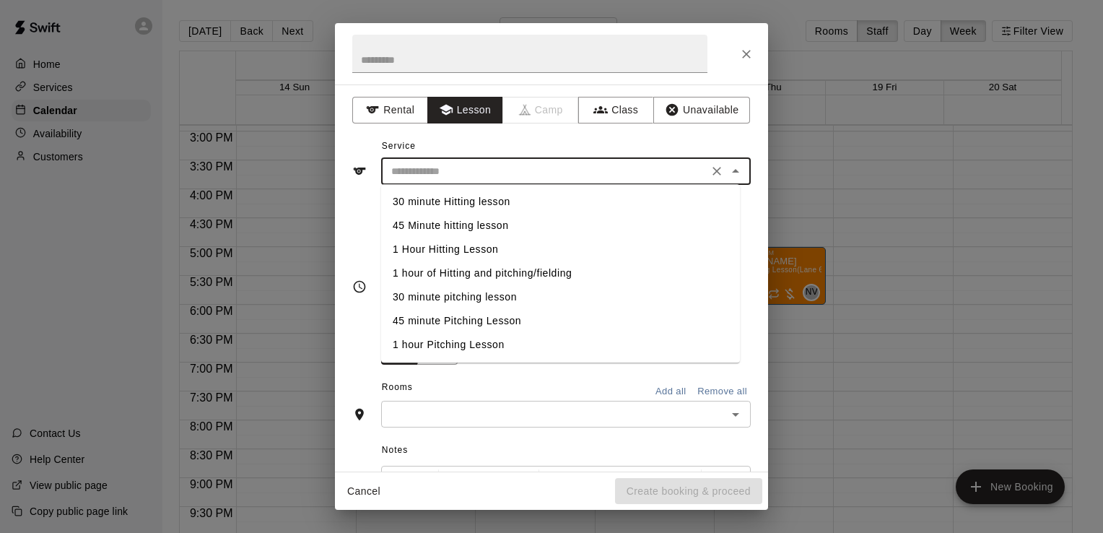
click at [473, 275] on li "1 hour of Hitting and pitching/fielding" at bounding box center [560, 273] width 359 height 24
type input "**********"
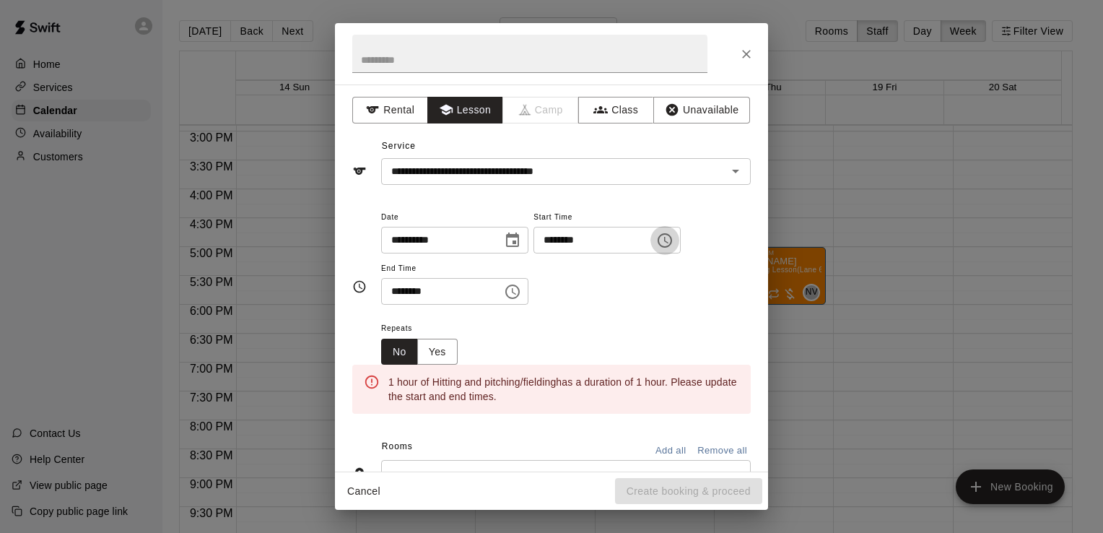
click at [672, 245] on icon "Choose time, selected time is 2:00 PM" at bounding box center [665, 240] width 14 height 14
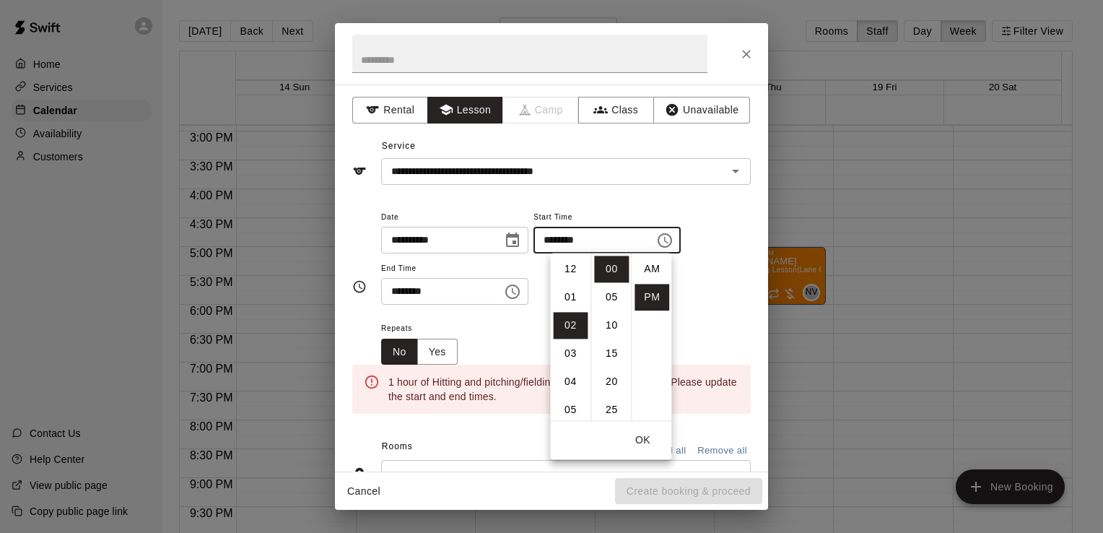
scroll to position [26, 0]
click at [566, 409] on li "07" at bounding box center [570, 409] width 35 height 27
type input "********"
click at [484, 344] on div "Repeats No Yes" at bounding box center [566, 341] width 370 height 45
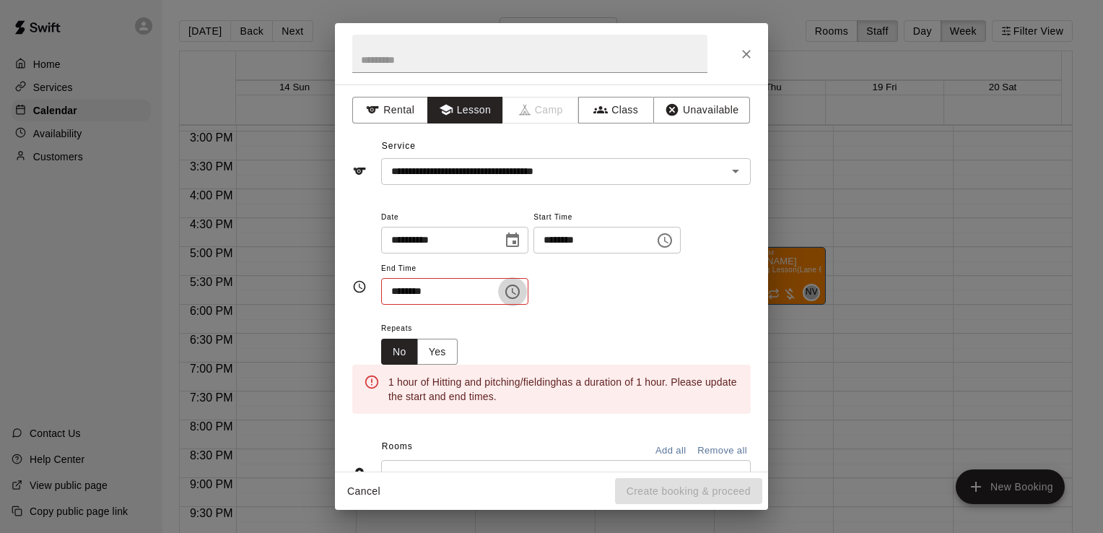
click at [520, 290] on icon "Choose time, selected time is 2:30 PM" at bounding box center [512, 291] width 17 height 17
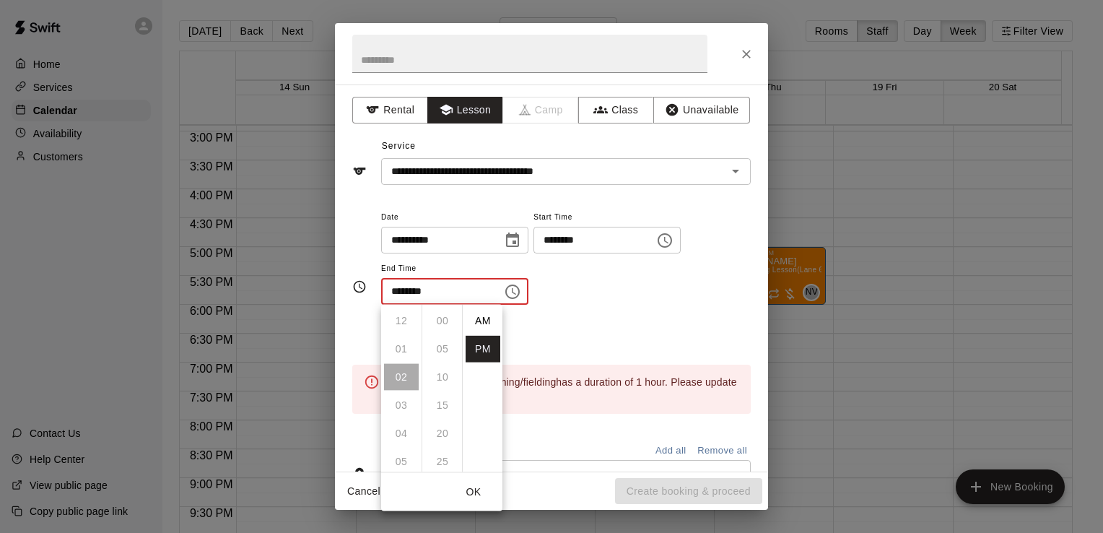
scroll to position [26, 0]
click at [406, 452] on li "08" at bounding box center [401, 450] width 35 height 27
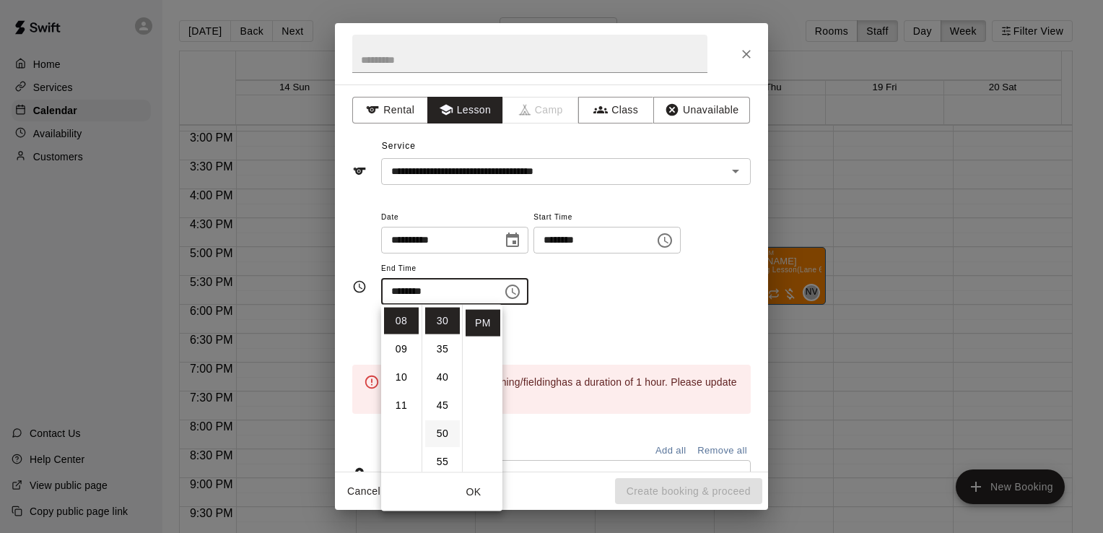
scroll to position [0, 0]
click at [446, 330] on li "00" at bounding box center [442, 321] width 35 height 27
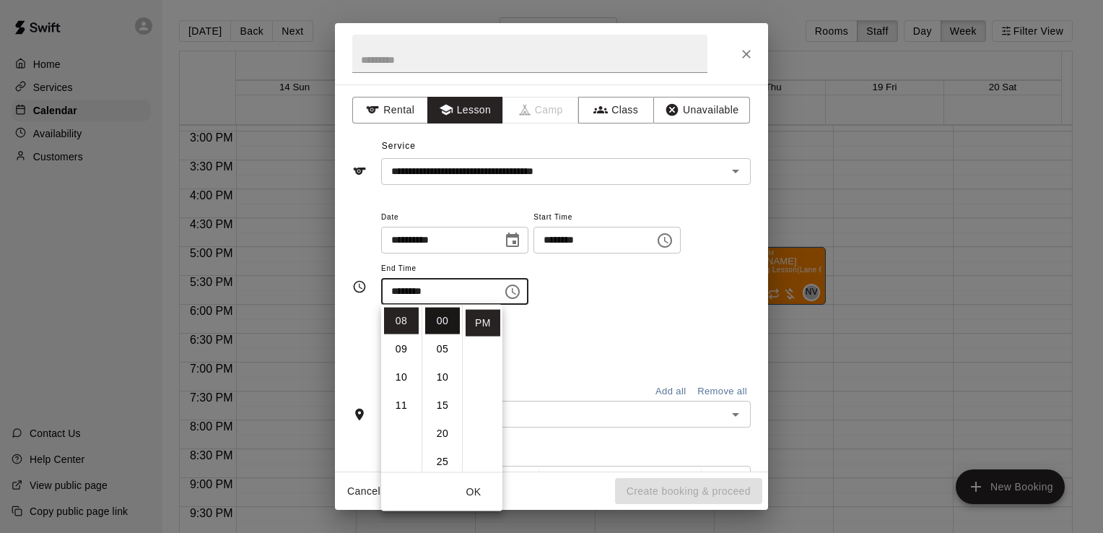
type input "********"
click at [583, 313] on div "**********" at bounding box center [566, 264] width 370 height 112
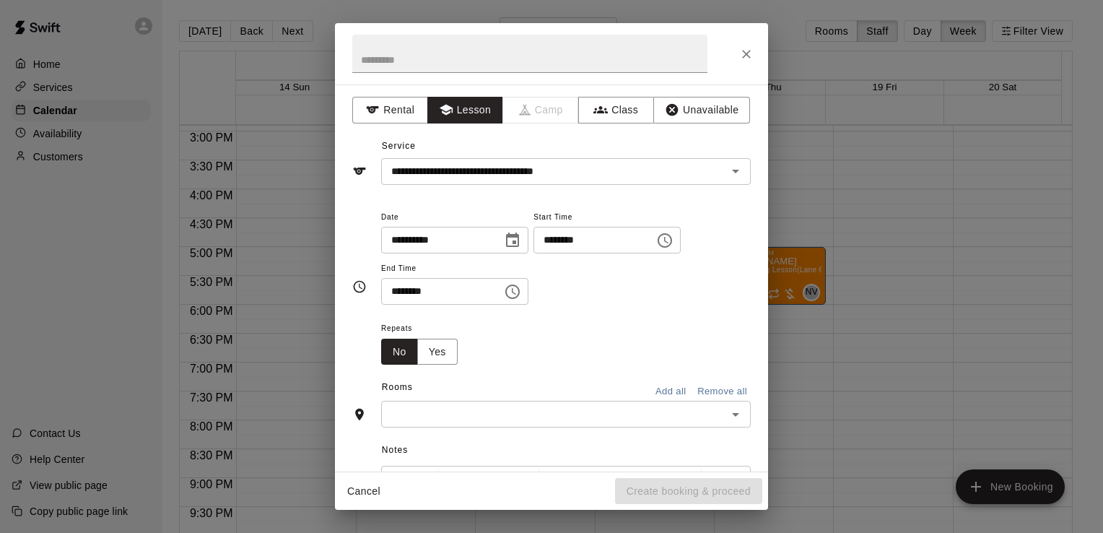
click at [545, 421] on input "text" at bounding box center [553, 414] width 337 height 18
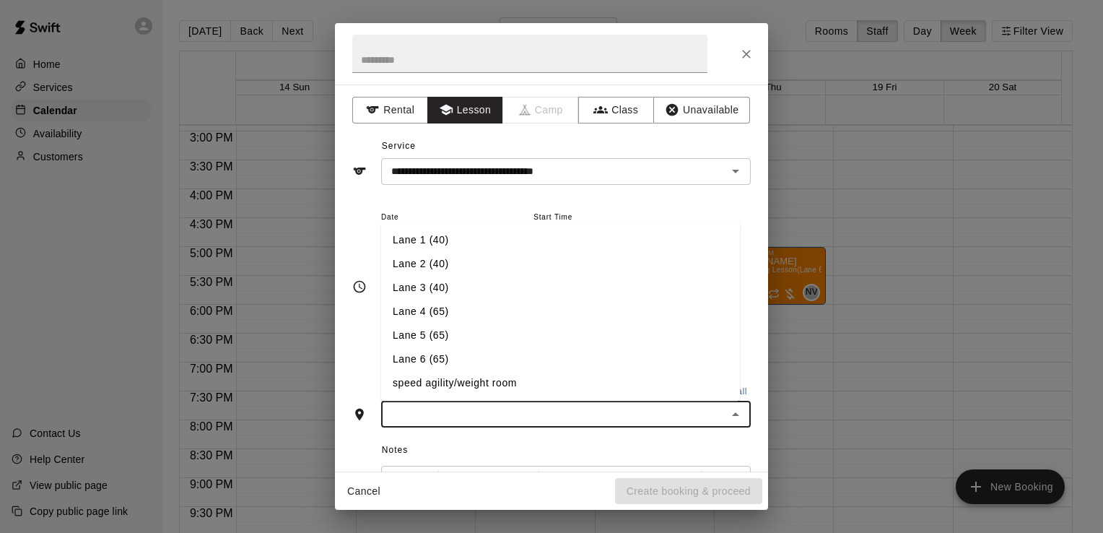
click at [485, 353] on li "Lane 6 (65)" at bounding box center [560, 360] width 359 height 24
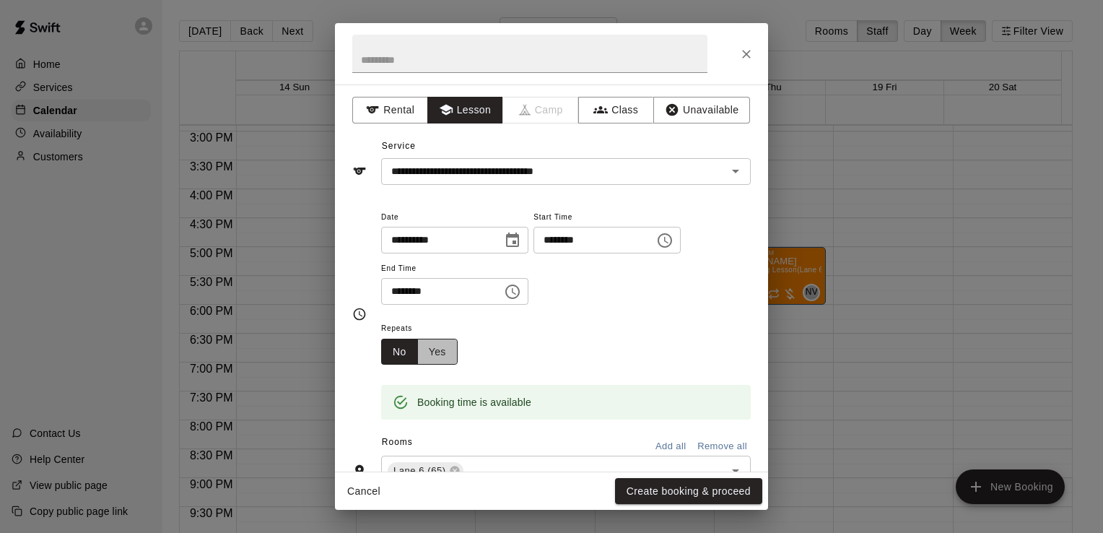
click at [442, 354] on button "Yes" at bounding box center [437, 352] width 40 height 27
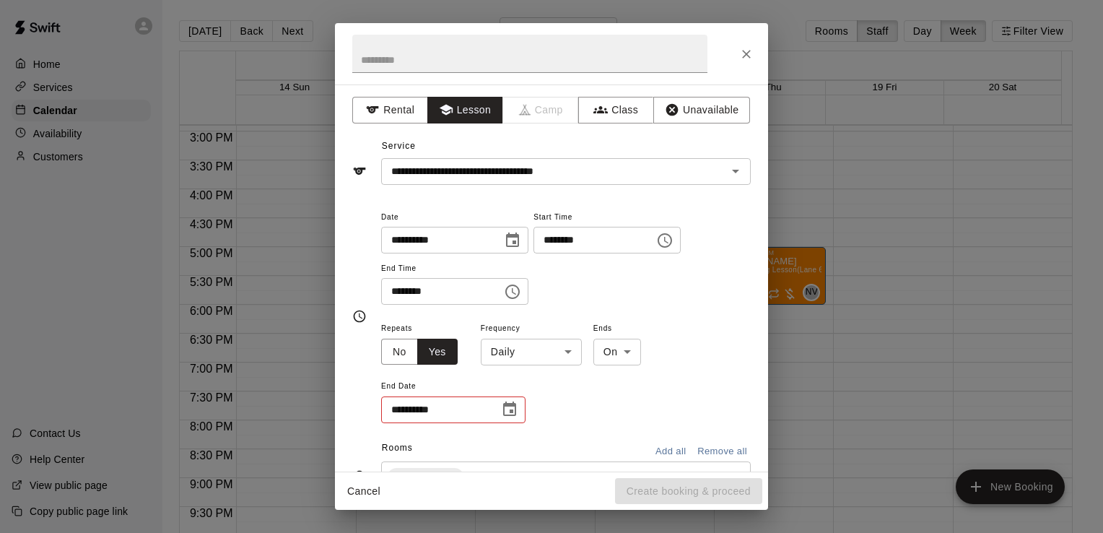
click at [528, 348] on body "Home Services Calendar Availability Customers Contact Us Help Center View publi…" at bounding box center [551, 278] width 1103 height 556
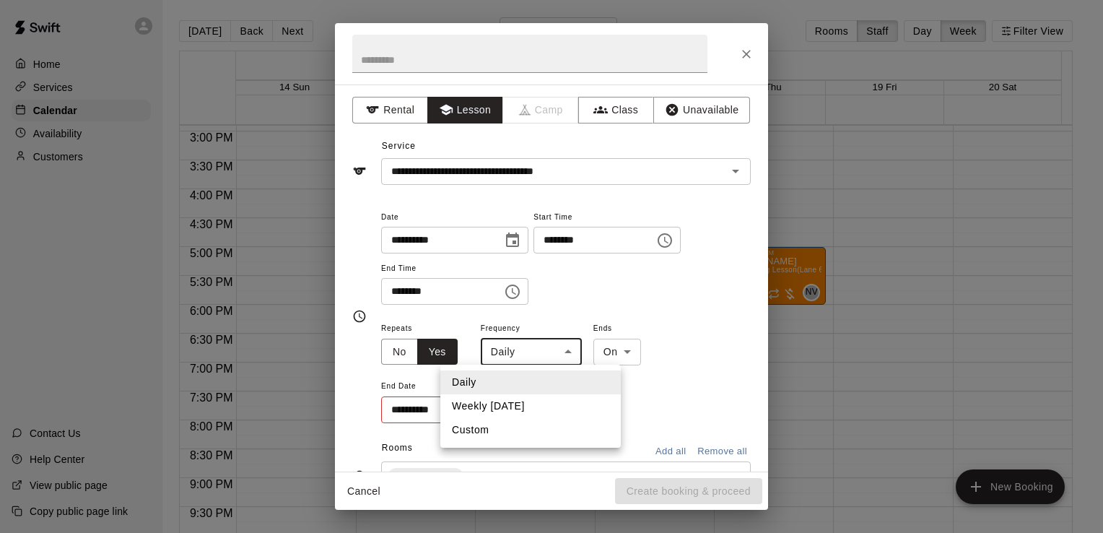
click at [514, 405] on li "Weekly [DATE]" at bounding box center [530, 406] width 180 height 24
type input "******"
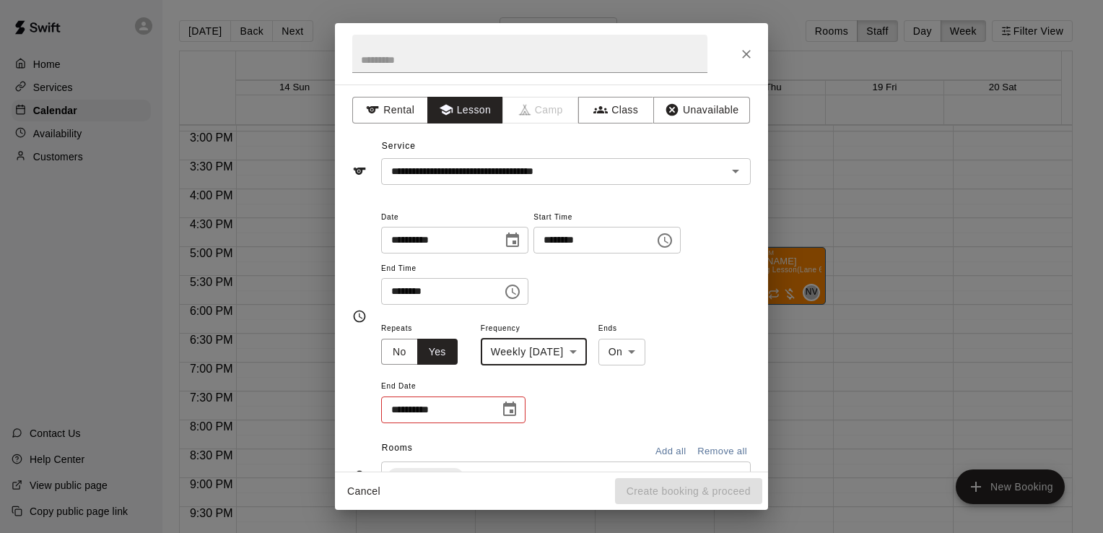
click at [505, 409] on icon "Choose date" at bounding box center [509, 409] width 17 height 17
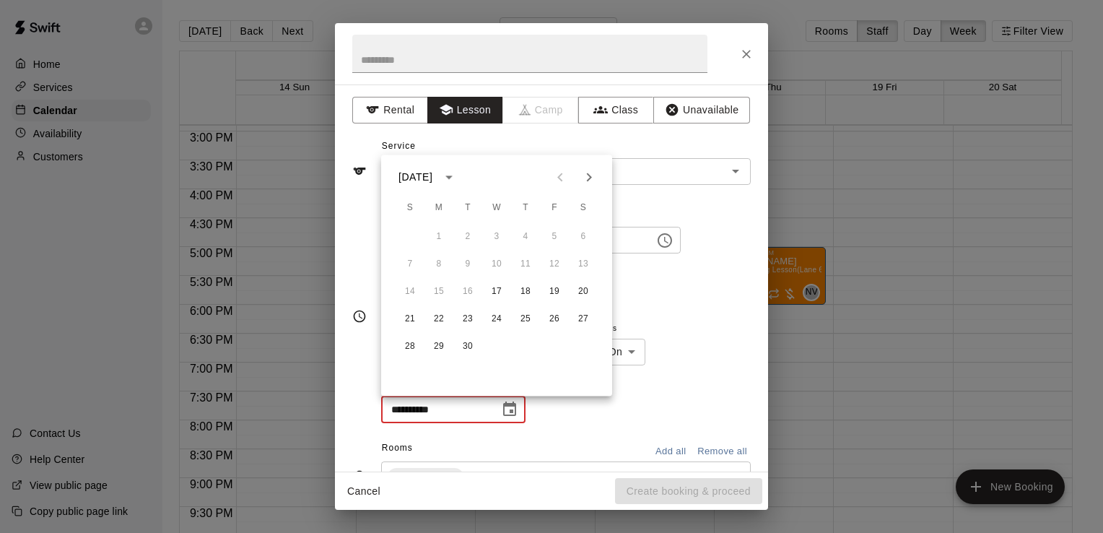
click at [636, 202] on div "**********" at bounding box center [551, 316] width 398 height 240
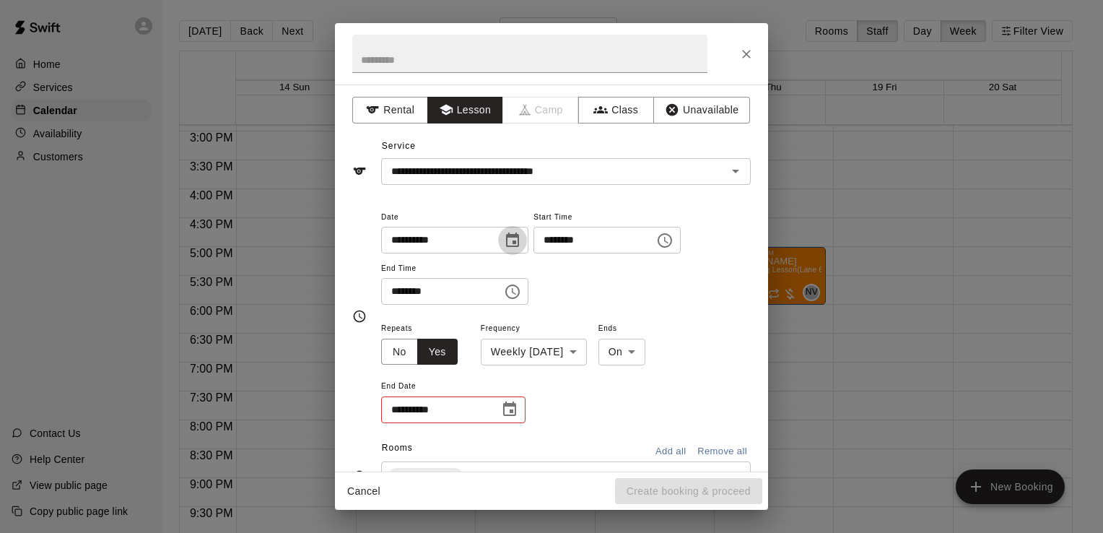
click at [519, 245] on icon "Choose date, selected date is Sep 17, 2025" at bounding box center [512, 239] width 13 height 14
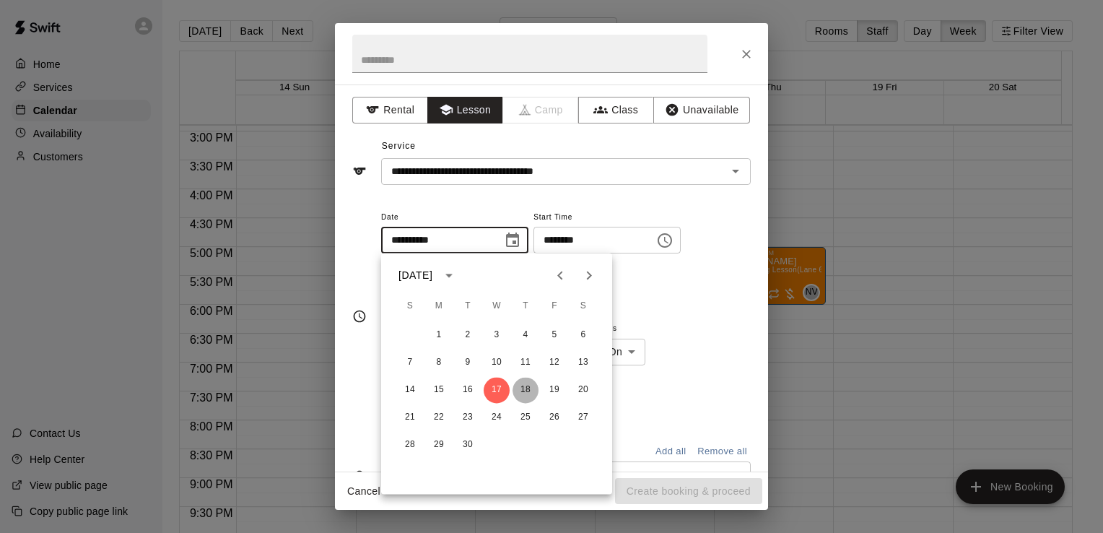
click at [519, 385] on button "18" at bounding box center [526, 390] width 26 height 26
type input "**********"
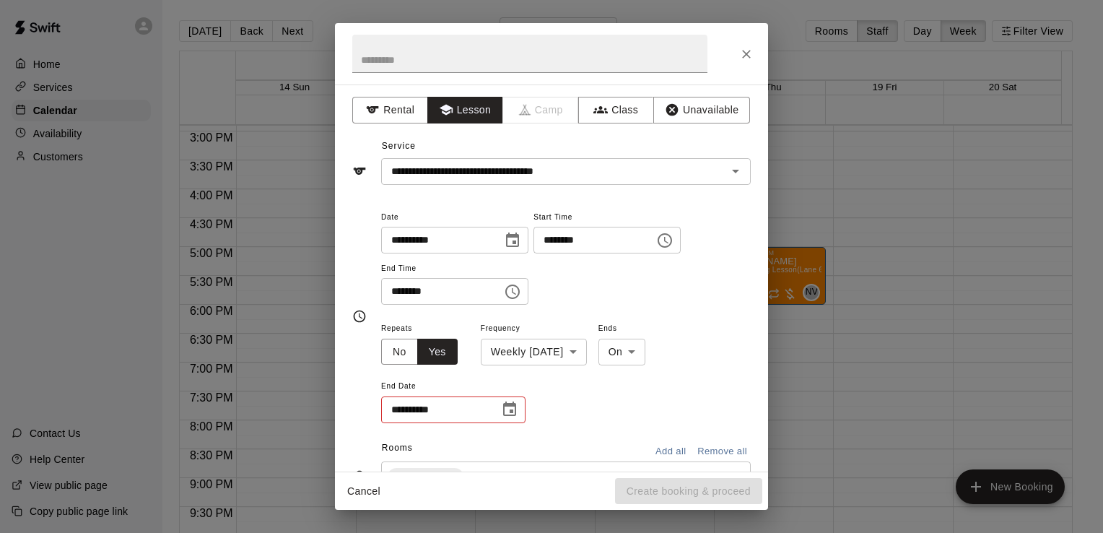
click at [510, 410] on icon "Choose date" at bounding box center [509, 408] width 13 height 14
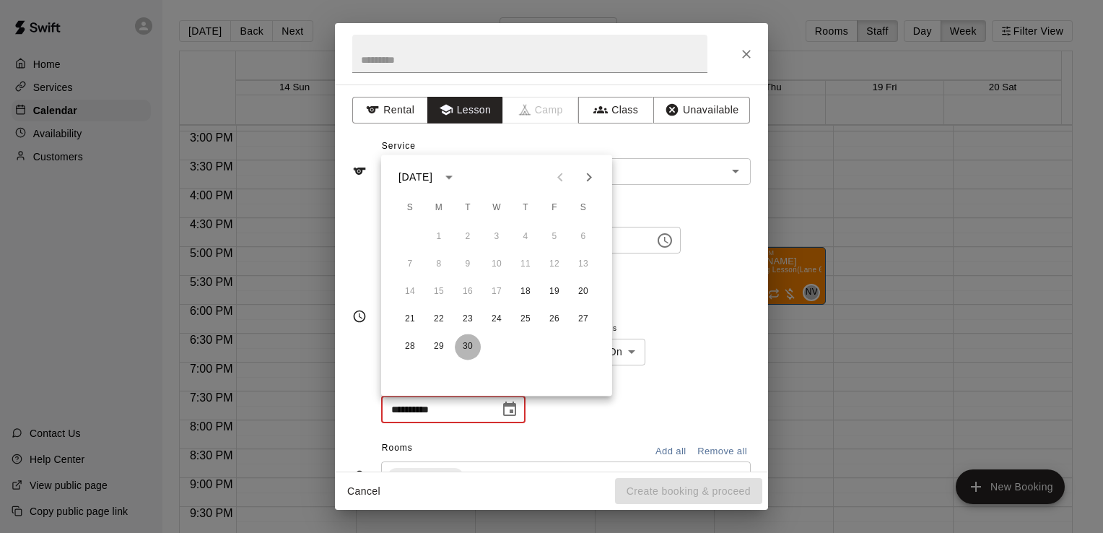
click at [460, 342] on button "30" at bounding box center [468, 347] width 26 height 26
type input "**********"
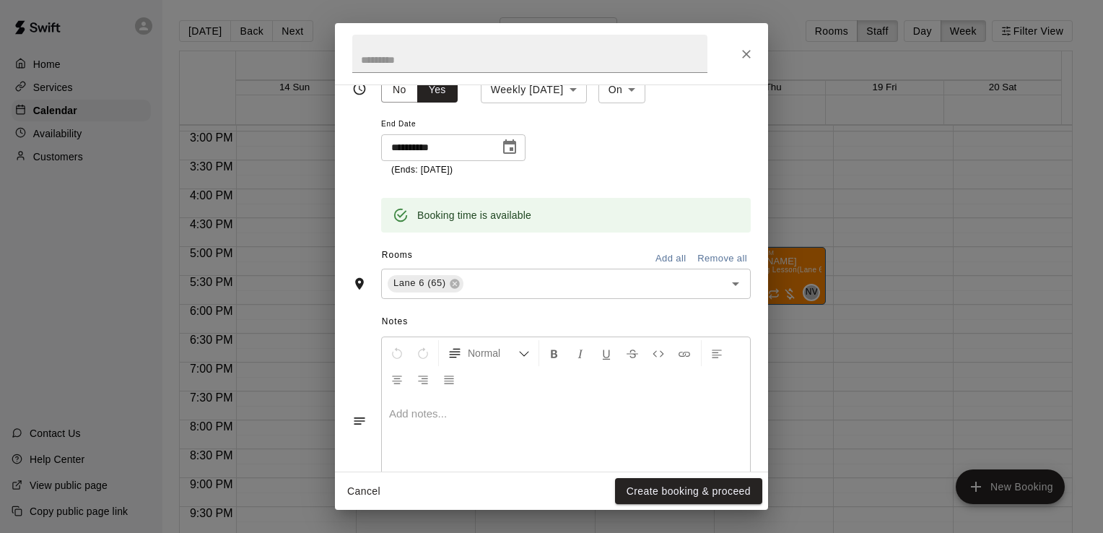
scroll to position [321, 0]
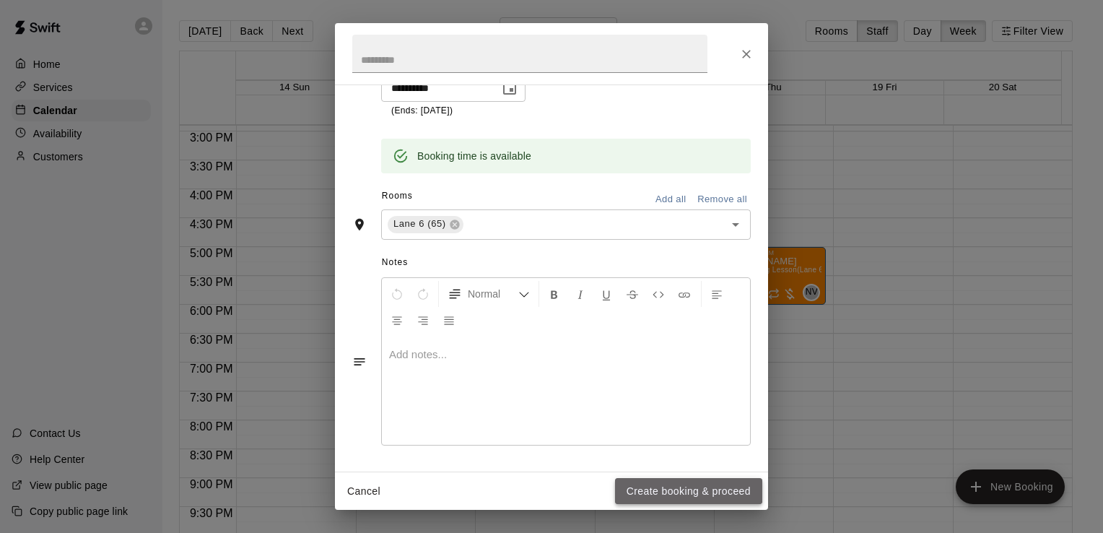
click at [688, 491] on button "Create booking & proceed" at bounding box center [688, 491] width 147 height 27
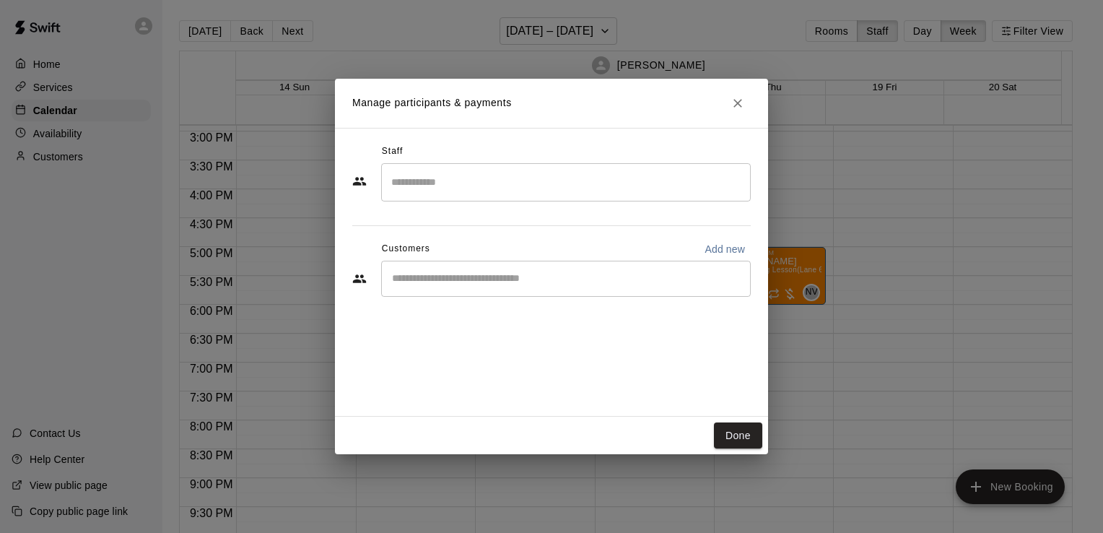
click at [442, 186] on input "Search staff" at bounding box center [566, 182] width 357 height 25
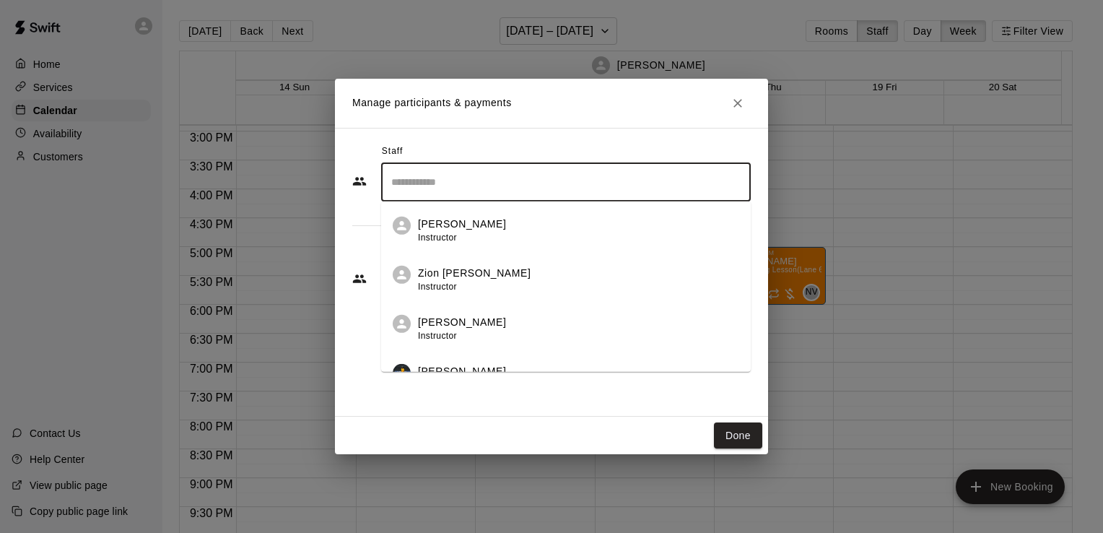
click at [446, 222] on p "[PERSON_NAME]" at bounding box center [462, 224] width 88 height 15
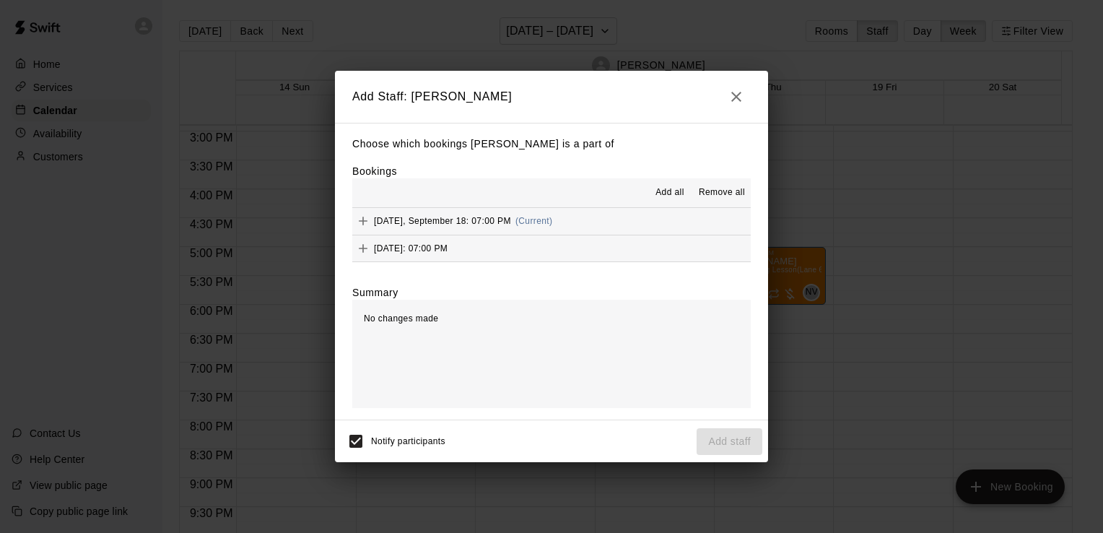
click at [676, 194] on span "Add all" at bounding box center [669, 193] width 29 height 14
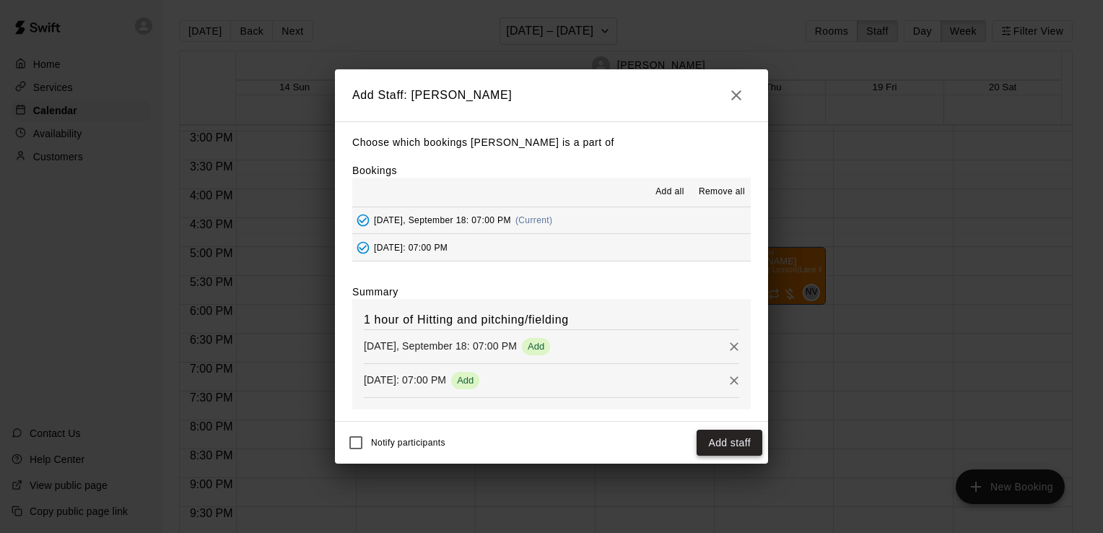
click at [736, 445] on button "Add staff" at bounding box center [730, 443] width 66 height 27
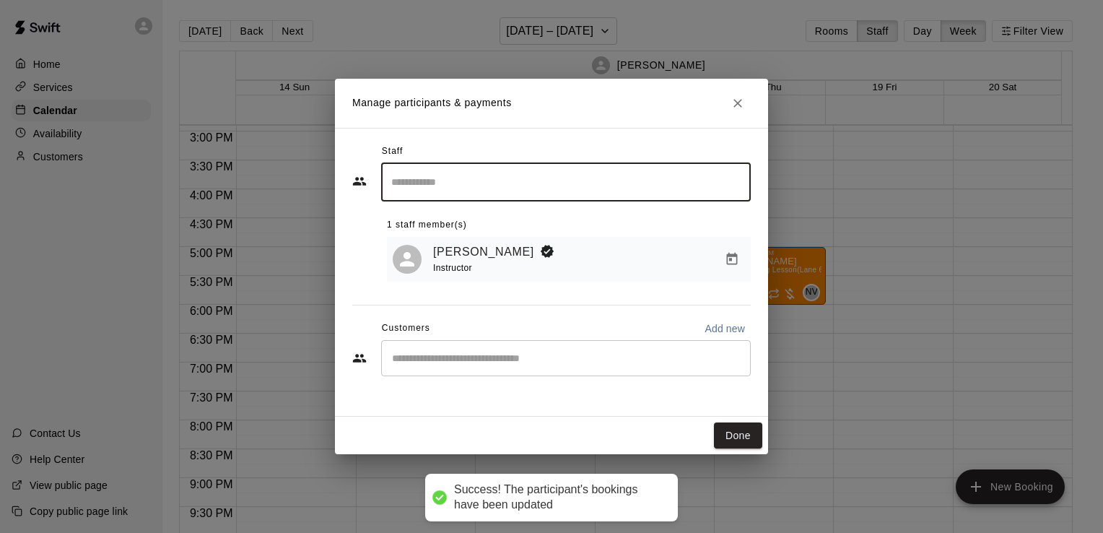
click at [592, 356] on input "Start typing to search customers..." at bounding box center [566, 358] width 357 height 14
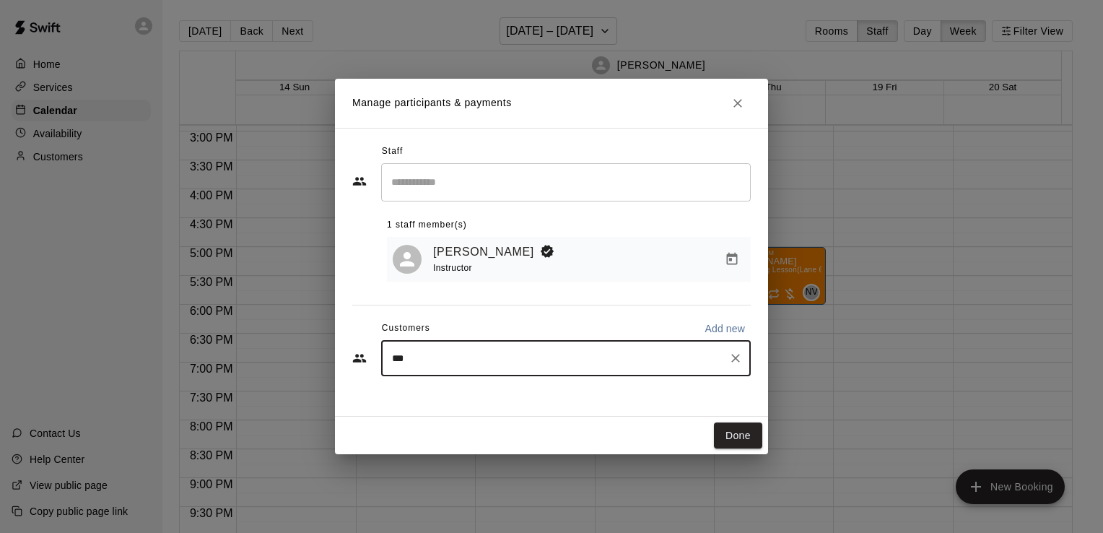
type input "****"
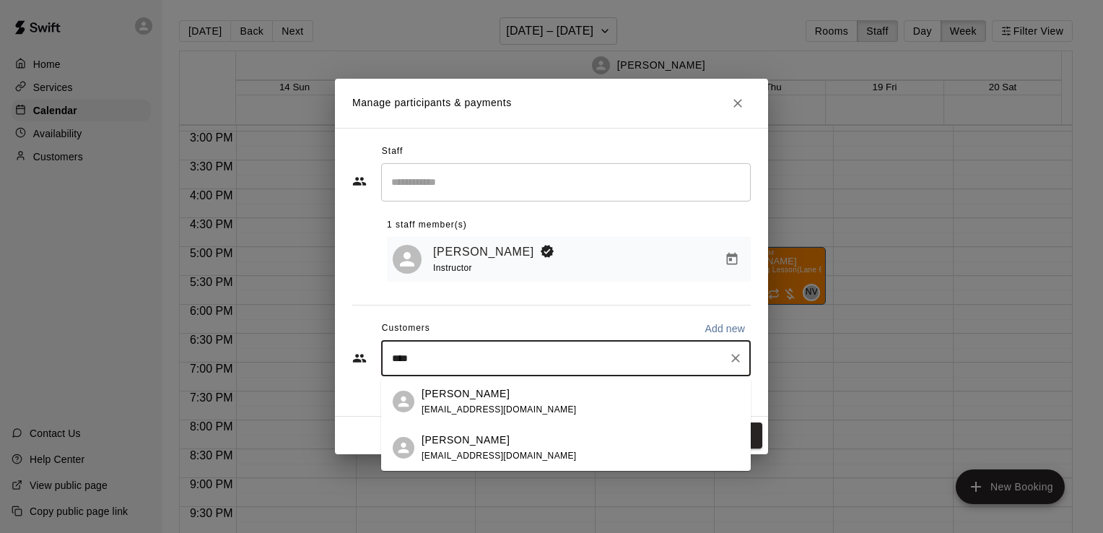
click at [565, 435] on div "[PERSON_NAME] [EMAIL_ADDRESS][DOMAIN_NAME]" at bounding box center [581, 447] width 318 height 31
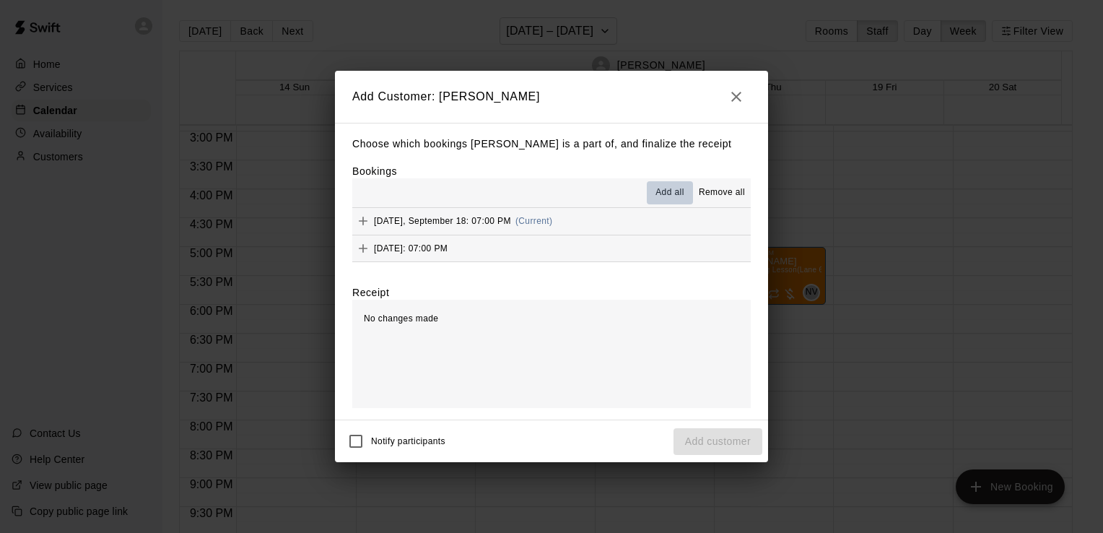
click at [666, 188] on span "Add all" at bounding box center [669, 193] width 29 height 14
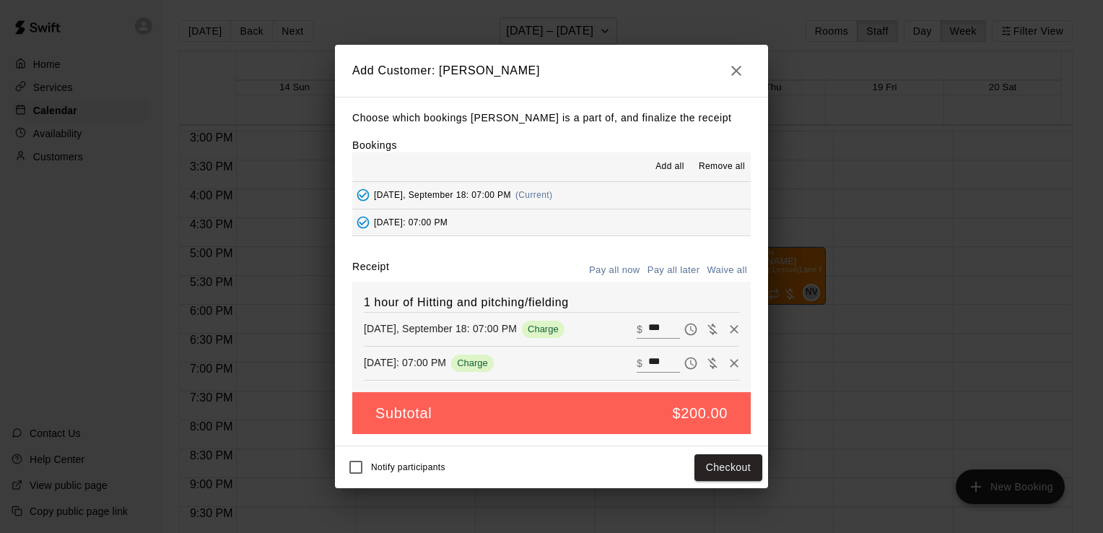
click at [664, 264] on button "Pay all later" at bounding box center [674, 270] width 60 height 22
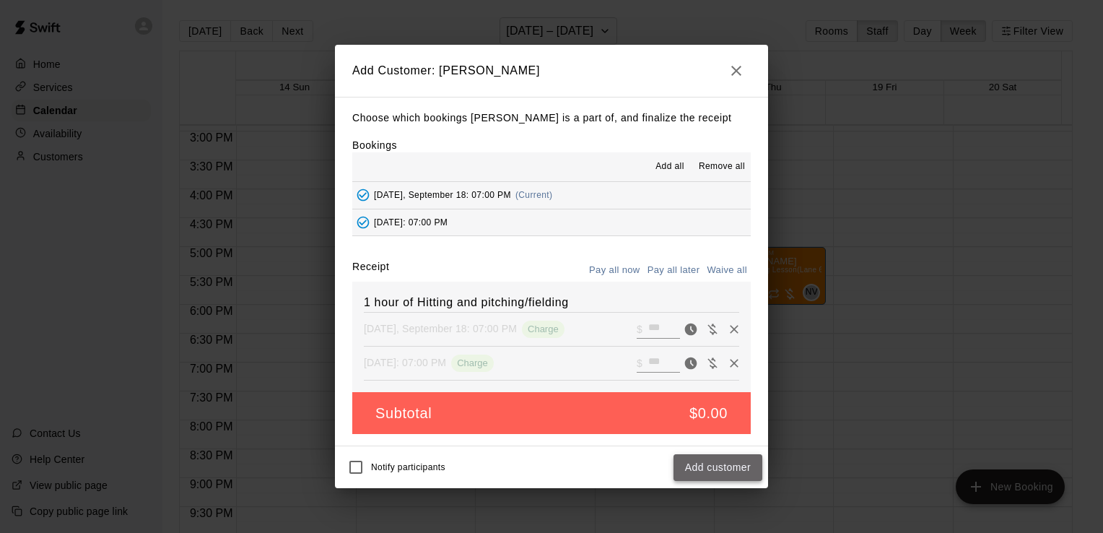
click at [699, 469] on button "Add customer" at bounding box center [718, 467] width 89 height 27
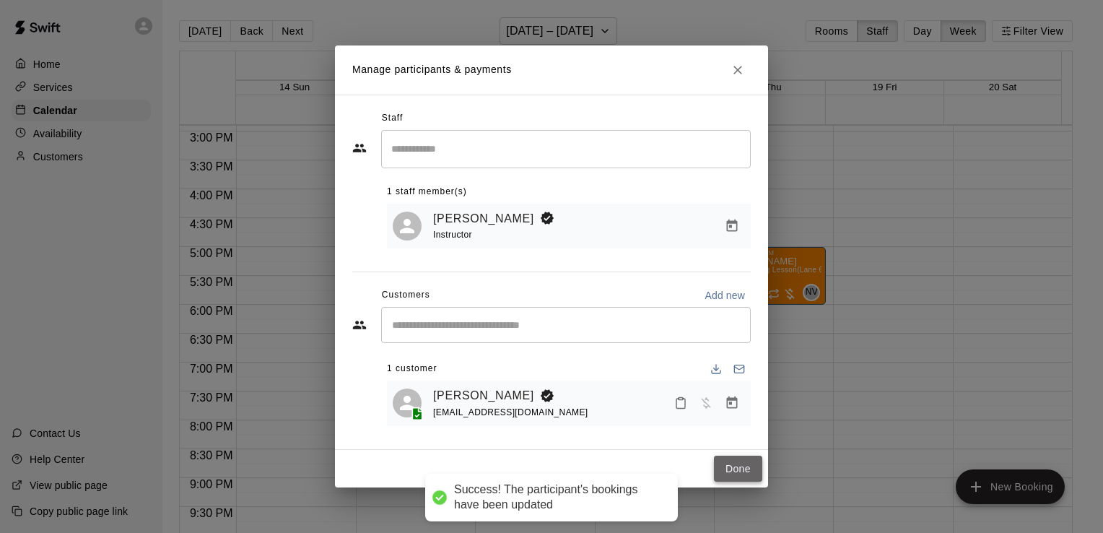
click at [742, 474] on button "Done" at bounding box center [738, 469] width 48 height 27
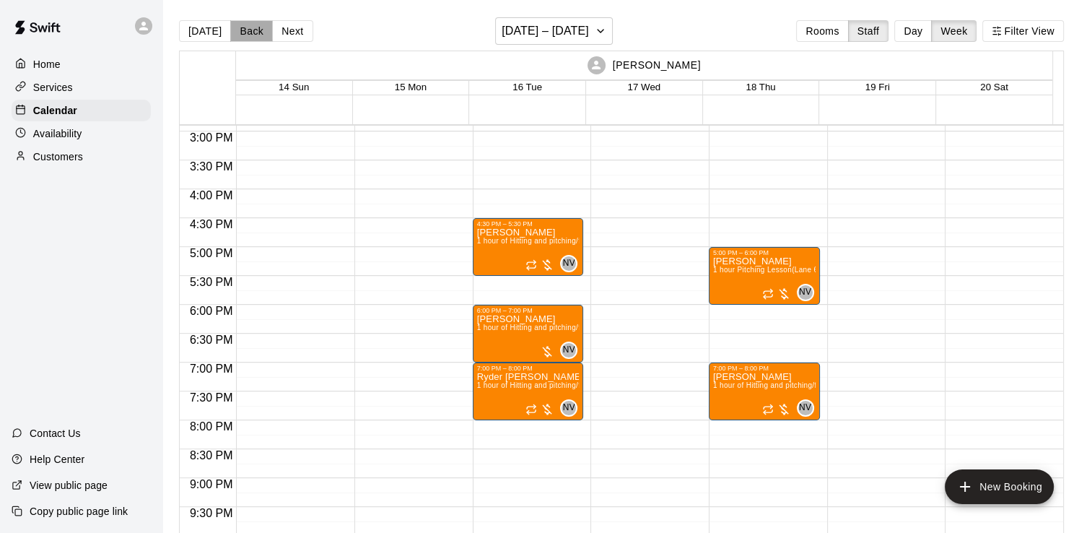
click at [253, 38] on button "Back" at bounding box center [251, 31] width 43 height 22
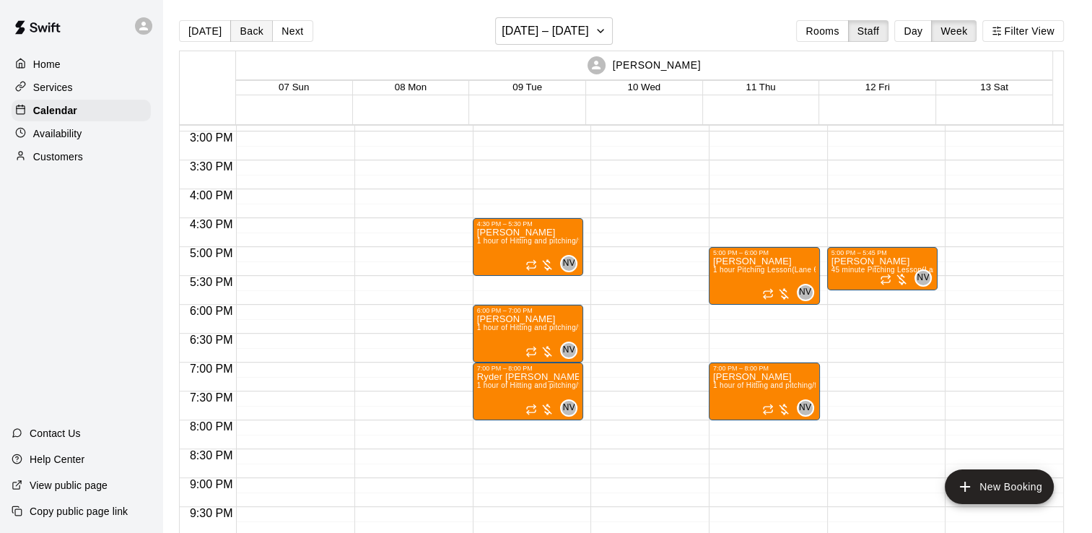
click at [253, 38] on button "Back" at bounding box center [251, 31] width 43 height 22
click at [284, 28] on button "Next" at bounding box center [292, 31] width 40 height 22
click at [261, 29] on button "Back" at bounding box center [251, 31] width 43 height 22
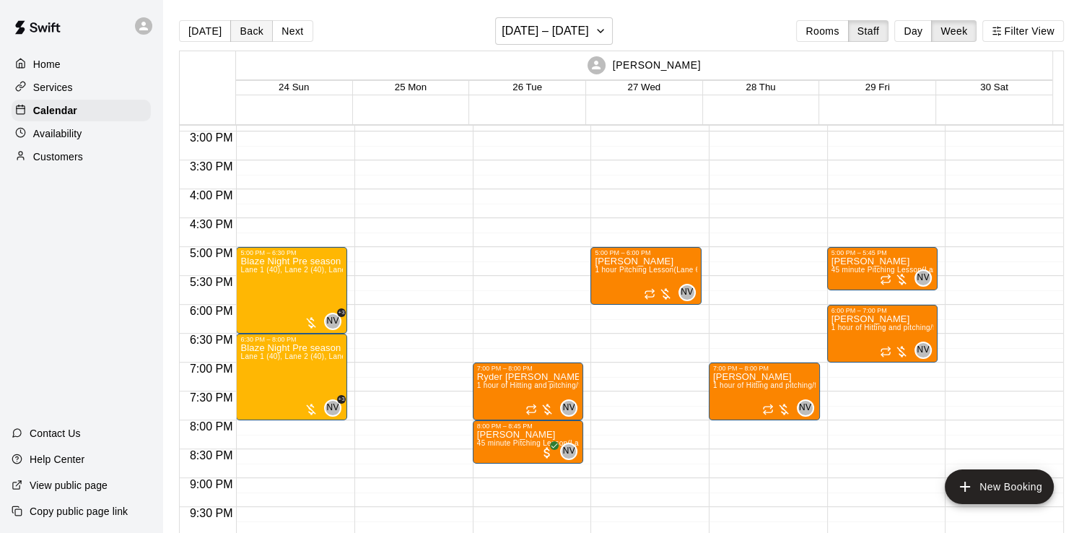
click at [261, 29] on button "Back" at bounding box center [251, 31] width 43 height 22
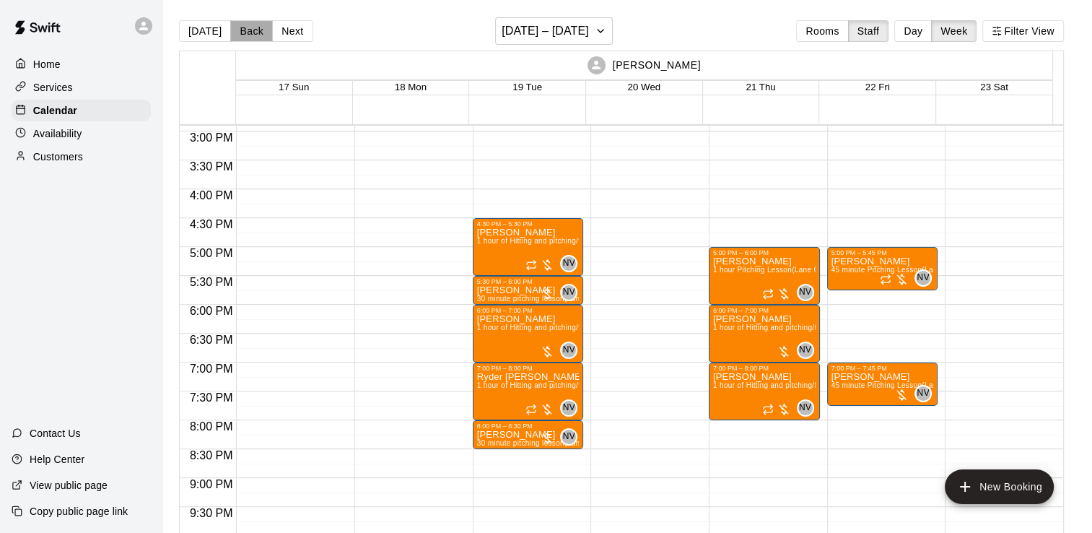
click at [261, 29] on button "Back" at bounding box center [251, 31] width 43 height 22
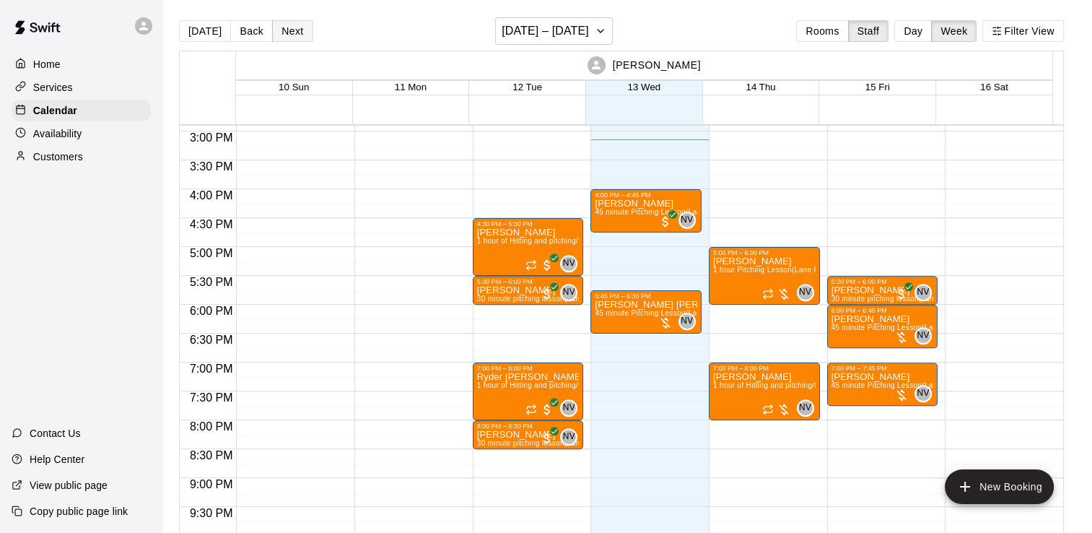
click at [286, 25] on button "Next" at bounding box center [292, 31] width 40 height 22
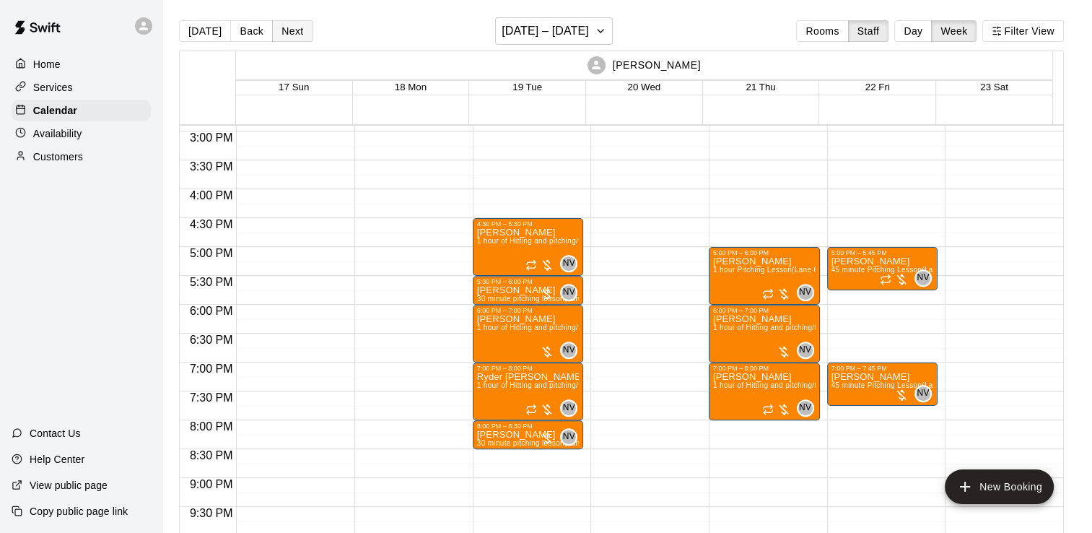
click at [286, 25] on button "Next" at bounding box center [292, 31] width 40 height 22
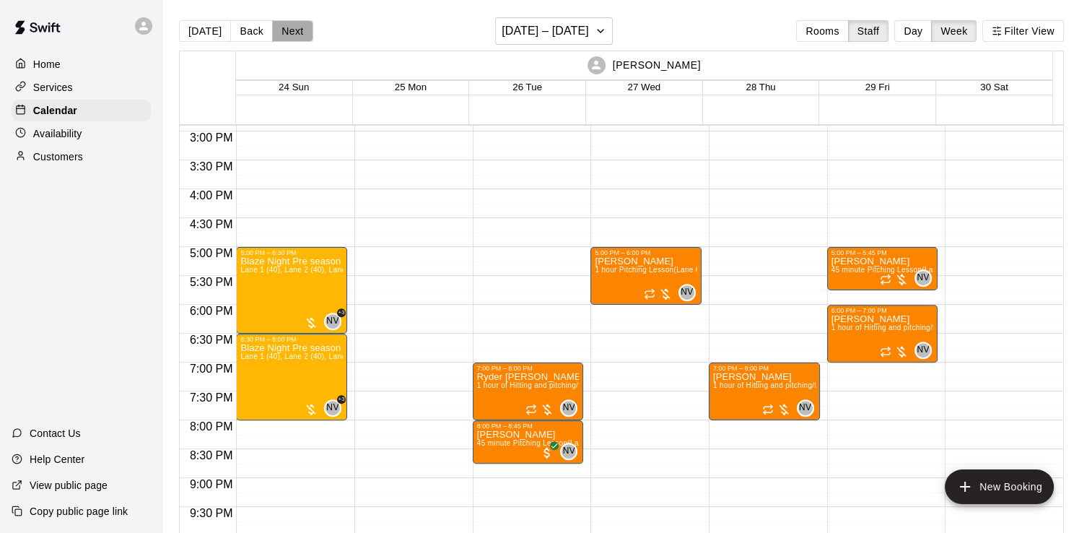
click at [286, 25] on button "Next" at bounding box center [292, 31] width 40 height 22
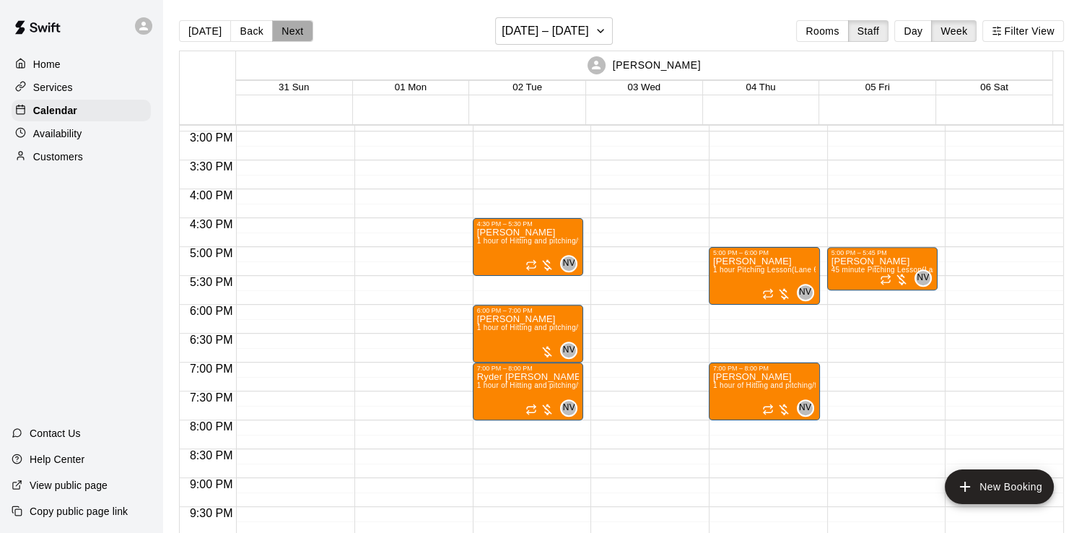
click at [287, 25] on button "Next" at bounding box center [292, 31] width 40 height 22
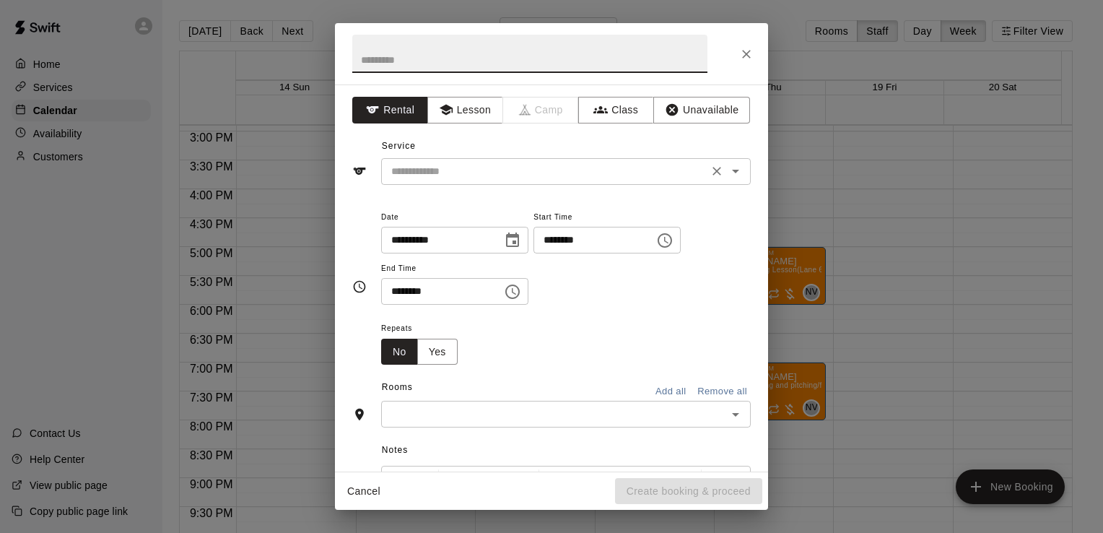
click at [559, 178] on input "text" at bounding box center [544, 171] width 318 height 18
click at [476, 116] on button "Lesson" at bounding box center [465, 110] width 76 height 27
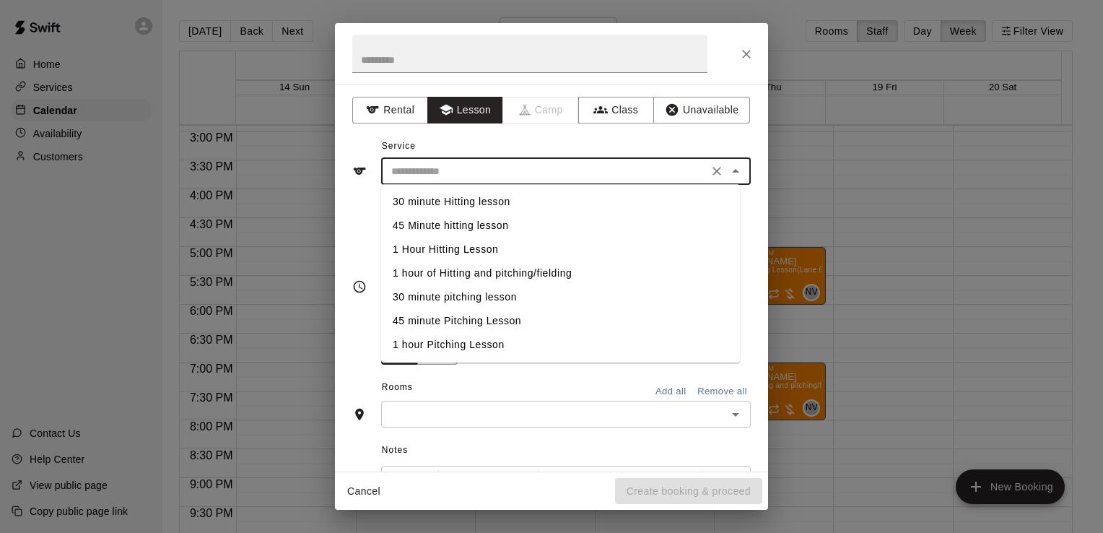
click at [474, 173] on input "text" at bounding box center [544, 171] width 318 height 18
click at [461, 324] on li "45 minute Pitching Lesson" at bounding box center [560, 321] width 359 height 24
type input "**********"
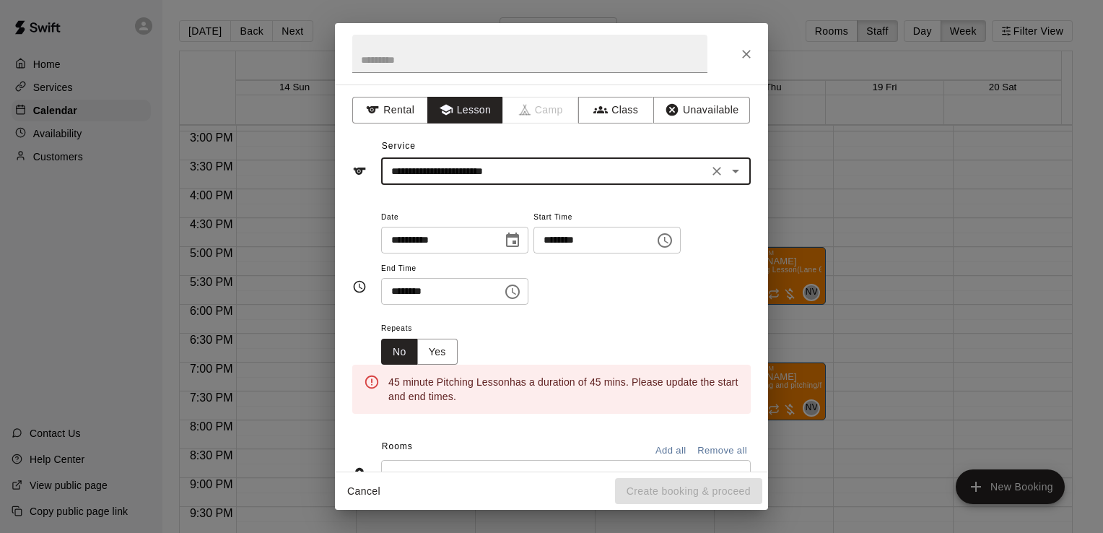
click at [514, 292] on div "******** ​" at bounding box center [454, 291] width 147 height 27
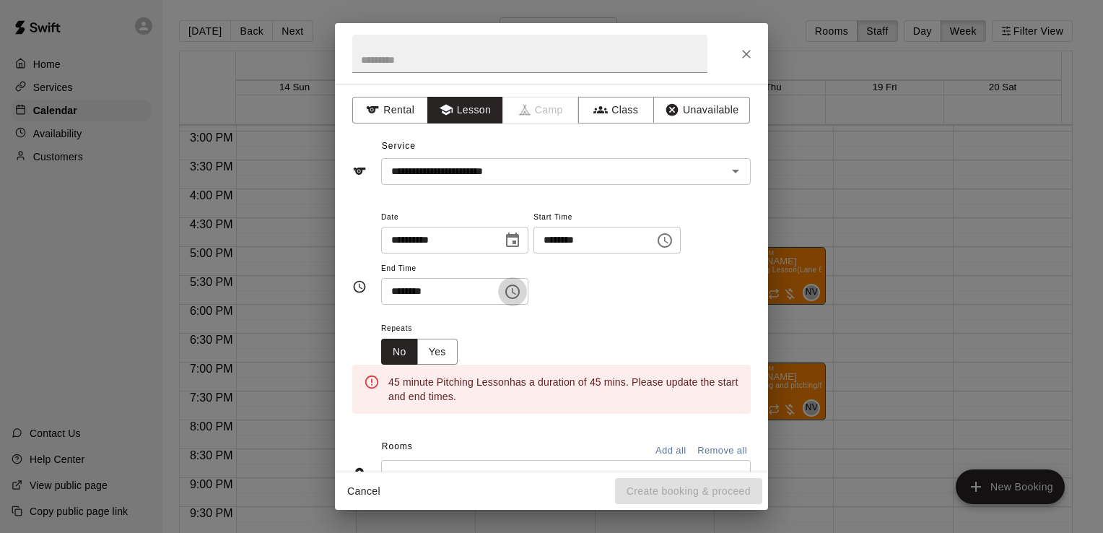
click at [520, 292] on icon "Choose time, selected time is 5:30 PM" at bounding box center [512, 291] width 14 height 14
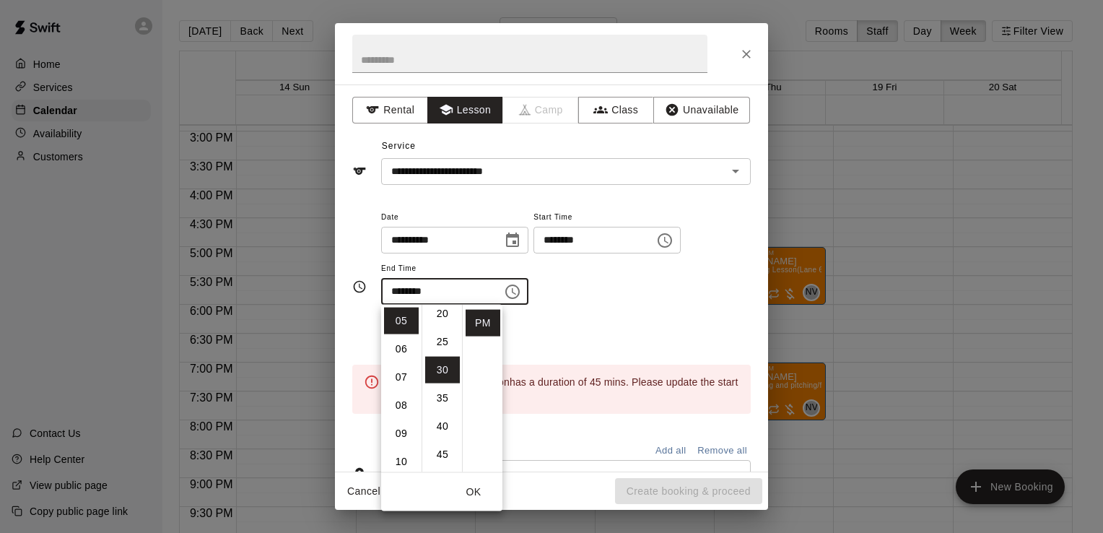
scroll to position [118, 0]
click at [443, 449] on li "45" at bounding box center [442, 456] width 35 height 27
type input "********"
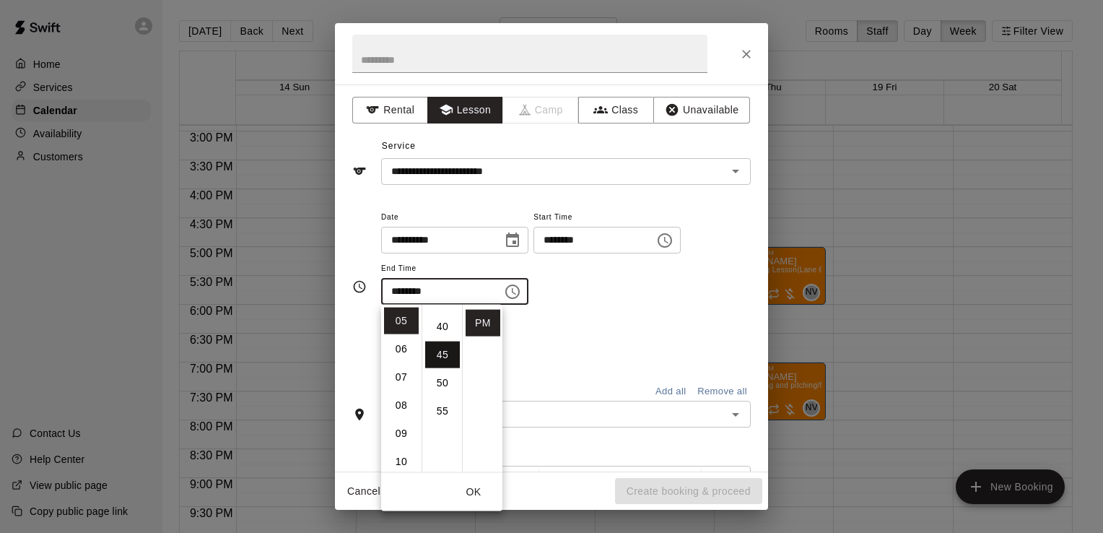
scroll to position [253, 0]
click at [606, 310] on div "**********" at bounding box center [566, 264] width 370 height 112
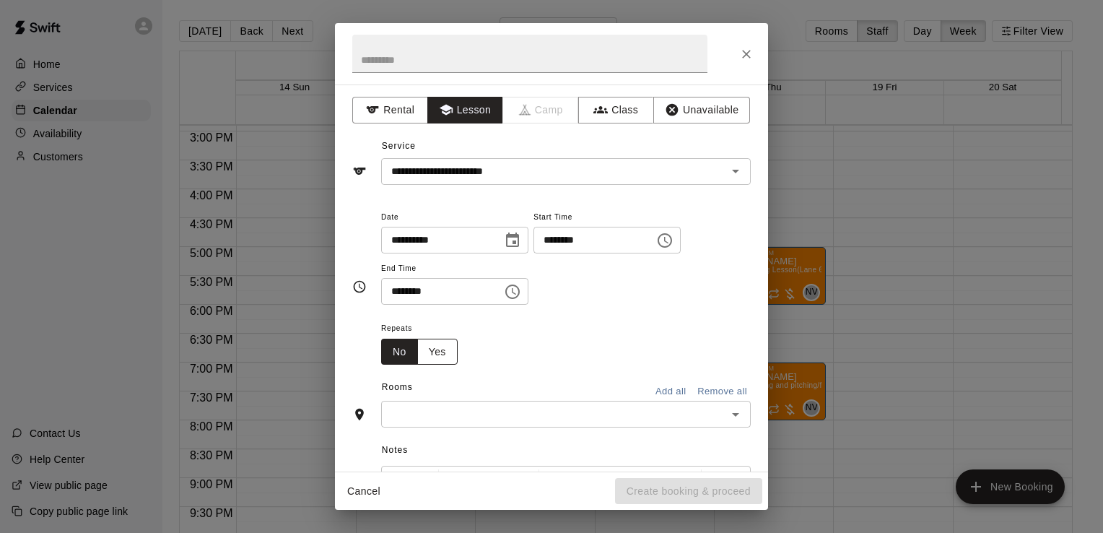
click at [443, 344] on button "Yes" at bounding box center [437, 352] width 40 height 27
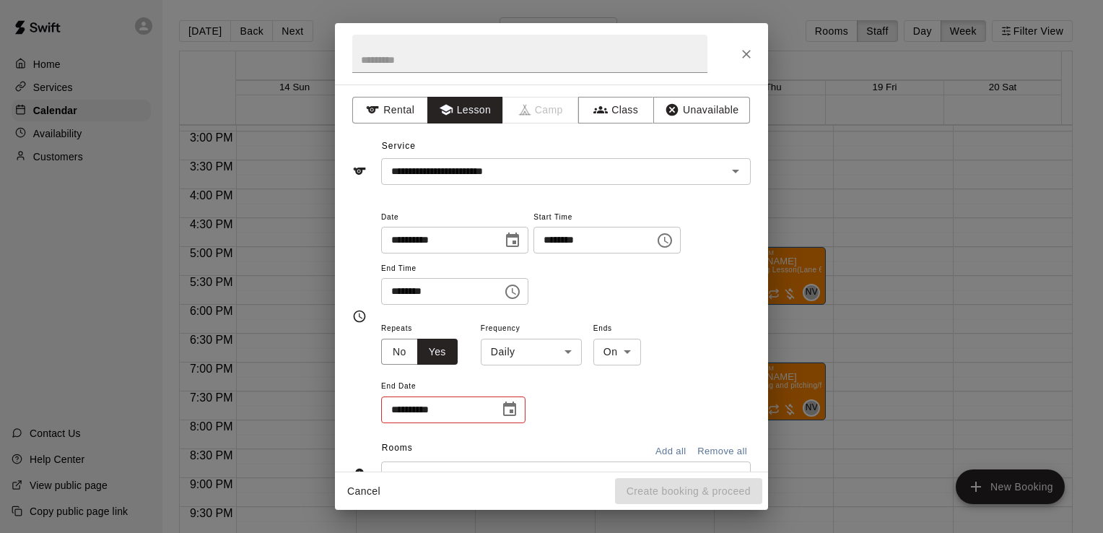
click at [550, 341] on body "Home Services Calendar Availability Customers Contact Us Help Center View publi…" at bounding box center [551, 278] width 1103 height 556
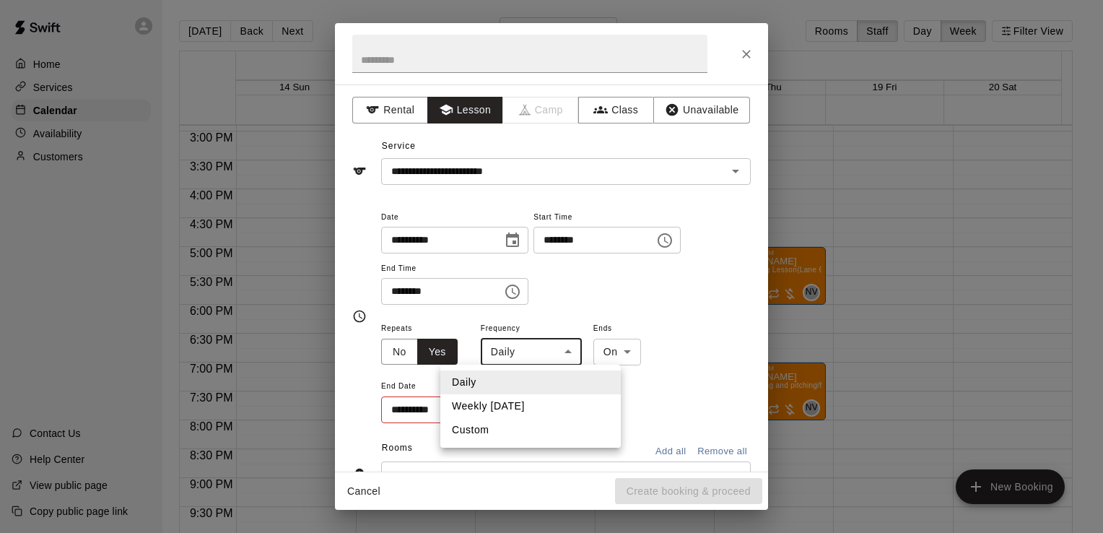
click at [533, 405] on li "Weekly [DATE]" at bounding box center [530, 406] width 180 height 24
type input "******"
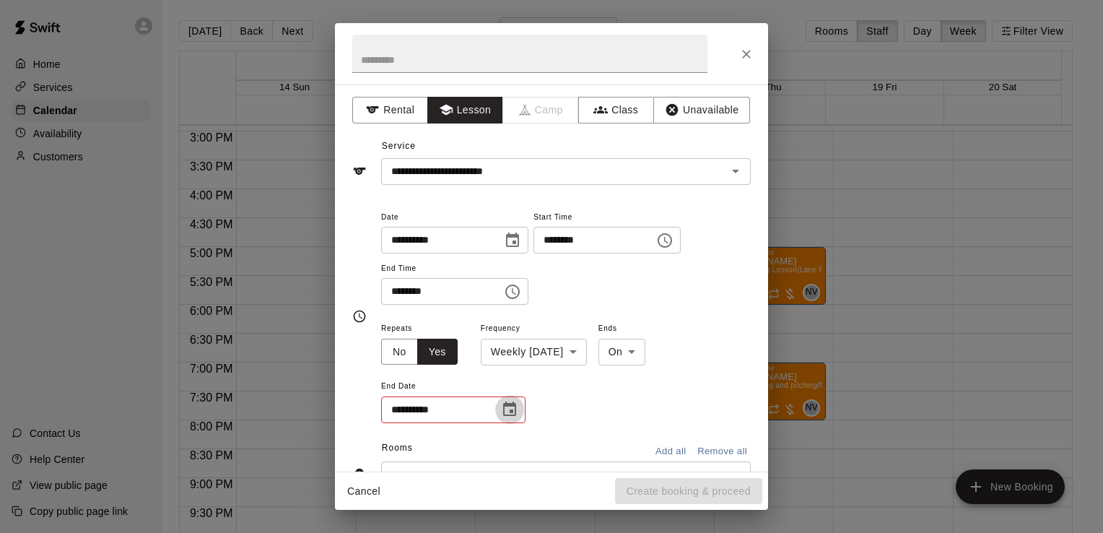
click at [514, 401] on icon "Choose date" at bounding box center [509, 408] width 13 height 14
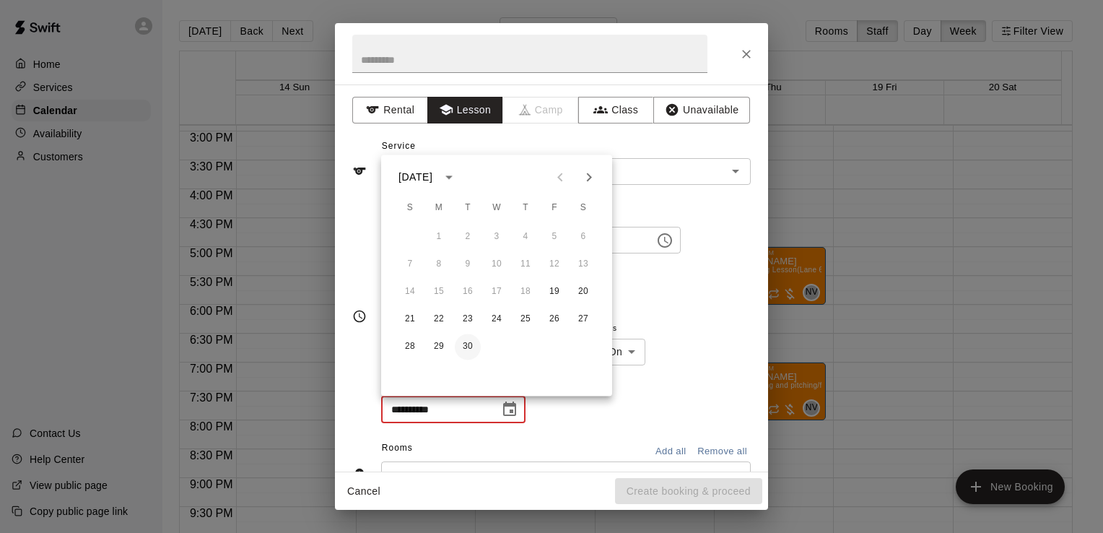
click at [471, 351] on button "30" at bounding box center [468, 347] width 26 height 26
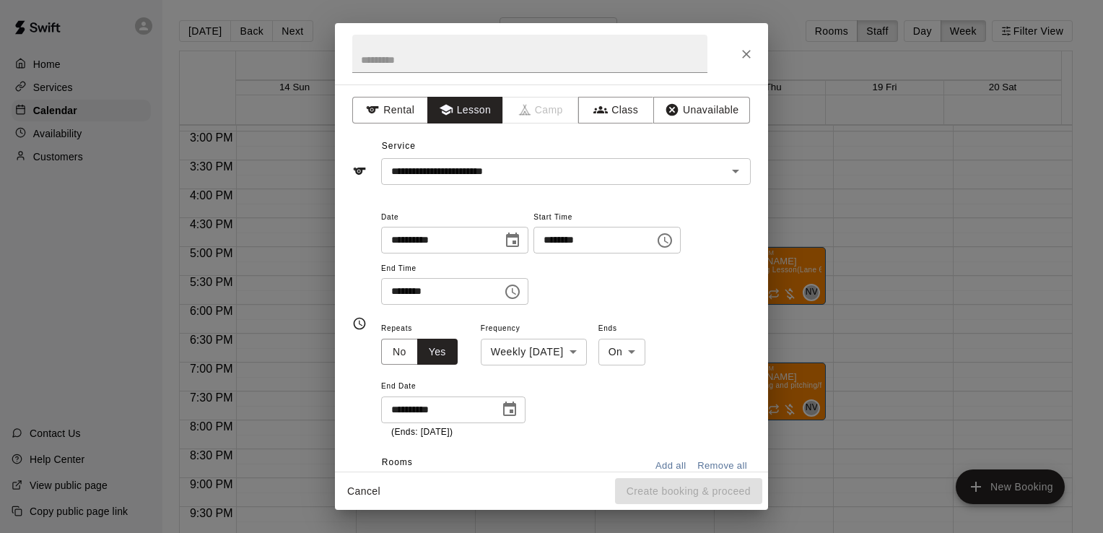
type input "**********"
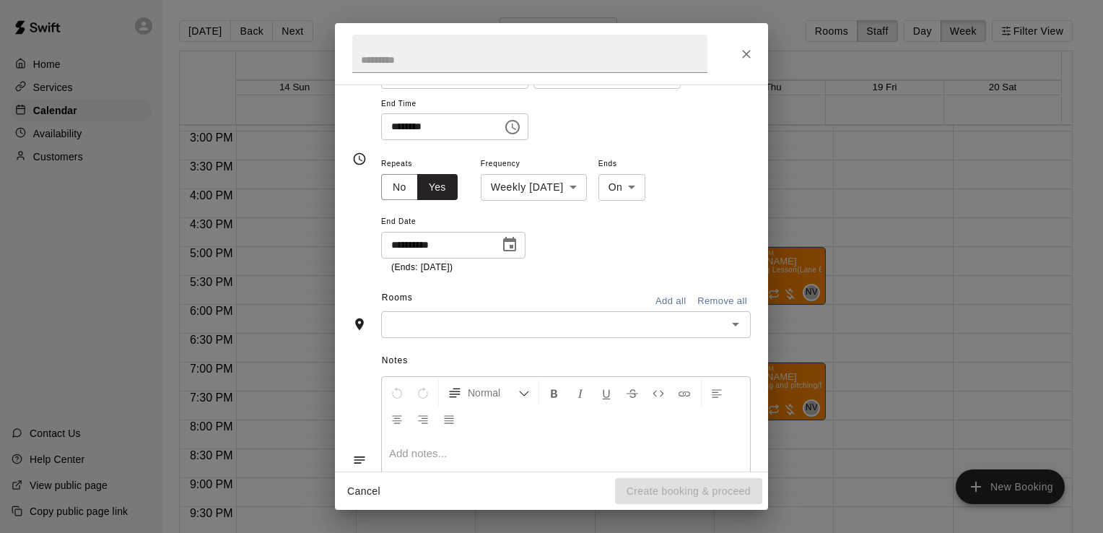
scroll to position [206, 0]
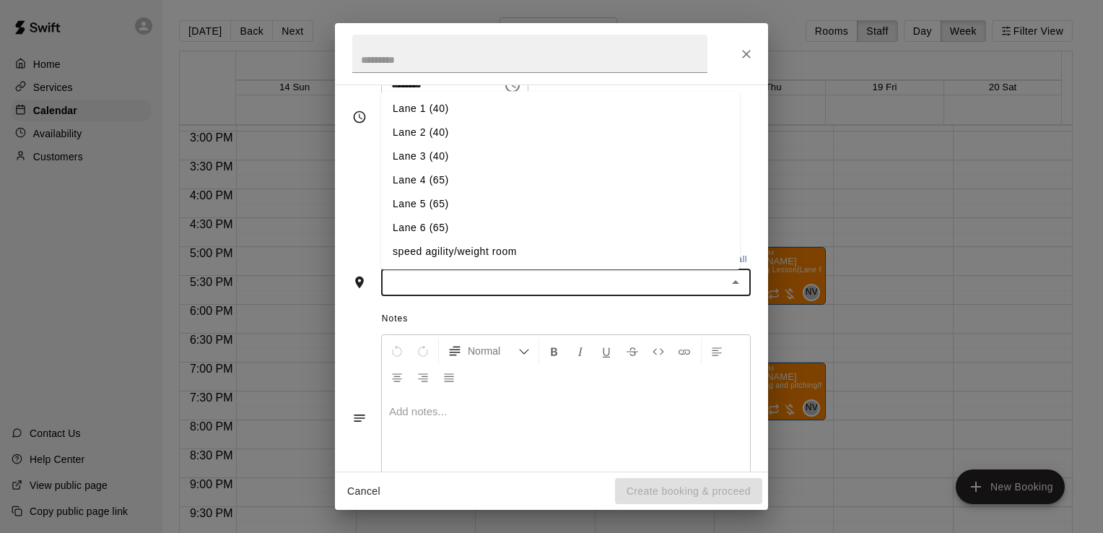
click at [638, 287] on input "text" at bounding box center [553, 283] width 337 height 18
click at [557, 235] on li "Lane 6 (65)" at bounding box center [560, 228] width 359 height 24
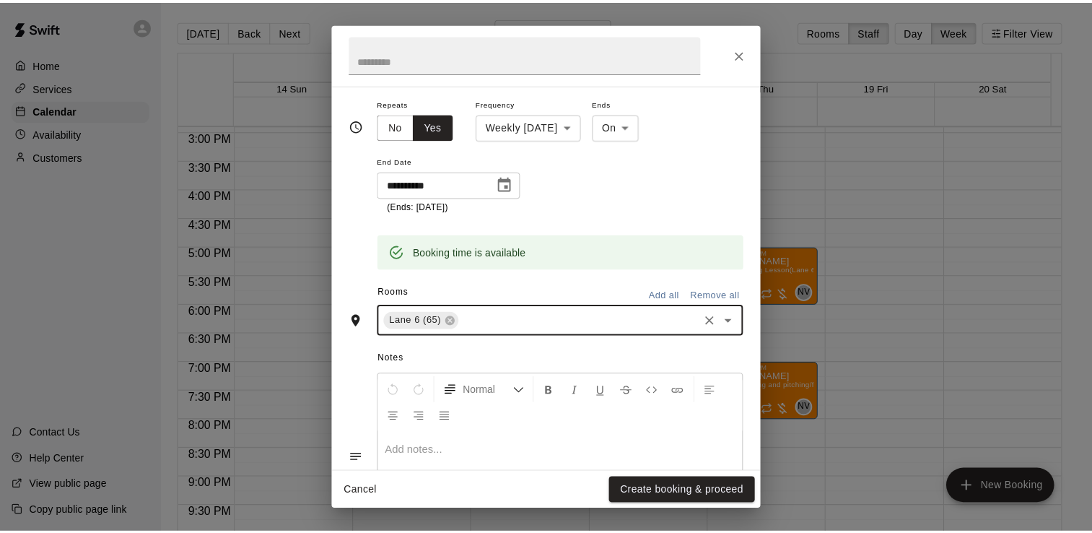
scroll to position [234, 0]
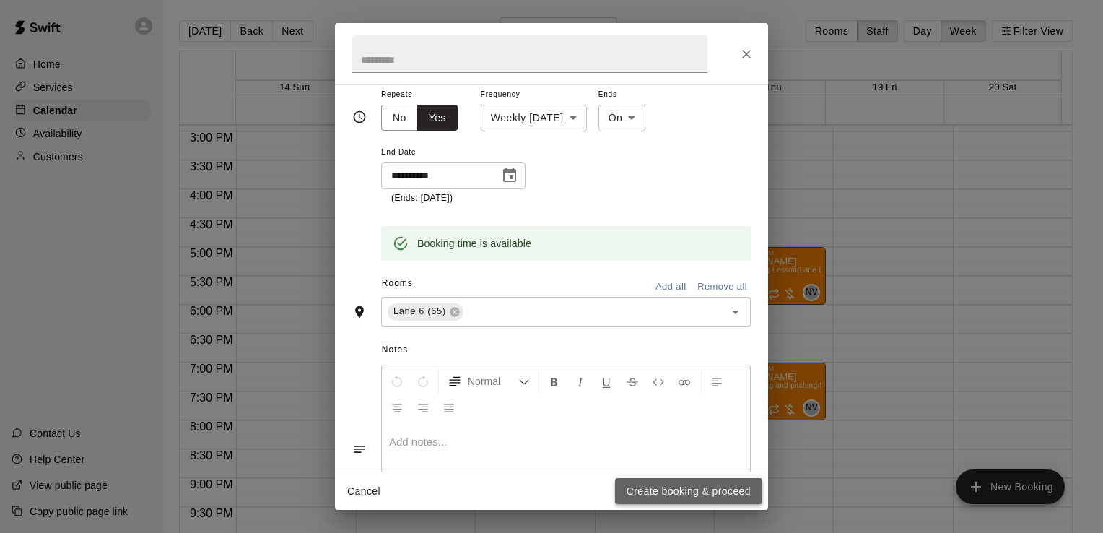
click at [619, 490] on button "Create booking & proceed" at bounding box center [688, 491] width 147 height 27
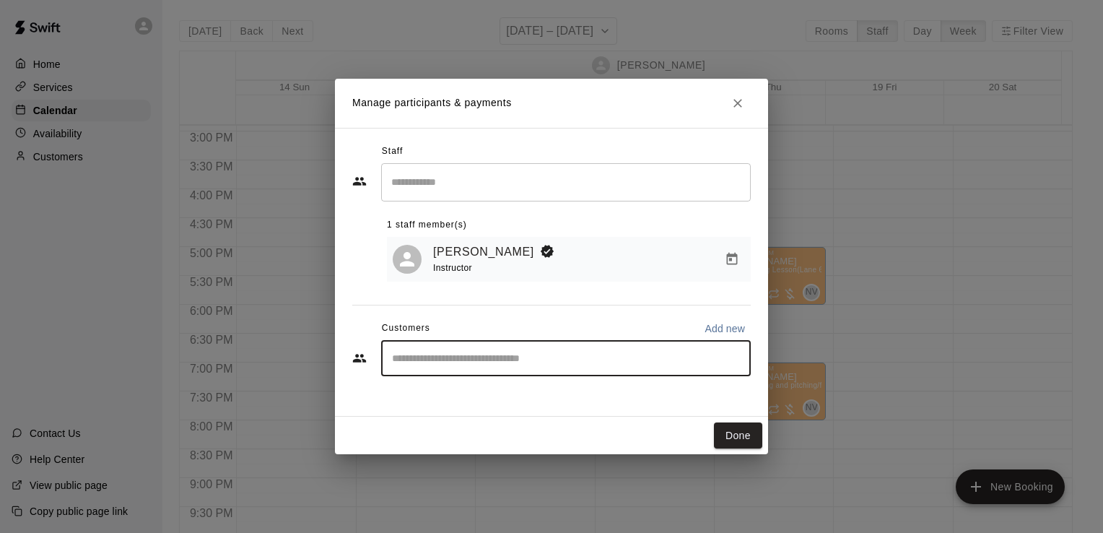
click at [471, 365] on input "Start typing to search customers..." at bounding box center [566, 358] width 357 height 14
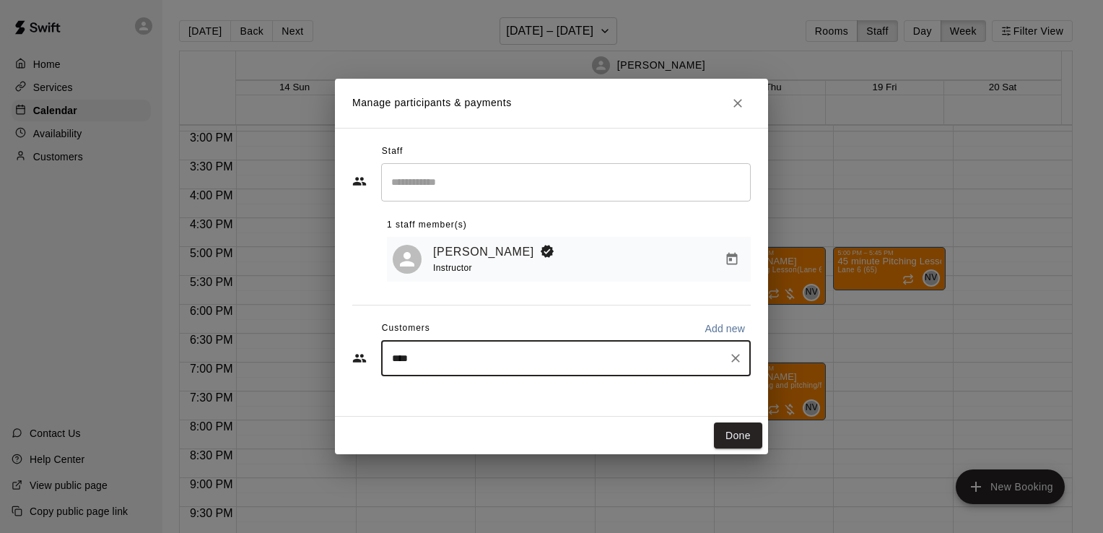
type input "*****"
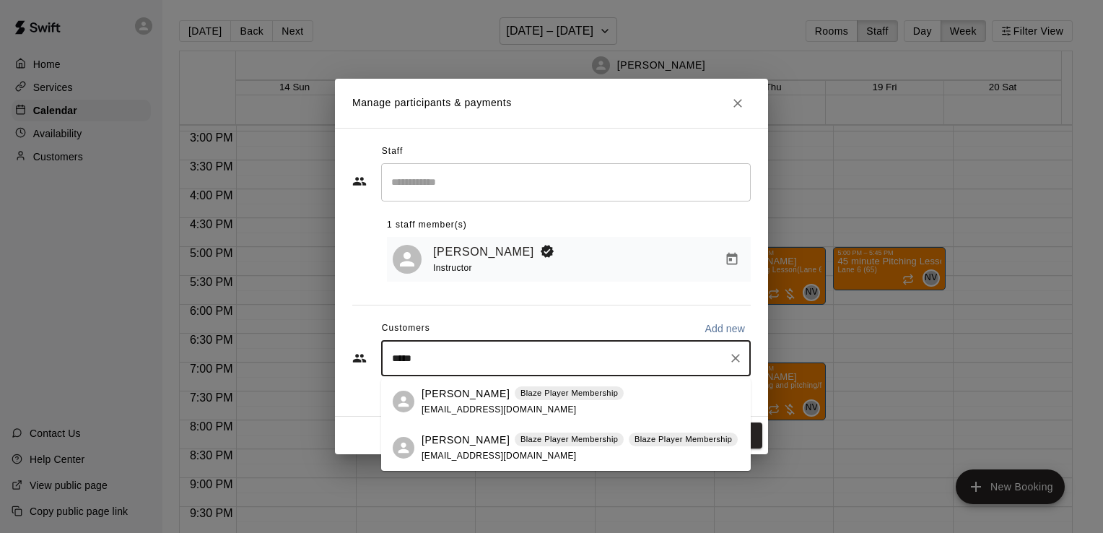
click at [466, 435] on p "[PERSON_NAME]" at bounding box center [466, 439] width 88 height 15
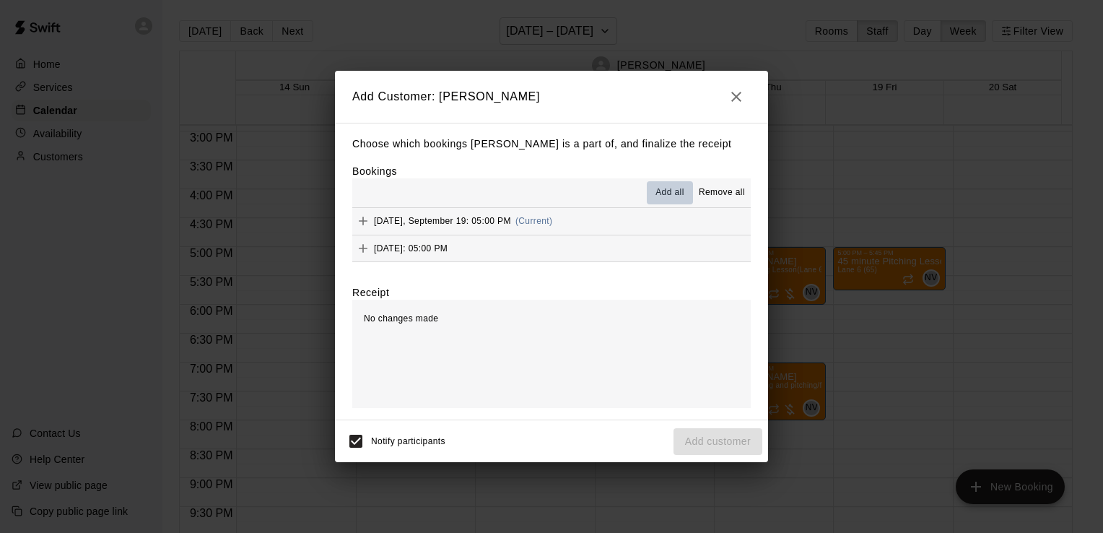
click at [661, 199] on span "Add all" at bounding box center [669, 193] width 29 height 14
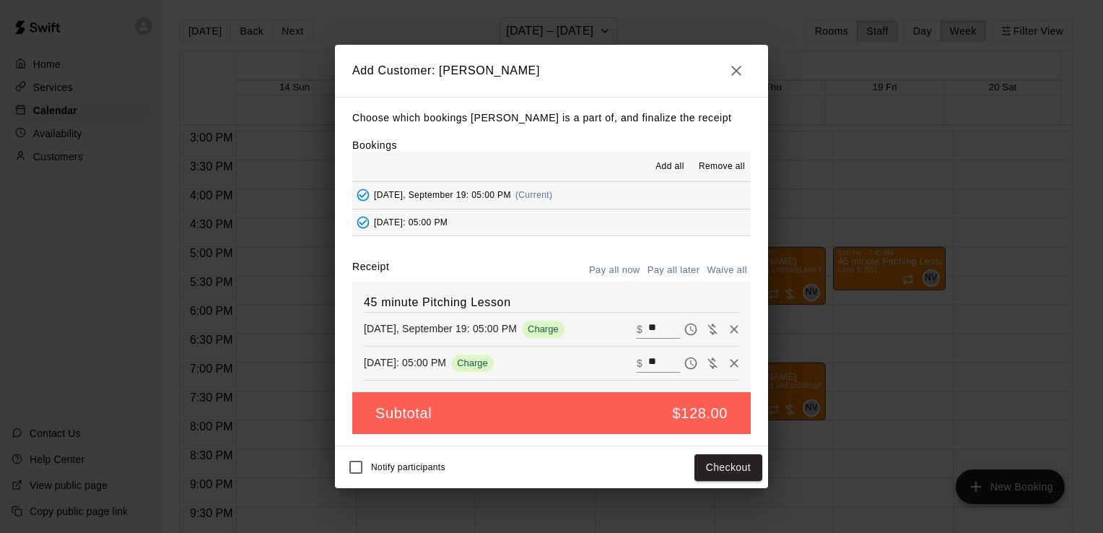
click at [693, 264] on button "Pay all later" at bounding box center [674, 270] width 60 height 22
click at [719, 468] on button "Add customer" at bounding box center [718, 467] width 89 height 27
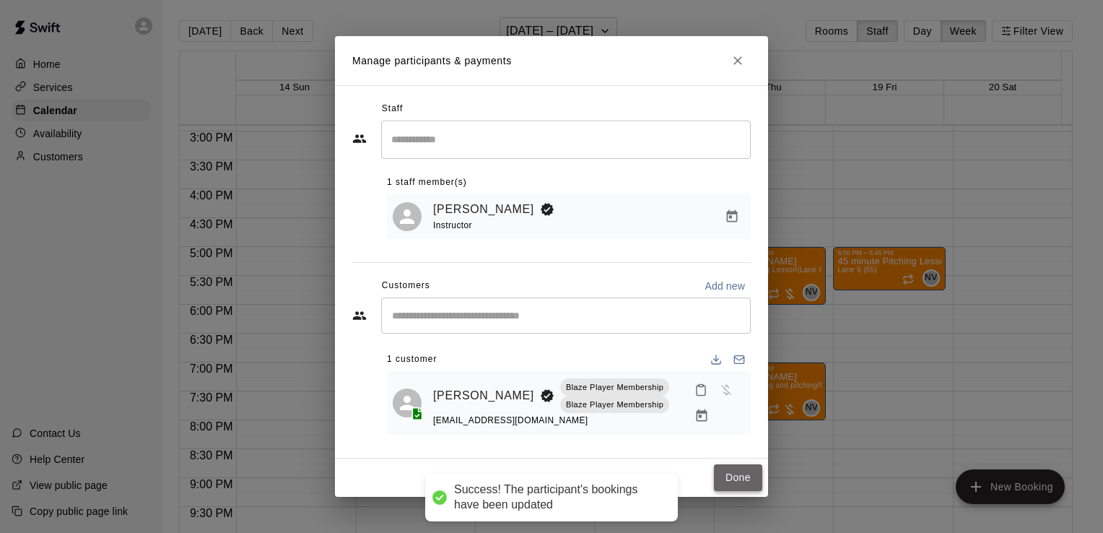
click at [731, 474] on button "Done" at bounding box center [738, 477] width 48 height 27
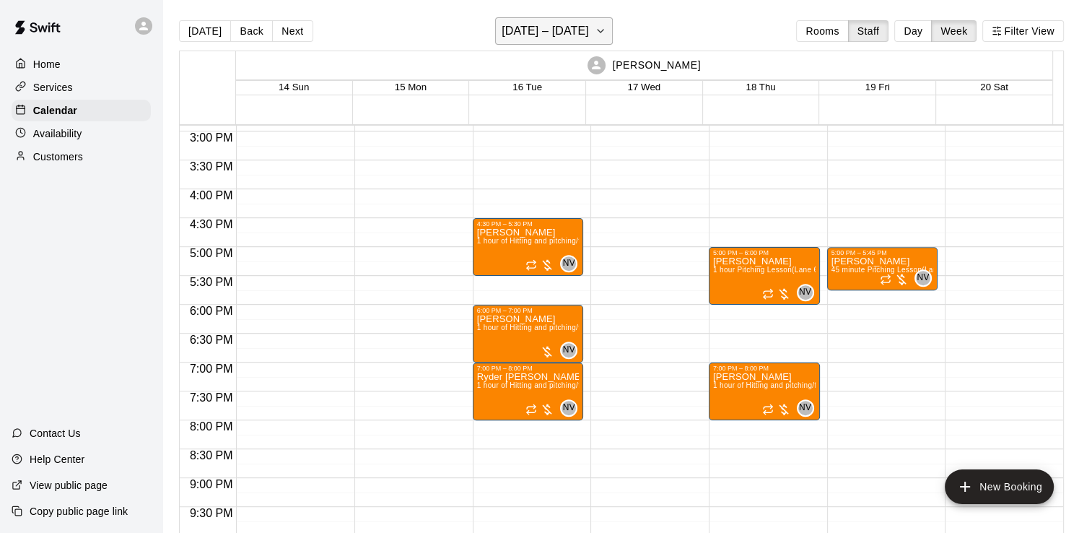
click at [512, 38] on h6 "[DATE] – [DATE]" at bounding box center [545, 31] width 87 height 20
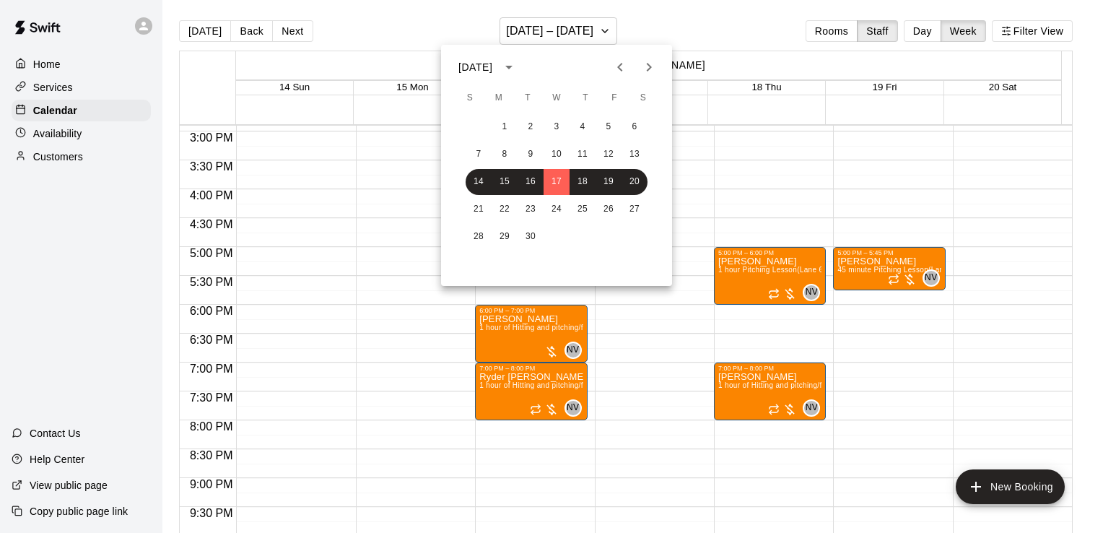
click at [609, 69] on button "Previous month" at bounding box center [620, 67] width 29 height 29
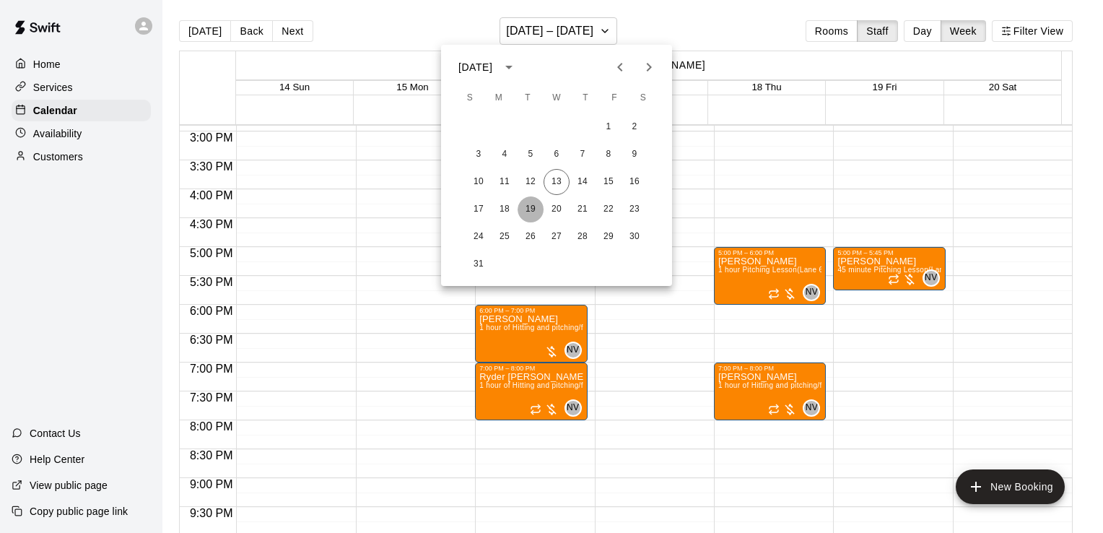
click at [521, 212] on button "19" at bounding box center [531, 209] width 26 height 26
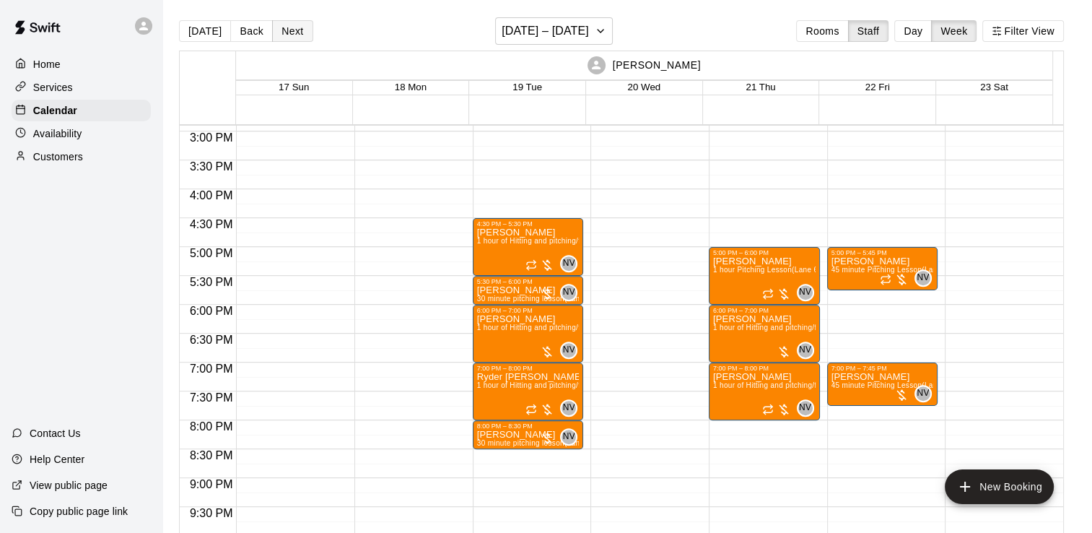
click at [306, 27] on button "Next" at bounding box center [292, 31] width 40 height 22
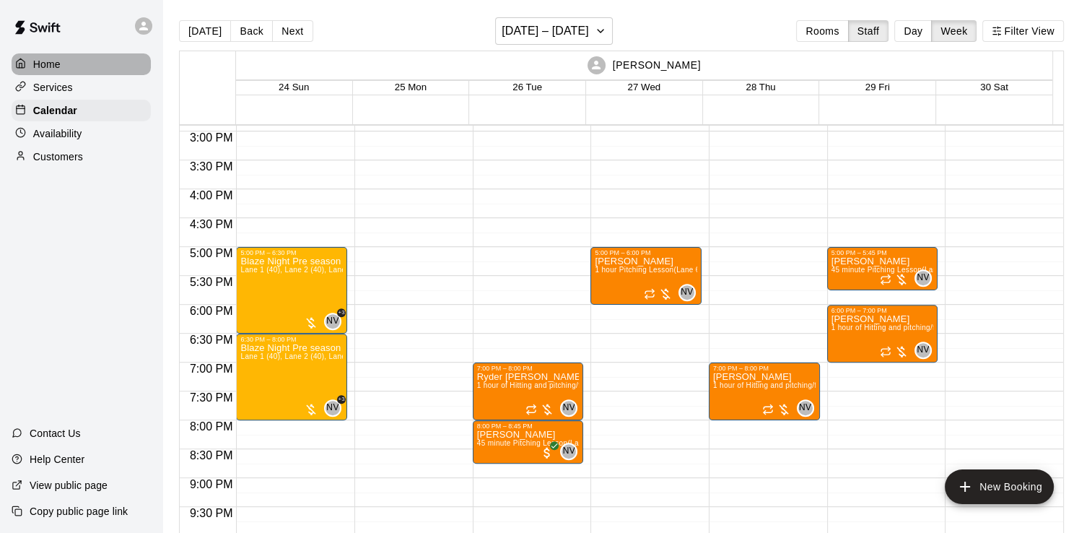
click at [61, 66] on div "Home" at bounding box center [81, 64] width 139 height 22
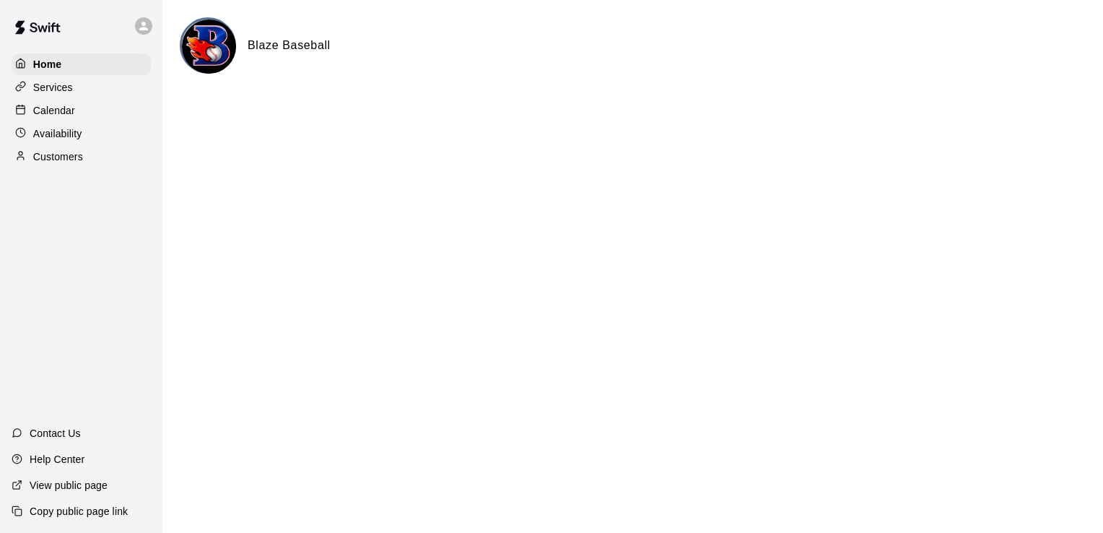
click at [74, 111] on p "Calendar" at bounding box center [54, 110] width 42 height 14
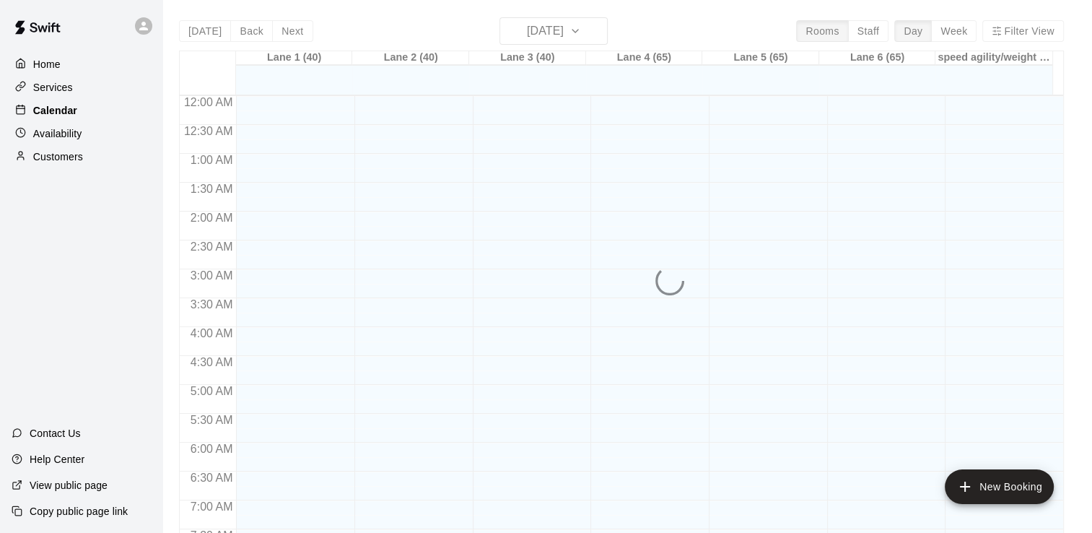
scroll to position [881, 0]
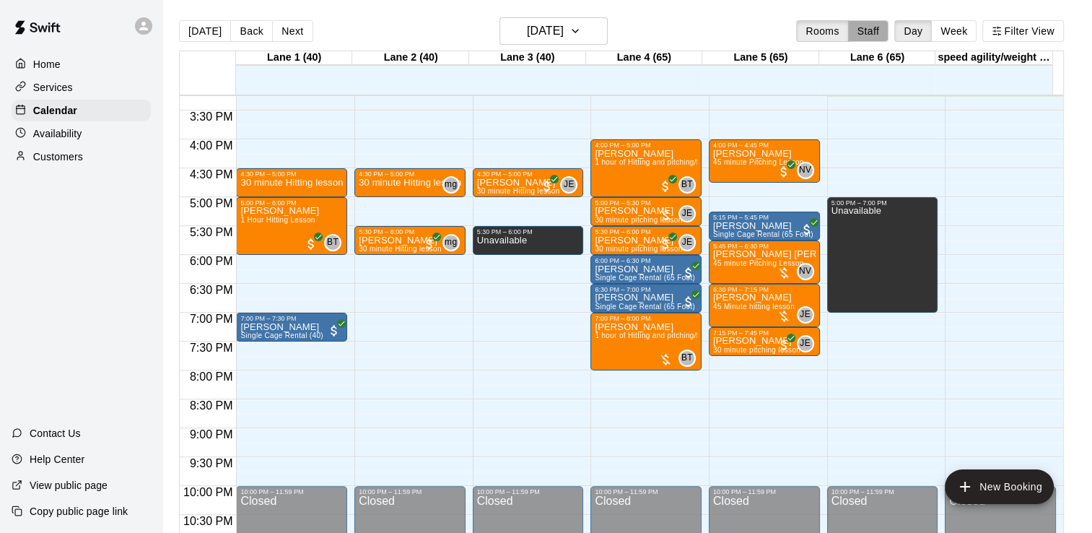
click at [881, 24] on button "Staff" at bounding box center [868, 31] width 41 height 22
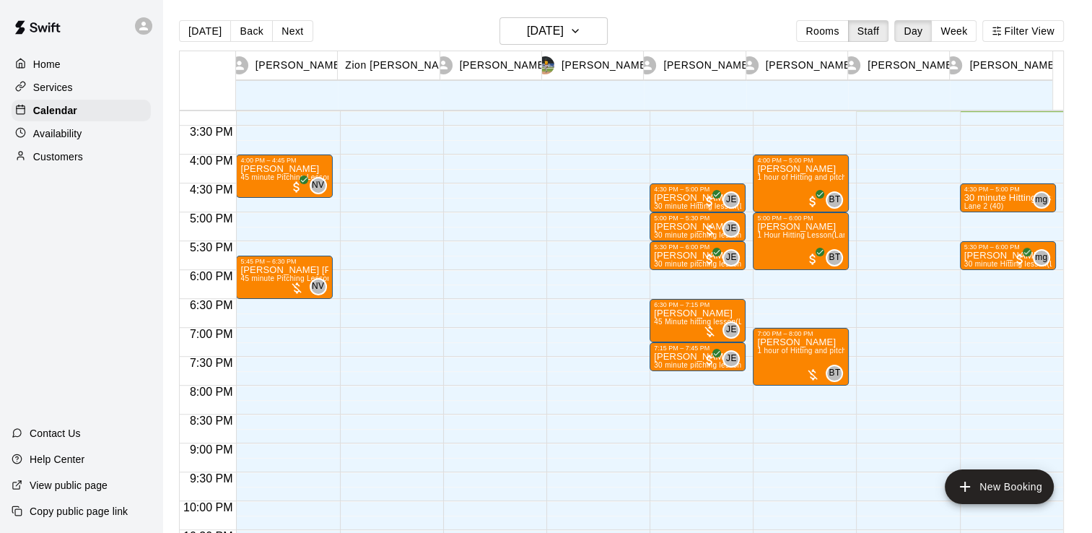
click at [964, 32] on button "Week" at bounding box center [953, 31] width 45 height 22
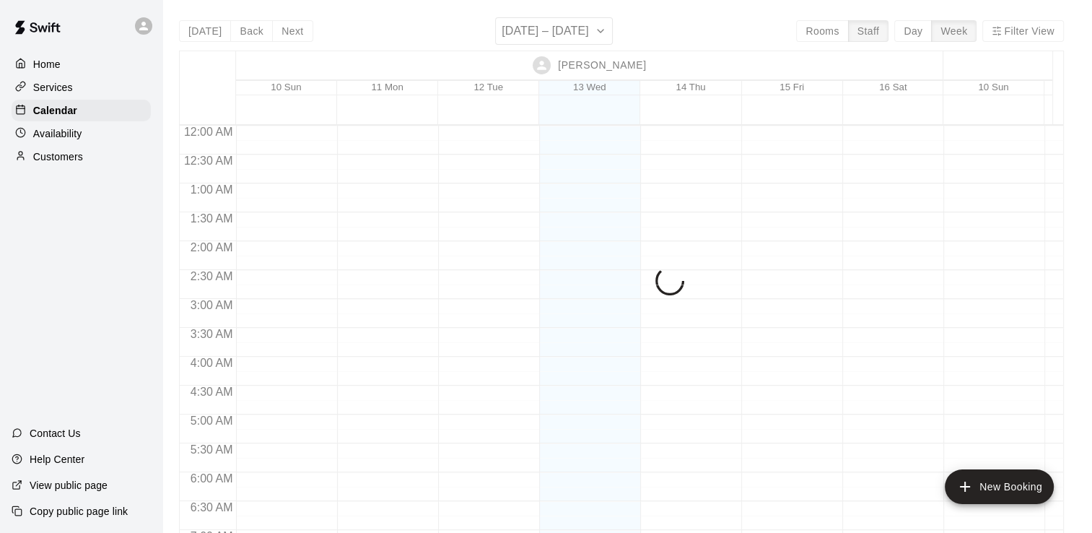
click at [1016, 30] on div "[DATE] Back Next [DATE] – [DATE] Rooms Staff Day Week Filter View [PERSON_NAME]…" at bounding box center [621, 283] width 885 height 533
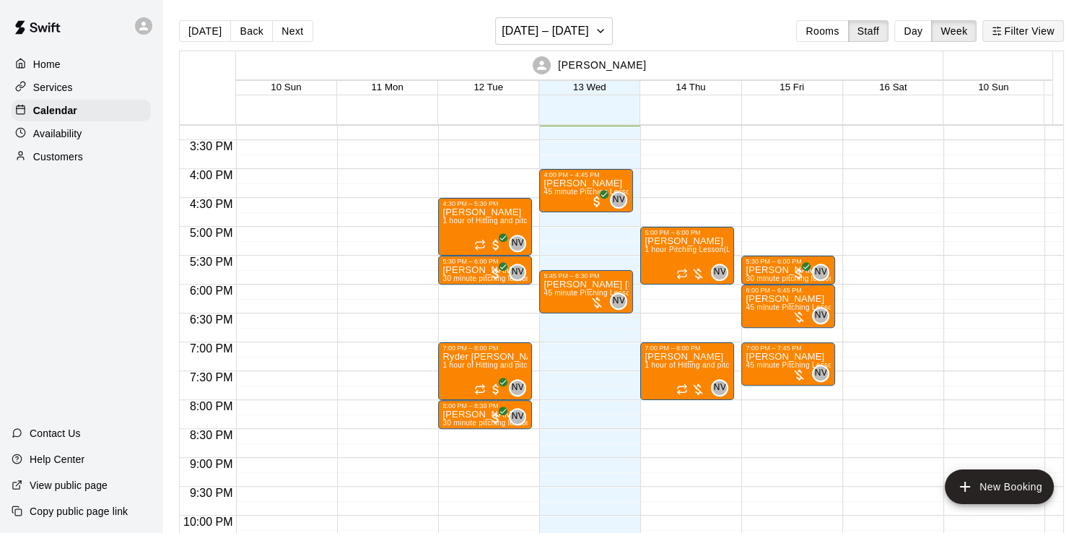
drag, startPoint x: 1016, startPoint y: 29, endPoint x: 1024, endPoint y: 25, distance: 9.4
click at [1024, 25] on button "Filter View" at bounding box center [1022, 31] width 81 height 22
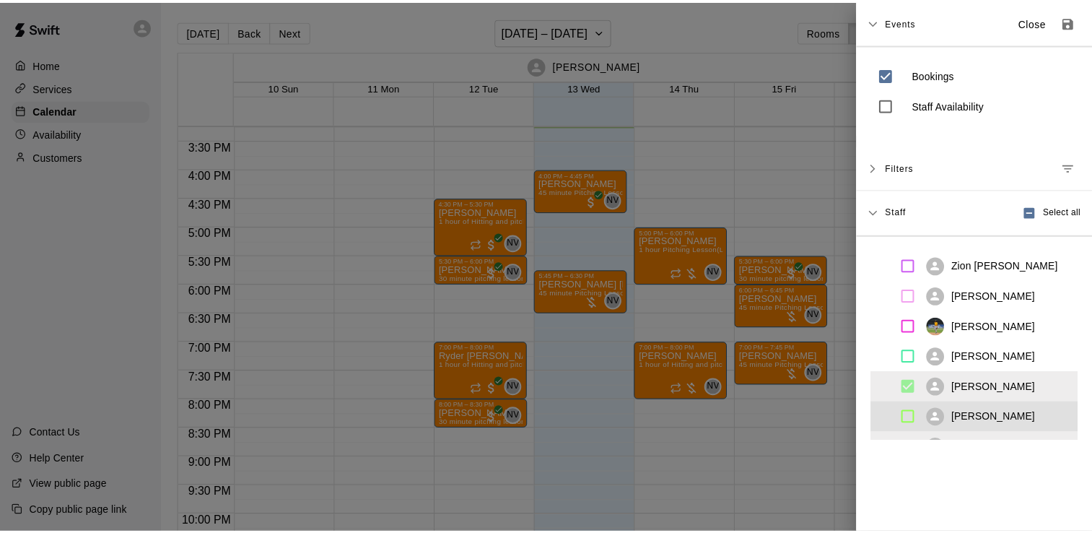
scroll to position [52, 0]
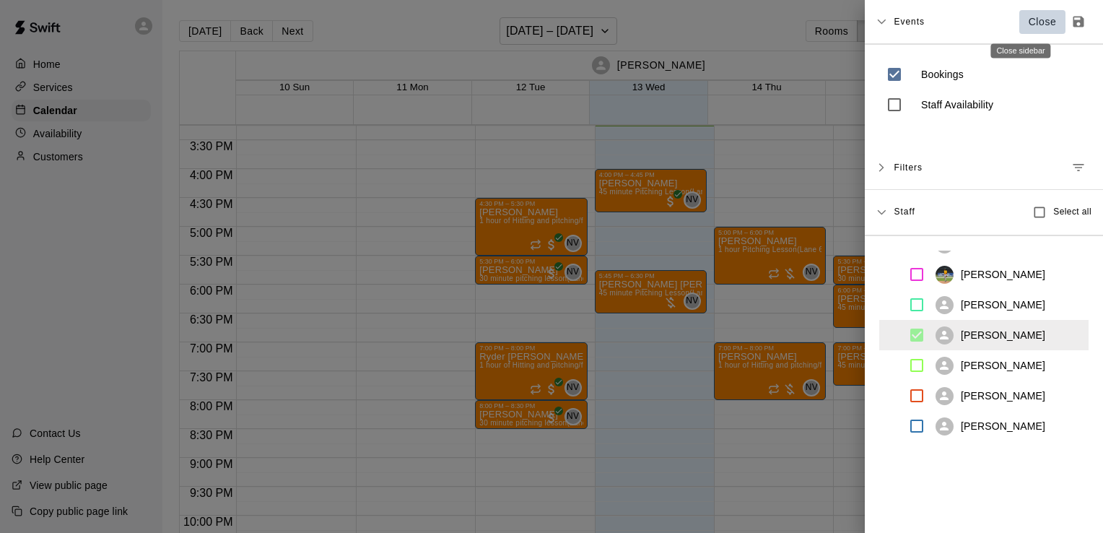
click at [1029, 21] on p "Close" at bounding box center [1043, 21] width 28 height 15
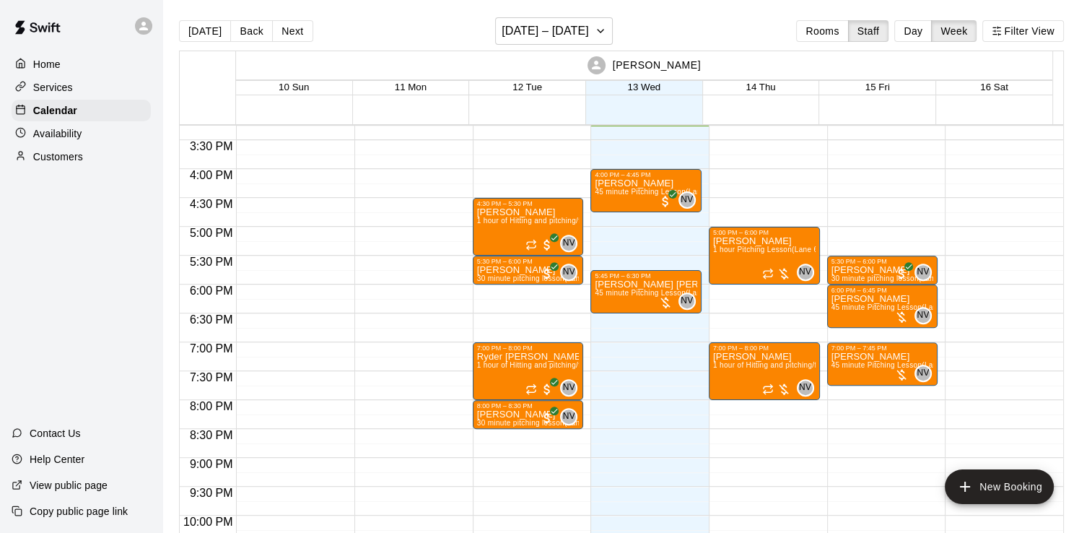
click at [759, 42] on div "[DATE] Back Next [DATE] – [DATE] Rooms Staff Day Week Filter View" at bounding box center [621, 33] width 885 height 33
click at [273, 27] on button "Next" at bounding box center [292, 31] width 40 height 22
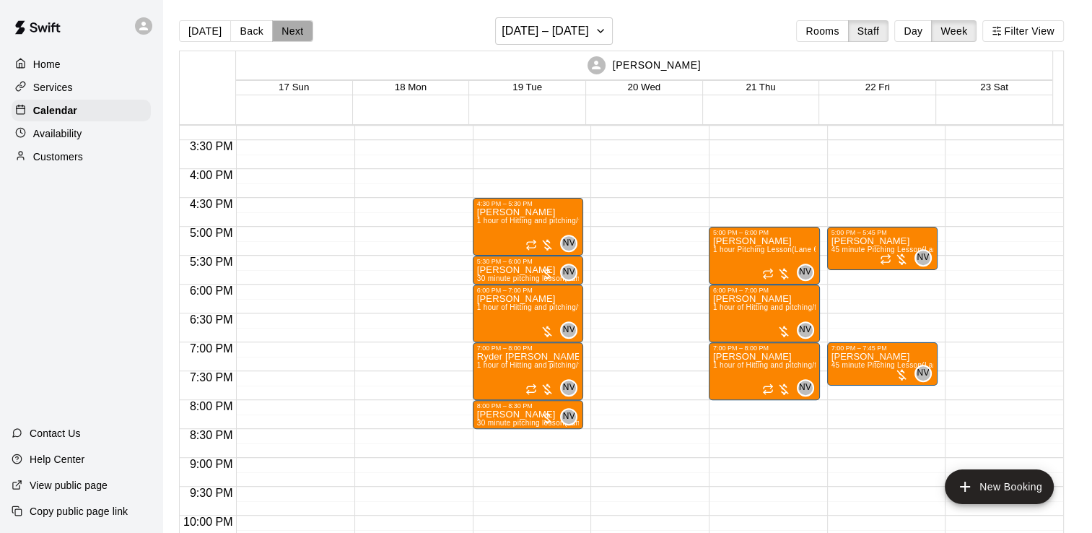
click at [273, 27] on button "Next" at bounding box center [292, 31] width 40 height 22
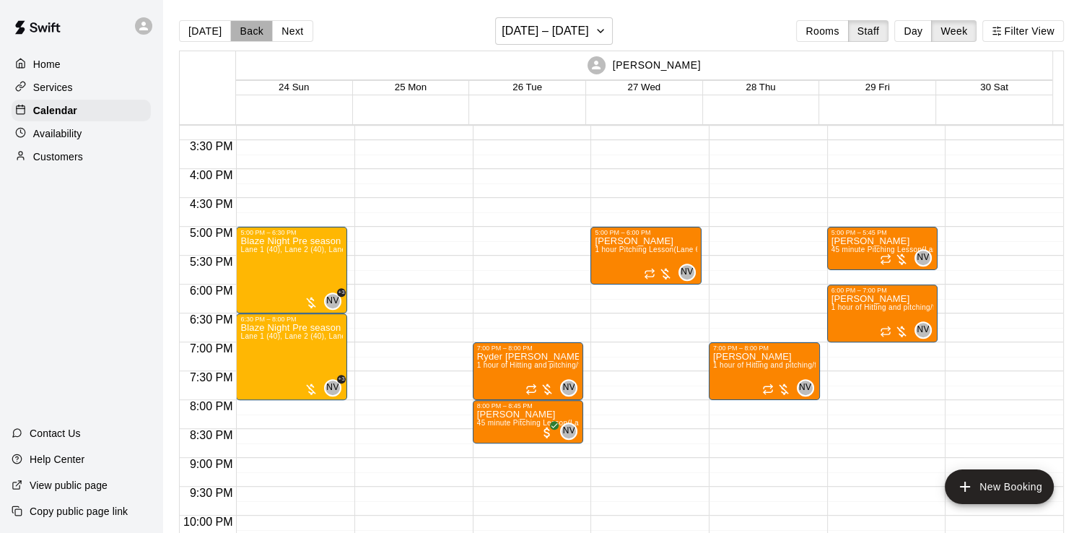
click at [247, 27] on button "Back" at bounding box center [251, 31] width 43 height 22
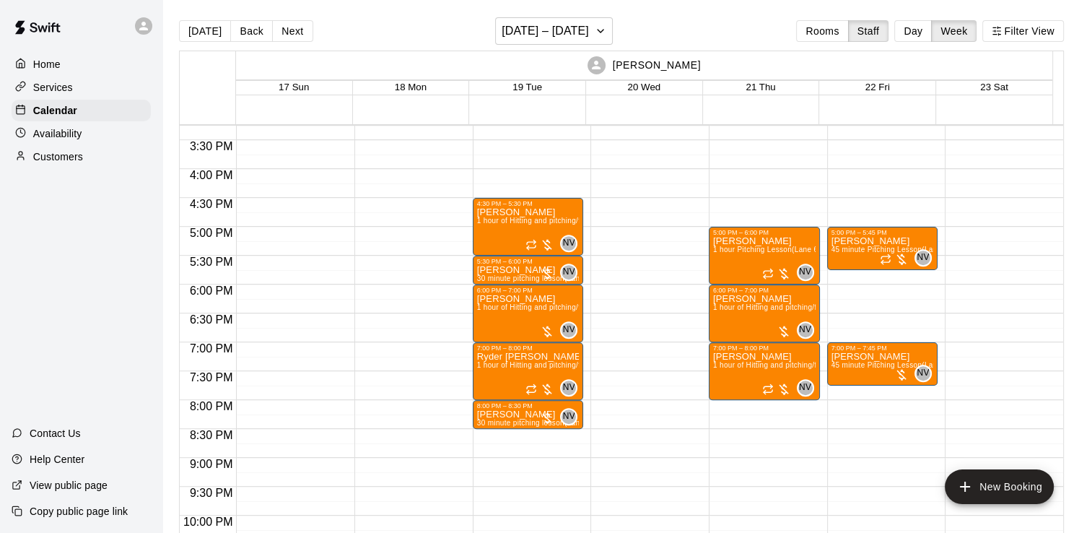
click at [247, 27] on button "Back" at bounding box center [251, 31] width 43 height 22
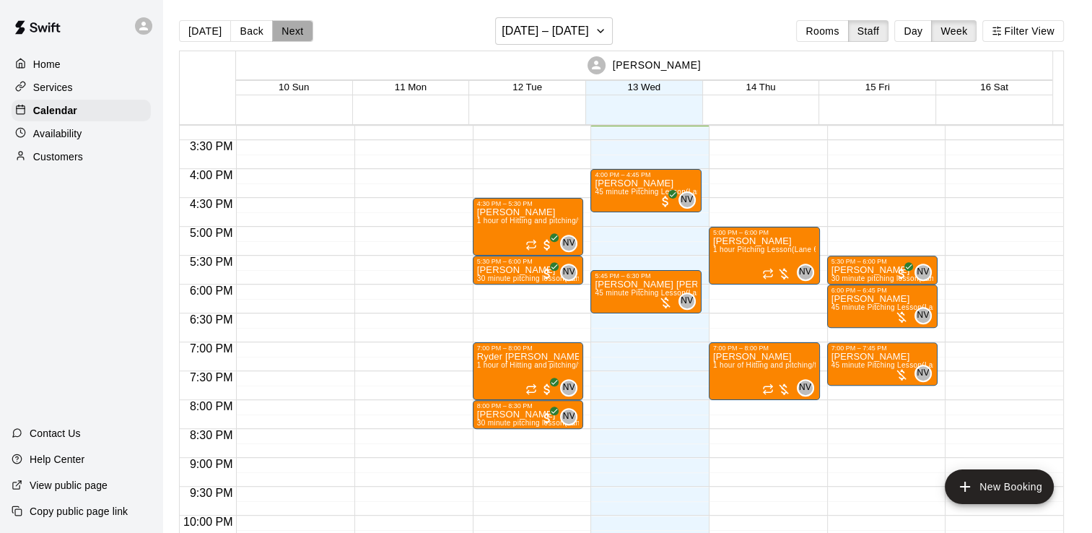
click at [284, 25] on button "Next" at bounding box center [292, 31] width 40 height 22
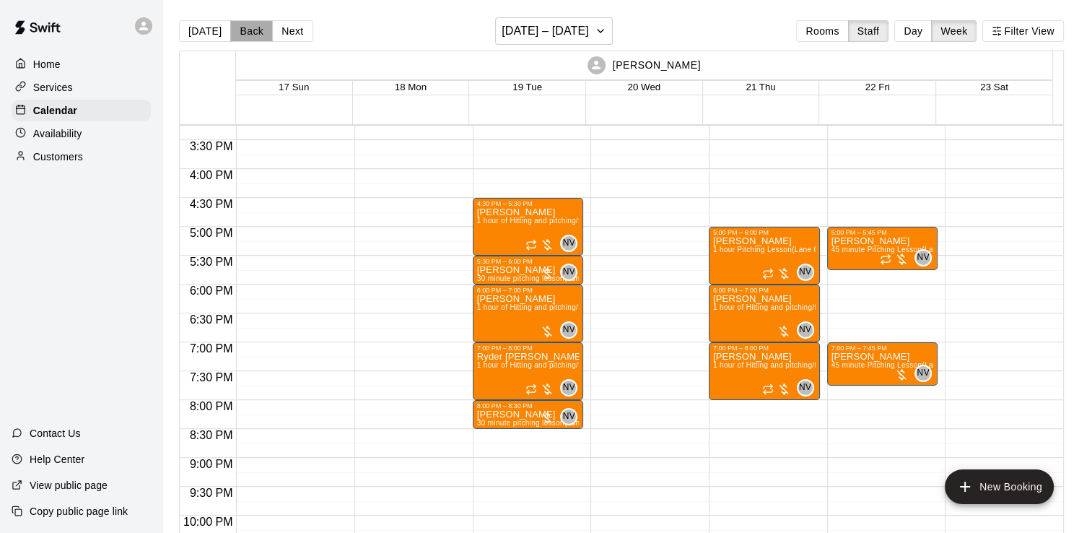
click at [250, 32] on button "Back" at bounding box center [251, 31] width 43 height 22
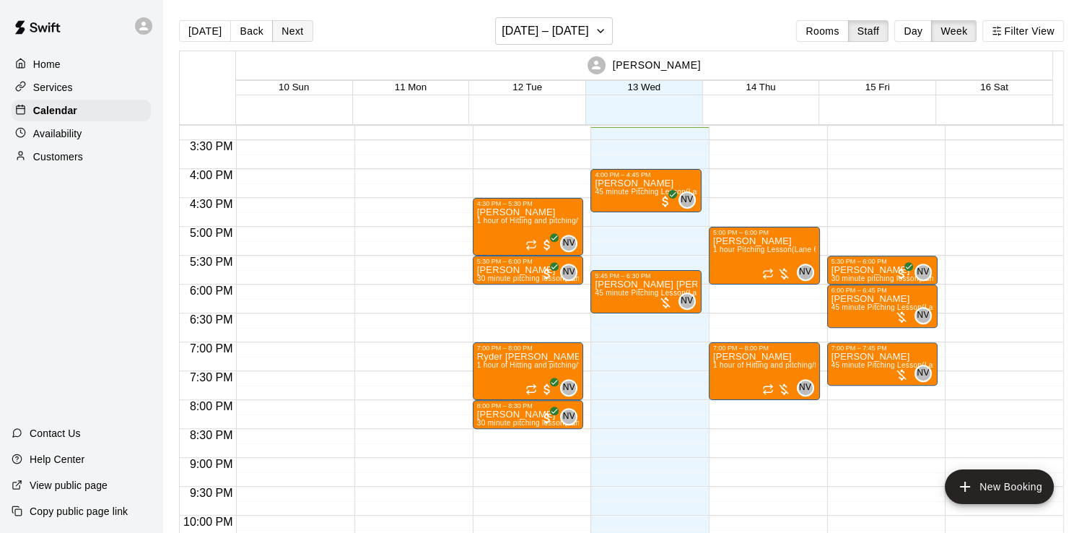
click at [272, 26] on button "Next" at bounding box center [292, 31] width 40 height 22
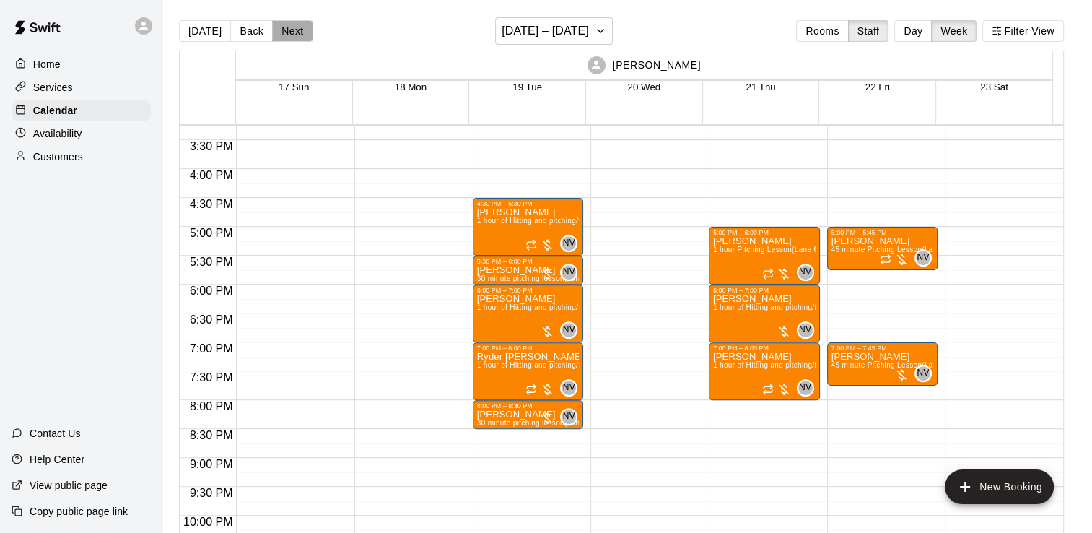
click at [272, 26] on button "Next" at bounding box center [292, 31] width 40 height 22
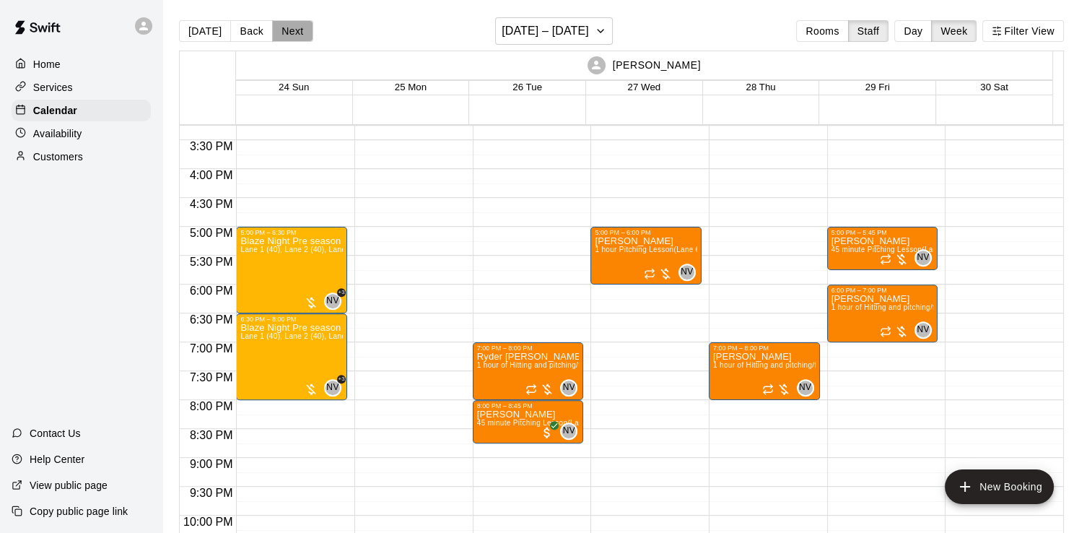
click at [272, 26] on button "Next" at bounding box center [292, 31] width 40 height 22
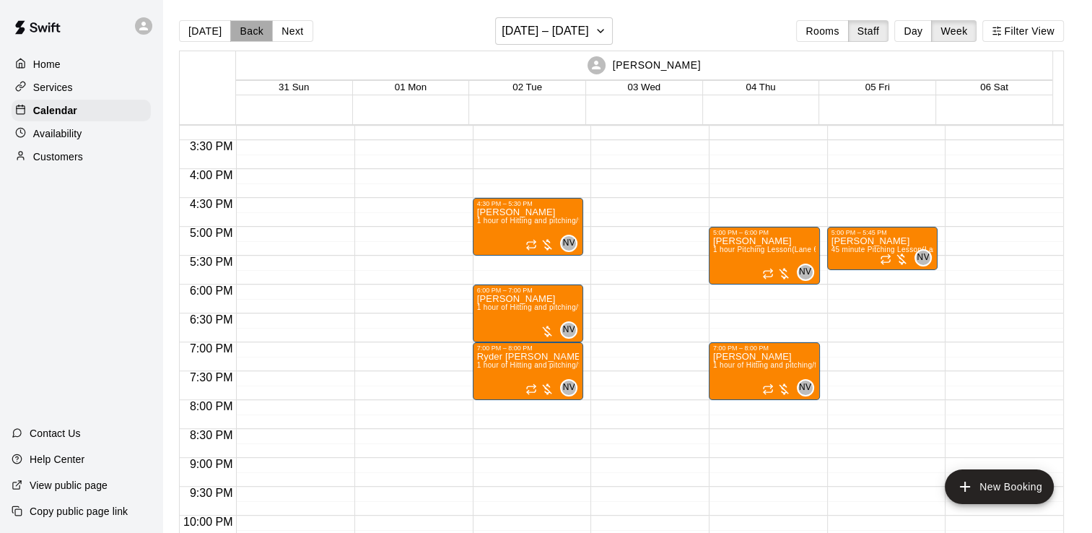
click at [248, 28] on button "Back" at bounding box center [251, 31] width 43 height 22
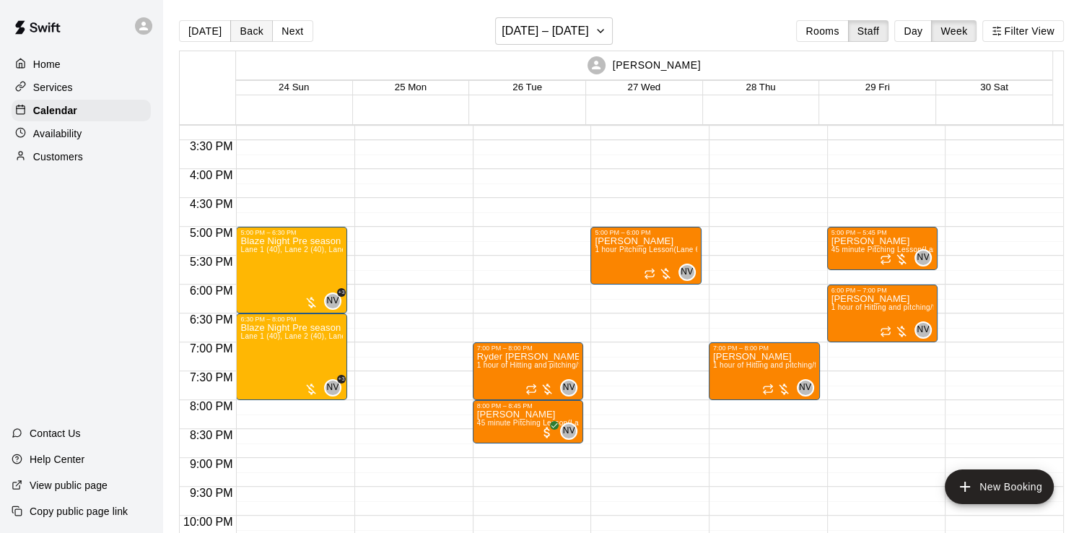
click at [248, 28] on button "Back" at bounding box center [251, 31] width 43 height 22
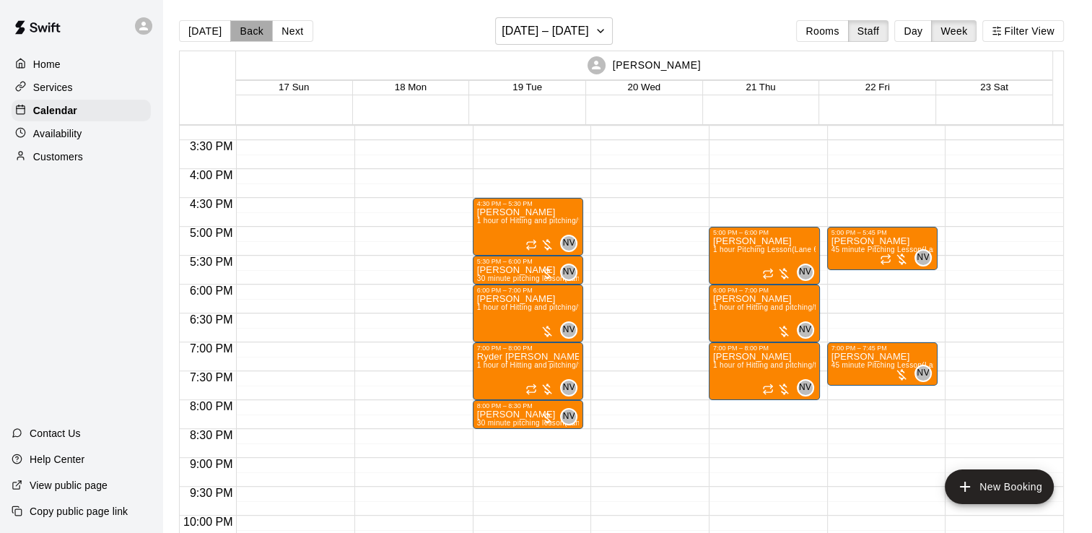
click at [248, 28] on button "Back" at bounding box center [251, 31] width 43 height 22
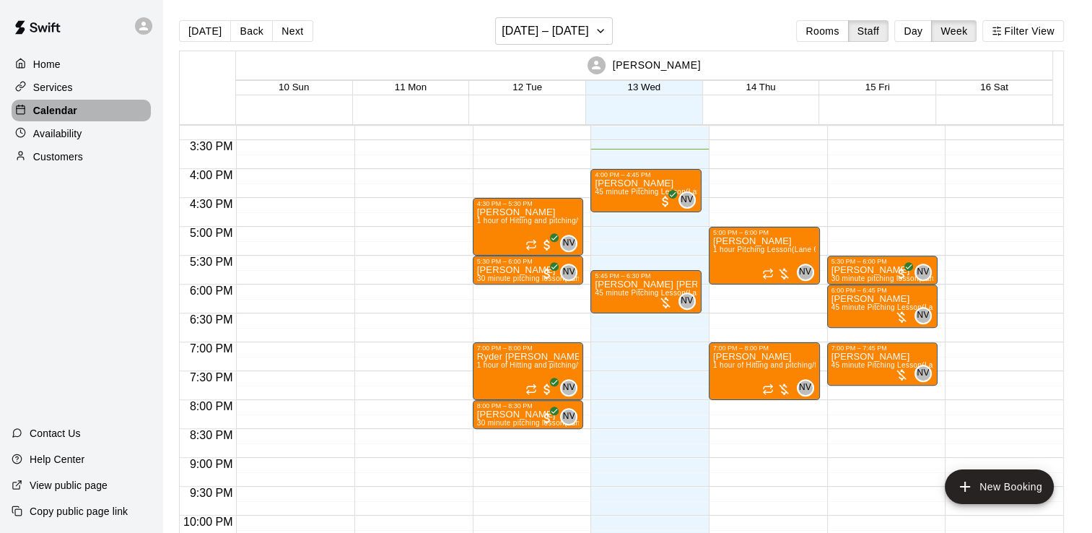
click at [99, 115] on div "Calendar" at bounding box center [81, 111] width 139 height 22
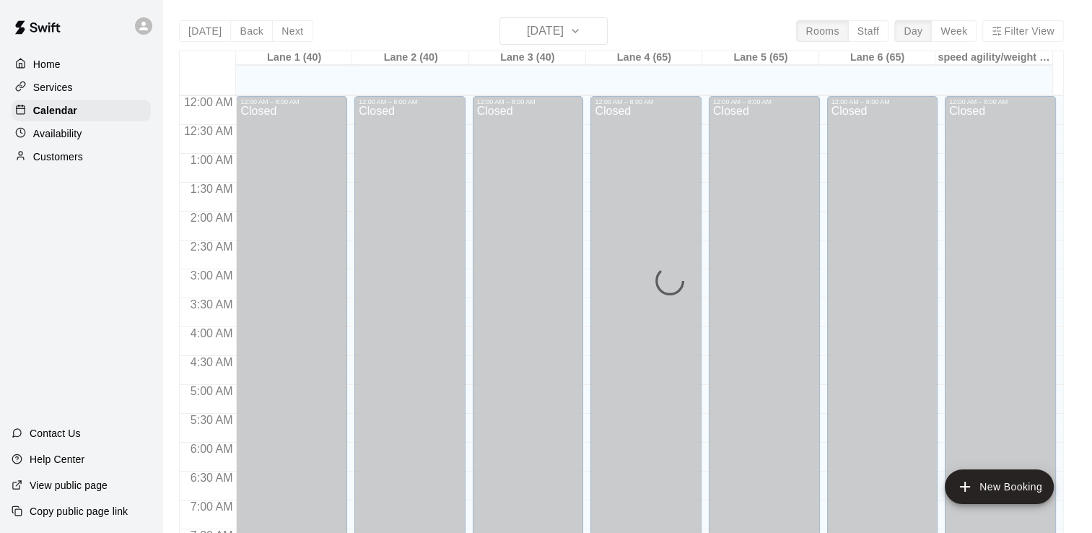
scroll to position [888, 0]
